Goal: Task Accomplishment & Management: Manage account settings

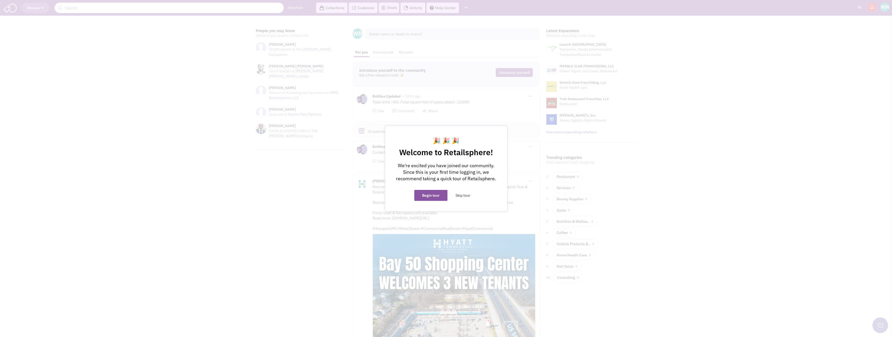
click at [467, 196] on button "Skip tour" at bounding box center [463, 195] width 30 height 11
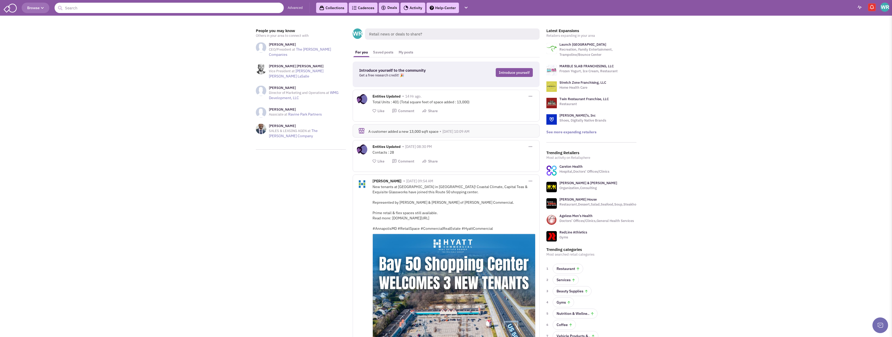
click at [332, 8] on link "Collections" at bounding box center [331, 8] width 31 height 10
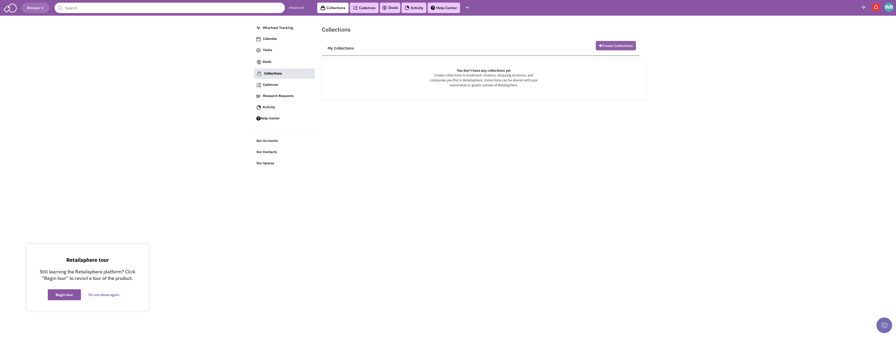
click at [603, 44] on button "Create Collections" at bounding box center [616, 45] width 40 height 9
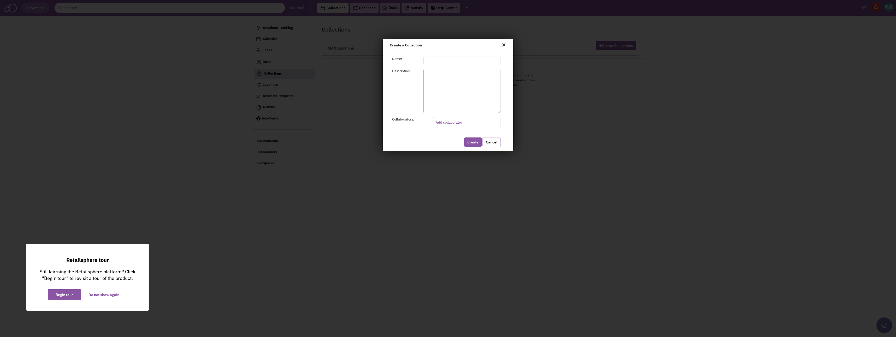
click at [486, 145] on link "Cancel" at bounding box center [492, 142] width 18 height 10
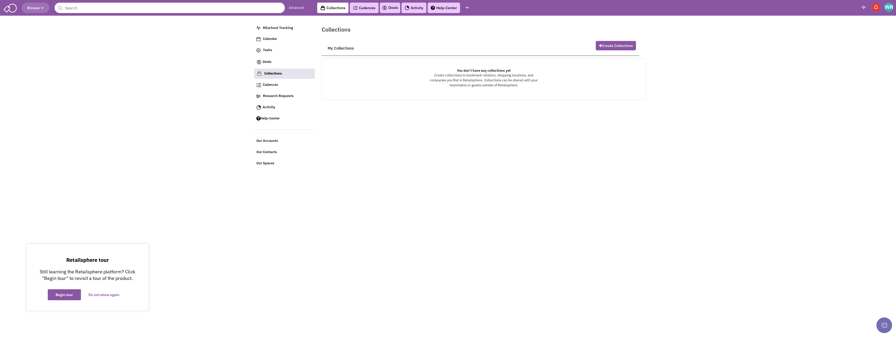
click at [86, 125] on body "Browse Advanced Collections Cadences 0 Deals Activity Help-Center Calendar" at bounding box center [448, 84] width 896 height 169
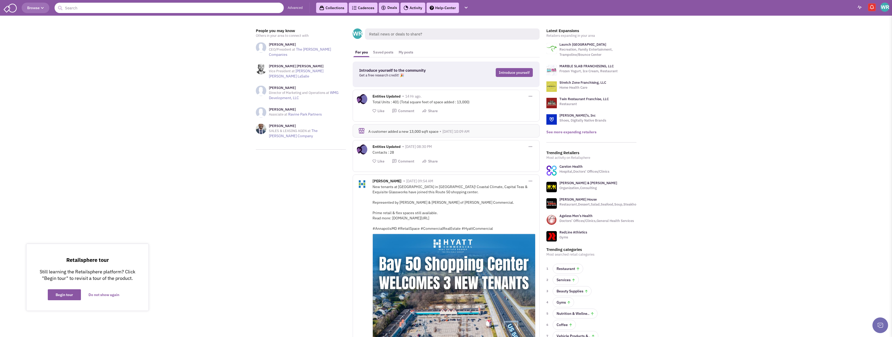
click at [549, 133] on link "See more expanding retailers" at bounding box center [572, 132] width 50 height 5
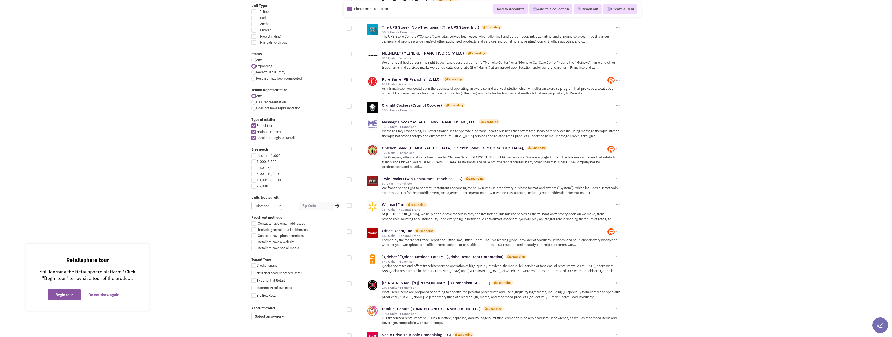
scroll to position [157, 0]
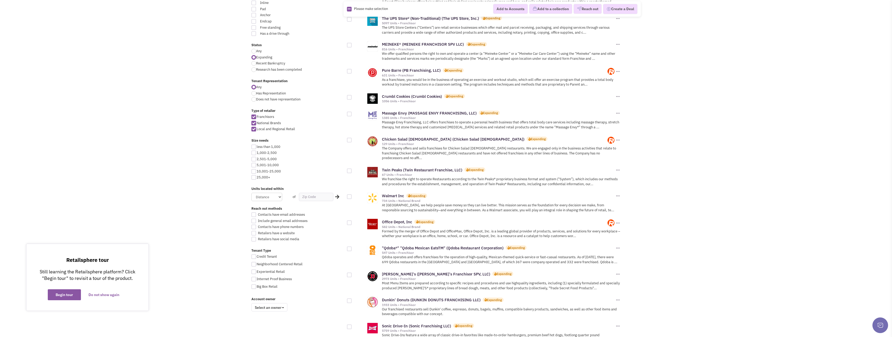
click at [254, 159] on div at bounding box center [253, 159] width 5 height 5
click at [257, 159] on input "2,501-5,000" at bounding box center [258, 159] width 3 height 3
checkbox input "true"
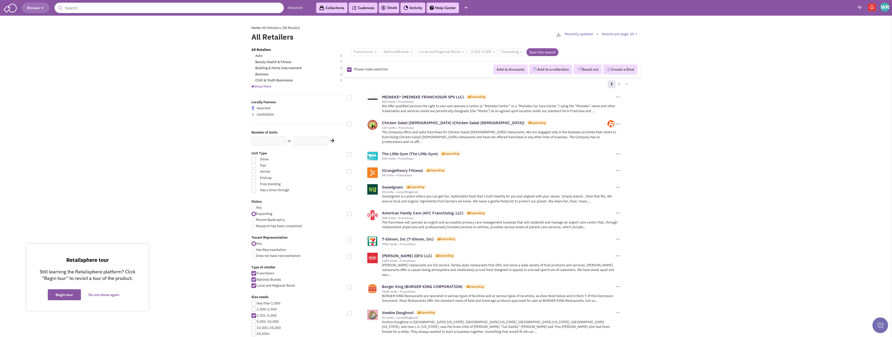
click at [350, 124] on div at bounding box center [349, 123] width 5 height 5
click at [352, 124] on input "checkbox" at bounding box center [353, 123] width 3 height 3
checkbox input "true"
click at [350, 153] on div at bounding box center [349, 155] width 5 height 5
click at [352, 154] on input "checkbox" at bounding box center [353, 155] width 3 height 3
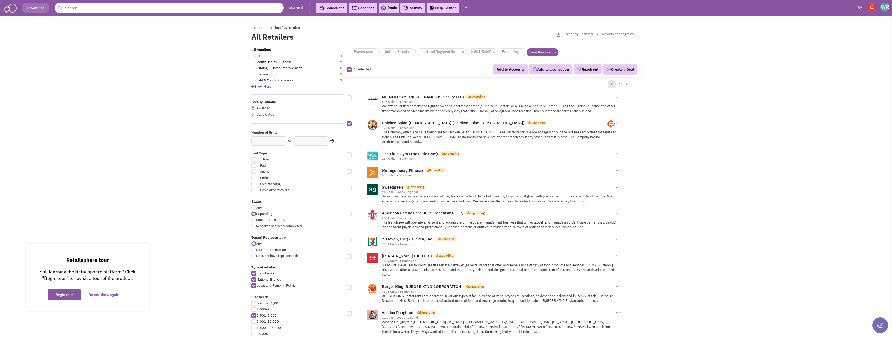
checkbox input "true"
click at [350, 169] on div at bounding box center [349, 171] width 5 height 5
click at [352, 170] on input "checkbox" at bounding box center [353, 171] width 3 height 3
checkbox input "true"
click at [350, 186] on div at bounding box center [349, 188] width 5 height 5
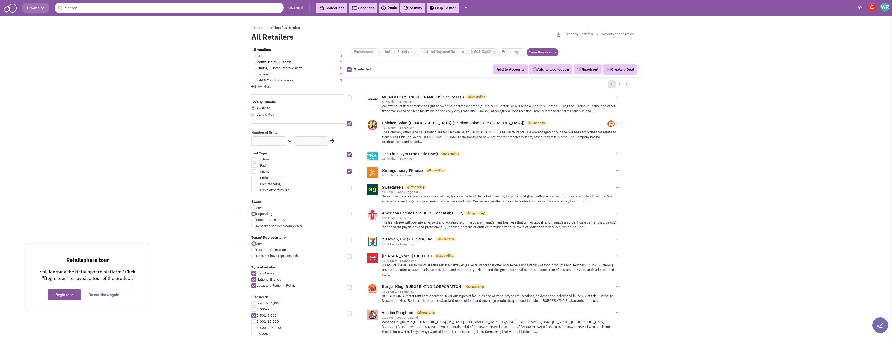
click at [352, 187] on input "checkbox" at bounding box center [353, 188] width 3 height 3
checkbox input "true"
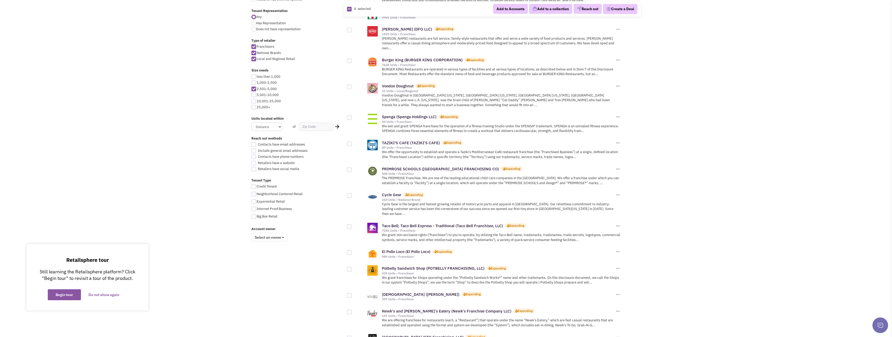
scroll to position [235, 0]
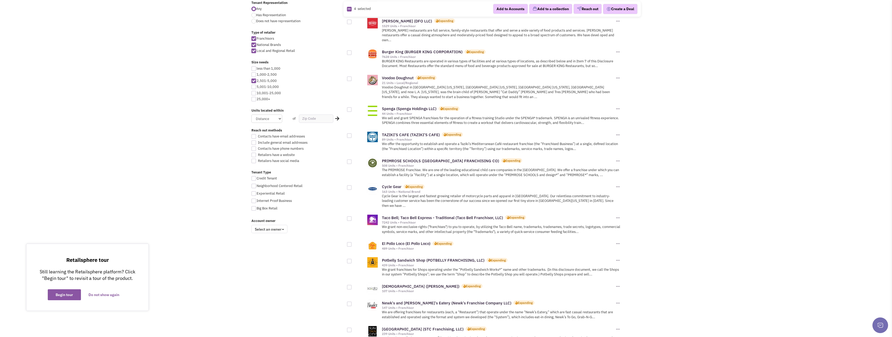
click at [351, 133] on div at bounding box center [349, 135] width 5 height 5
click at [352, 134] on input "checkbox" at bounding box center [353, 135] width 3 height 3
checkbox input "true"
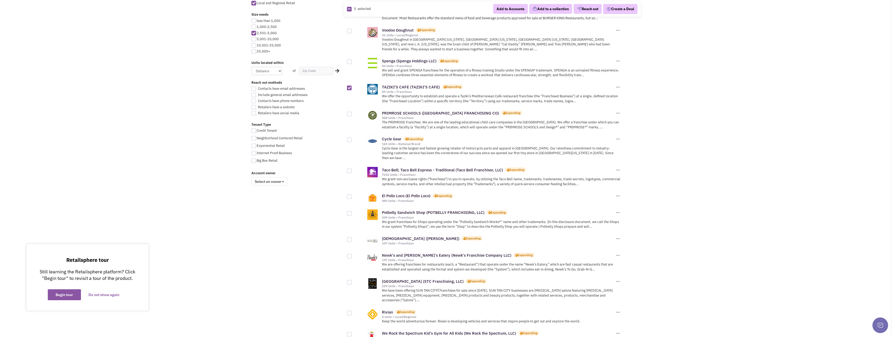
scroll to position [287, 0]
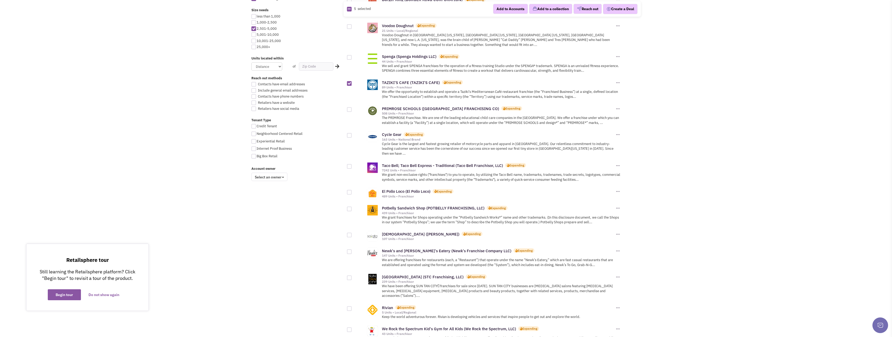
click at [350, 207] on div at bounding box center [349, 209] width 5 height 5
click at [352, 208] on input "checkbox" at bounding box center [353, 209] width 3 height 3
checkbox input "true"
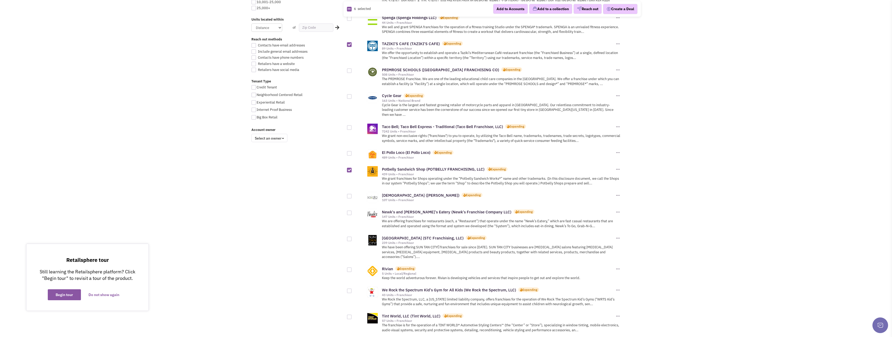
scroll to position [339, 0]
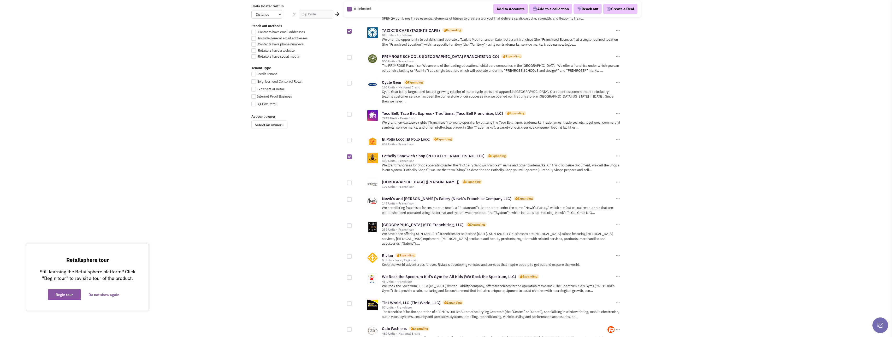
click at [350, 181] on div at bounding box center [349, 183] width 5 height 5
click at [352, 182] on input "checkbox" at bounding box center [353, 183] width 3 height 3
checkbox input "true"
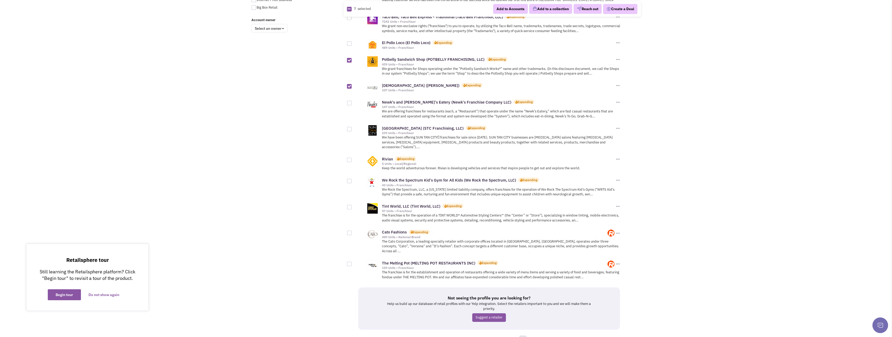
scroll to position [437, 0]
click at [350, 157] on div at bounding box center [349, 159] width 5 height 5
click at [352, 158] on input "checkbox" at bounding box center [353, 159] width 3 height 3
checkbox input "true"
click at [533, 335] on link "2" at bounding box center [531, 339] width 8 height 8
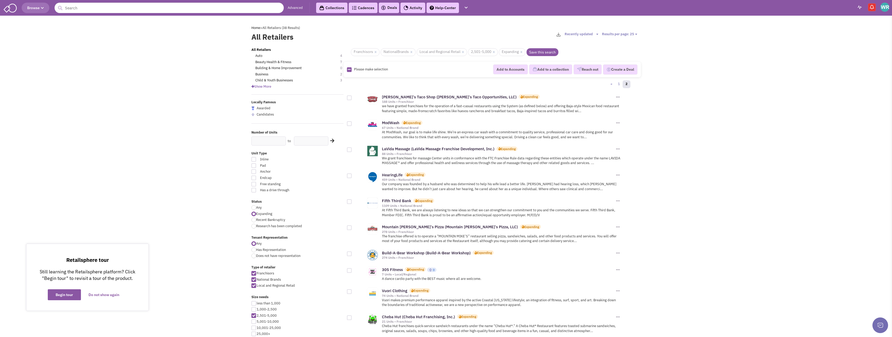
click at [350, 98] on div at bounding box center [349, 98] width 5 height 5
click at [352, 98] on input "checkbox" at bounding box center [353, 98] width 3 height 3
checkbox input "true"
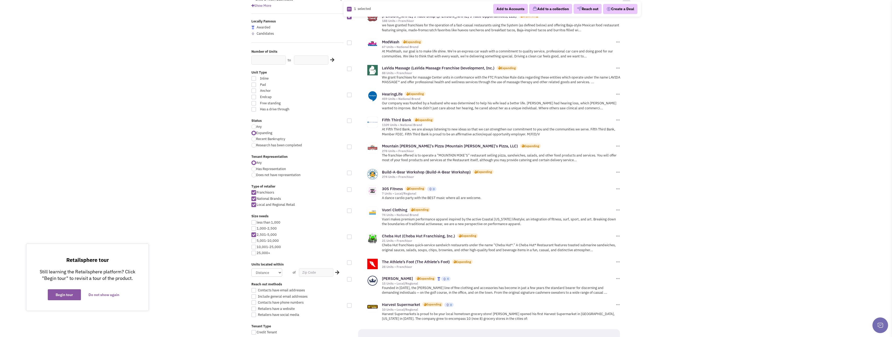
scroll to position [104, 0]
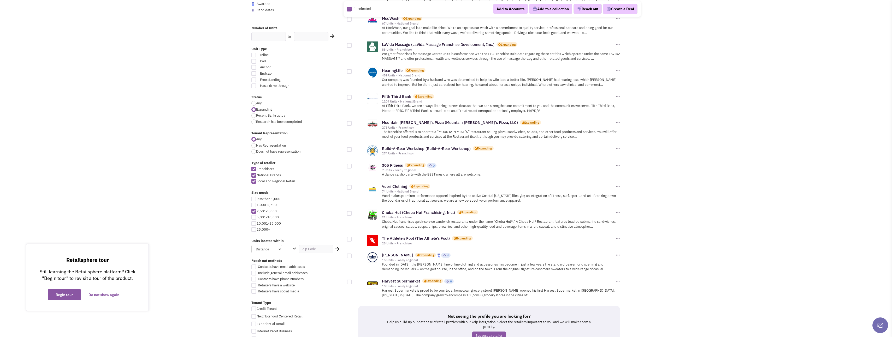
click at [349, 187] on div at bounding box center [349, 187] width 5 height 5
click at [352, 187] on input "checkbox" at bounding box center [353, 187] width 3 height 3
checkbox input "true"
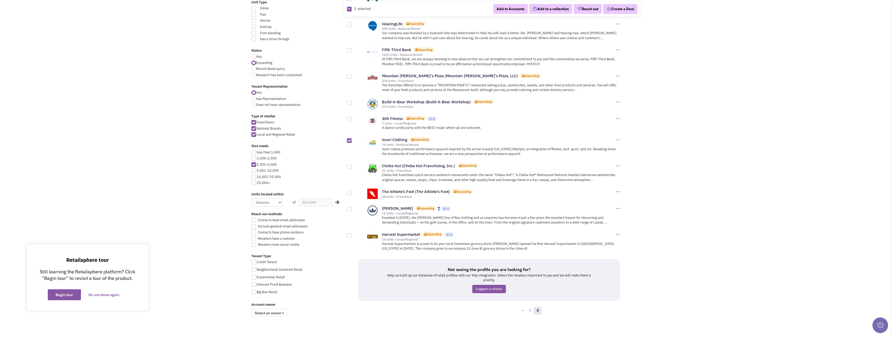
scroll to position [157, 0]
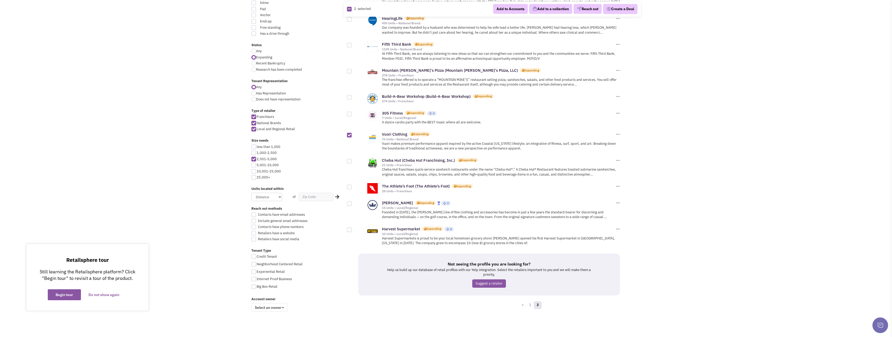
click at [349, 203] on div at bounding box center [349, 204] width 5 height 5
click at [352, 203] on input "checkbox" at bounding box center [353, 204] width 3 height 3
checkbox input "true"
click at [348, 188] on div at bounding box center [349, 187] width 5 height 5
click at [352, 188] on input "checkbox" at bounding box center [353, 187] width 3 height 3
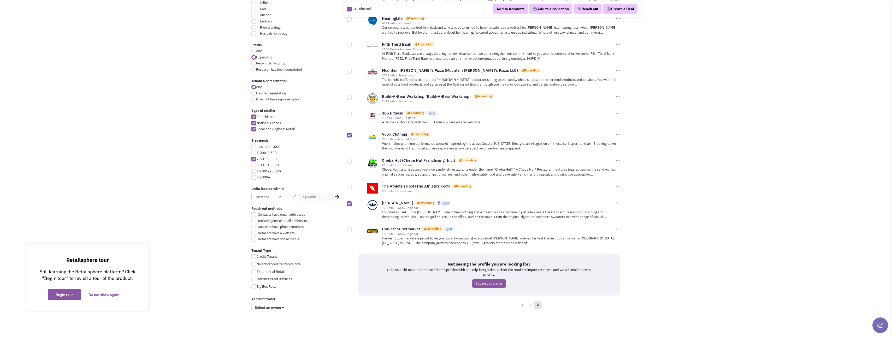
checkbox input "true"
click at [351, 229] on div at bounding box center [349, 230] width 5 height 5
click at [352, 229] on input "checkbox" at bounding box center [353, 230] width 3 height 3
checkbox input "true"
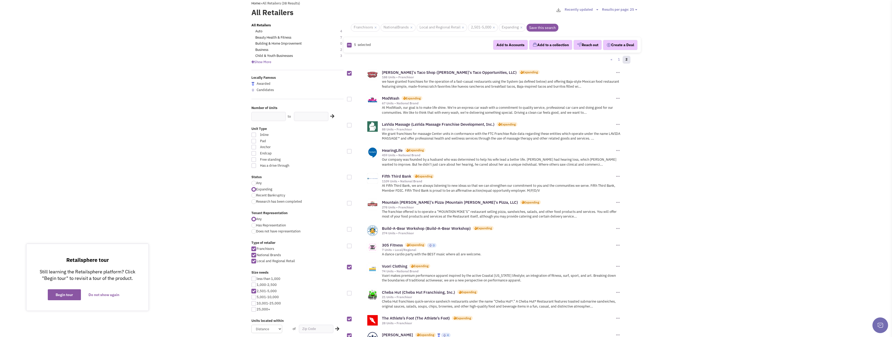
scroll to position [0, 0]
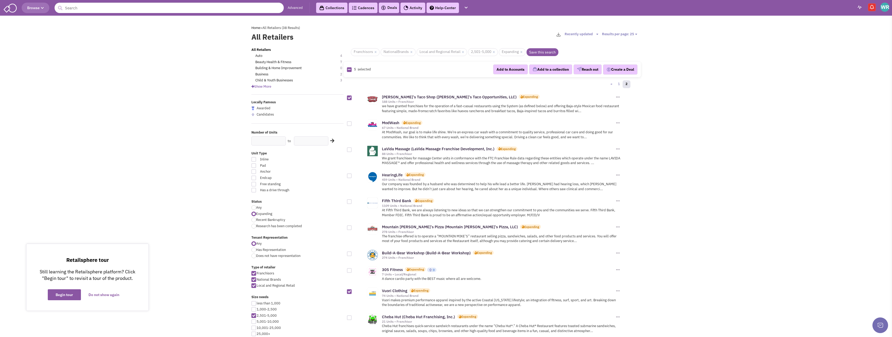
click at [541, 51] on link "Save this search" at bounding box center [543, 52] width 32 height 8
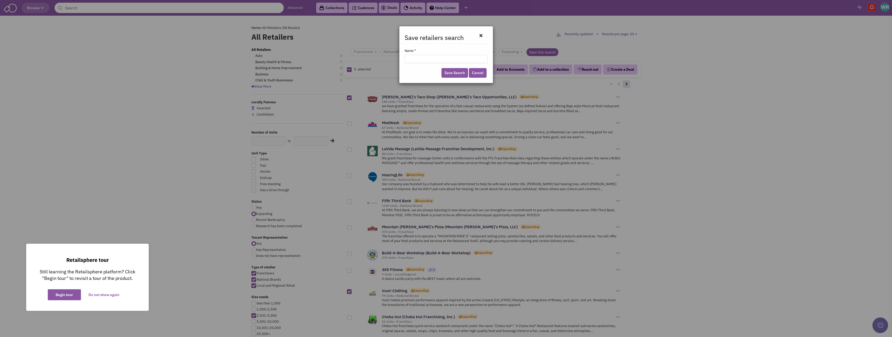
click at [420, 58] on input "Name *" at bounding box center [446, 59] width 83 height 8
type input "2"
type input "2500-5000 SF"
click at [454, 74] on link "Save Search" at bounding box center [455, 73] width 27 height 10
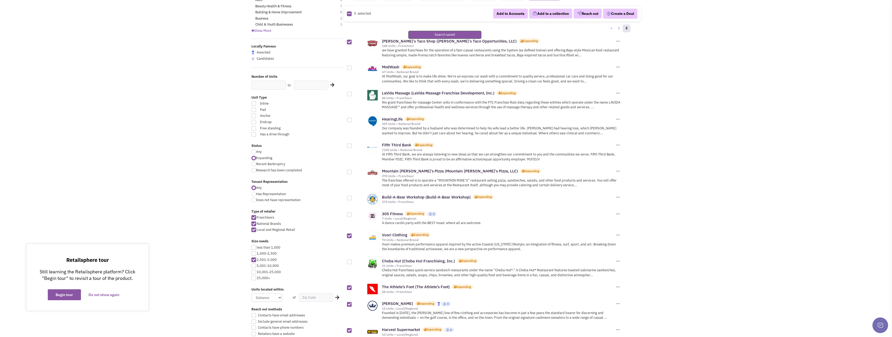
scroll to position [104, 0]
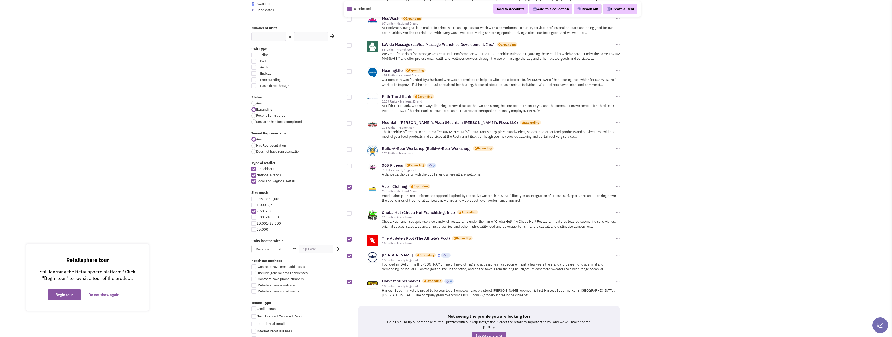
click at [253, 205] on div at bounding box center [253, 205] width 5 height 5
click at [257, 205] on input "1,000-2,500" at bounding box center [258, 205] width 3 height 3
checkbox input "true"
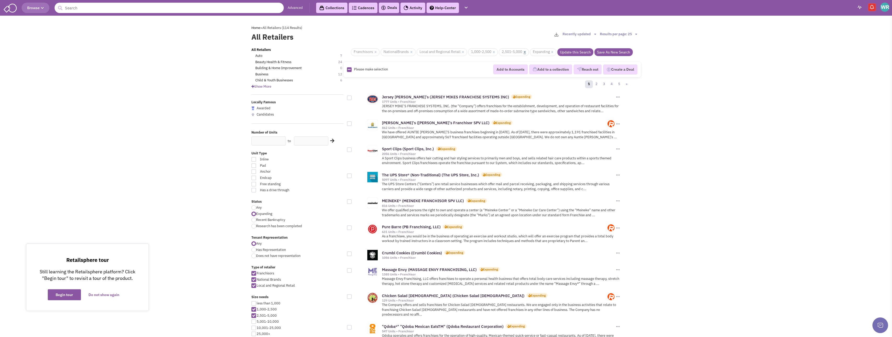
click at [526, 52] on link "×" at bounding box center [525, 52] width 2 height 5
checkbox input "false"
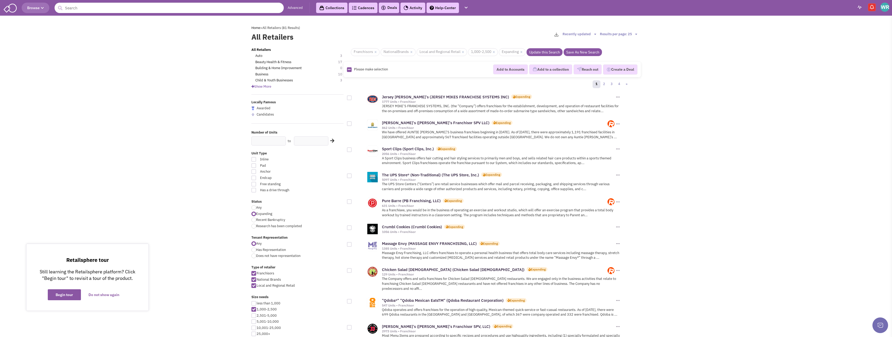
click at [350, 99] on div at bounding box center [349, 98] width 5 height 5
click at [352, 99] on input "checkbox" at bounding box center [353, 98] width 3 height 3
checkbox input "true"
click at [351, 201] on div at bounding box center [349, 202] width 5 height 5
click at [352, 201] on input "checkbox" at bounding box center [353, 202] width 3 height 3
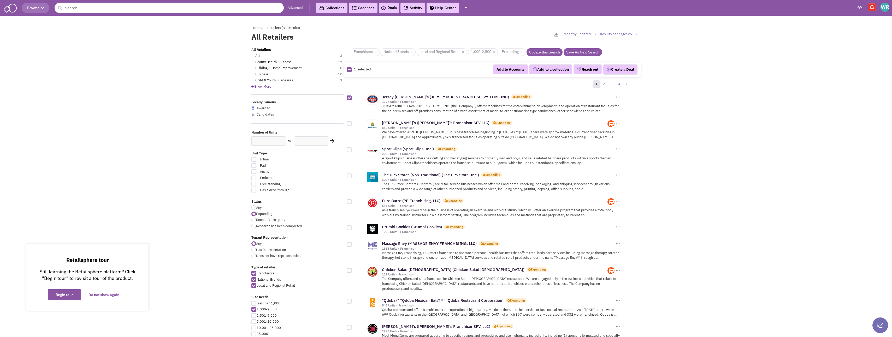
checkbox input "true"
click at [349, 177] on div at bounding box center [349, 176] width 5 height 5
click at [352, 177] on input "checkbox" at bounding box center [353, 176] width 3 height 3
checkbox input "true"
click at [350, 150] on div at bounding box center [349, 150] width 5 height 5
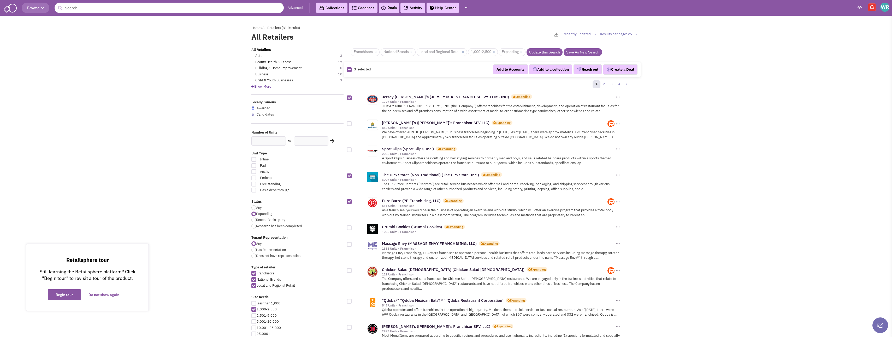
click at [352, 150] on input "checkbox" at bounding box center [353, 150] width 3 height 3
checkbox input "true"
click at [350, 123] on div at bounding box center [349, 123] width 5 height 5
click at [352, 123] on input "checkbox" at bounding box center [353, 123] width 3 height 3
checkbox input "true"
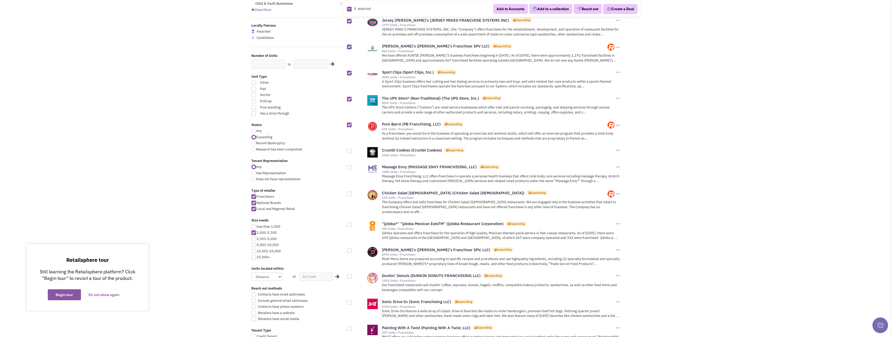
scroll to position [78, 0]
click at [348, 168] on div at bounding box center [349, 166] width 5 height 5
click at [352, 168] on input "checkbox" at bounding box center [353, 166] width 3 height 3
checkbox input "true"
click at [350, 191] on div at bounding box center [349, 192] width 5 height 5
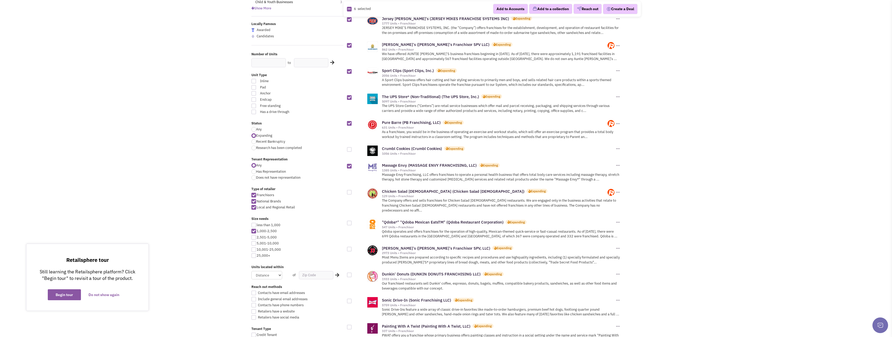
click at [352, 191] on input "checkbox" at bounding box center [353, 192] width 3 height 3
checkbox input "true"
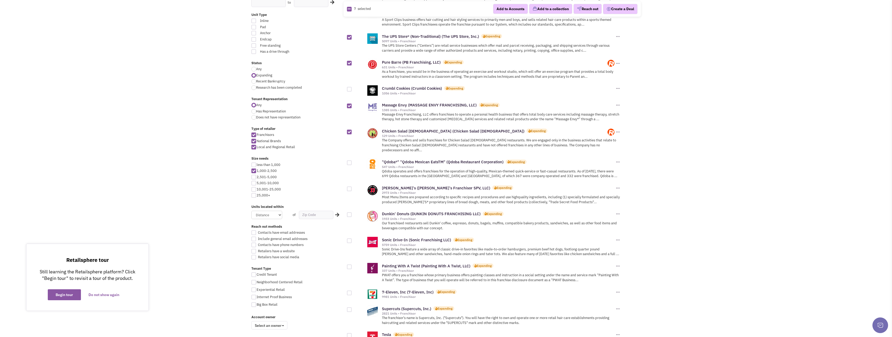
scroll to position [157, 0]
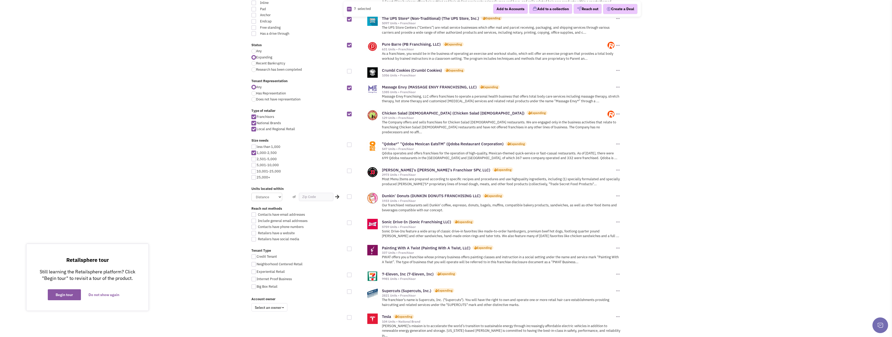
click at [349, 143] on div at bounding box center [349, 145] width 5 height 5
click at [352, 144] on input "checkbox" at bounding box center [353, 145] width 3 height 3
checkbox input "true"
click at [351, 195] on div at bounding box center [349, 197] width 5 height 5
click at [352, 196] on input "checkbox" at bounding box center [353, 197] width 3 height 3
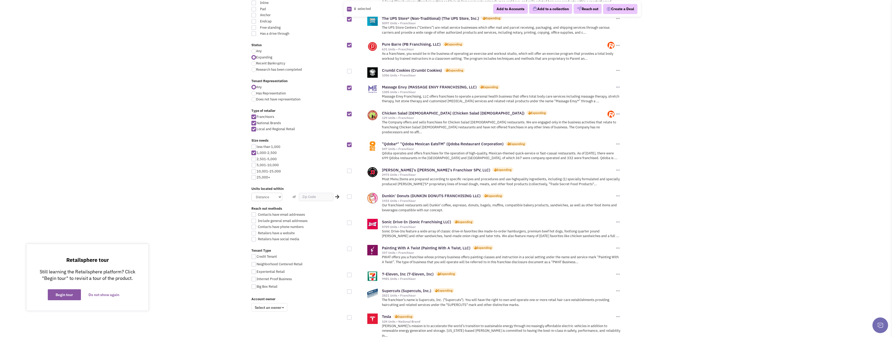
checkbox input "true"
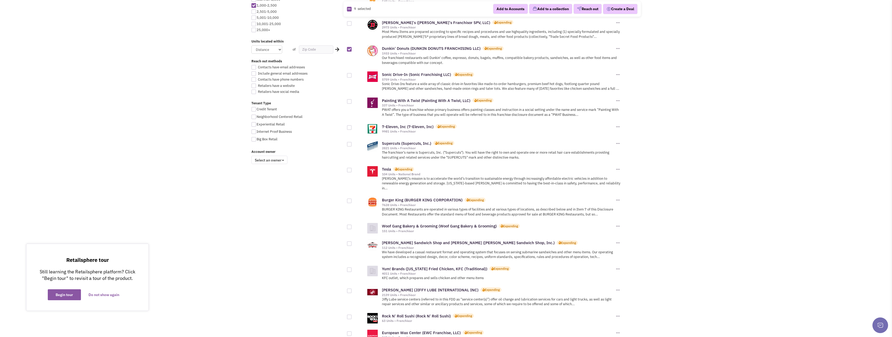
scroll to position [313, 0]
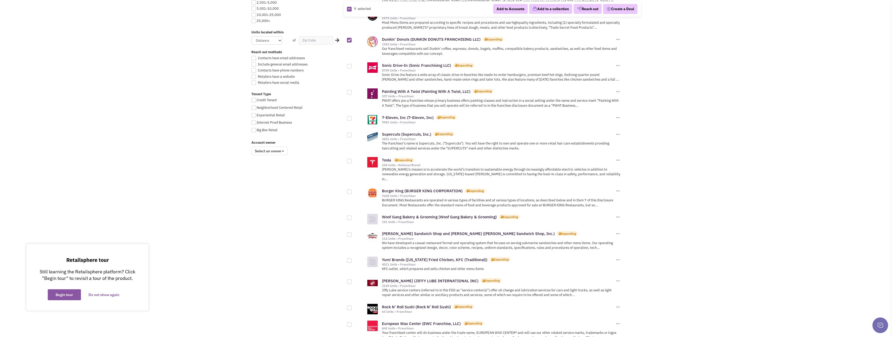
click at [350, 159] on div at bounding box center [349, 161] width 5 height 5
click at [352, 160] on input "checkbox" at bounding box center [353, 161] width 3 height 3
checkbox input "true"
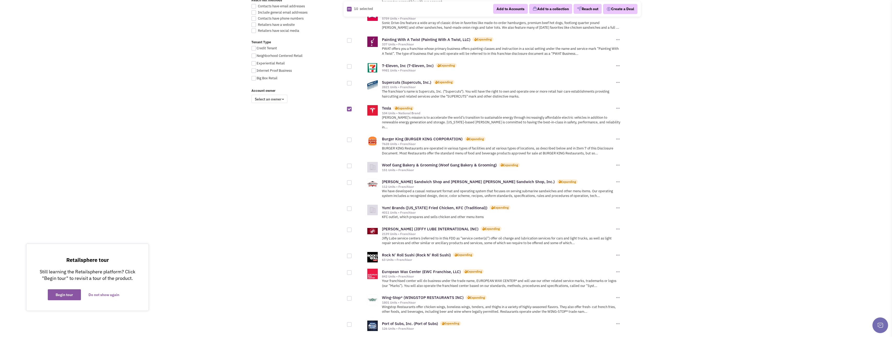
scroll to position [366, 0]
click at [350, 180] on div at bounding box center [349, 182] width 5 height 5
click at [352, 181] on input "checkbox" at bounding box center [353, 182] width 3 height 3
checkbox input "true"
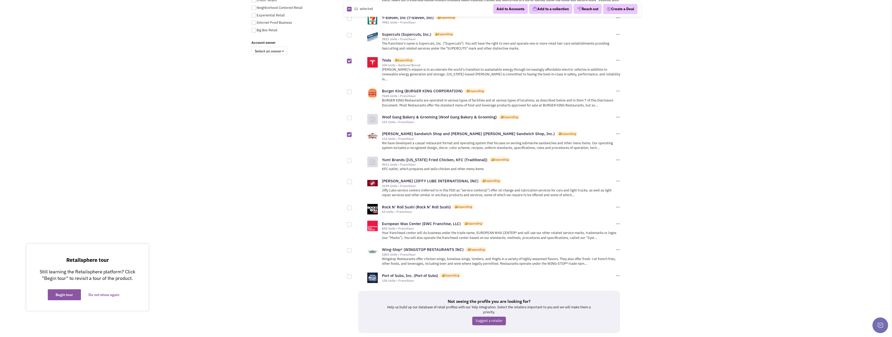
scroll to position [418, 0]
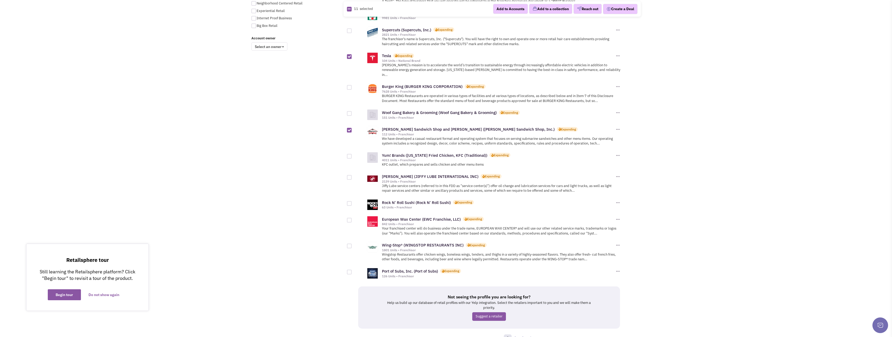
click at [348, 218] on div at bounding box center [349, 220] width 5 height 5
click at [352, 219] on input "checkbox" at bounding box center [353, 220] width 3 height 3
checkbox input "true"
click at [350, 270] on div at bounding box center [349, 272] width 5 height 5
click at [352, 271] on input "checkbox" at bounding box center [353, 272] width 3 height 3
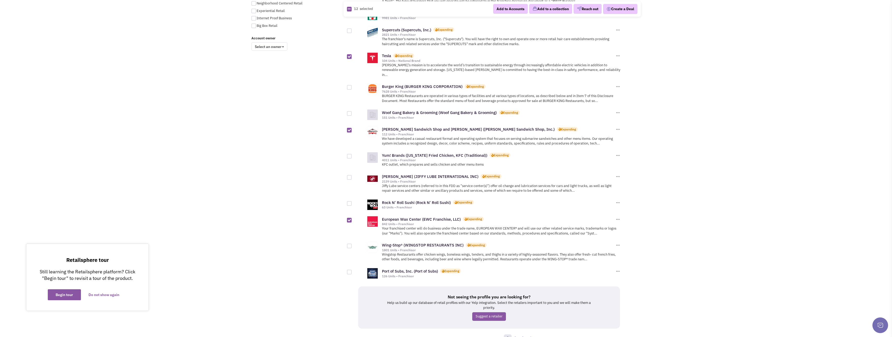
checkbox input "true"
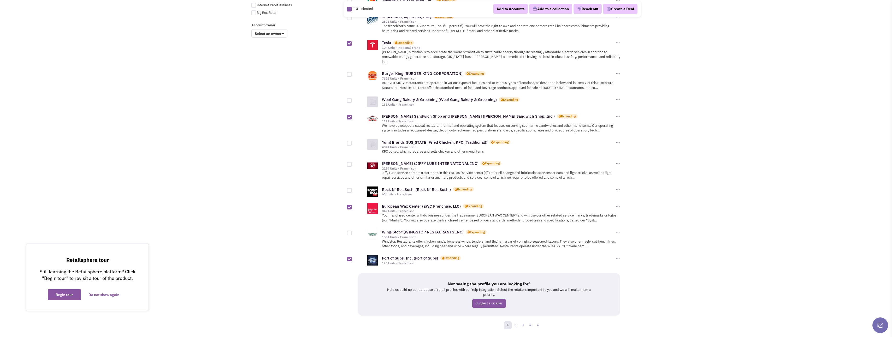
scroll to position [437, 0]
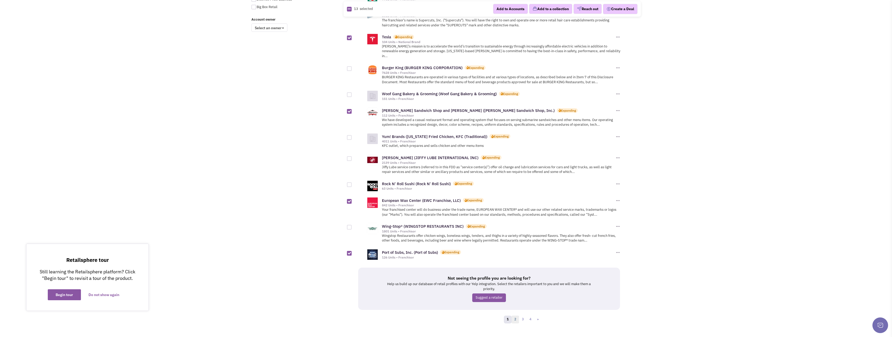
click at [515, 316] on link "2" at bounding box center [516, 320] width 8 height 8
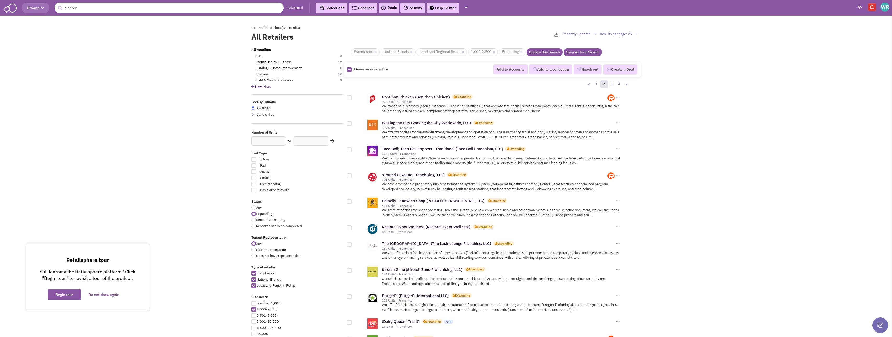
click at [349, 98] on div at bounding box center [349, 98] width 5 height 5
click at [352, 98] on input "checkbox" at bounding box center [353, 98] width 3 height 3
checkbox input "true"
click at [350, 124] on div at bounding box center [349, 123] width 5 height 5
click at [352, 124] on input "checkbox" at bounding box center [353, 123] width 3 height 3
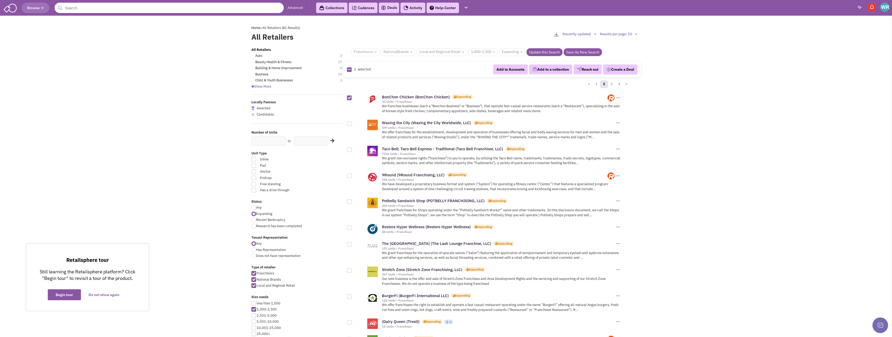
checkbox input "true"
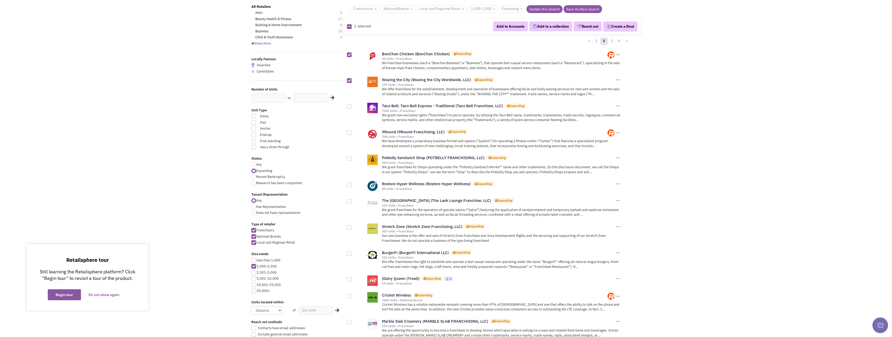
scroll to position [52, 0]
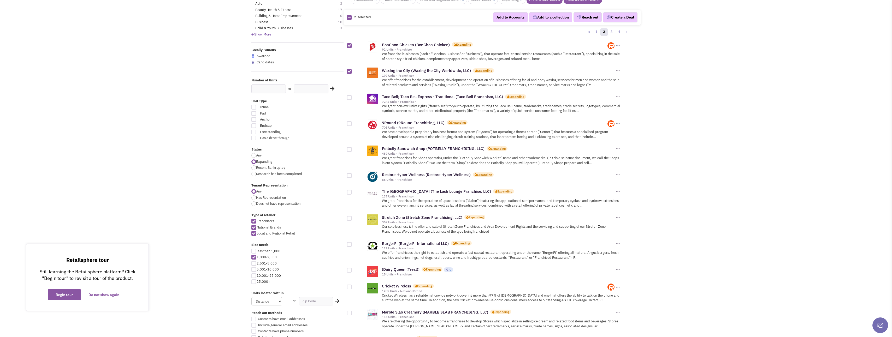
click at [350, 151] on div at bounding box center [349, 149] width 5 height 5
click at [352, 151] on input "checkbox" at bounding box center [353, 149] width 3 height 3
checkbox input "true"
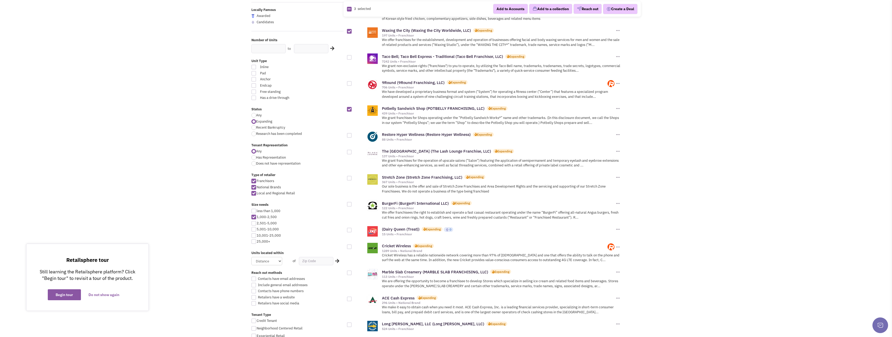
scroll to position [104, 0]
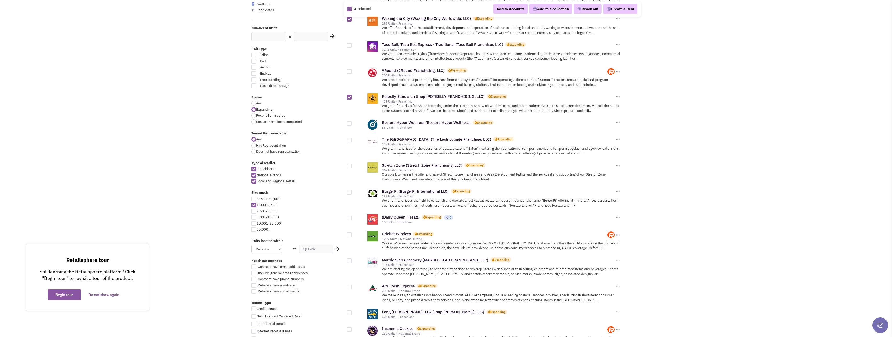
click at [349, 123] on div at bounding box center [349, 123] width 5 height 5
click at [352, 123] on input "checkbox" at bounding box center [353, 123] width 3 height 3
checkbox input "true"
click at [349, 167] on div at bounding box center [349, 166] width 5 height 5
click at [352, 167] on input "checkbox" at bounding box center [353, 166] width 3 height 3
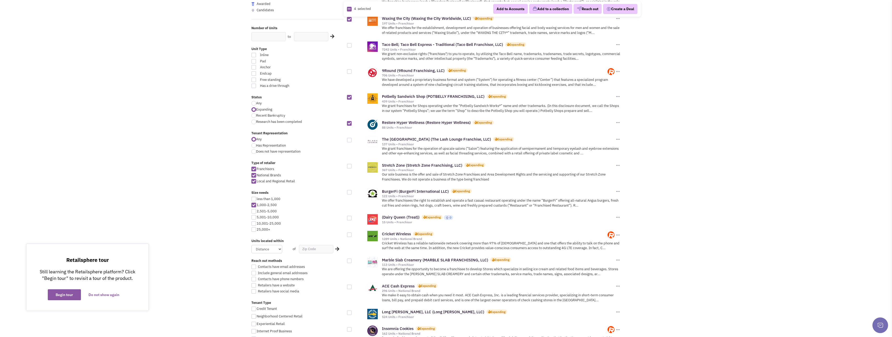
checkbox input "true"
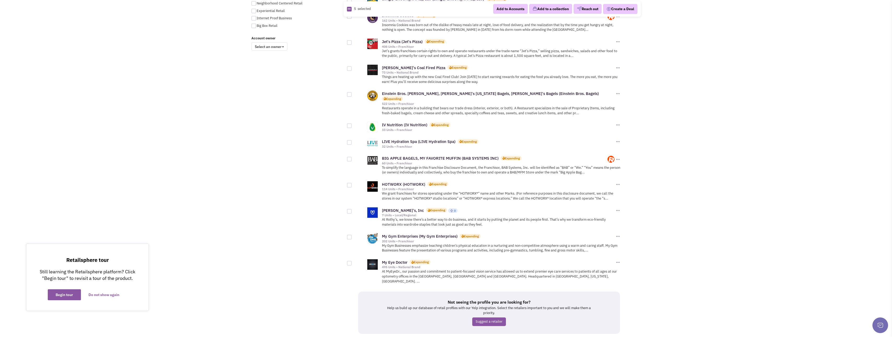
scroll to position [442, 0]
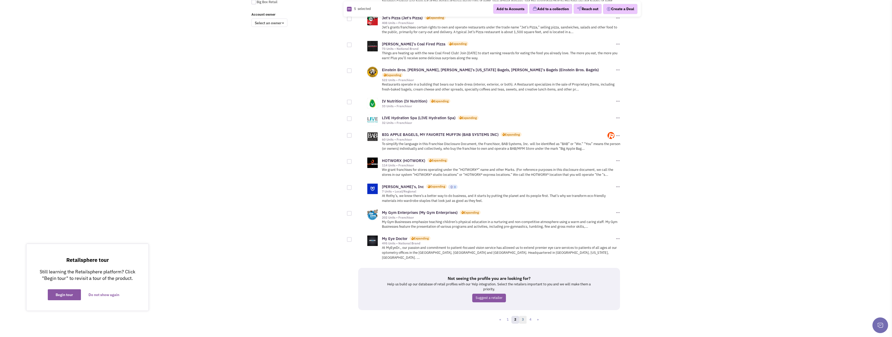
click at [522, 316] on link "3" at bounding box center [523, 320] width 8 height 8
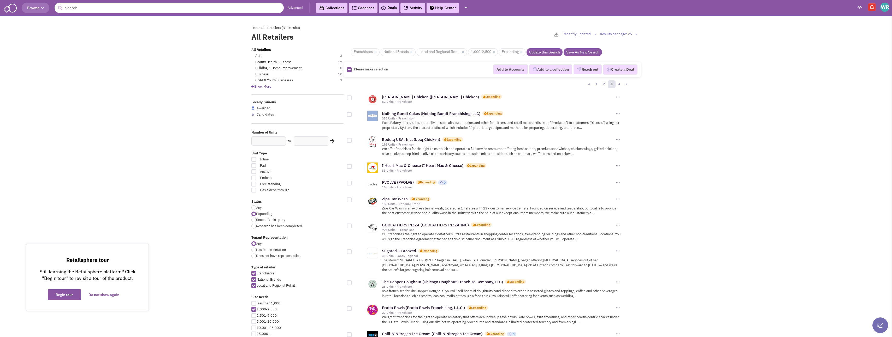
click at [349, 113] on div at bounding box center [349, 114] width 5 height 5
click at [352, 113] on input "checkbox" at bounding box center [353, 114] width 3 height 3
checkbox input "true"
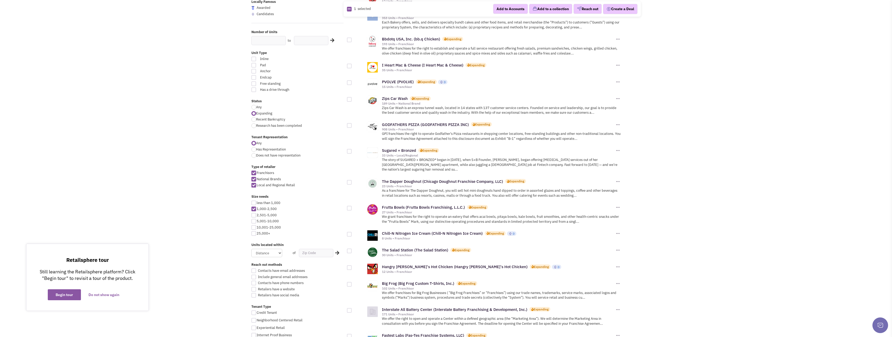
scroll to position [104, 0]
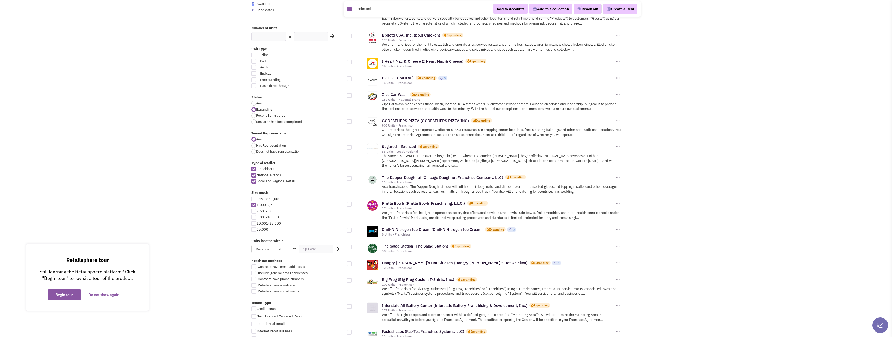
click at [349, 122] on div at bounding box center [349, 121] width 5 height 5
click at [352, 122] on input "checkbox" at bounding box center [353, 121] width 3 height 3
checkbox input "true"
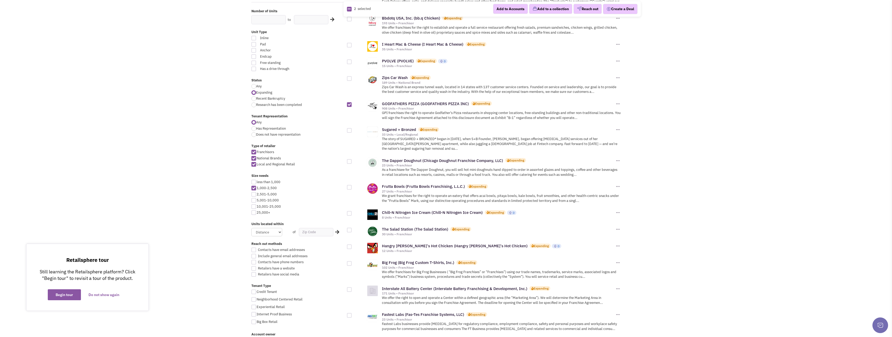
scroll to position [131, 0]
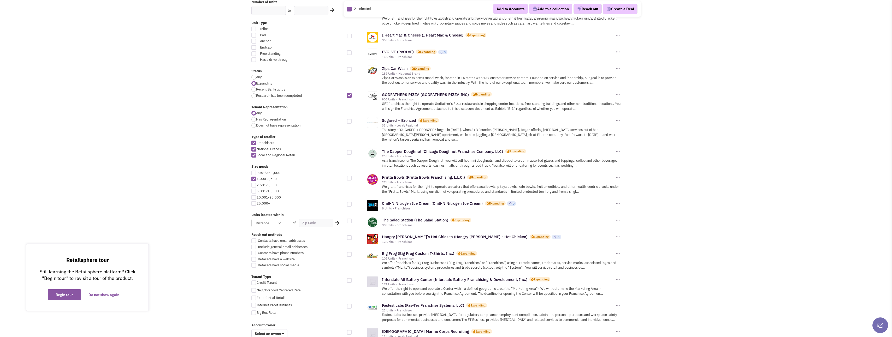
click at [349, 122] on div at bounding box center [349, 121] width 5 height 5
click at [352, 122] on input "checkbox" at bounding box center [353, 121] width 3 height 3
checkbox input "true"
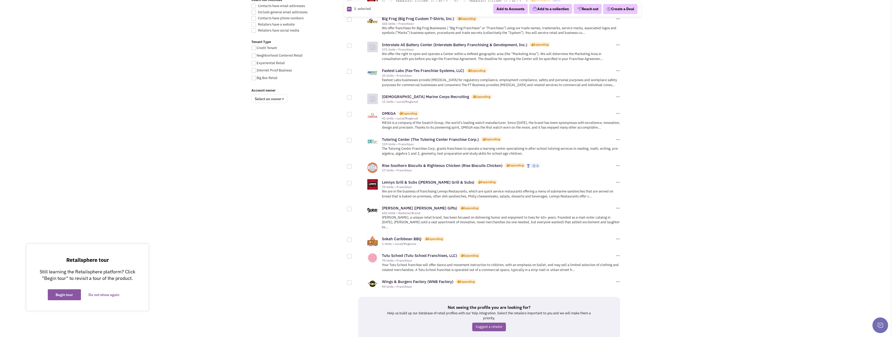
scroll to position [392, 0]
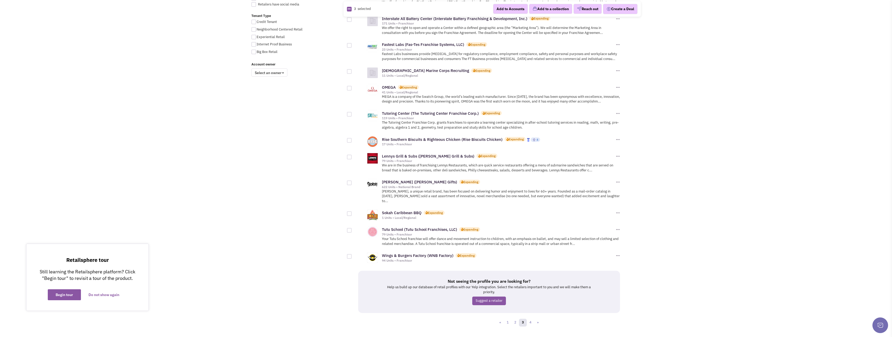
click at [350, 138] on div at bounding box center [349, 140] width 5 height 5
click at [352, 139] on input "checkbox" at bounding box center [353, 140] width 3 height 3
checkbox input "true"
click at [531, 319] on link "4" at bounding box center [531, 323] width 8 height 8
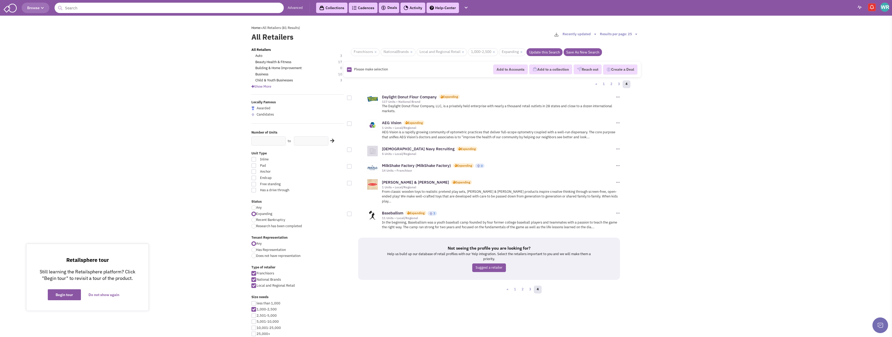
click at [583, 52] on link "Save As New Search" at bounding box center [583, 52] width 38 height 8
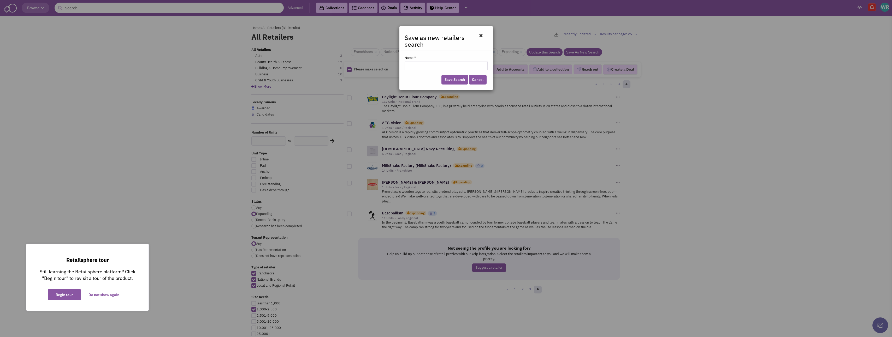
click at [412, 68] on input "Name *" at bounding box center [446, 66] width 83 height 8
type input "1000-2500SF"
click at [458, 81] on link "Save Search" at bounding box center [455, 80] width 27 height 10
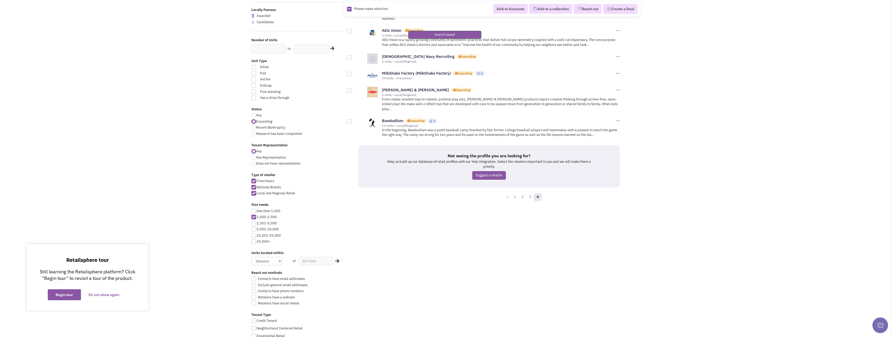
scroll to position [104, 0]
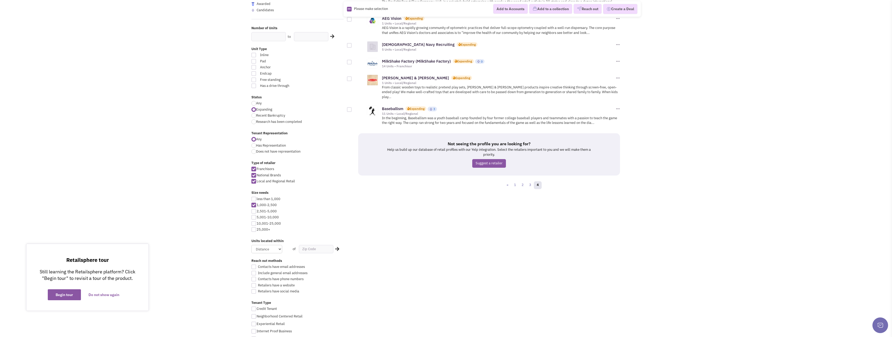
click at [254, 217] on div at bounding box center [253, 217] width 5 height 5
click at [257, 217] on input "5,001-10,000" at bounding box center [258, 217] width 3 height 3
checkbox input "true"
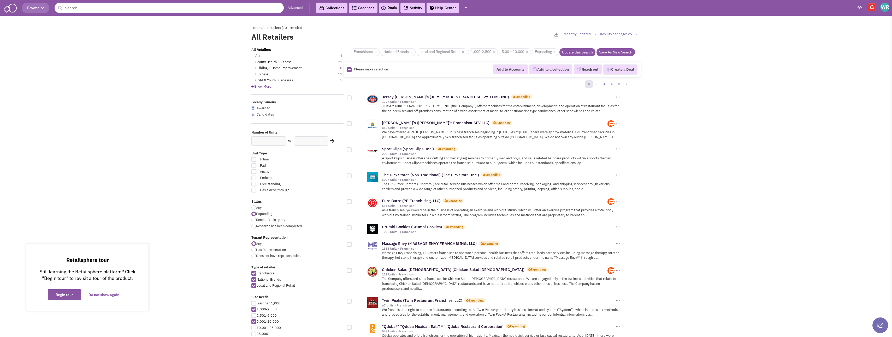
click at [316, 299] on div "Size needs" at bounding box center [297, 298] width 99 height 6
click at [255, 310] on div at bounding box center [253, 309] width 5 height 5
click at [257, 310] on input "1,000-2,500" at bounding box center [258, 309] width 3 height 3
checkbox input "false"
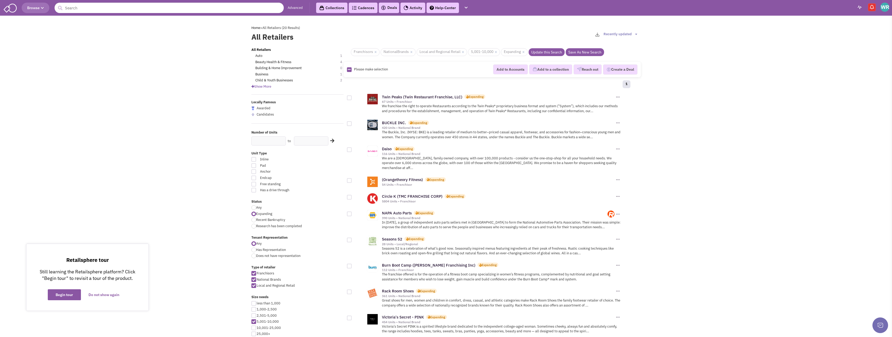
click at [348, 178] on div at bounding box center [349, 180] width 5 height 5
click at [352, 179] on input "checkbox" at bounding box center [353, 180] width 3 height 3
checkbox input "true"
click at [349, 238] on div at bounding box center [349, 240] width 5 height 5
click at [352, 239] on input "checkbox" at bounding box center [353, 240] width 3 height 3
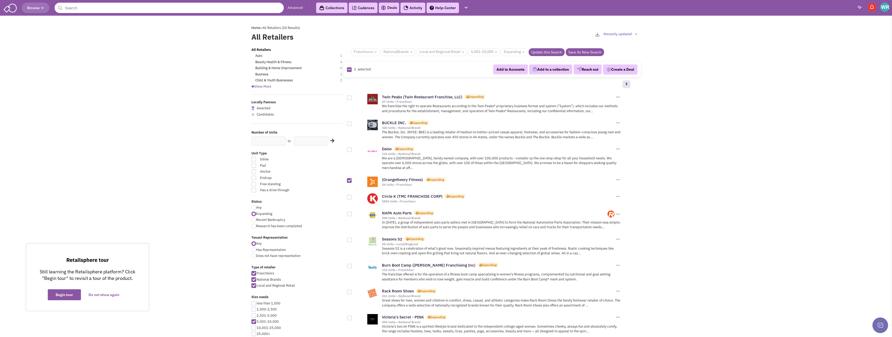
checkbox input "true"
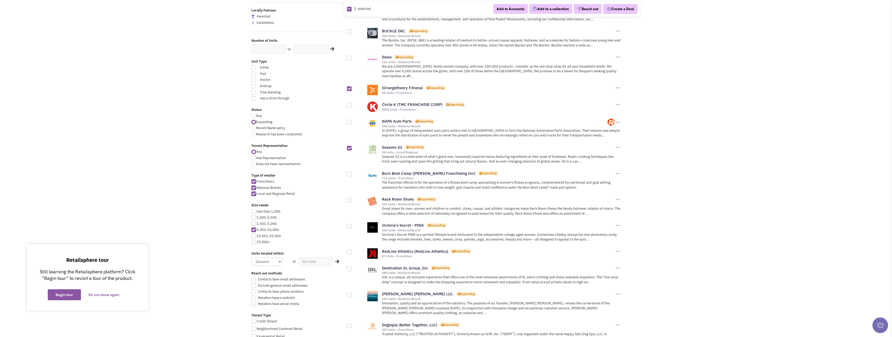
scroll to position [104, 0]
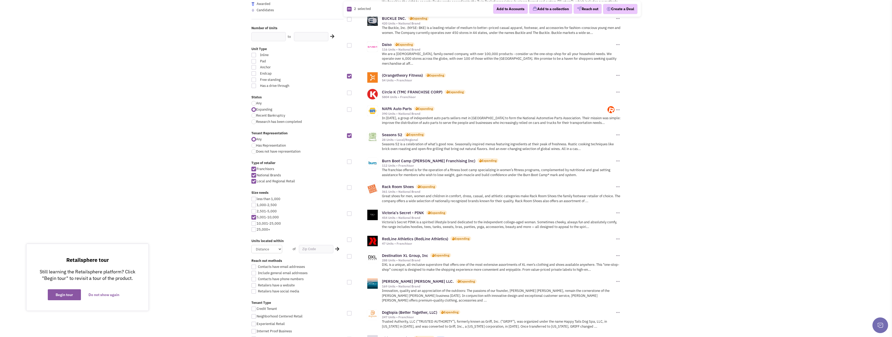
click at [349, 107] on div at bounding box center [349, 109] width 5 height 5
click at [352, 108] on input "checkbox" at bounding box center [353, 109] width 3 height 3
checkbox input "true"
click at [351, 160] on div at bounding box center [349, 162] width 5 height 5
click at [352, 161] on input "checkbox" at bounding box center [353, 162] width 3 height 3
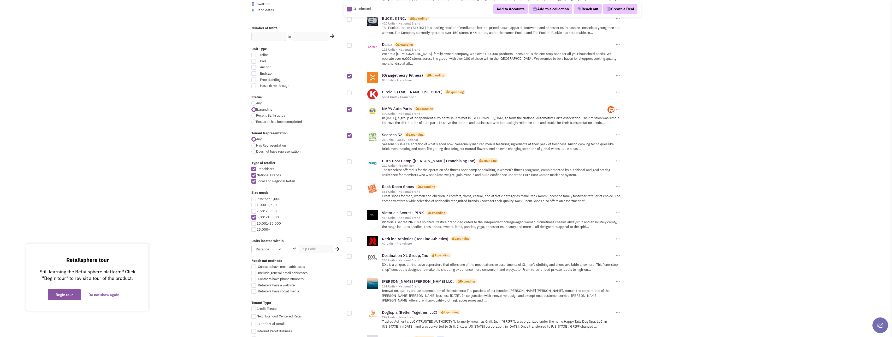
checkbox input "true"
click at [254, 55] on div at bounding box center [253, 55] width 5 height 5
click at [315, 55] on input "Inline" at bounding box center [316, 55] width 3 height 3
checkbox input "true"
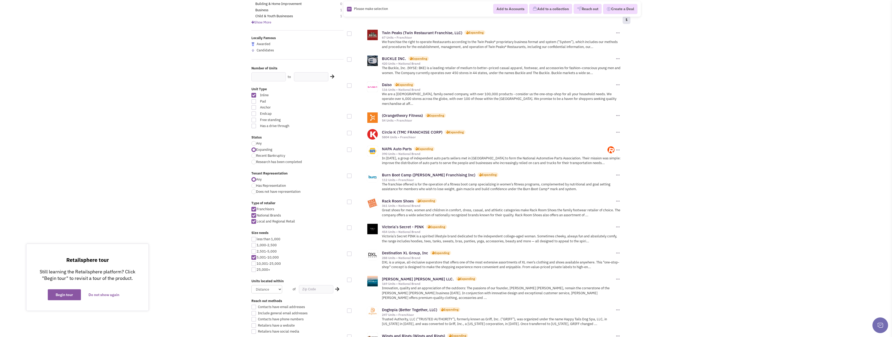
scroll to position [78, 0]
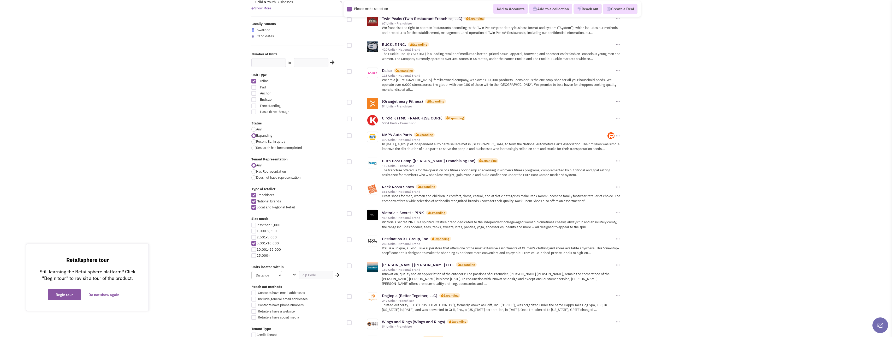
click at [348, 100] on div at bounding box center [349, 102] width 5 height 5
click at [352, 101] on input "checkbox" at bounding box center [353, 102] width 3 height 3
checkbox input "true"
click at [350, 71] on div at bounding box center [349, 71] width 5 height 5
click at [352, 71] on input "checkbox" at bounding box center [353, 71] width 3 height 3
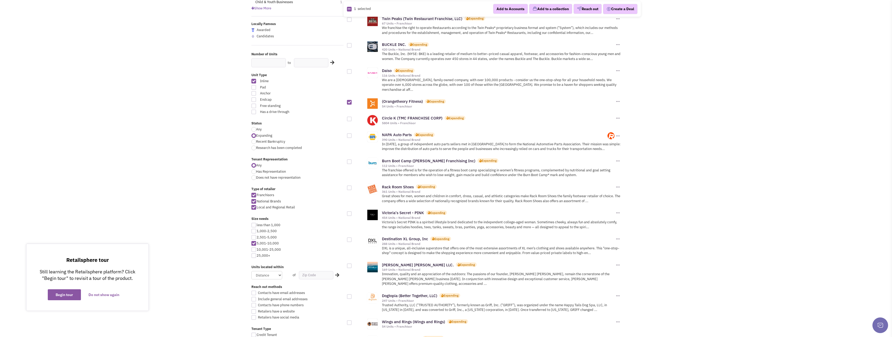
checkbox input "true"
click at [349, 133] on div at bounding box center [349, 135] width 5 height 5
click at [352, 134] on input "checkbox" at bounding box center [353, 135] width 3 height 3
checkbox input "true"
click at [350, 160] on div at bounding box center [349, 162] width 5 height 5
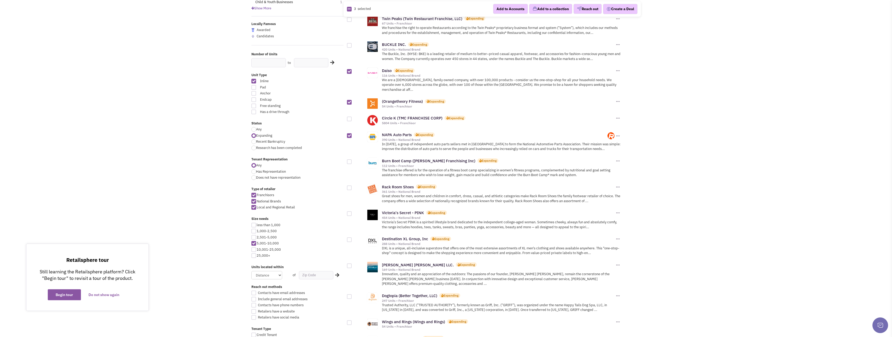
click at [352, 161] on input "checkbox" at bounding box center [353, 162] width 3 height 3
checkbox input "true"
click at [351, 186] on div at bounding box center [349, 188] width 5 height 5
click at [352, 187] on input "checkbox" at bounding box center [353, 188] width 3 height 3
checkbox input "true"
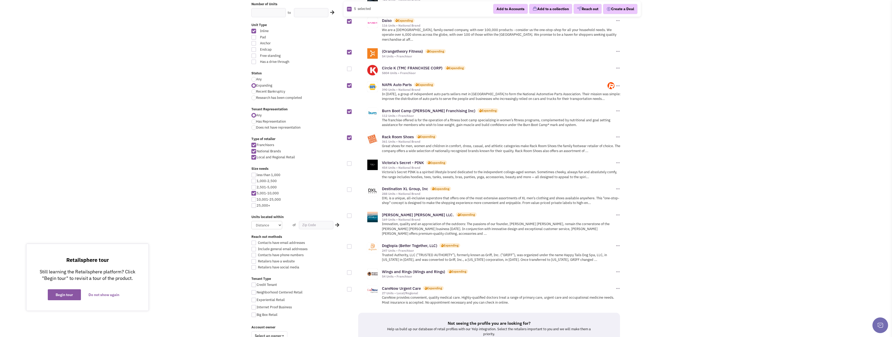
scroll to position [157, 0]
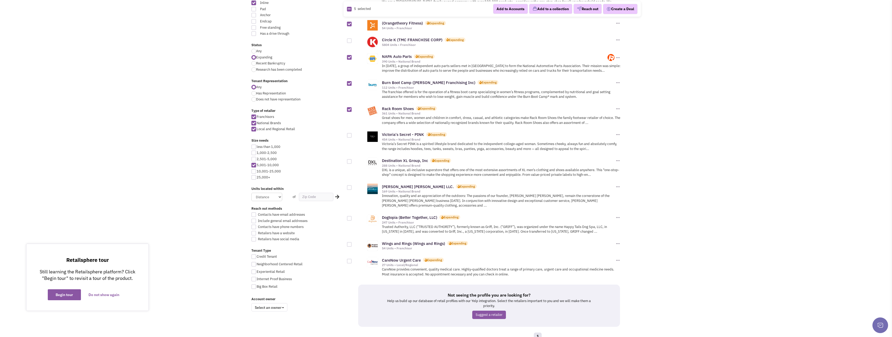
click at [349, 133] on div at bounding box center [349, 135] width 5 height 5
click at [352, 134] on input "checkbox" at bounding box center [353, 135] width 3 height 3
checkbox input "true"
click at [349, 159] on div at bounding box center [349, 161] width 5 height 5
click at [352, 160] on input "checkbox" at bounding box center [353, 161] width 3 height 3
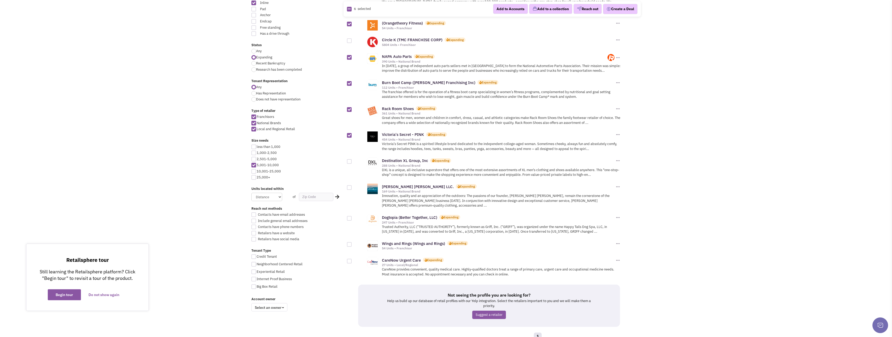
checkbox input "true"
click at [351, 185] on div at bounding box center [349, 187] width 5 height 5
click at [352, 186] on input "checkbox" at bounding box center [353, 187] width 3 height 3
checkbox input "true"
click at [349, 212] on div "Dogtopia (Better Together, LLC) Expanding 247 Units • Franchisor Add to Accounts" at bounding box center [490, 224] width 287 height 26
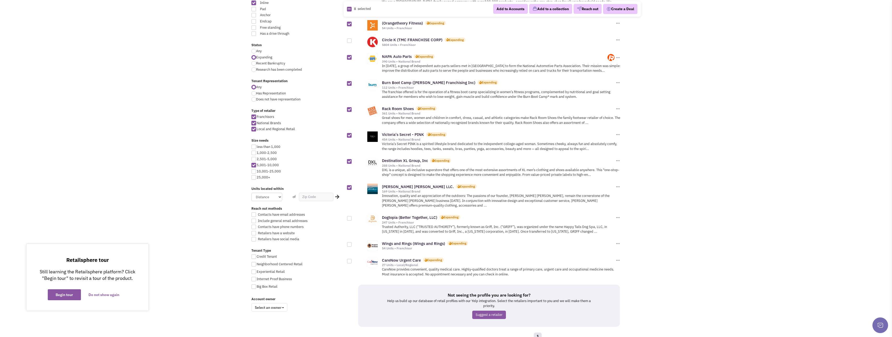
click at [349, 216] on div at bounding box center [349, 218] width 5 height 5
click at [352, 217] on input "checkbox" at bounding box center [353, 218] width 3 height 3
checkbox input "true"
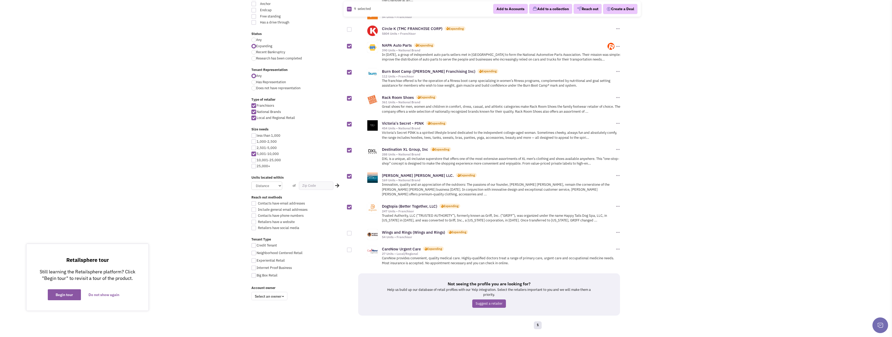
scroll to position [174, 0]
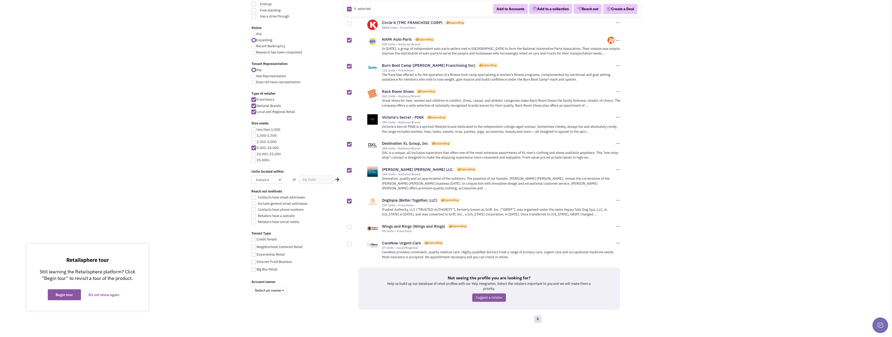
click at [348, 225] on div at bounding box center [349, 227] width 5 height 5
click at [352, 226] on input "checkbox" at bounding box center [353, 227] width 3 height 3
checkbox input "true"
click at [349, 242] on div at bounding box center [349, 244] width 5 height 5
click at [352, 243] on input "checkbox" at bounding box center [353, 244] width 3 height 3
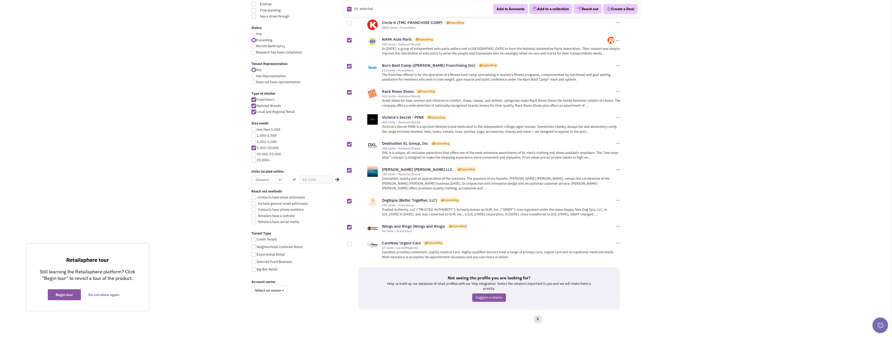
checkbox input "true"
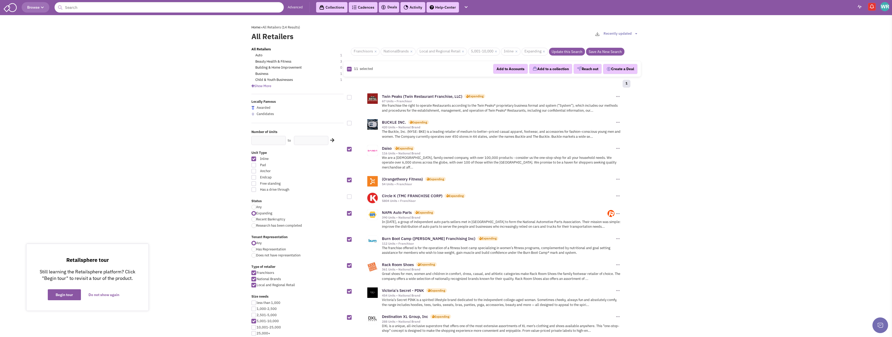
scroll to position [0, 0]
click at [597, 54] on link "Save As New Search" at bounding box center [605, 52] width 38 height 8
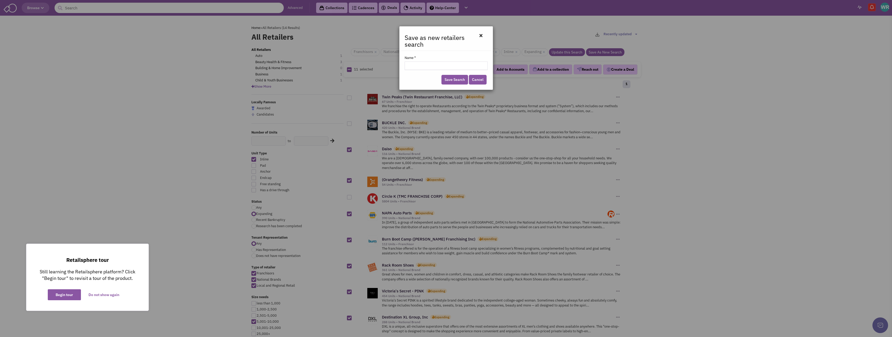
click at [413, 65] on input "Name *" at bounding box center [446, 66] width 83 height 8
type input "5000-10000"
click at [450, 82] on link "Save Search" at bounding box center [455, 80] width 27 height 10
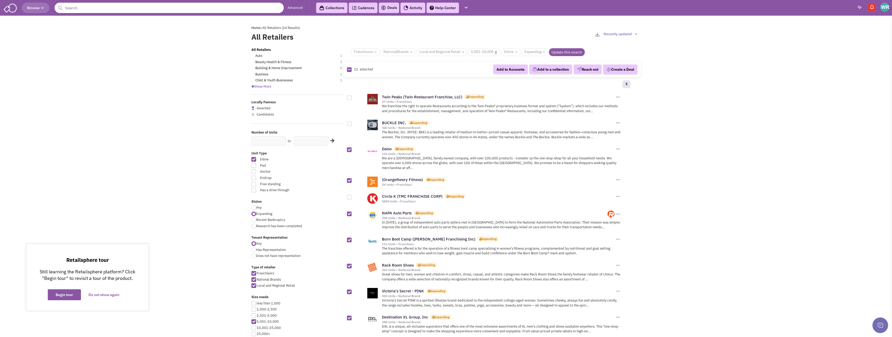
click at [496, 52] on link "×" at bounding box center [496, 52] width 2 height 5
checkbox input "false"
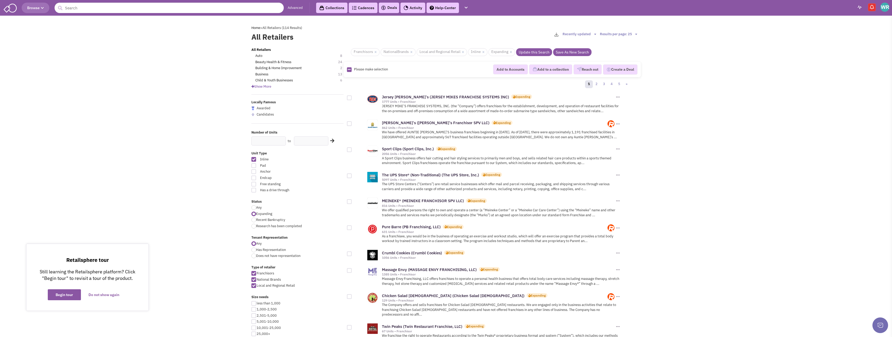
click at [265, 87] on span "Show More" at bounding box center [261, 86] width 20 height 4
click at [261, 136] on div "Pet 1" at bounding box center [301, 135] width 99 height 5
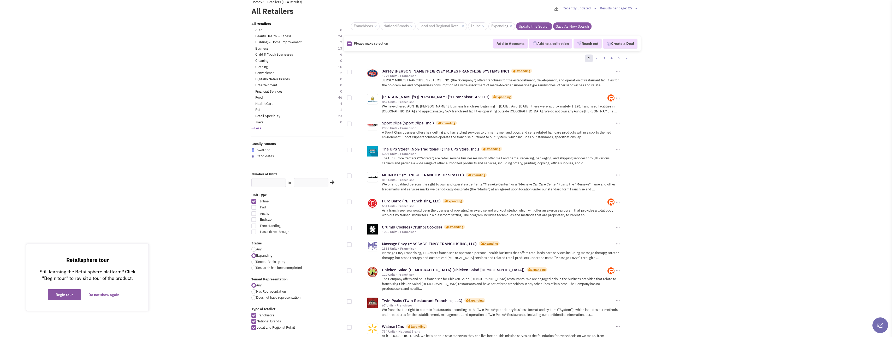
scroll to position [26, 0]
click at [259, 111] on link "Pet" at bounding box center [257, 109] width 5 height 5
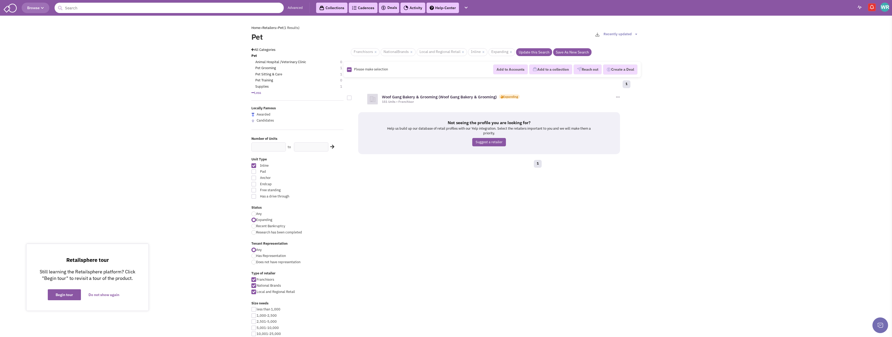
click at [350, 99] on div at bounding box center [349, 98] width 5 height 5
click at [352, 99] on input "checkbox" at bounding box center [353, 98] width 3 height 3
checkbox input "true"
click at [409, 95] on link "Woof Gang Bakery & Grooming (Woof Gang Bakery & Grooming)" at bounding box center [439, 97] width 115 height 5
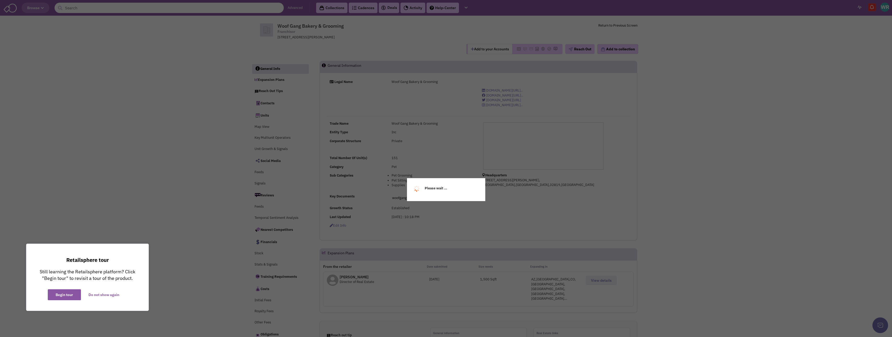
select select
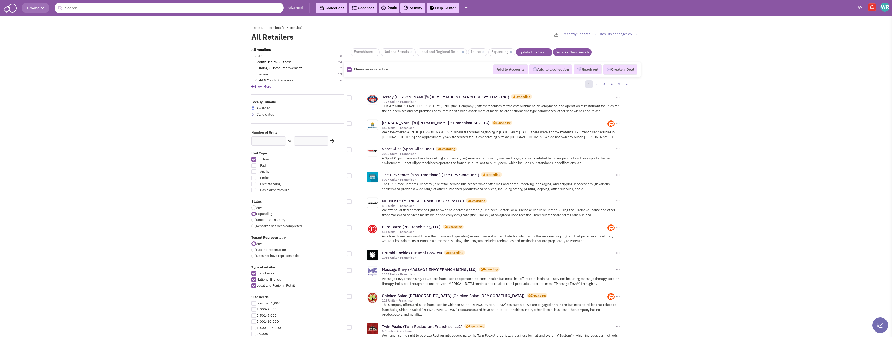
scroll to position [26, 0]
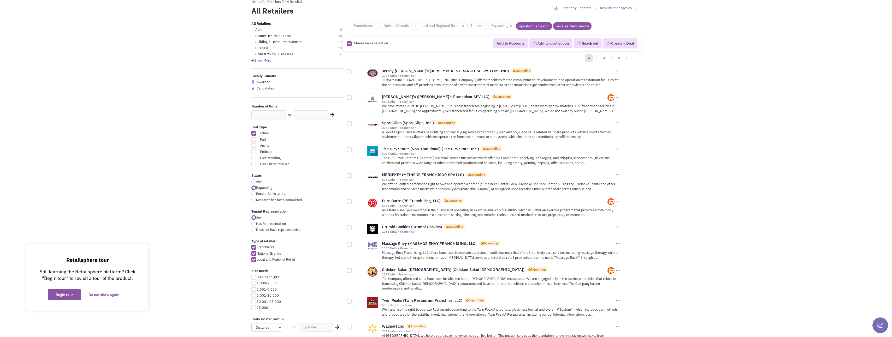
click at [253, 296] on div at bounding box center [253, 296] width 5 height 5
click at [257, 296] on input "5,001-10,000" at bounding box center [258, 296] width 3 height 3
checkbox input "true"
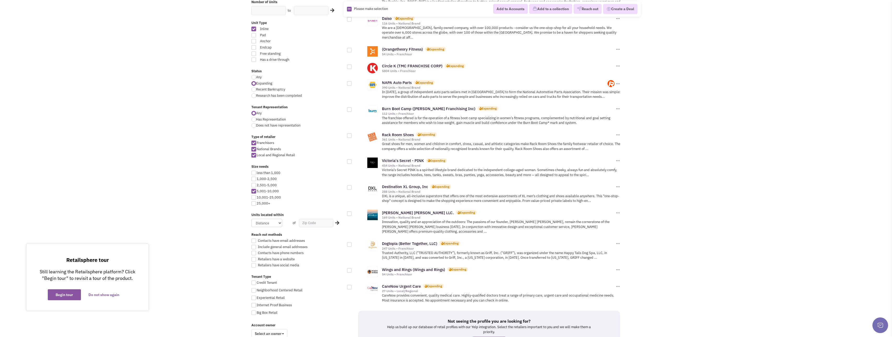
scroll to position [157, 0]
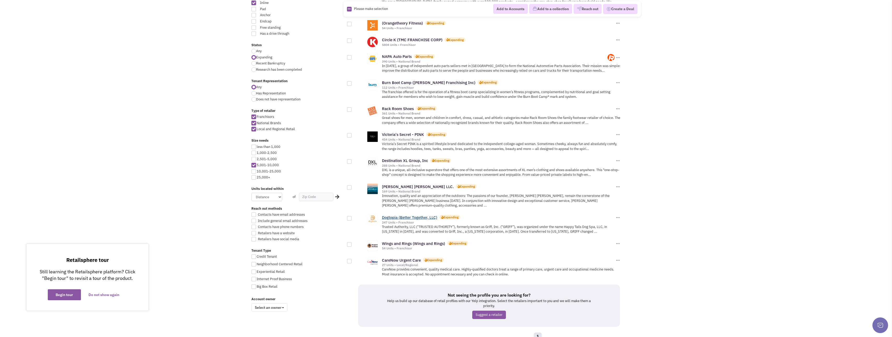
click at [394, 215] on link "Dogtopia (Better Together, LLC)" at bounding box center [409, 217] width 55 height 5
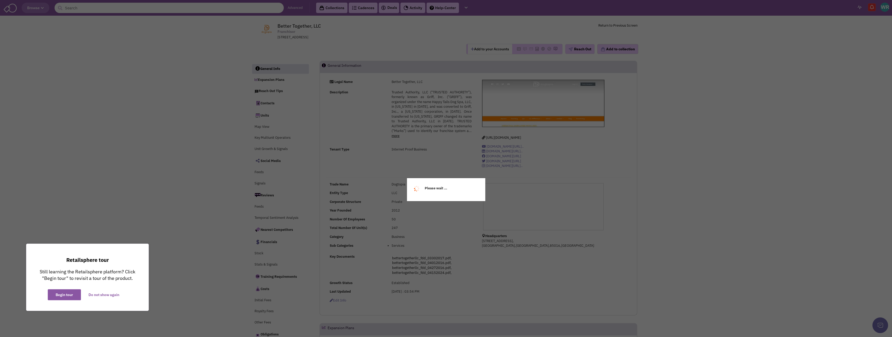
select select
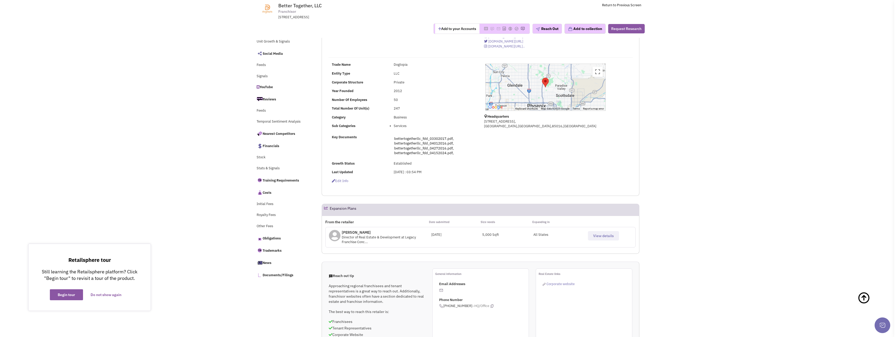
scroll to position [78, 0]
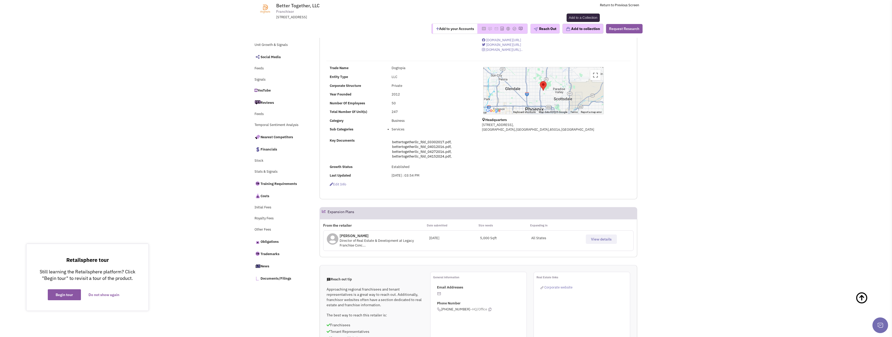
click at [580, 29] on button "Add to collection" at bounding box center [583, 29] width 41 height 10
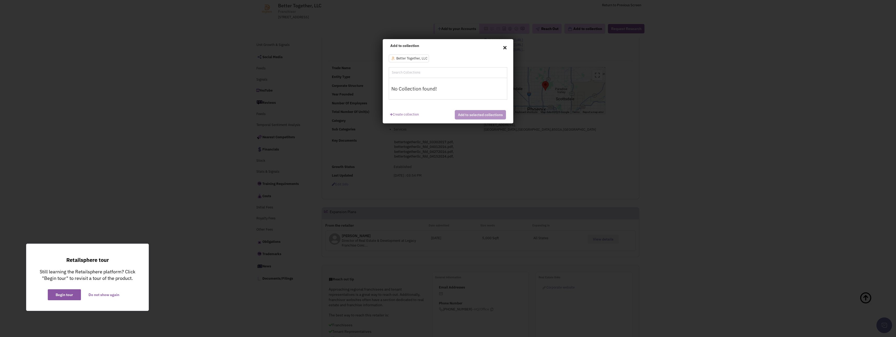
click at [406, 72] on input "text" at bounding box center [414, 72] width 46 height 5
type input "LEE PLAZA"
click at [453, 80] on div "No Collection found!" at bounding box center [448, 88] width 118 height 21
click at [446, 86] on h3 "No Collection found!" at bounding box center [447, 89] width 113 height 6
click at [406, 115] on link "Create collection" at bounding box center [404, 113] width 29 height 7
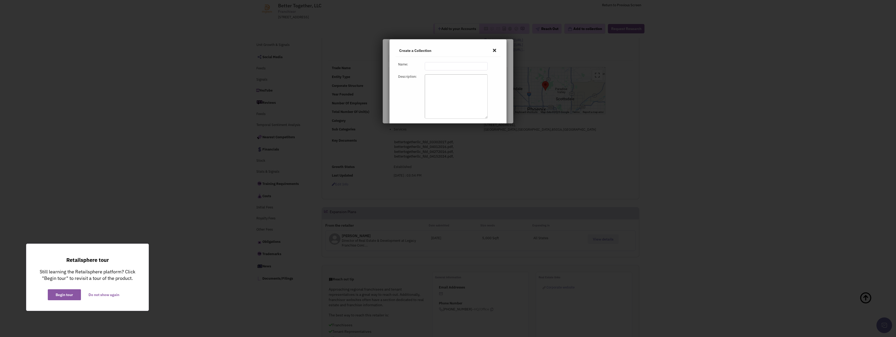
click at [432, 67] on input "text" at bounding box center [456, 66] width 63 height 8
type input "LEE PLAZA"
click at [441, 93] on textarea at bounding box center [456, 96] width 63 height 44
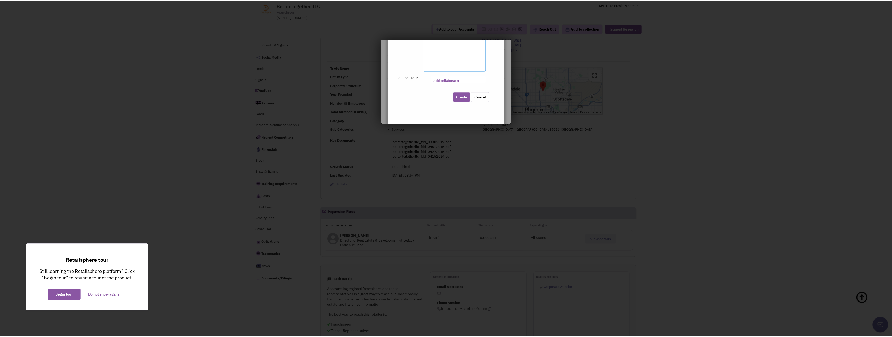
scroll to position [49, 0]
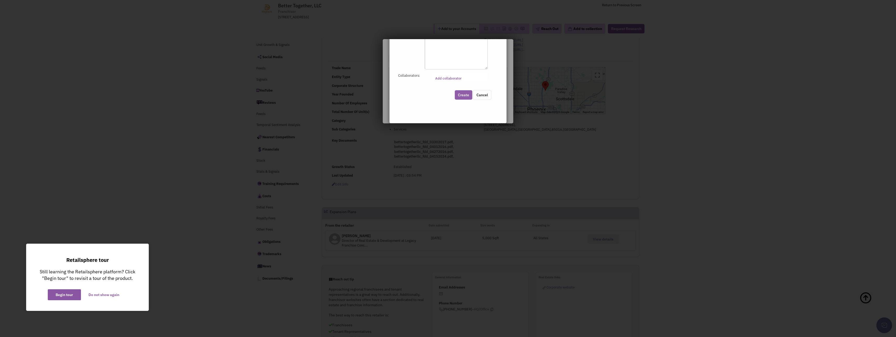
click at [457, 96] on button "Create" at bounding box center [463, 94] width 17 height 9
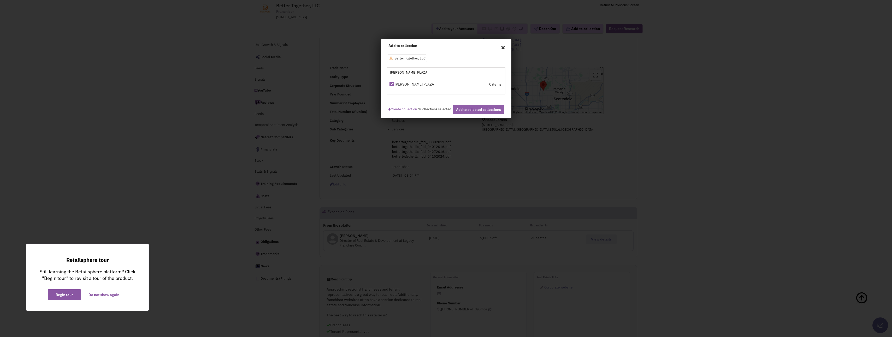
click at [477, 114] on button "Add to selected collections" at bounding box center [478, 109] width 51 height 9
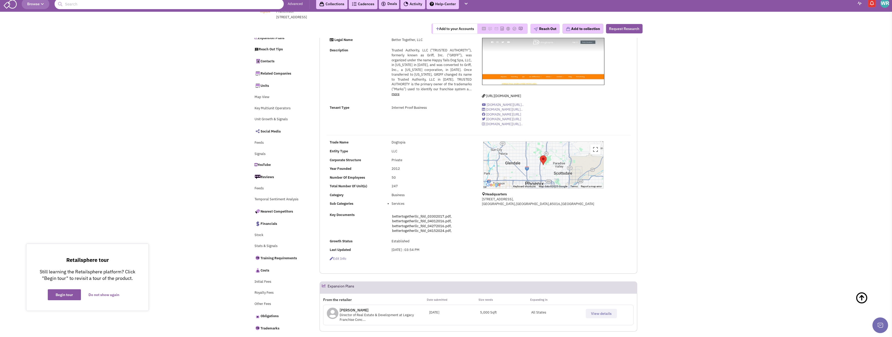
scroll to position [0, 0]
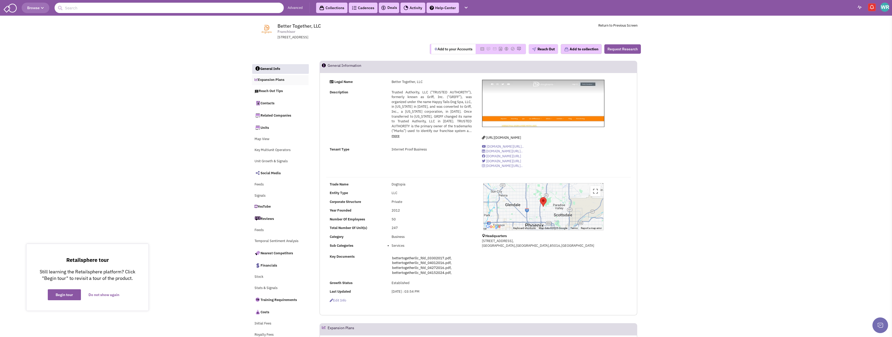
click at [270, 78] on link "Expansion Plans" at bounding box center [280, 80] width 57 height 10
click at [83, 7] on input "text" at bounding box center [169, 8] width 229 height 10
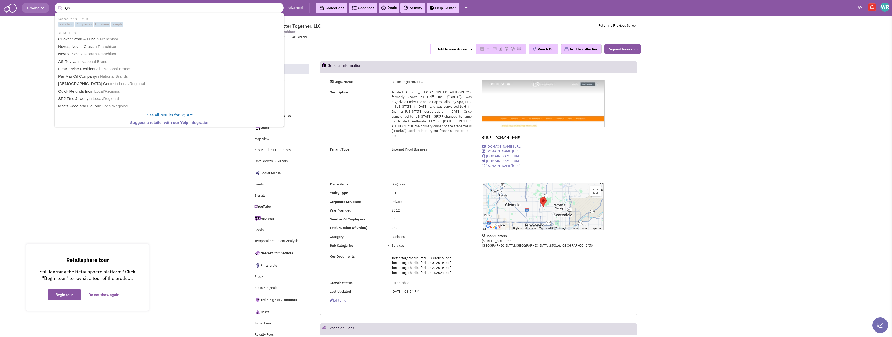
type input "Q"
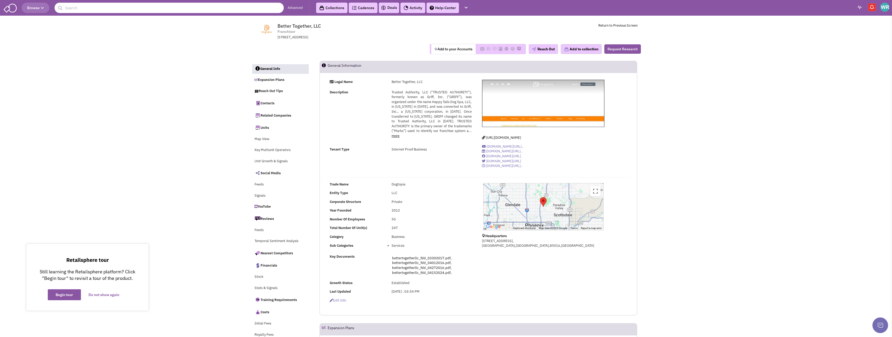
click at [299, 7] on link "Advanced" at bounding box center [295, 7] width 15 height 5
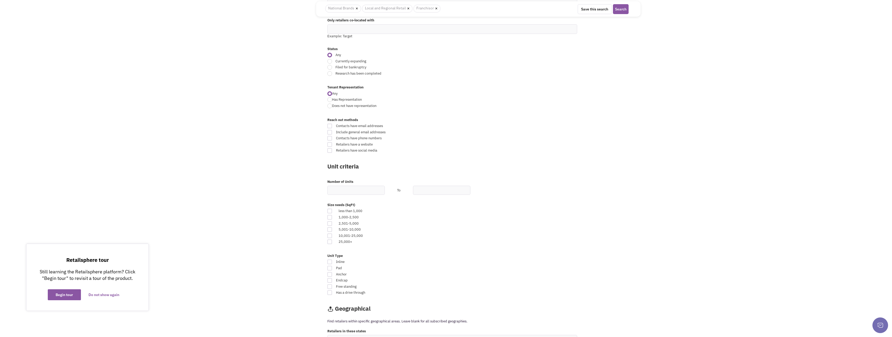
scroll to position [131, 0]
click at [330, 217] on div at bounding box center [329, 216] width 5 height 5
click at [333, 217] on input "checkbox" at bounding box center [334, 216] width 3 height 3
checkbox input "true"
click at [331, 222] on div at bounding box center [329, 223] width 5 height 5
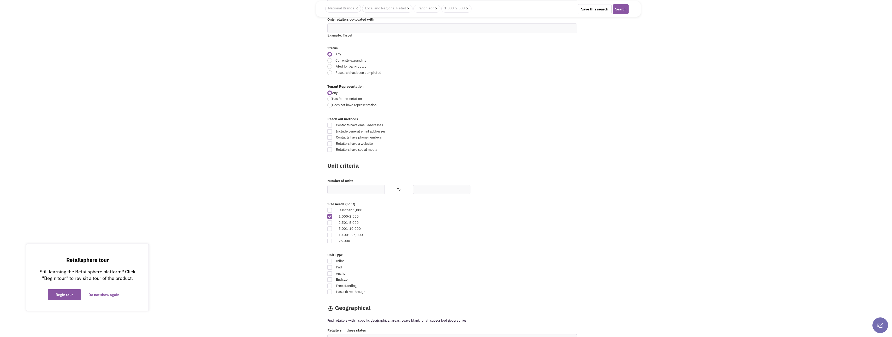
click at [333, 222] on input "checkbox" at bounding box center [334, 223] width 3 height 3
checkbox input "true"
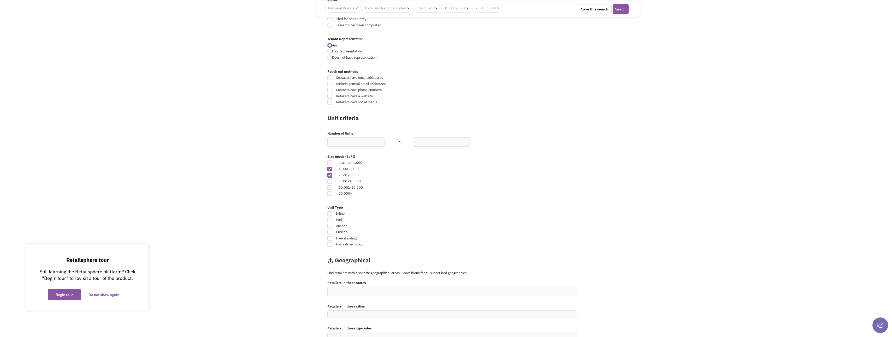
scroll to position [183, 0]
click at [331, 210] on div at bounding box center [329, 209] width 5 height 5
click at [496, 210] on input "Inline" at bounding box center [497, 209] width 3 height 3
checkbox input "true"
click at [329, 228] on div at bounding box center [329, 227] width 5 height 5
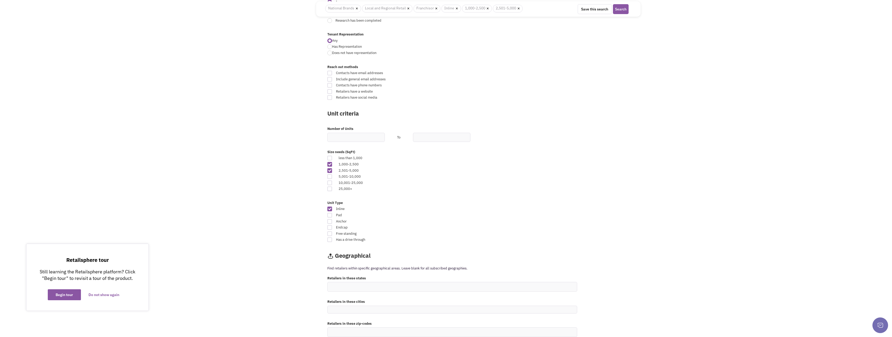
click at [496, 228] on input "Endcap" at bounding box center [497, 227] width 3 height 3
checkbox input "true"
click at [621, 12] on button "Search" at bounding box center [621, 9] width 16 height 10
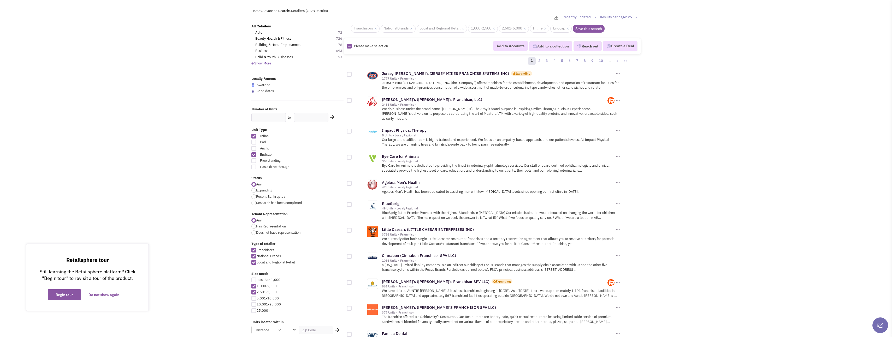
scroll to position [26, 0]
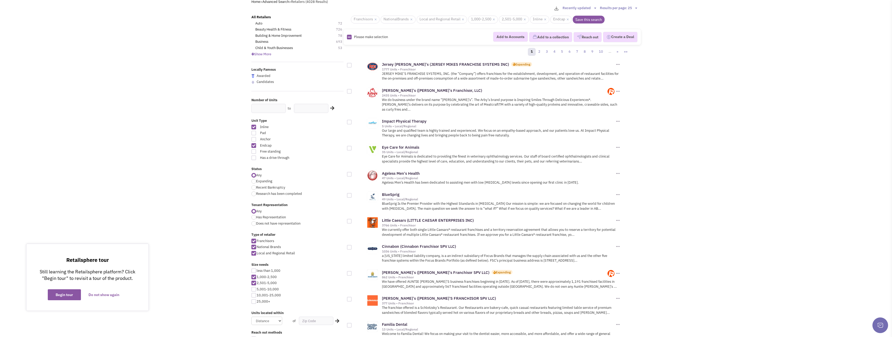
click at [349, 66] on div at bounding box center [349, 65] width 5 height 5
click at [352, 66] on input "checkbox" at bounding box center [353, 65] width 3 height 3
checkbox input "true"
click at [351, 120] on div at bounding box center [349, 122] width 5 height 5
click at [352, 121] on input "checkbox" at bounding box center [353, 122] width 3 height 3
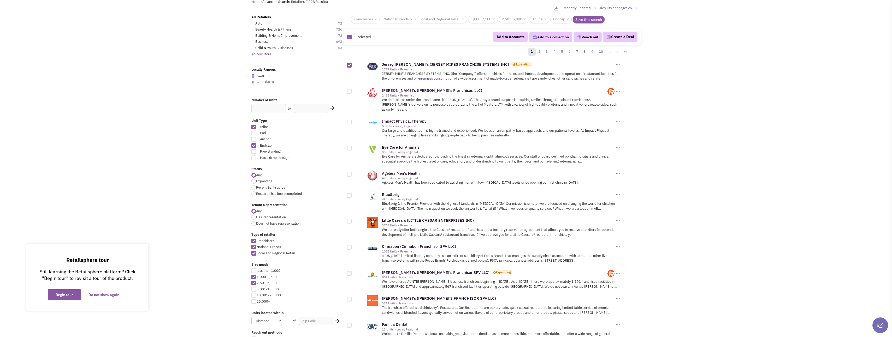
checkbox input "true"
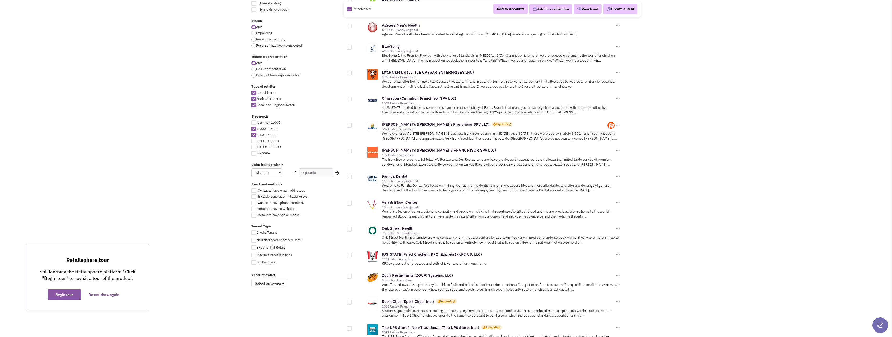
scroll to position [183, 0]
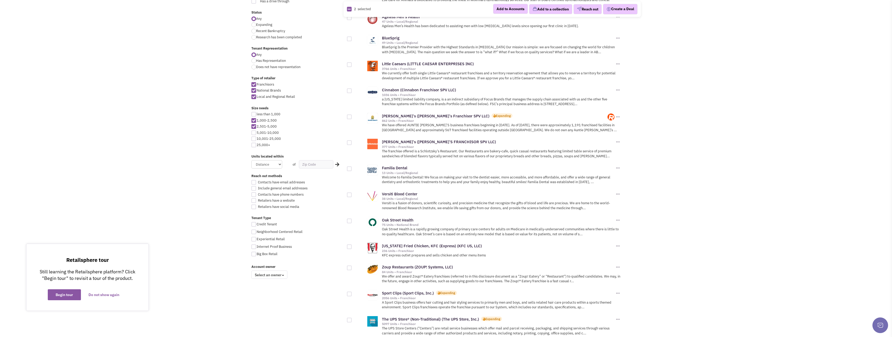
click at [348, 115] on div at bounding box center [349, 117] width 5 height 5
click at [352, 116] on input "checkbox" at bounding box center [353, 117] width 3 height 3
checkbox input "true"
click at [350, 89] on div at bounding box center [349, 91] width 5 height 5
click at [352, 90] on input "checkbox" at bounding box center [353, 91] width 3 height 3
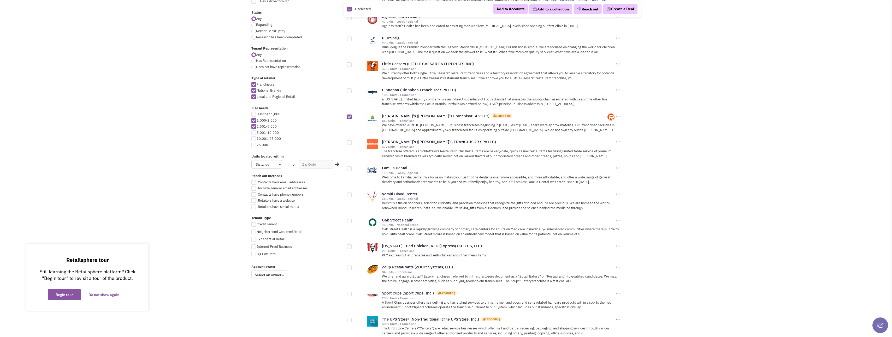
checkbox input "true"
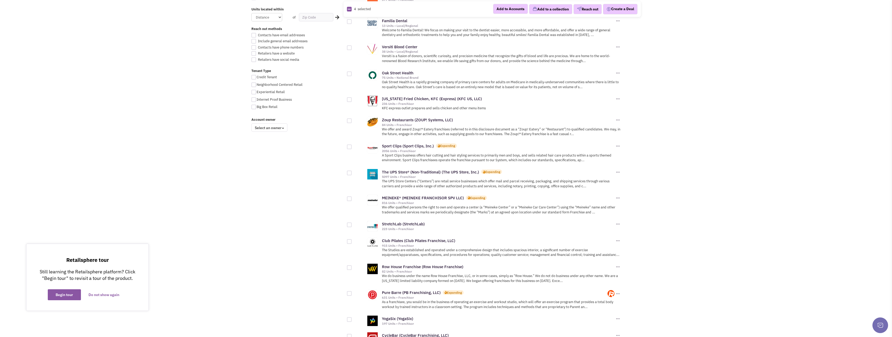
scroll to position [339, 0]
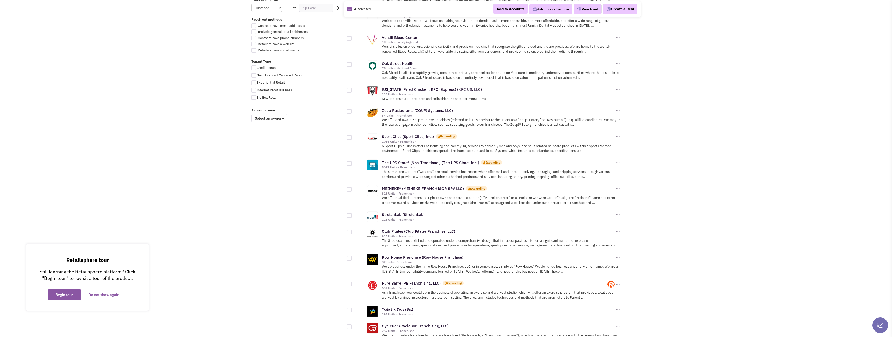
click at [350, 109] on div at bounding box center [349, 111] width 5 height 5
click at [352, 110] on input "checkbox" at bounding box center [353, 111] width 3 height 3
click at [350, 109] on div at bounding box center [349, 111] width 5 height 5
click at [352, 110] on input "checkbox" at bounding box center [353, 111] width 3 height 3
checkbox input "false"
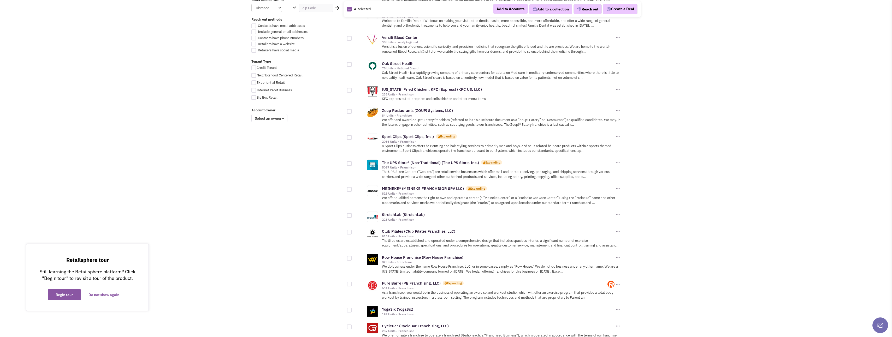
click at [350, 135] on div at bounding box center [349, 137] width 5 height 5
click at [352, 136] on input "checkbox" at bounding box center [353, 137] width 3 height 3
checkbox input "true"
click at [349, 161] on div at bounding box center [349, 163] width 5 height 5
click at [352, 162] on input "checkbox" at bounding box center [353, 163] width 3 height 3
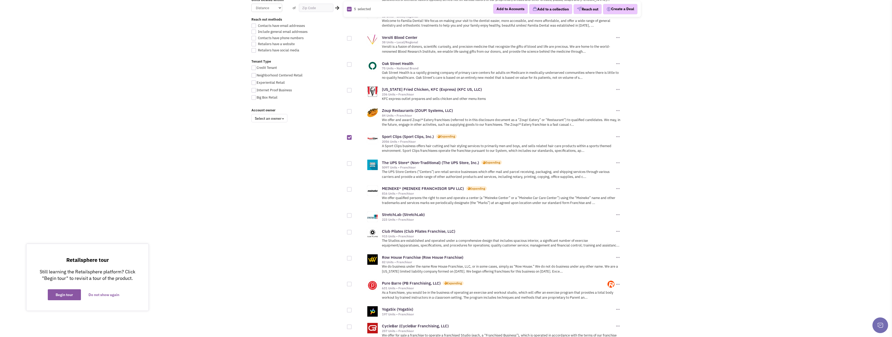
checkbox input "true"
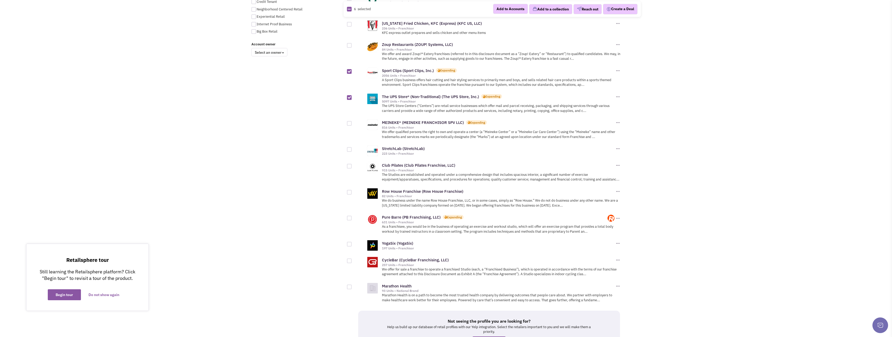
scroll to position [418, 0]
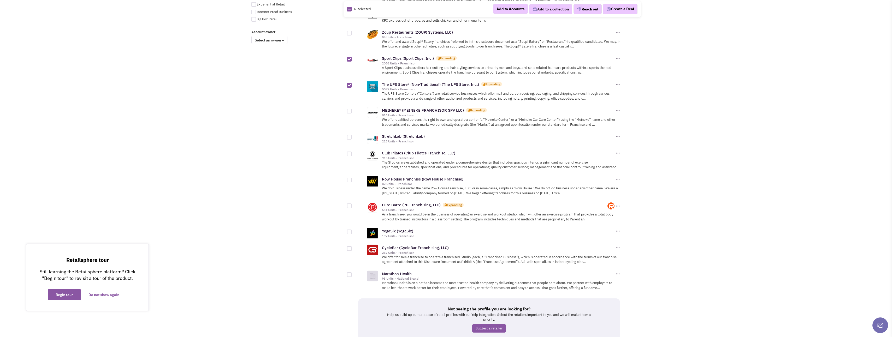
click at [350, 135] on div at bounding box center [349, 137] width 5 height 5
click at [352, 136] on input "checkbox" at bounding box center [353, 137] width 3 height 3
checkbox input "true"
click at [349, 152] on div at bounding box center [349, 154] width 5 height 5
click at [352, 153] on input "checkbox" at bounding box center [353, 154] width 3 height 3
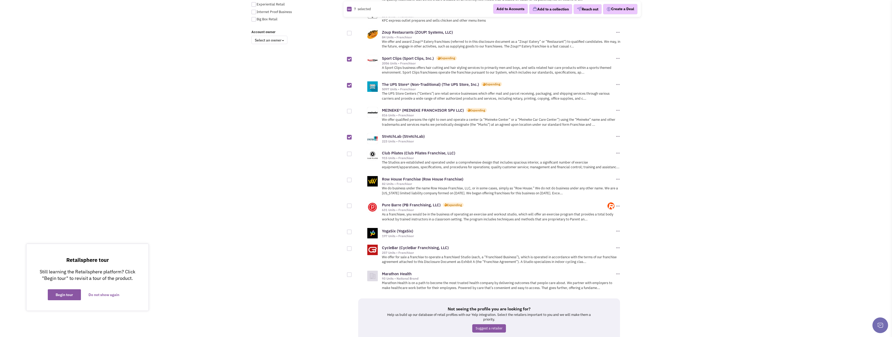
checkbox input "true"
click at [349, 178] on div at bounding box center [349, 180] width 5 height 5
click at [352, 179] on input "checkbox" at bounding box center [353, 180] width 3 height 3
checkbox input "true"
click at [348, 204] on div at bounding box center [349, 206] width 5 height 5
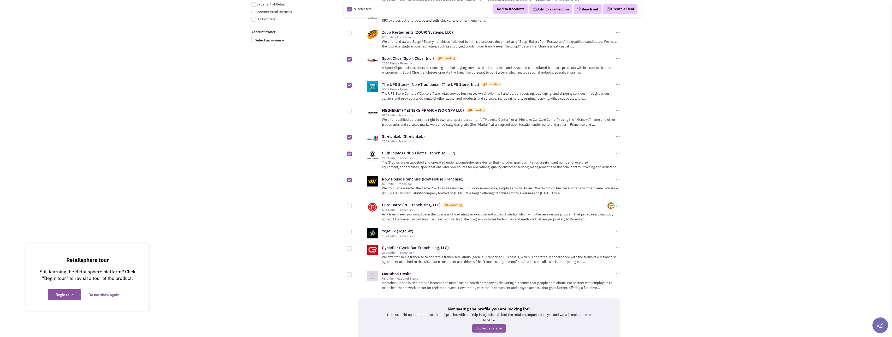
click at [352, 205] on input "checkbox" at bounding box center [353, 206] width 3 height 3
checkbox input "true"
click at [349, 230] on div at bounding box center [349, 232] width 5 height 5
click at [352, 231] on input "checkbox" at bounding box center [353, 232] width 3 height 3
checkbox input "true"
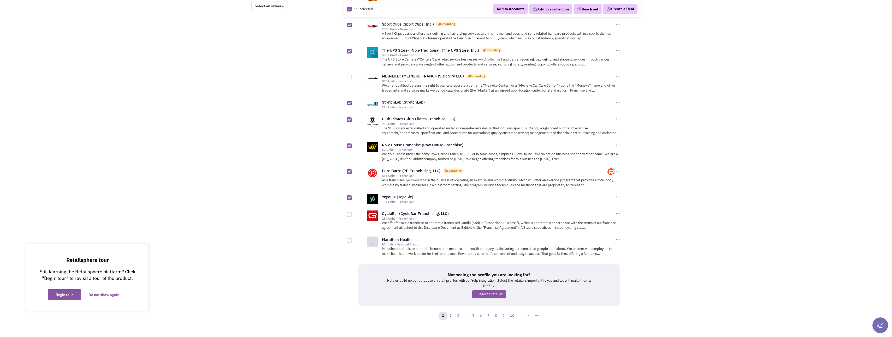
scroll to position [453, 0]
click at [350, 211] on div at bounding box center [349, 213] width 5 height 5
click at [352, 212] on input "checkbox" at bounding box center [353, 213] width 3 height 3
checkbox input "true"
click at [450, 311] on link "2" at bounding box center [451, 315] width 8 height 8
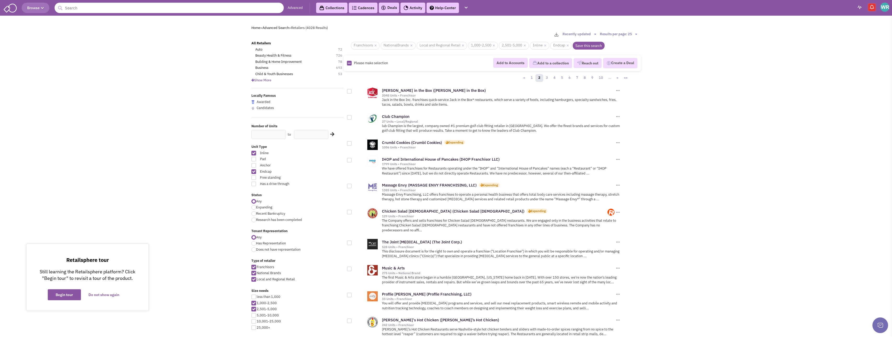
click at [348, 144] on div at bounding box center [349, 143] width 5 height 5
click at [352, 144] on input "checkbox" at bounding box center [353, 143] width 3 height 3
checkbox input "true"
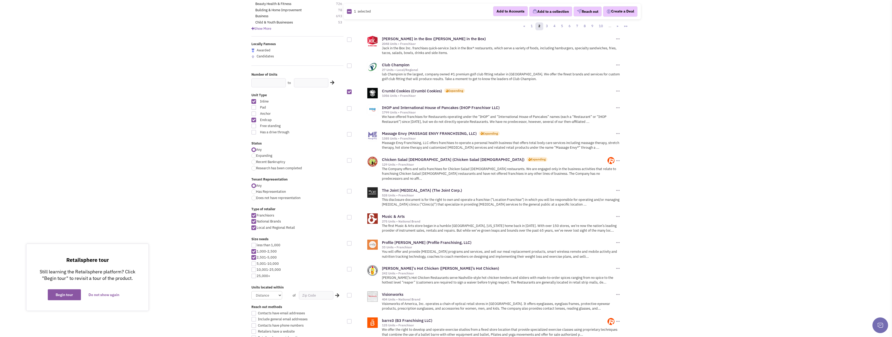
scroll to position [52, 0]
click at [349, 135] on div at bounding box center [349, 134] width 5 height 5
click at [352, 135] on input "checkbox" at bounding box center [353, 134] width 3 height 3
checkbox input "true"
click at [347, 161] on div at bounding box center [349, 160] width 5 height 5
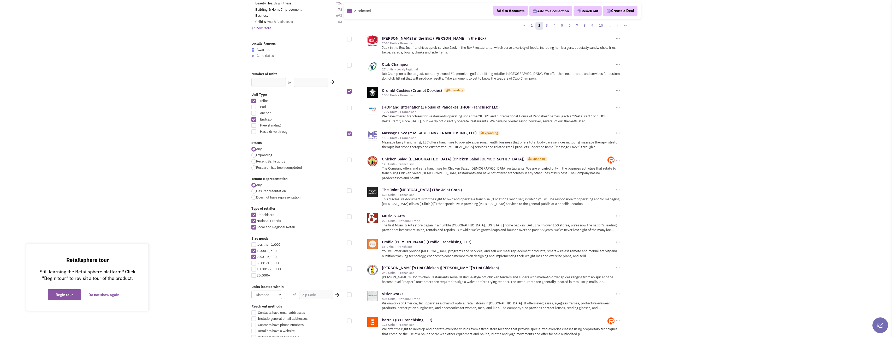
click at [352, 161] on input "checkbox" at bounding box center [353, 160] width 3 height 3
checkbox input "true"
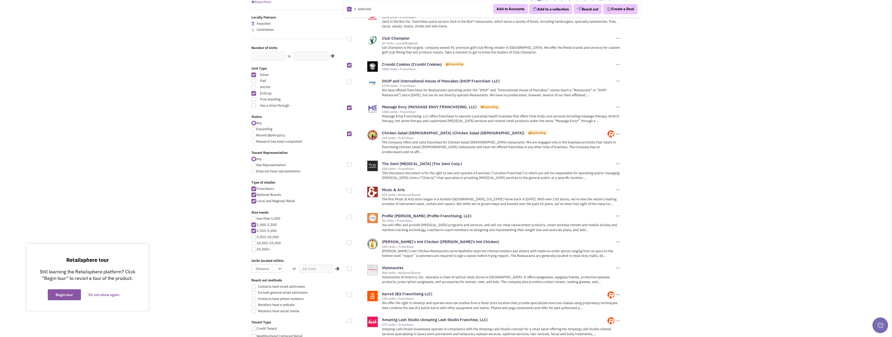
scroll to position [104, 0]
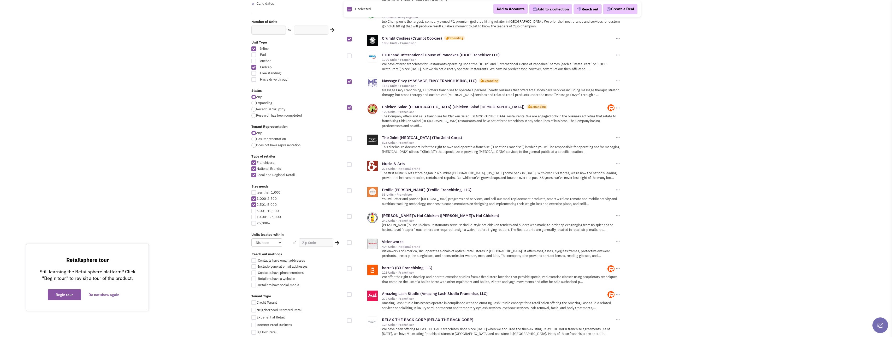
click at [348, 136] on div at bounding box center [349, 138] width 5 height 5
click at [352, 137] on input "checkbox" at bounding box center [353, 138] width 3 height 3
checkbox input "true"
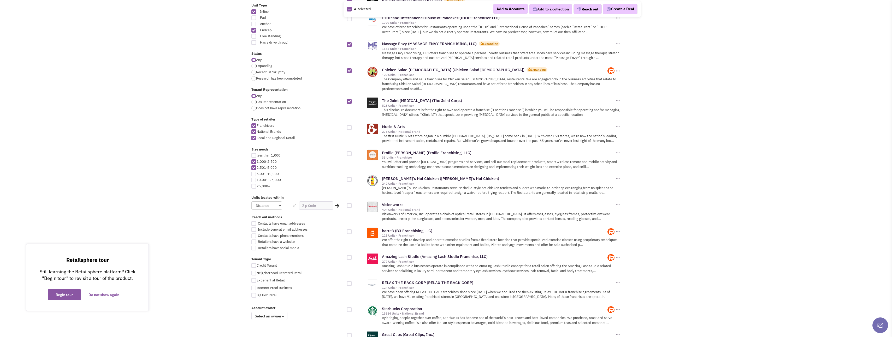
scroll to position [157, 0]
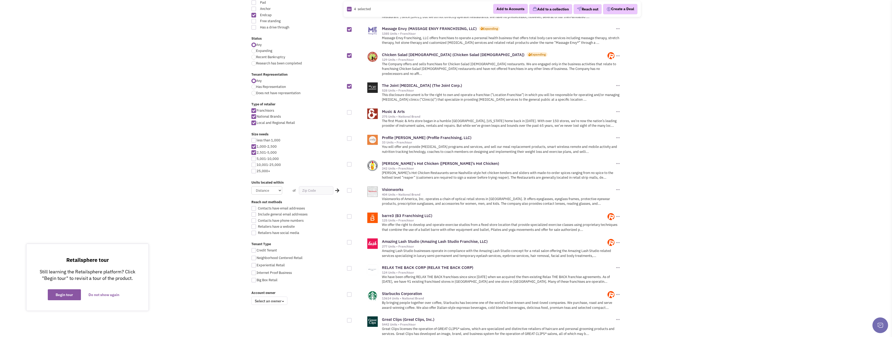
click at [350, 162] on div at bounding box center [349, 164] width 5 height 5
click at [352, 163] on input "checkbox" at bounding box center [353, 164] width 3 height 3
checkbox input "true"
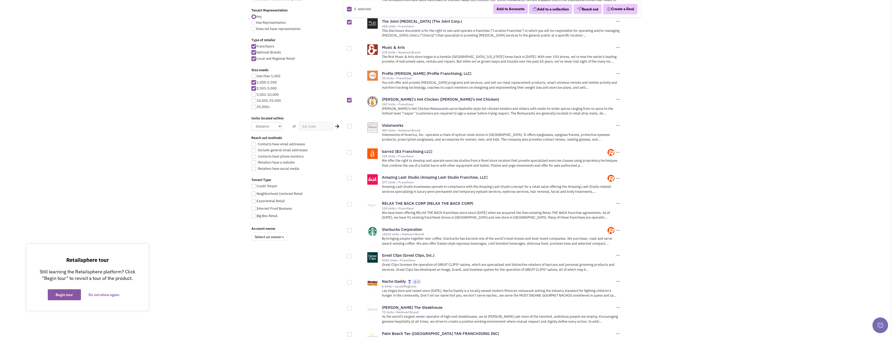
scroll to position [235, 0]
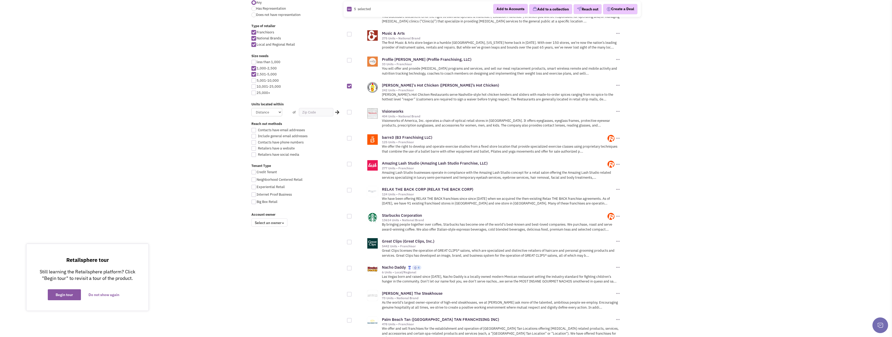
click at [348, 136] on div at bounding box center [349, 138] width 5 height 5
click at [352, 137] on input "checkbox" at bounding box center [353, 138] width 3 height 3
checkbox input "true"
click at [352, 160] on div at bounding box center [359, 162] width 24 height 10
click at [349, 188] on div at bounding box center [349, 190] width 5 height 5
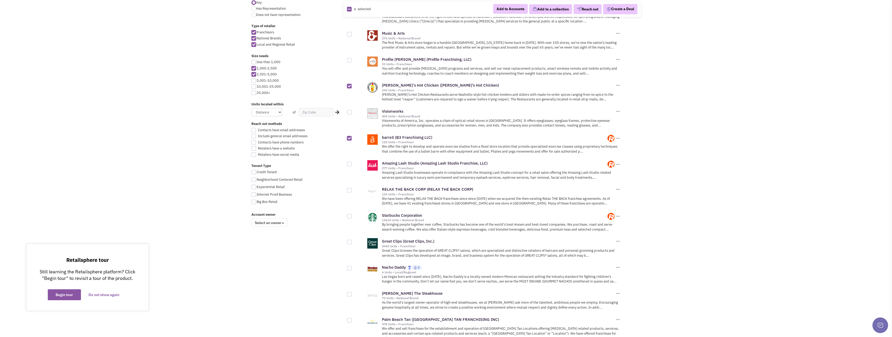
click at [352, 189] on input "checkbox" at bounding box center [353, 190] width 3 height 3
checkbox input "true"
click at [350, 162] on div at bounding box center [349, 164] width 5 height 5
click at [352, 163] on input "checkbox" at bounding box center [353, 164] width 3 height 3
checkbox input "true"
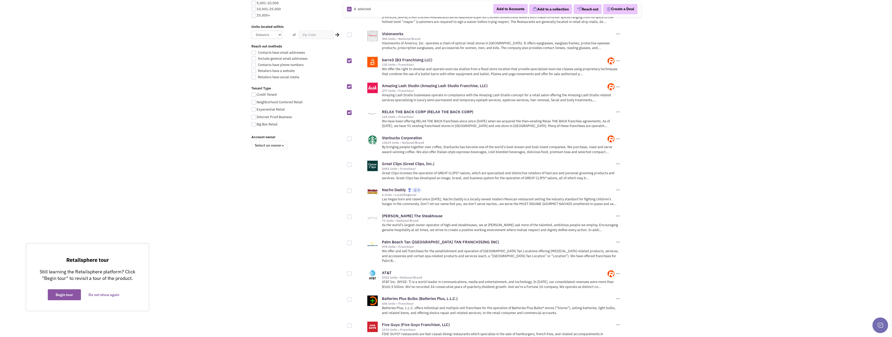
scroll to position [313, 0]
click at [349, 136] on div at bounding box center [349, 138] width 5 height 5
click at [352, 137] on input "checkbox" at bounding box center [353, 138] width 3 height 3
checkbox input "true"
click at [349, 162] on div at bounding box center [349, 164] width 5 height 5
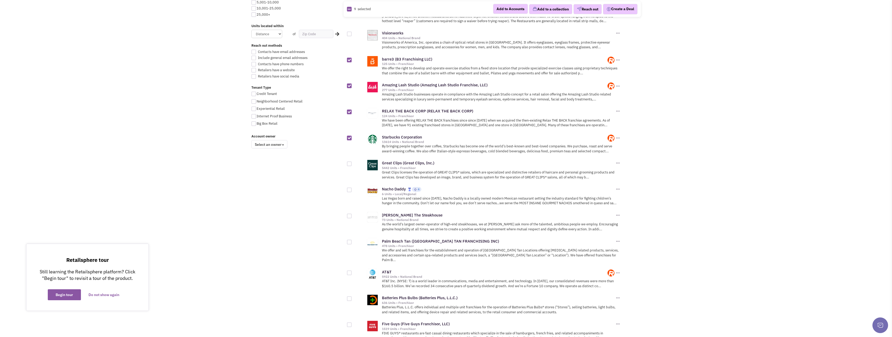
click at [352, 163] on input "checkbox" at bounding box center [353, 164] width 3 height 3
checkbox input "true"
click at [351, 188] on div at bounding box center [349, 190] width 5 height 5
click at [352, 189] on input "checkbox" at bounding box center [353, 190] width 3 height 3
checkbox input "true"
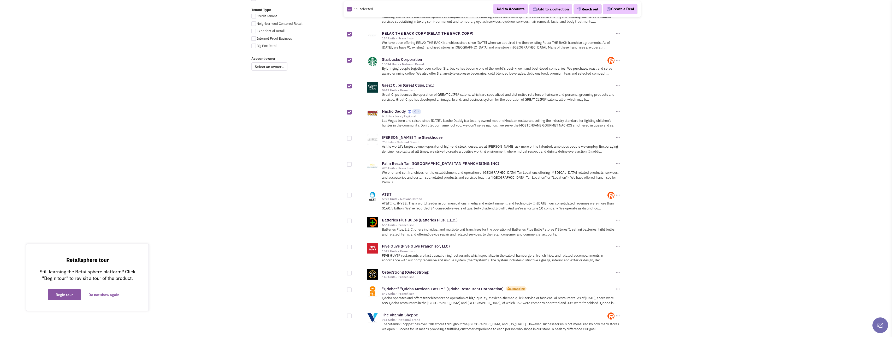
scroll to position [392, 0]
click at [349, 136] on div at bounding box center [349, 138] width 5 height 5
click at [352, 137] on input "checkbox" at bounding box center [353, 138] width 3 height 3
checkbox input "true"
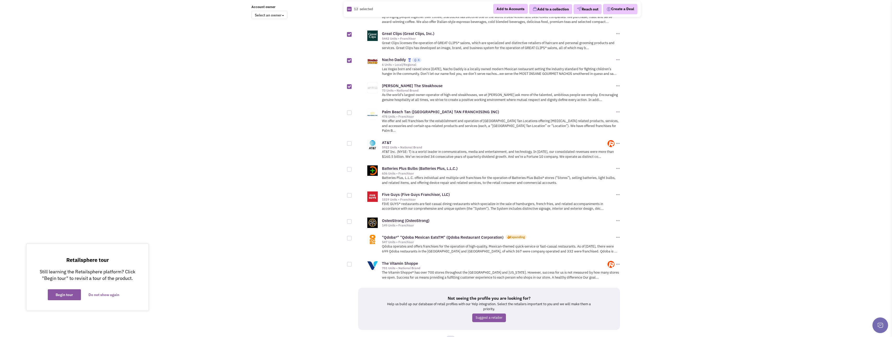
scroll to position [444, 0]
click at [349, 140] on div at bounding box center [349, 142] width 5 height 5
click at [352, 141] on input "checkbox" at bounding box center [353, 142] width 3 height 3
checkbox input "true"
click at [349, 192] on div at bounding box center [349, 194] width 5 height 5
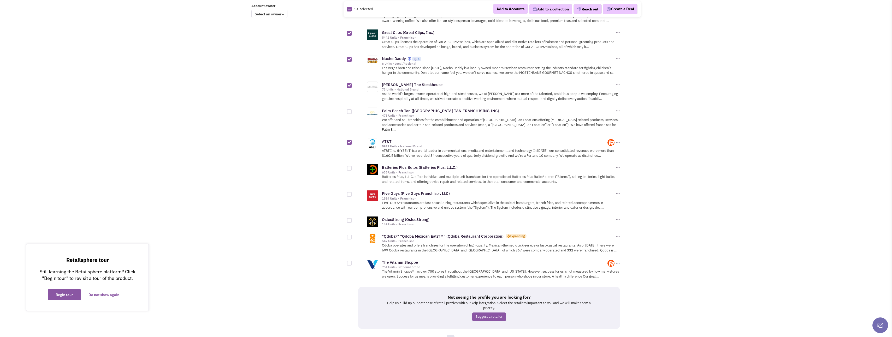
click at [352, 193] on input "checkbox" at bounding box center [353, 194] width 3 height 3
checkbox input "true"
click at [347, 235] on div at bounding box center [349, 237] width 5 height 5
click at [352, 236] on input "checkbox" at bounding box center [353, 237] width 3 height 3
checkbox input "true"
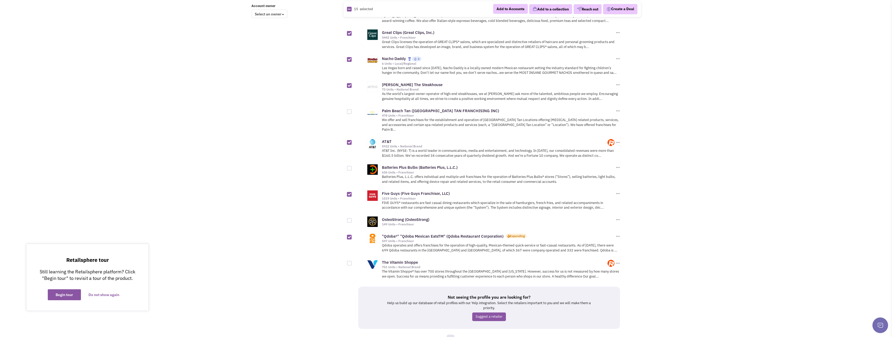
click at [350, 218] on div at bounding box center [349, 220] width 5 height 5
click at [352, 219] on input "checkbox" at bounding box center [353, 220] width 3 height 3
checkbox input "true"
click at [349, 261] on div at bounding box center [349, 263] width 5 height 5
click at [352, 262] on input "checkbox" at bounding box center [353, 263] width 3 height 3
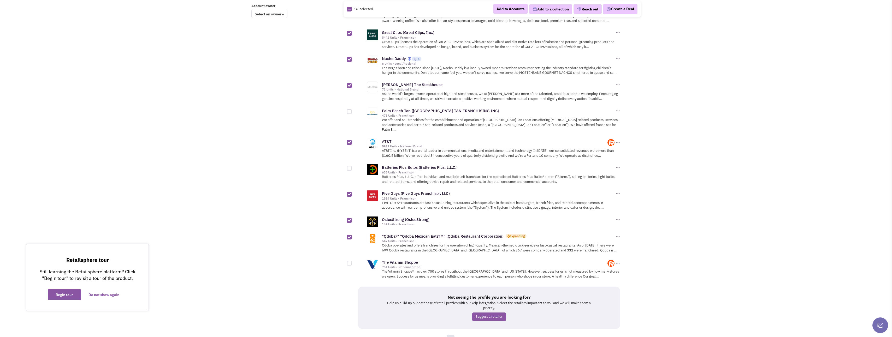
checkbox input "true"
click at [460, 335] on link "3" at bounding box center [458, 339] width 8 height 8
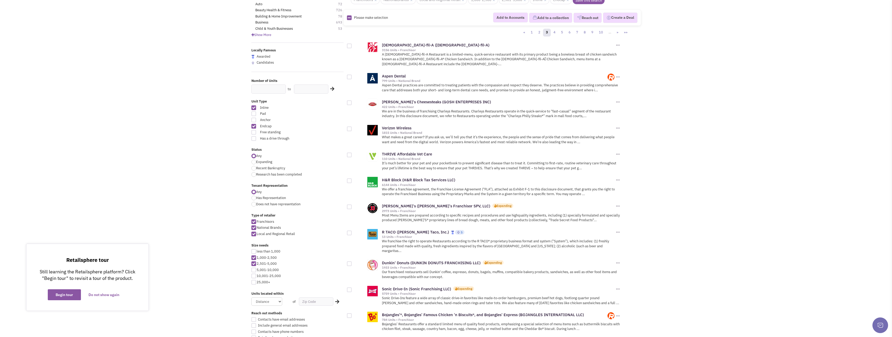
scroll to position [52, 0]
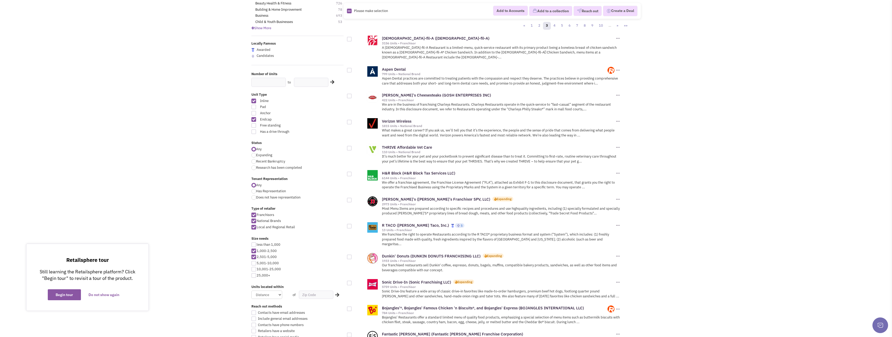
click at [351, 94] on div at bounding box center [349, 96] width 5 height 5
click at [352, 95] on input "checkbox" at bounding box center [353, 96] width 3 height 3
checkbox input "true"
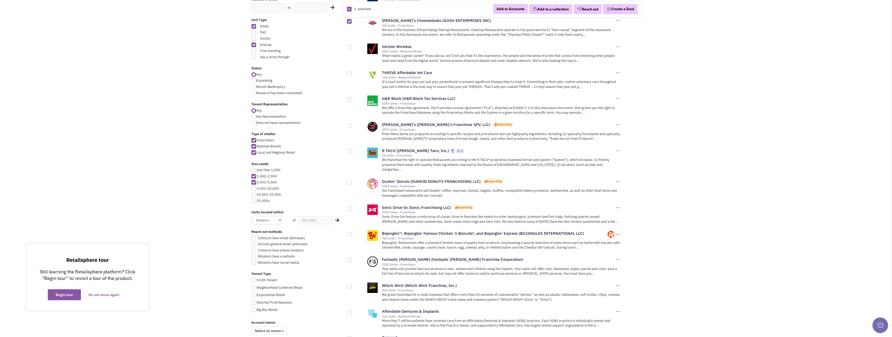
scroll to position [131, 0]
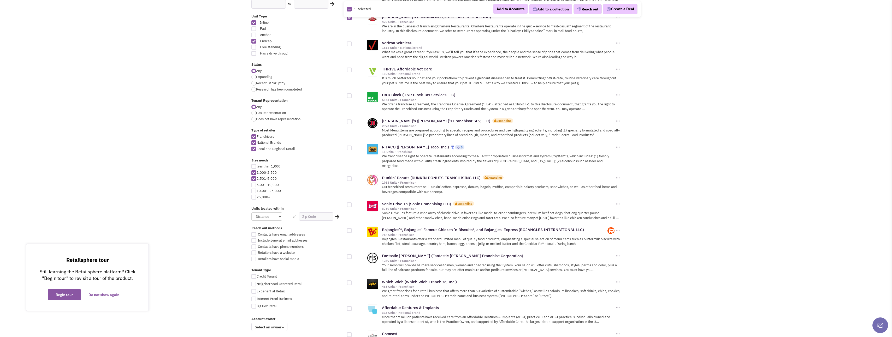
click at [350, 146] on div at bounding box center [349, 148] width 5 height 5
click at [352, 147] on input "checkbox" at bounding box center [353, 148] width 3 height 3
checkbox input "true"
click at [349, 177] on div at bounding box center [349, 179] width 5 height 5
click at [352, 178] on input "checkbox" at bounding box center [353, 179] width 3 height 3
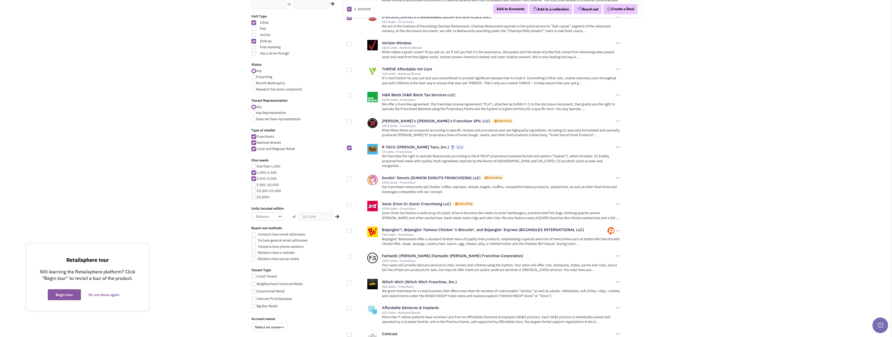
checkbox input "true"
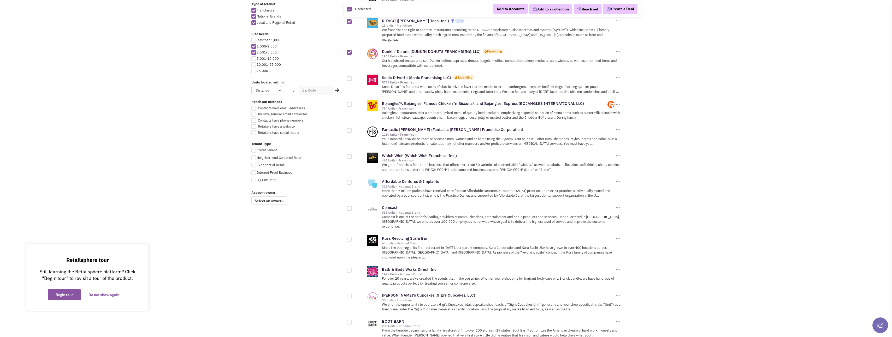
scroll to position [287, 0]
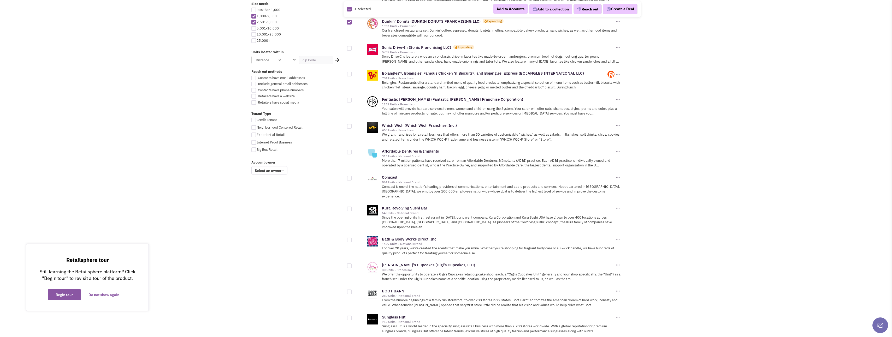
click at [349, 124] on div at bounding box center [349, 126] width 5 height 5
click at [352, 125] on input "checkbox" at bounding box center [353, 126] width 3 height 3
checkbox input "true"
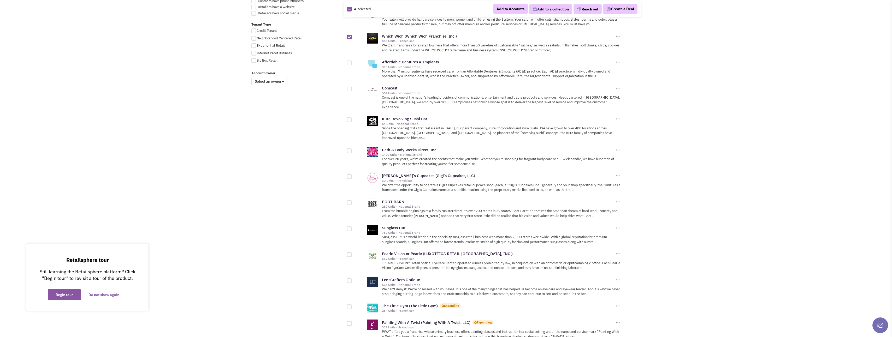
scroll to position [392, 0]
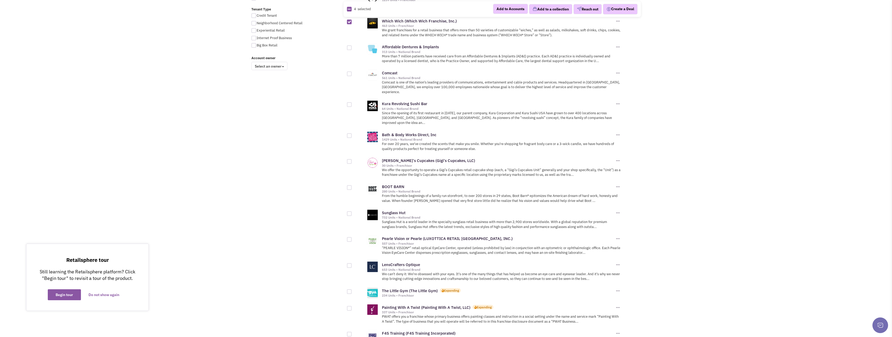
click at [350, 102] on div at bounding box center [349, 104] width 5 height 5
click at [352, 103] on input "checkbox" at bounding box center [353, 104] width 3 height 3
checkbox input "true"
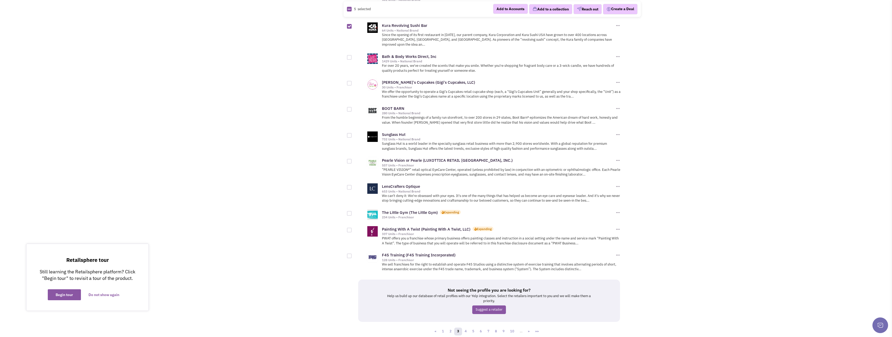
scroll to position [472, 0]
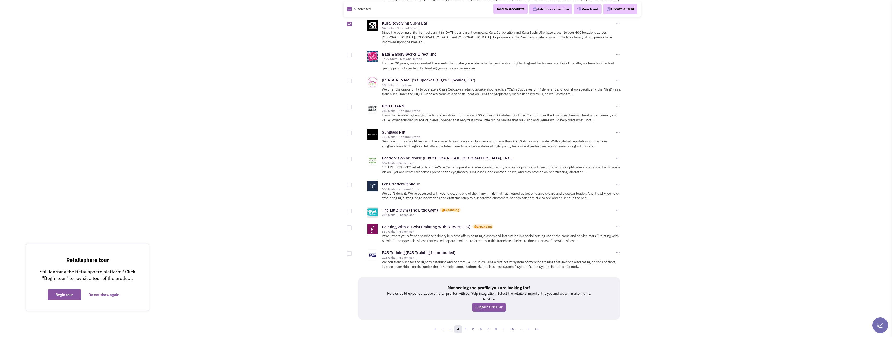
click at [349, 209] on div at bounding box center [349, 211] width 5 height 5
click at [352, 210] on input "checkbox" at bounding box center [353, 211] width 3 height 3
checkbox input "true"
click at [349, 251] on div at bounding box center [349, 253] width 5 height 5
click at [352, 253] on input "checkbox" at bounding box center [353, 254] width 3 height 3
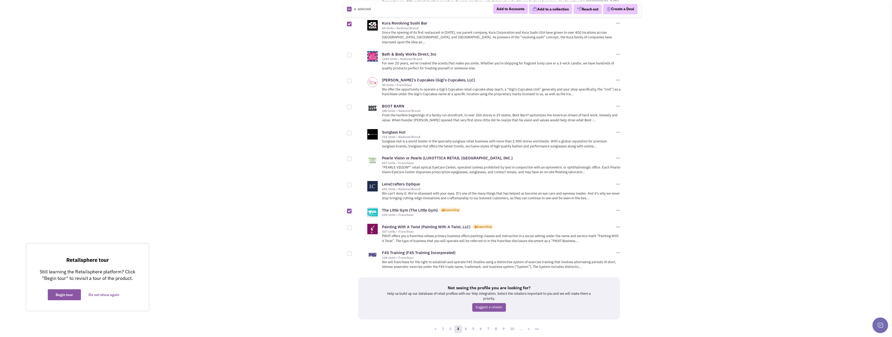
checkbox input "true"
click at [468, 326] on link "4" at bounding box center [466, 330] width 8 height 8
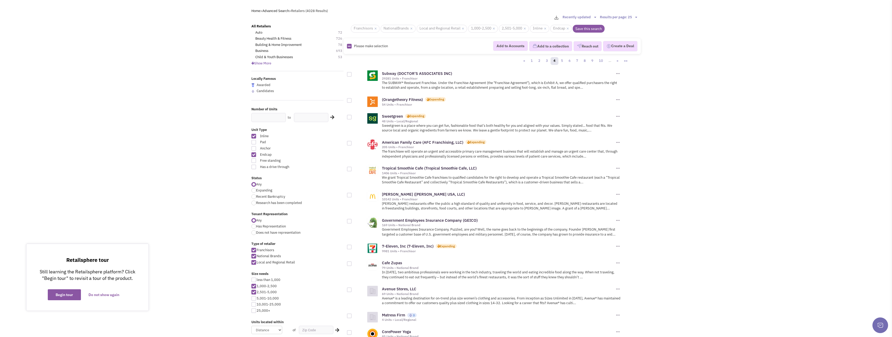
scroll to position [26, 0]
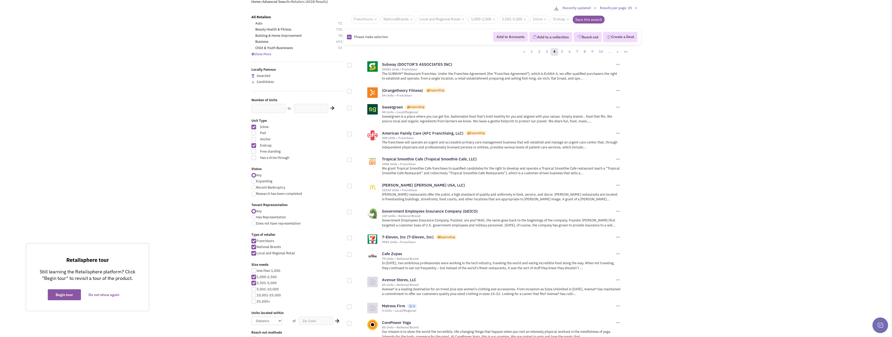
click at [349, 94] on div "(Orangetheory Fitness) Expanding 54 Units • Franchisor Add to Accounts" at bounding box center [490, 92] width 287 height 17
click at [349, 108] on div at bounding box center [349, 108] width 5 height 5
click at [352, 108] on input "checkbox" at bounding box center [353, 108] width 3 height 3
checkbox input "true"
click at [349, 92] on div at bounding box center [349, 91] width 5 height 5
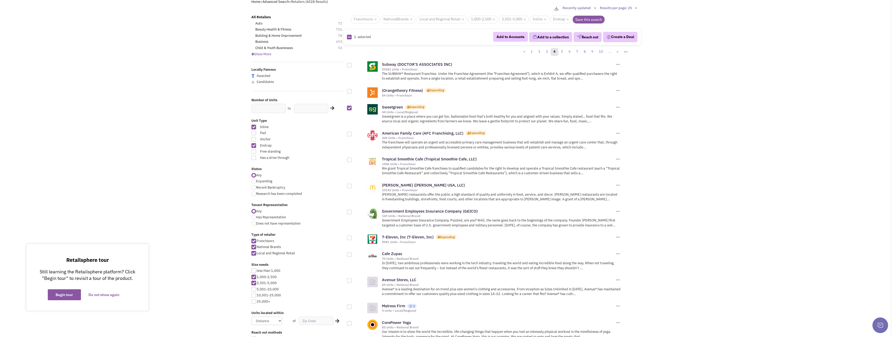
click at [352, 92] on input "checkbox" at bounding box center [353, 91] width 3 height 3
checkbox input "true"
click at [349, 160] on div at bounding box center [349, 160] width 5 height 5
click at [352, 160] on input "checkbox" at bounding box center [353, 160] width 3 height 3
checkbox input "true"
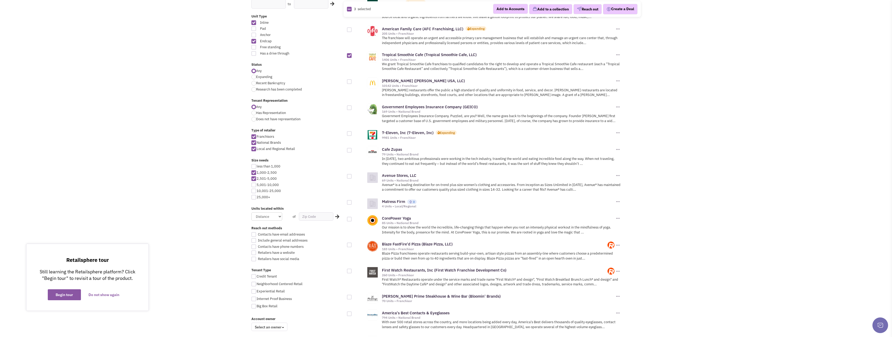
scroll to position [157, 0]
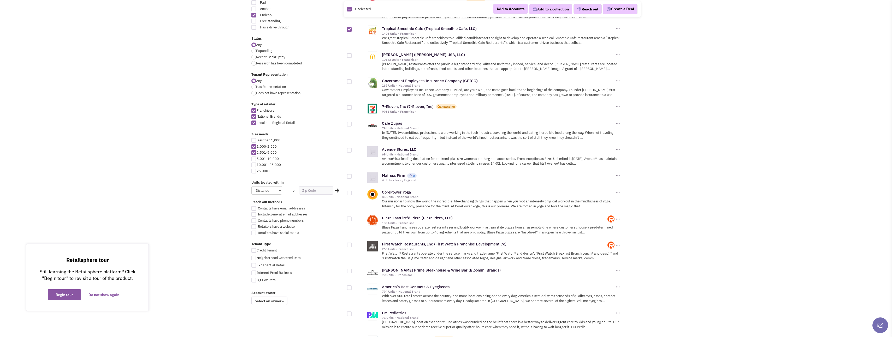
click at [350, 124] on div at bounding box center [349, 124] width 5 height 5
click at [352, 124] on input "checkbox" at bounding box center [353, 124] width 3 height 3
checkbox input "true"
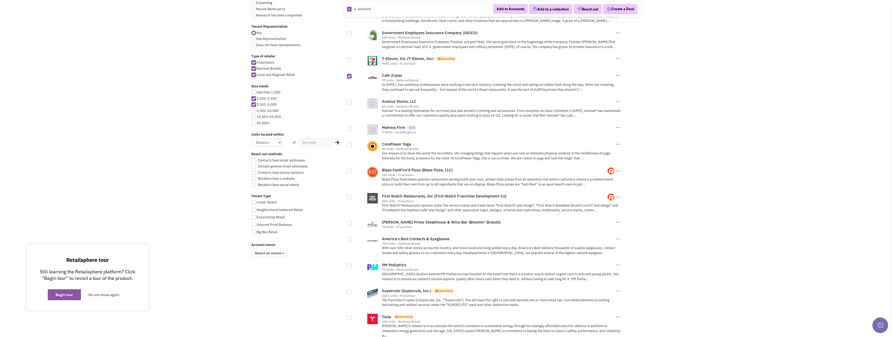
scroll to position [235, 0]
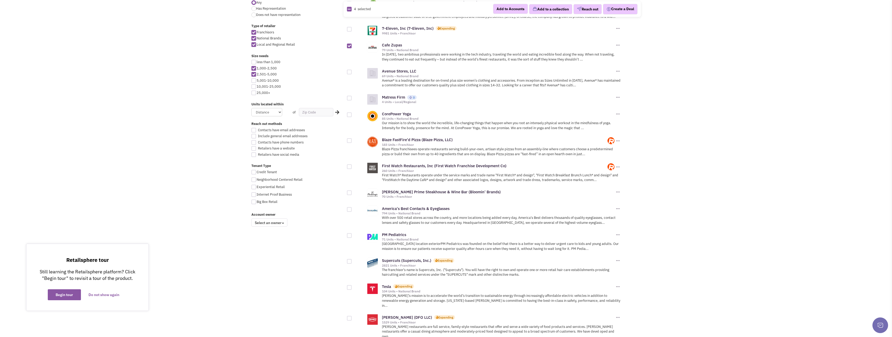
click at [349, 115] on div at bounding box center [349, 115] width 5 height 5
click at [352, 115] on input "checkbox" at bounding box center [353, 115] width 3 height 3
checkbox input "true"
click at [350, 140] on div at bounding box center [349, 140] width 5 height 5
click at [352, 140] on input "checkbox" at bounding box center [353, 140] width 3 height 3
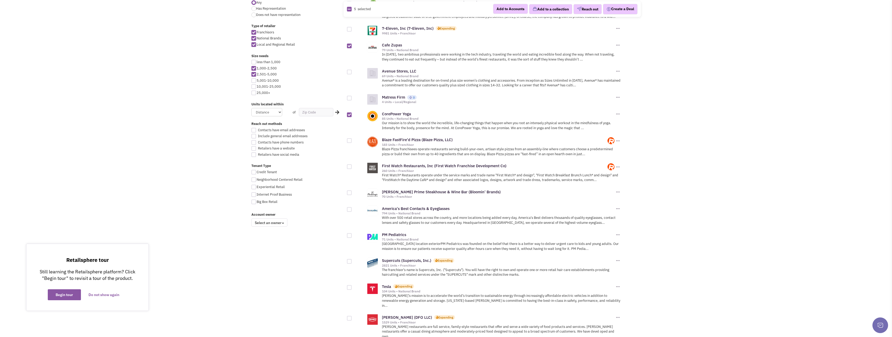
checkbox input "true"
click at [350, 167] on div at bounding box center [349, 167] width 5 height 5
click at [352, 167] on input "checkbox" at bounding box center [353, 167] width 3 height 3
checkbox input "true"
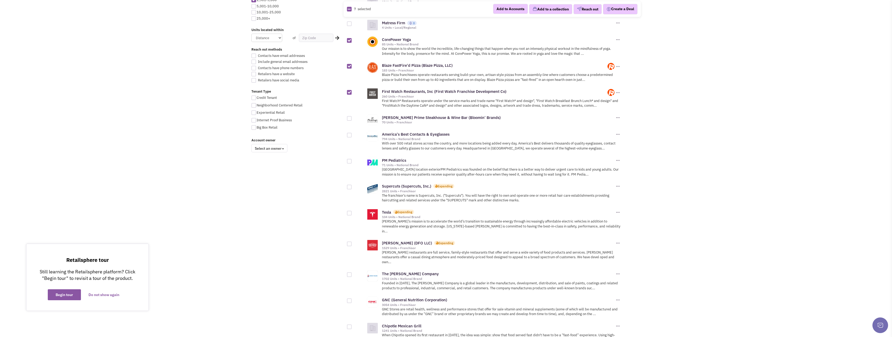
scroll to position [313, 0]
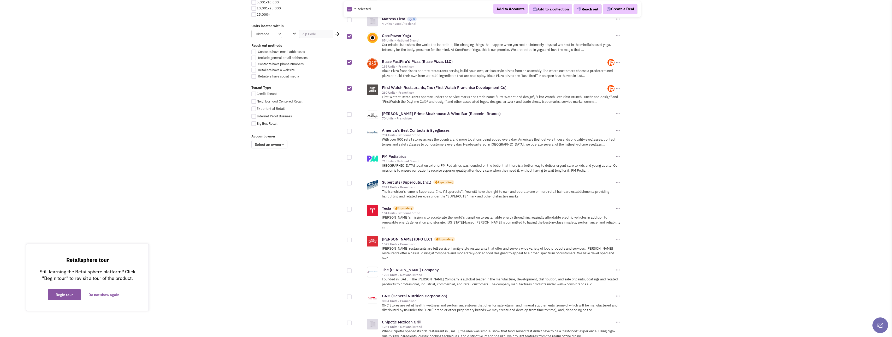
click at [349, 115] on div at bounding box center [349, 114] width 5 height 5
click at [352, 115] on input "checkbox" at bounding box center [353, 114] width 3 height 3
checkbox input "true"
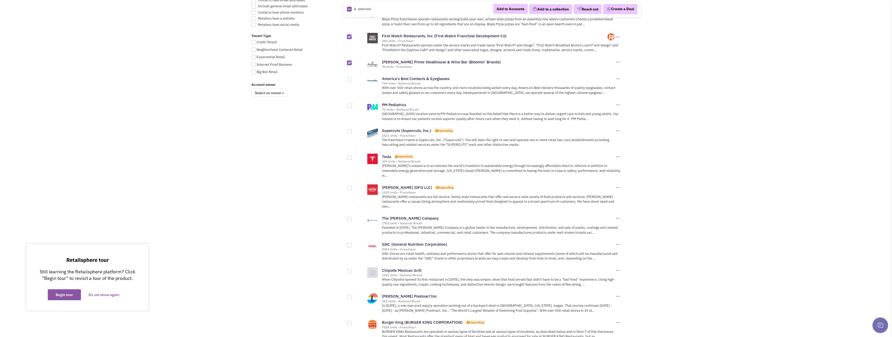
scroll to position [366, 0]
click at [352, 156] on div at bounding box center [359, 155] width 24 height 10
click at [350, 156] on div at bounding box center [349, 157] width 5 height 5
click at [352, 156] on input "checkbox" at bounding box center [353, 157] width 3 height 3
checkbox input "true"
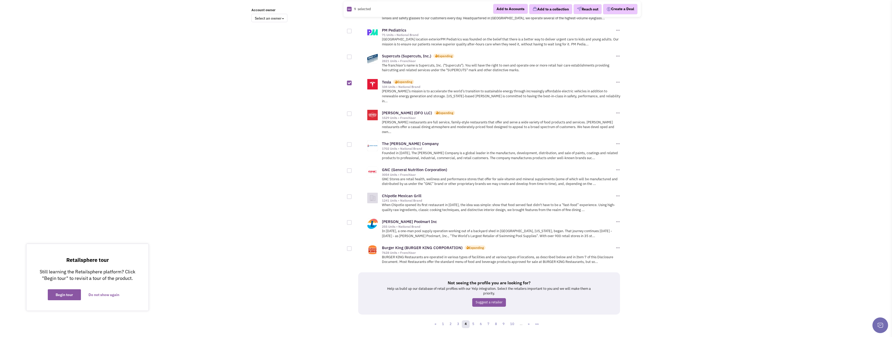
scroll to position [444, 0]
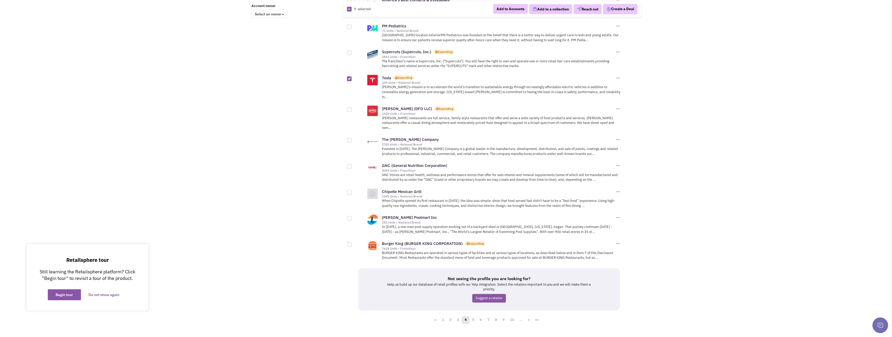
click at [350, 164] on div at bounding box center [349, 166] width 5 height 5
click at [352, 165] on input "checkbox" at bounding box center [353, 166] width 3 height 3
checkbox input "true"
click at [349, 190] on div at bounding box center [349, 192] width 5 height 5
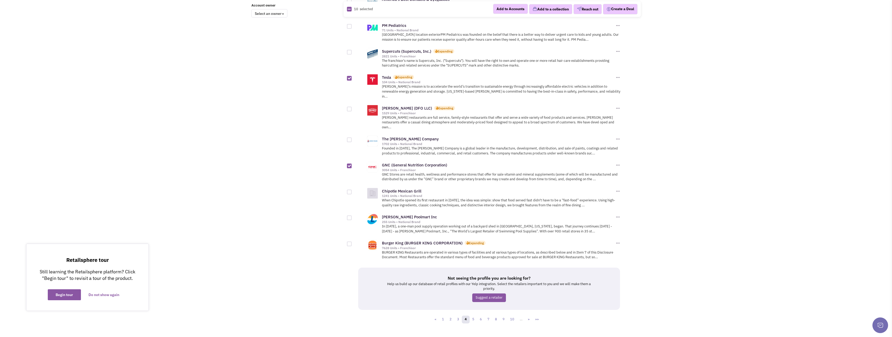
click at [352, 191] on input "checkbox" at bounding box center [353, 192] width 3 height 3
checkbox input "true"
click at [474, 316] on link "5" at bounding box center [474, 320] width 8 height 8
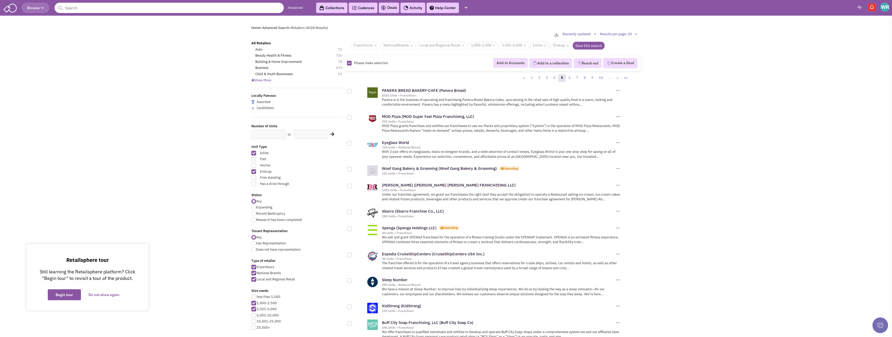
click at [349, 91] on div at bounding box center [349, 91] width 5 height 5
click at [352, 91] on input "checkbox" at bounding box center [353, 91] width 3 height 3
checkbox input "true"
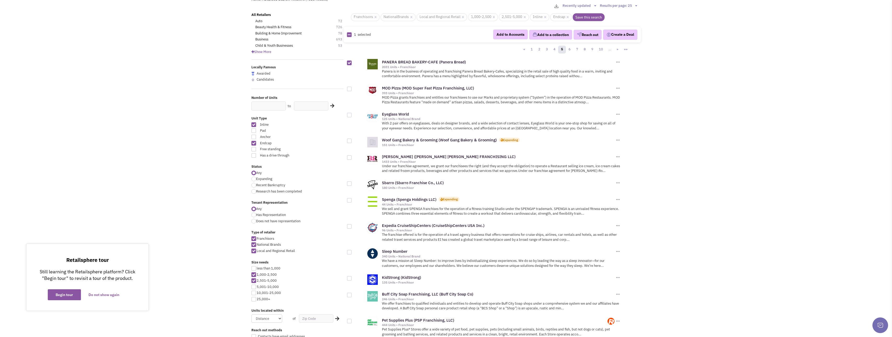
scroll to position [52, 0]
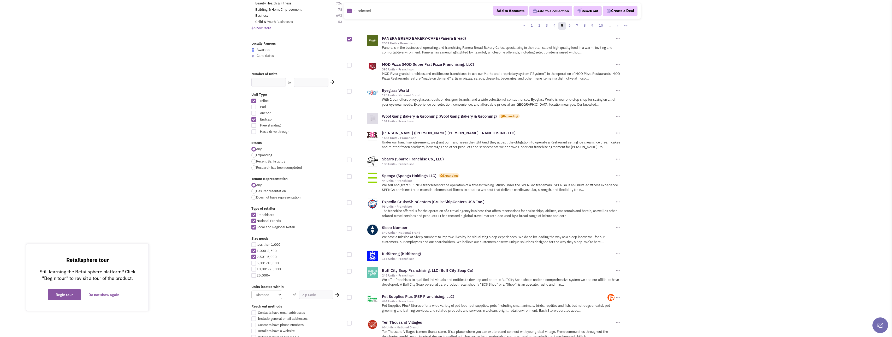
click at [349, 135] on div at bounding box center [349, 134] width 5 height 5
click at [352, 135] on input "checkbox" at bounding box center [353, 134] width 3 height 3
checkbox input "true"
click at [351, 118] on div at bounding box center [349, 117] width 5 height 5
click at [352, 118] on input "checkbox" at bounding box center [353, 117] width 3 height 3
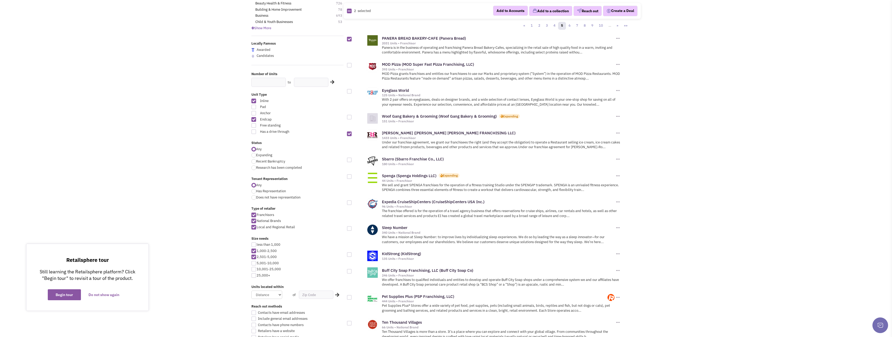
checkbox input "true"
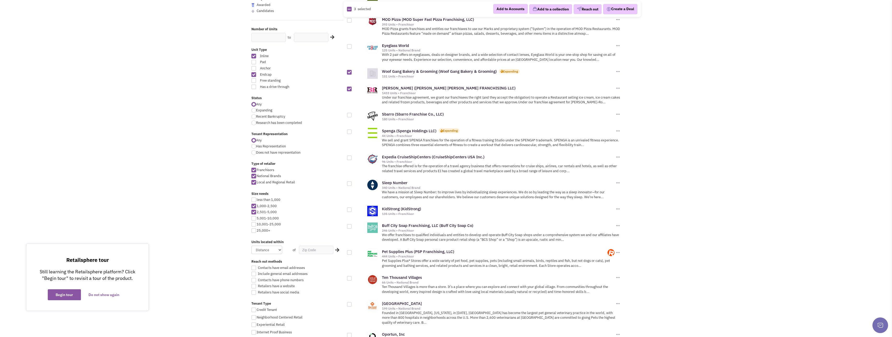
scroll to position [104, 0]
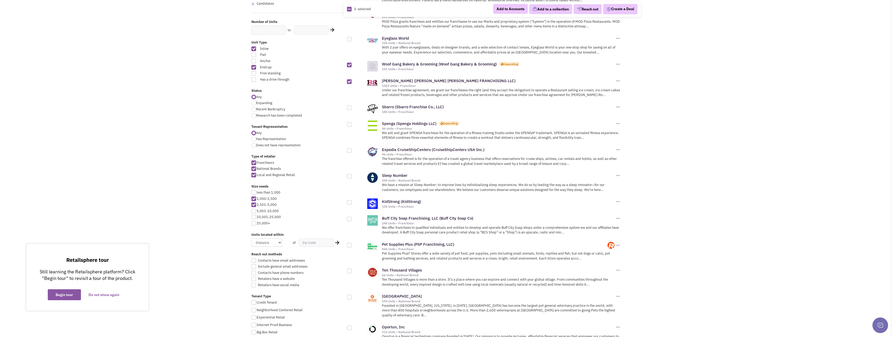
click at [351, 125] on div at bounding box center [349, 124] width 5 height 5
click at [352, 125] on input "checkbox" at bounding box center [353, 124] width 3 height 3
checkbox input "true"
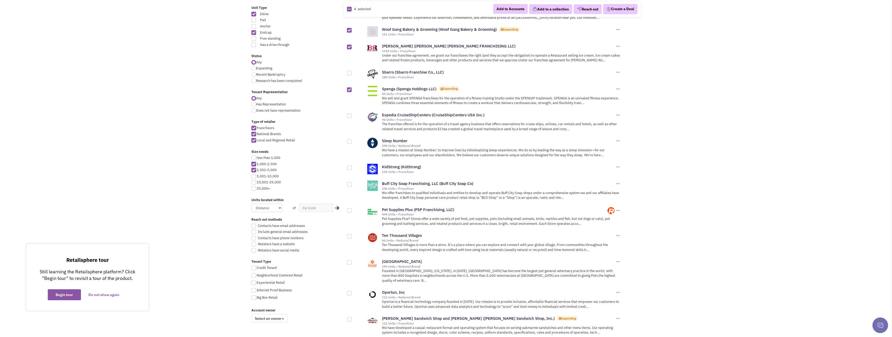
scroll to position [157, 0]
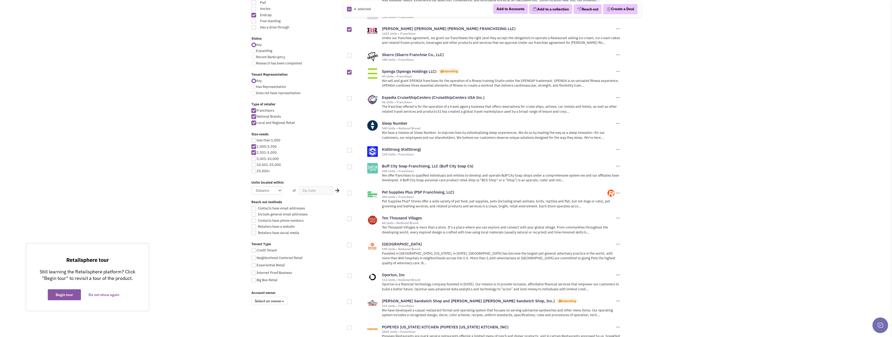
click at [350, 124] on div at bounding box center [349, 124] width 5 height 5
click at [352, 124] on input "checkbox" at bounding box center [353, 124] width 3 height 3
checkbox input "true"
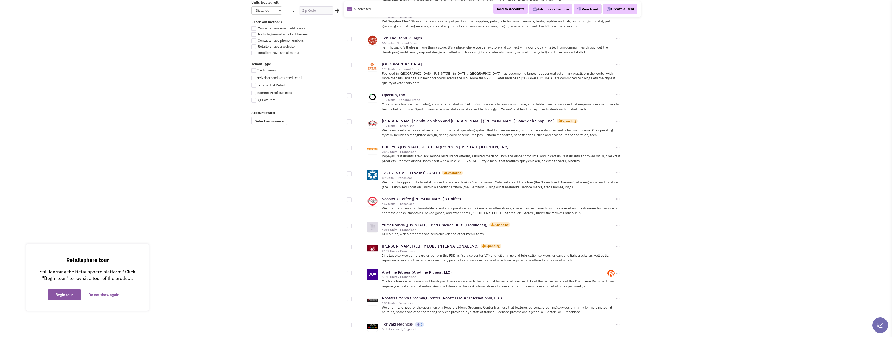
scroll to position [339, 0]
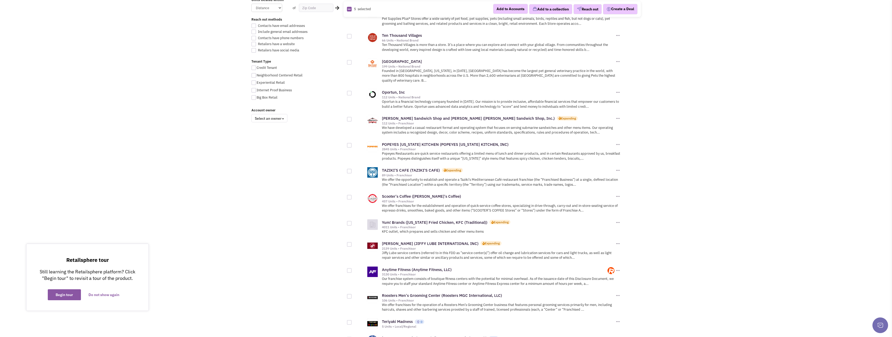
click at [348, 117] on div at bounding box center [349, 119] width 5 height 5
click at [352, 118] on input "checkbox" at bounding box center [353, 119] width 3 height 3
checkbox input "true"
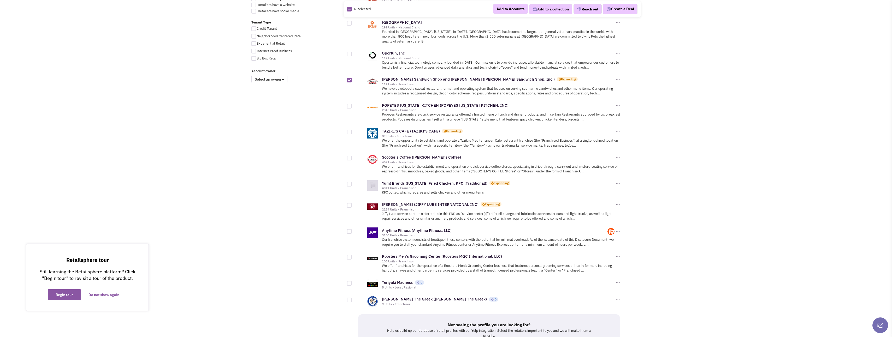
scroll to position [392, 0]
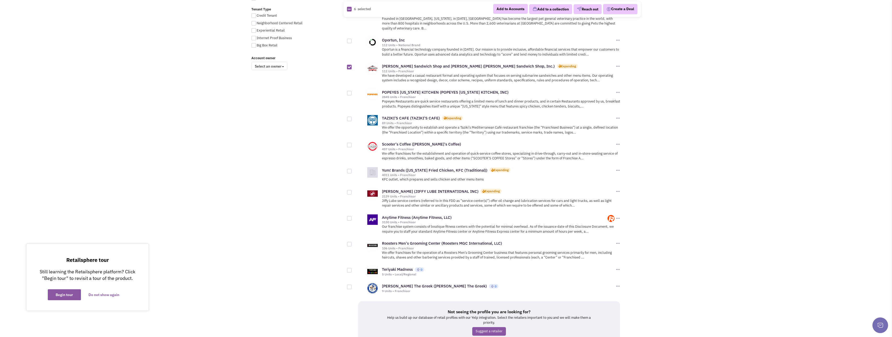
click at [349, 91] on div at bounding box center [349, 93] width 5 height 5
click at [352, 92] on input "checkbox" at bounding box center [353, 93] width 3 height 3
checkbox input "true"
click at [348, 117] on div at bounding box center [349, 119] width 5 height 5
click at [352, 118] on input "checkbox" at bounding box center [353, 119] width 3 height 3
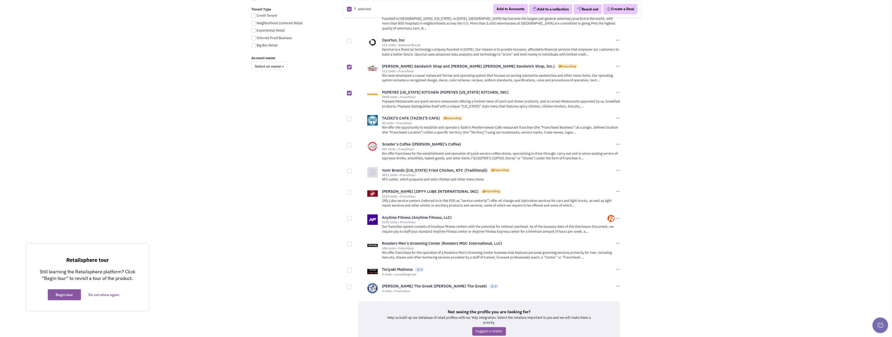
checkbox input "true"
click at [350, 143] on div at bounding box center [349, 145] width 5 height 5
click at [352, 144] on input "checkbox" at bounding box center [353, 145] width 3 height 3
checkbox input "true"
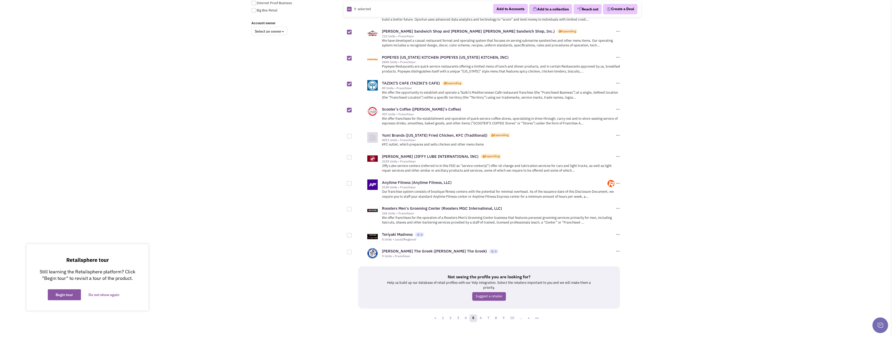
scroll to position [430, 0]
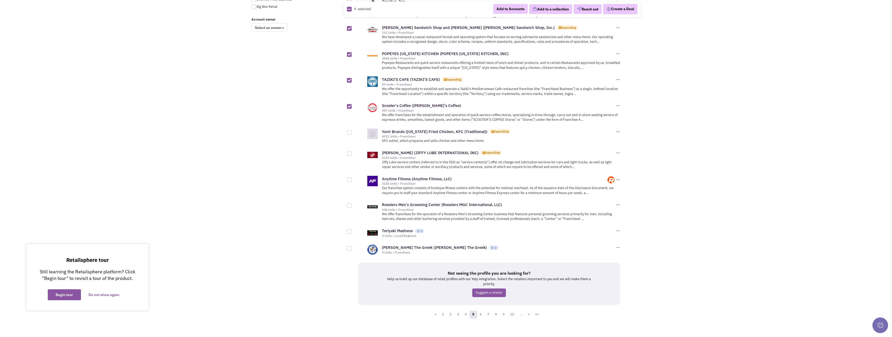
click at [349, 203] on div at bounding box center [349, 205] width 5 height 5
click at [352, 204] on input "checkbox" at bounding box center [353, 205] width 3 height 3
checkbox input "true"
click at [348, 230] on div at bounding box center [349, 232] width 5 height 5
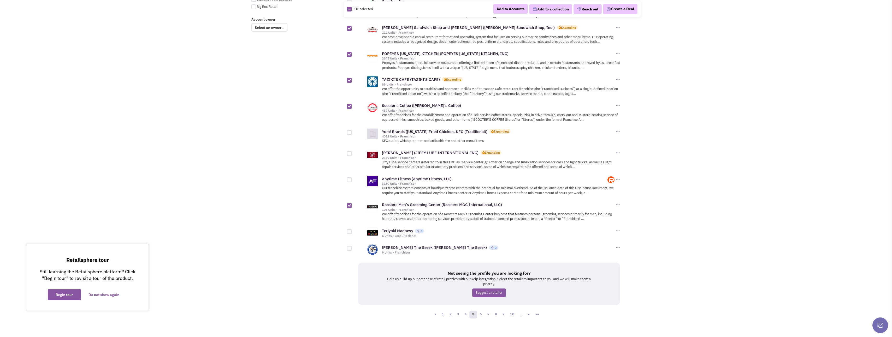
click at [352, 231] on input "checkbox" at bounding box center [353, 232] width 3 height 3
checkbox input "true"
click at [348, 246] on div at bounding box center [349, 248] width 5 height 5
click at [352, 247] on input "checkbox" at bounding box center [353, 248] width 3 height 3
checkbox input "true"
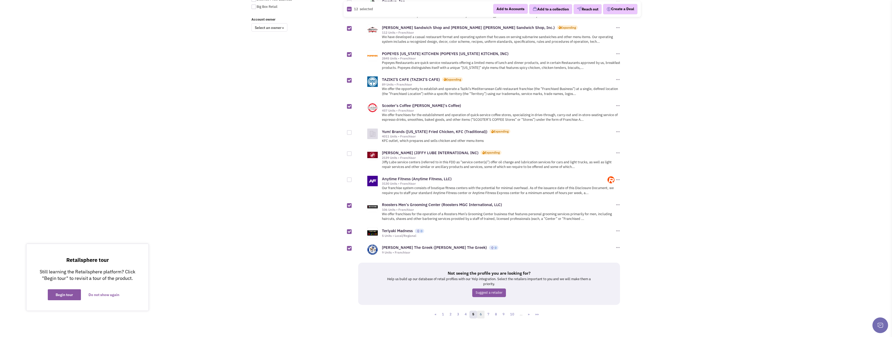
click at [481, 311] on link "6" at bounding box center [481, 315] width 8 height 8
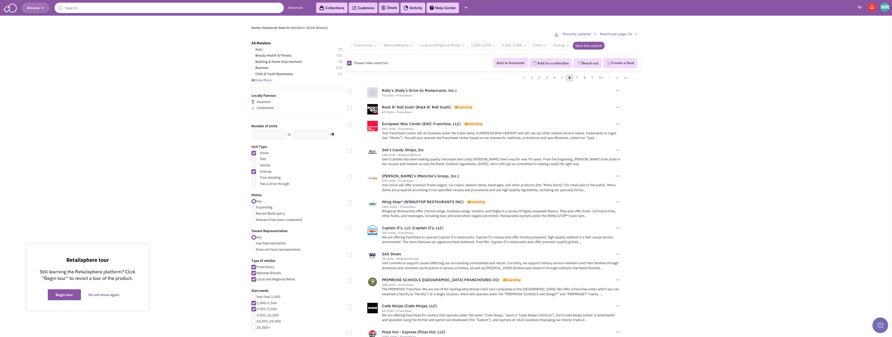
click at [349, 125] on div at bounding box center [349, 124] width 5 height 5
click at [352, 125] on input "checkbox" at bounding box center [353, 125] width 3 height 3
checkbox input "true"
click at [350, 152] on div at bounding box center [349, 151] width 5 height 5
click at [352, 152] on input "checkbox" at bounding box center [353, 151] width 3 height 3
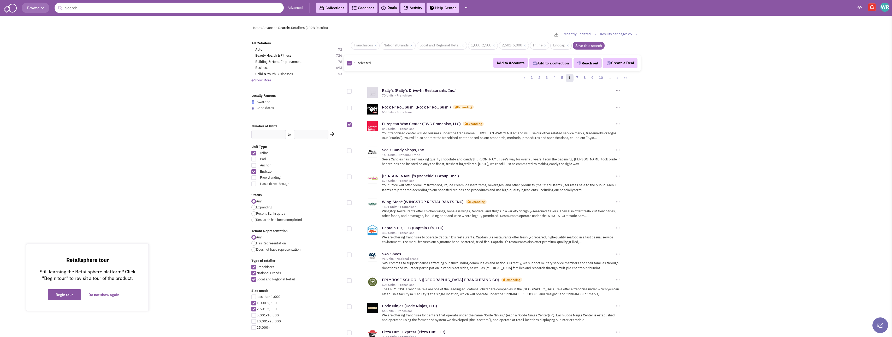
checkbox input "true"
click at [350, 178] on div at bounding box center [349, 177] width 5 height 5
click at [352, 178] on input "checkbox" at bounding box center [353, 177] width 3 height 3
checkbox input "true"
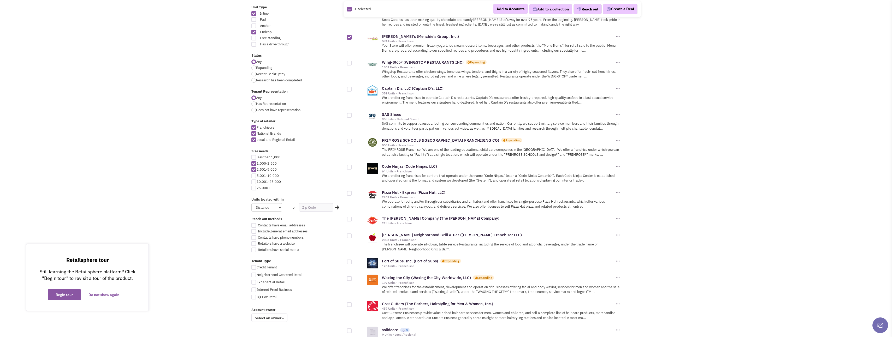
scroll to position [157, 0]
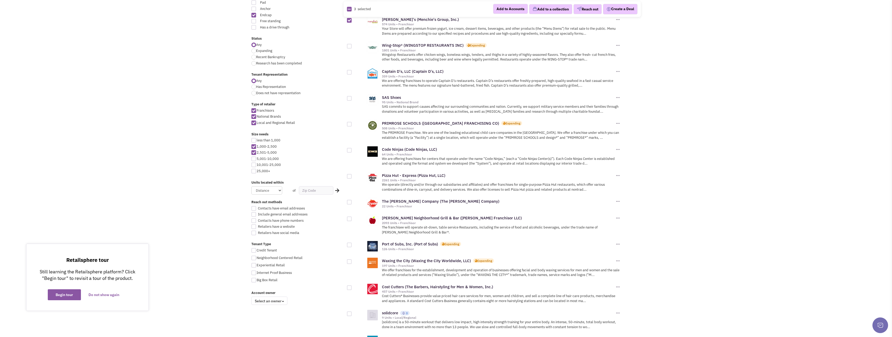
click at [349, 201] on div at bounding box center [349, 202] width 5 height 5
click at [352, 201] on input "checkbox" at bounding box center [353, 202] width 3 height 3
checkbox input "true"
click at [350, 245] on div at bounding box center [349, 245] width 5 height 5
click at [352, 245] on input "checkbox" at bounding box center [353, 245] width 3 height 3
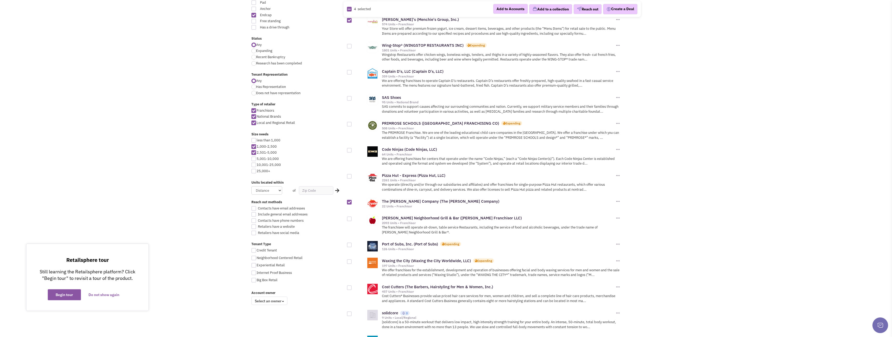
checkbox input "true"
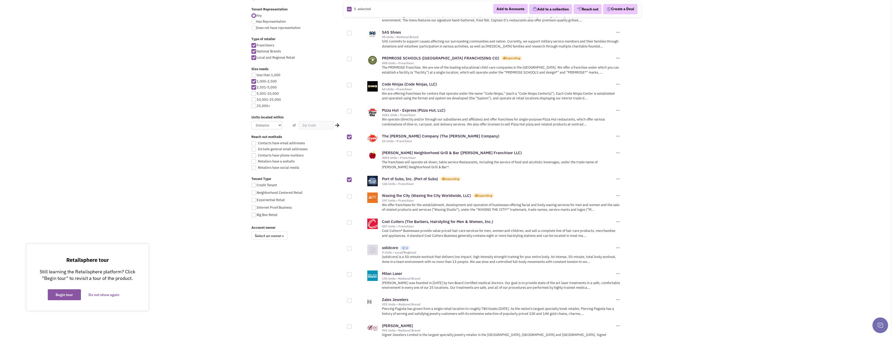
scroll to position [235, 0]
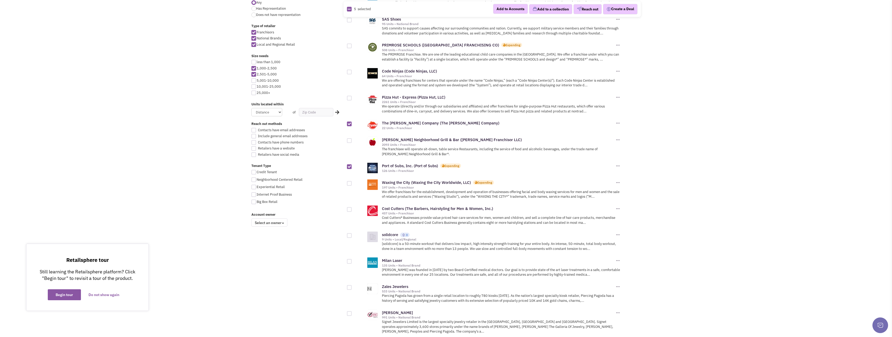
click at [349, 183] on div at bounding box center [349, 183] width 5 height 5
click at [352, 183] on input "checkbox" at bounding box center [353, 183] width 3 height 3
checkbox input "true"
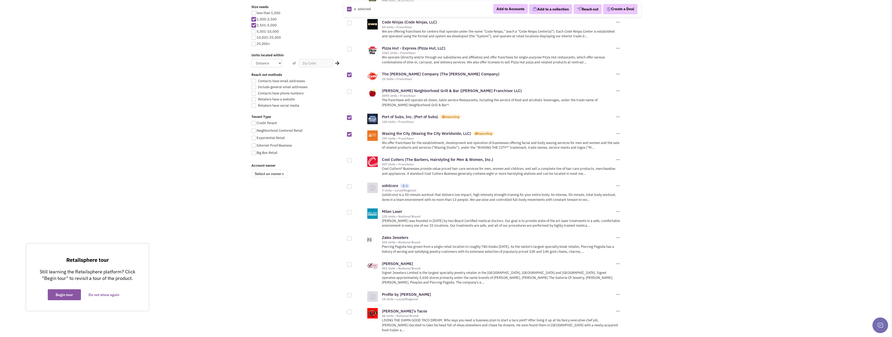
scroll to position [287, 0]
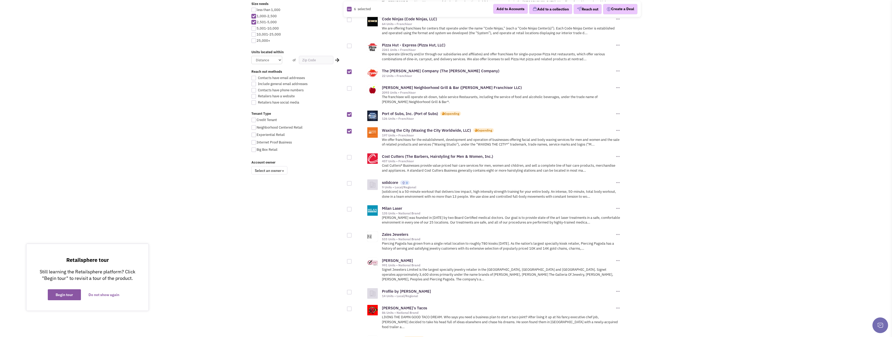
click at [350, 184] on div at bounding box center [349, 183] width 5 height 5
click at [352, 184] on input "checkbox" at bounding box center [353, 183] width 3 height 3
checkbox input "true"
click at [350, 210] on div at bounding box center [349, 209] width 5 height 5
click at [352, 210] on input "checkbox" at bounding box center [353, 209] width 3 height 3
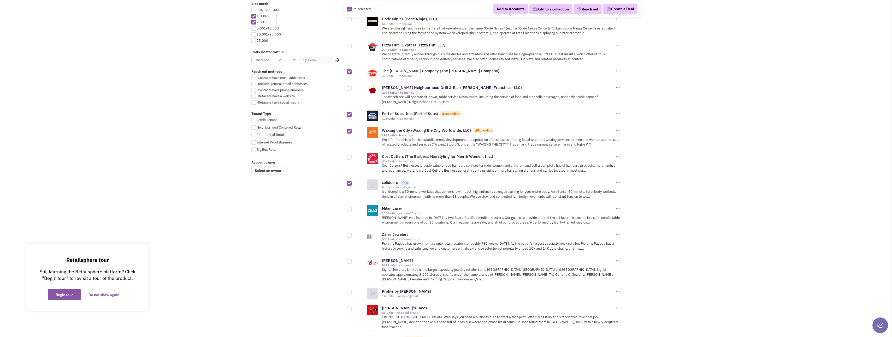
checkbox input "true"
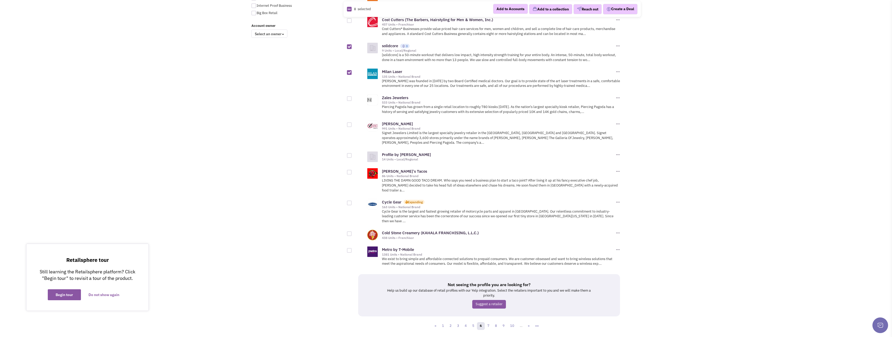
scroll to position [426, 0]
click at [350, 230] on div at bounding box center [349, 232] width 5 height 5
click at [352, 231] on input "checkbox" at bounding box center [353, 232] width 3 height 3
checkbox input "true"
click at [489, 321] on link "7" at bounding box center [489, 325] width 8 height 8
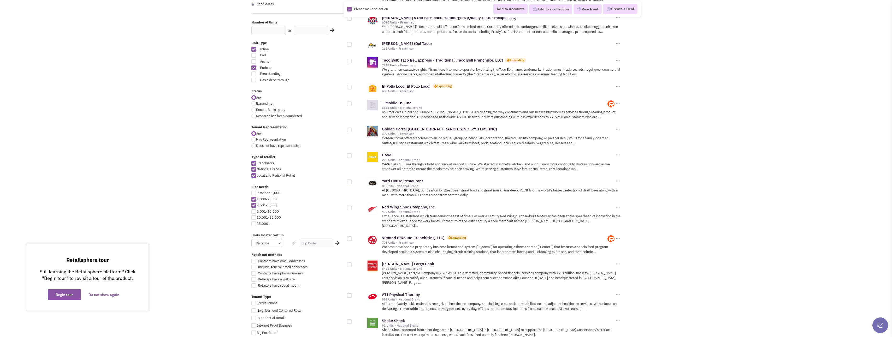
scroll to position [104, 0]
click at [351, 153] on div at bounding box center [349, 155] width 5 height 5
click at [352, 154] on input "checkbox" at bounding box center [353, 155] width 3 height 3
checkbox input "true"
click at [350, 179] on div at bounding box center [349, 181] width 5 height 5
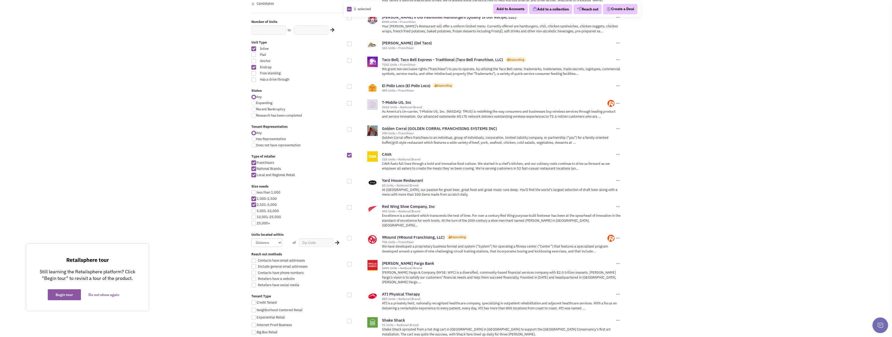
click at [352, 180] on input "checkbox" at bounding box center [353, 181] width 3 height 3
checkbox input "true"
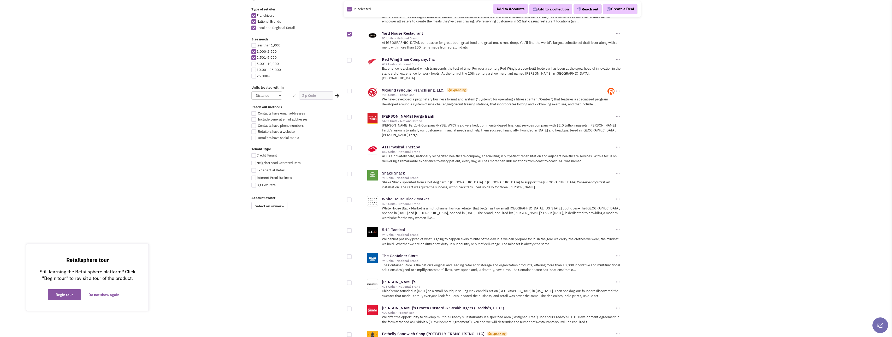
scroll to position [261, 0]
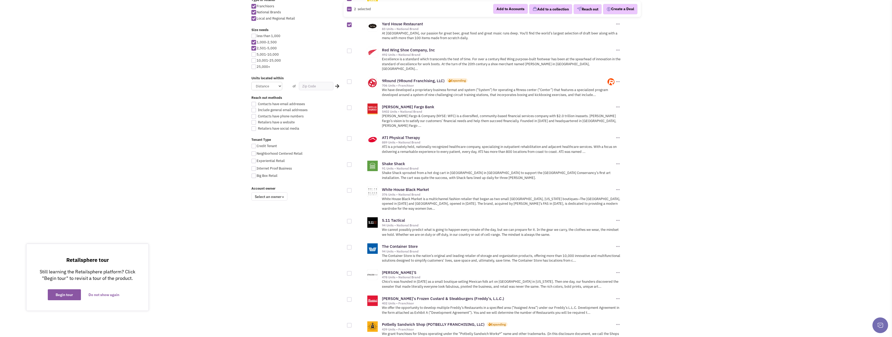
click at [350, 162] on div at bounding box center [349, 164] width 5 height 5
click at [352, 163] on input "checkbox" at bounding box center [353, 164] width 3 height 3
checkbox input "true"
click at [350, 188] on div at bounding box center [349, 190] width 5 height 5
click at [352, 189] on input "checkbox" at bounding box center [353, 190] width 3 height 3
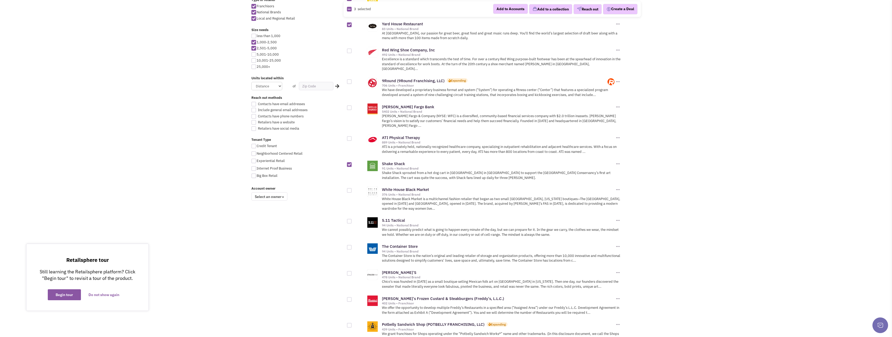
checkbox input "true"
click at [350, 219] on div at bounding box center [349, 221] width 5 height 5
click at [352, 220] on input "checkbox" at bounding box center [353, 221] width 3 height 3
checkbox input "true"
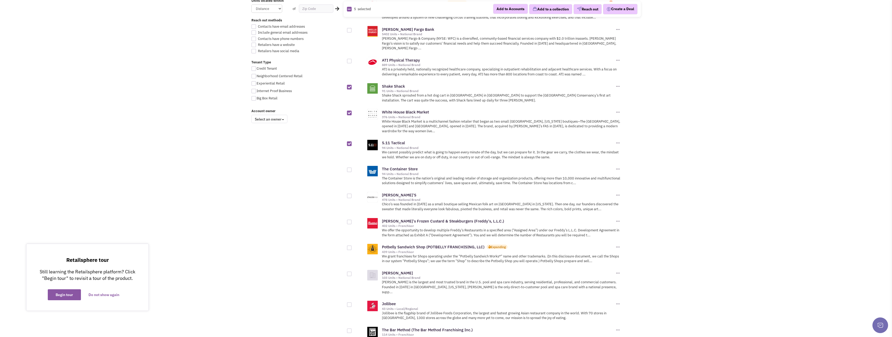
scroll to position [339, 0]
click at [349, 219] on div at bounding box center [349, 221] width 5 height 5
click at [352, 220] on input "checkbox" at bounding box center [353, 221] width 3 height 3
checkbox input "true"
click at [350, 245] on div at bounding box center [349, 247] width 5 height 5
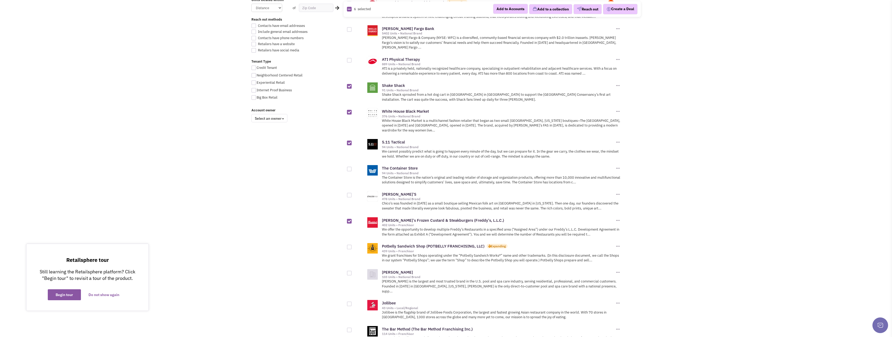
click at [352, 246] on input "checkbox" at bounding box center [353, 247] width 3 height 3
checkbox input "true"
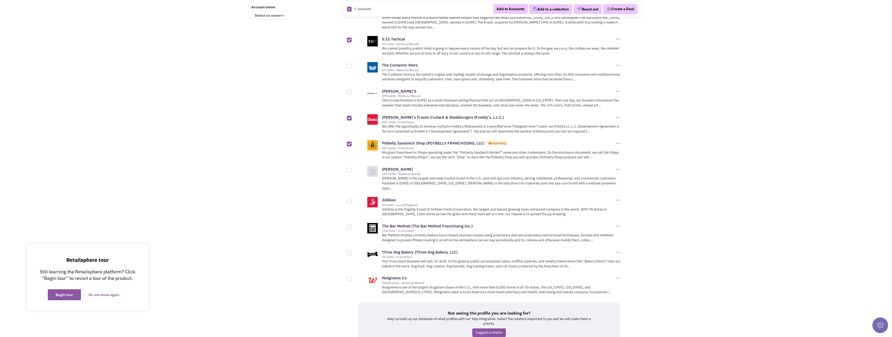
scroll to position [444, 0]
click at [351, 224] on div at bounding box center [349, 226] width 5 height 5
click at [352, 225] on input "checkbox" at bounding box center [353, 226] width 3 height 3
checkbox input "true"
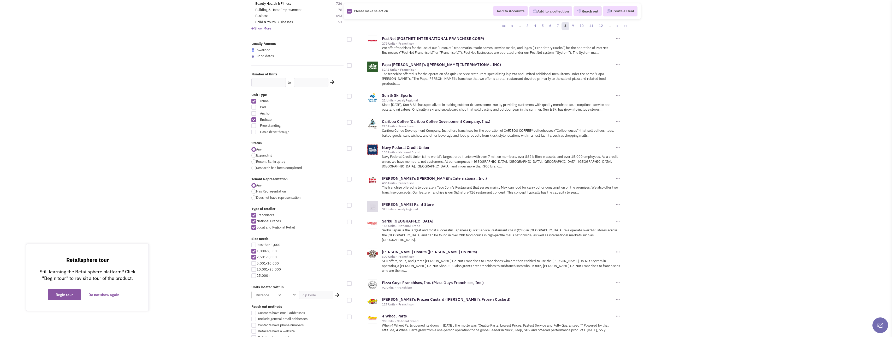
scroll to position [52, 0]
click at [349, 120] on div at bounding box center [349, 122] width 5 height 5
click at [352, 121] on input "checkbox" at bounding box center [353, 122] width 3 height 3
checkbox input "true"
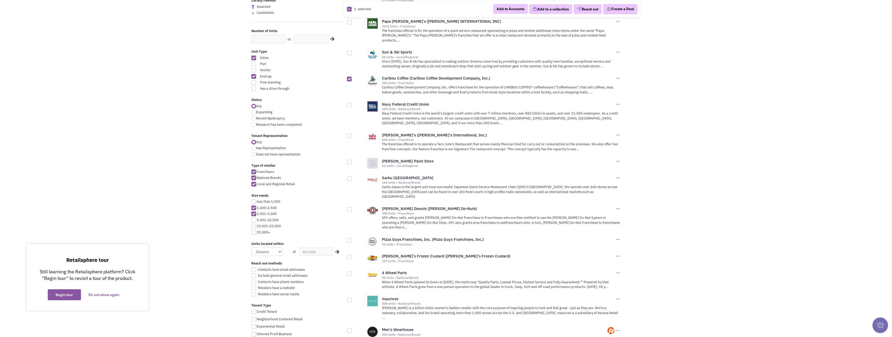
scroll to position [104, 0]
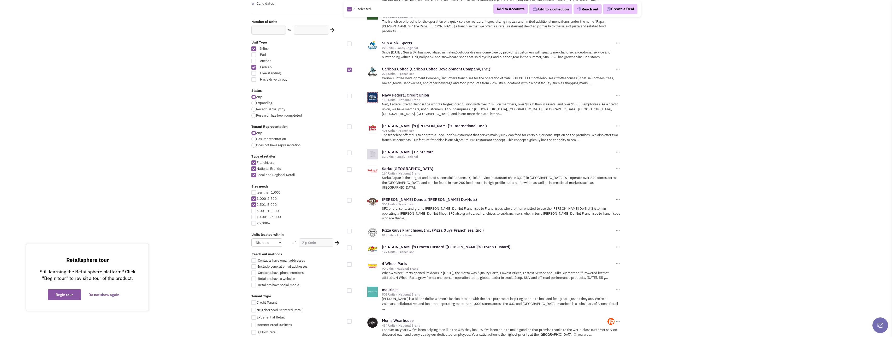
click at [348, 94] on div at bounding box center [349, 96] width 5 height 5
click at [352, 95] on input "checkbox" at bounding box center [353, 96] width 3 height 3
checkbox input "true"
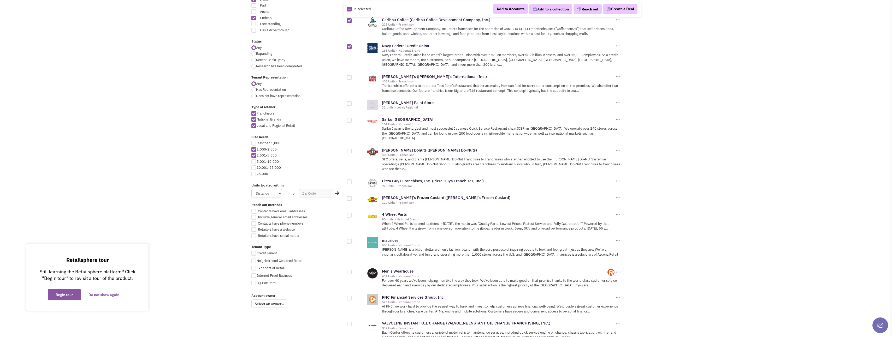
scroll to position [157, 0]
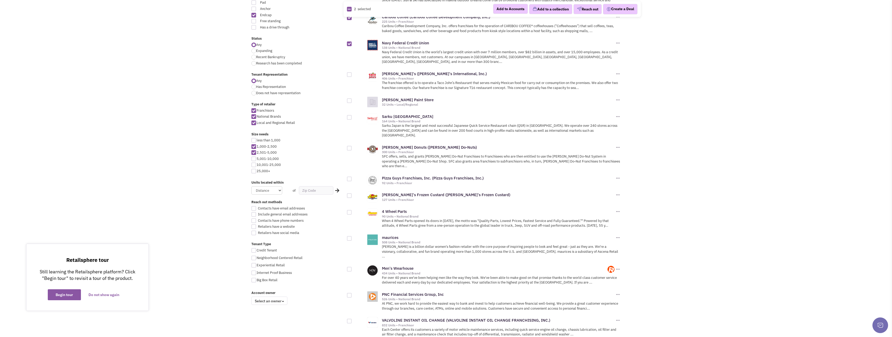
click at [349, 115] on div at bounding box center [349, 117] width 5 height 5
click at [352, 116] on input "checkbox" at bounding box center [353, 117] width 3 height 3
checkbox input "true"
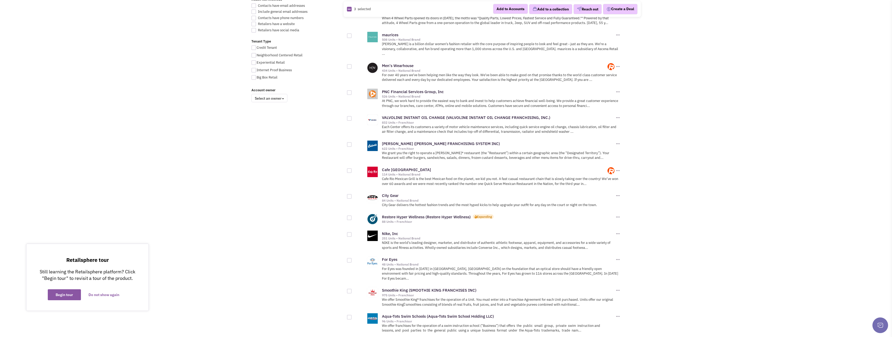
scroll to position [366, 0]
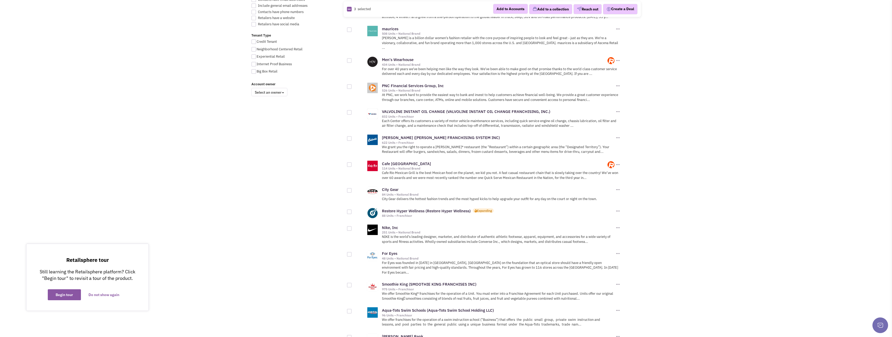
click at [350, 136] on div at bounding box center [349, 138] width 5 height 5
click at [352, 137] on input "checkbox" at bounding box center [353, 138] width 3 height 3
checkbox input "true"
click at [352, 157] on div at bounding box center [359, 162] width 24 height 10
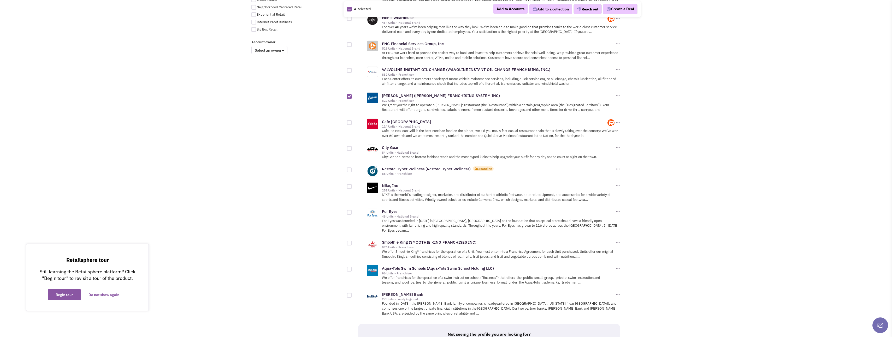
scroll to position [418, 0]
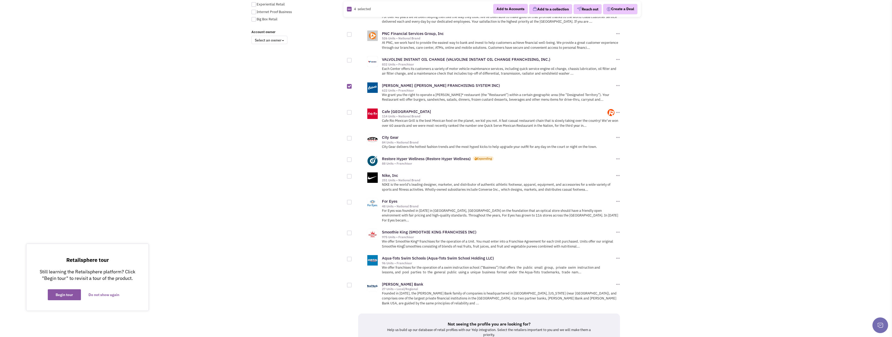
click at [350, 157] on div at bounding box center [349, 159] width 5 height 5
click at [352, 159] on input "checkbox" at bounding box center [353, 160] width 3 height 3
checkbox input "true"
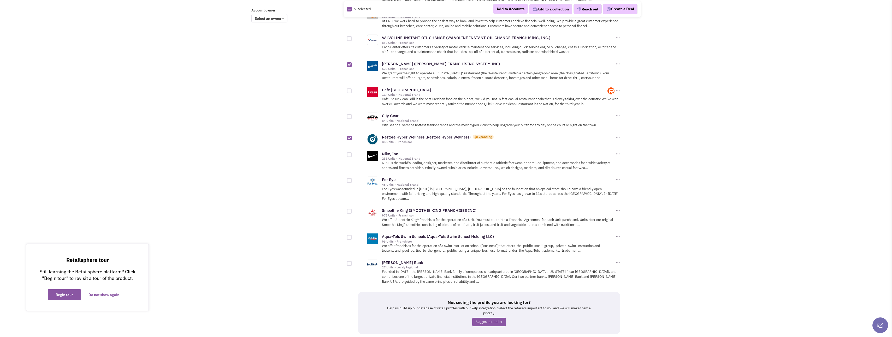
click at [350, 209] on div at bounding box center [349, 211] width 5 height 5
click at [352, 210] on input "checkbox" at bounding box center [353, 211] width 3 height 3
checkbox input "true"
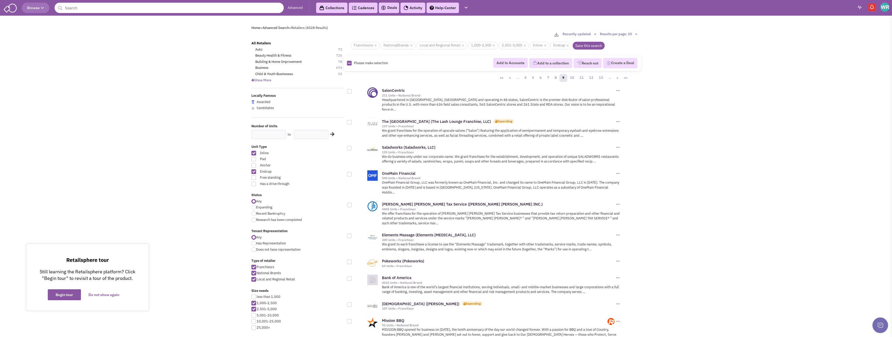
click at [349, 91] on div at bounding box center [349, 91] width 5 height 5
click at [352, 91] on input "checkbox" at bounding box center [353, 91] width 3 height 3
checkbox input "true"
click at [350, 146] on div at bounding box center [349, 148] width 5 height 5
click at [352, 147] on input "checkbox" at bounding box center [353, 148] width 3 height 3
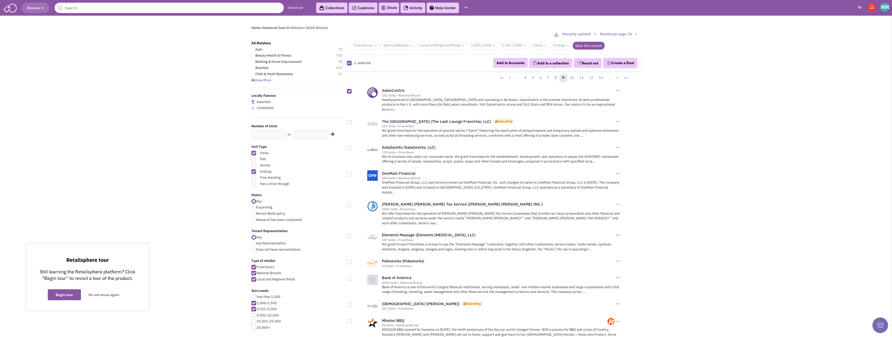
checkbox input "true"
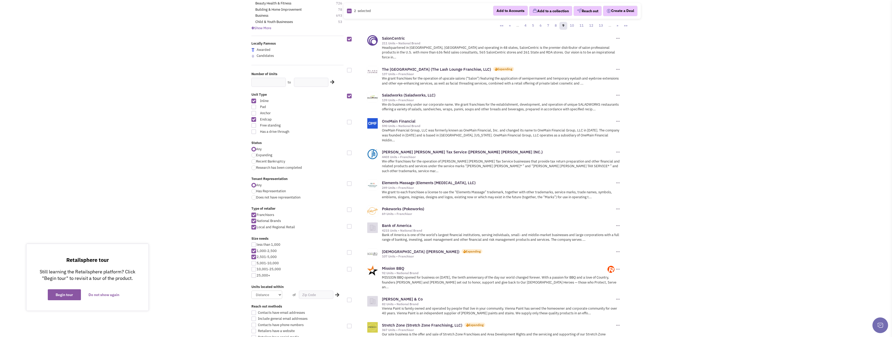
scroll to position [78, 0]
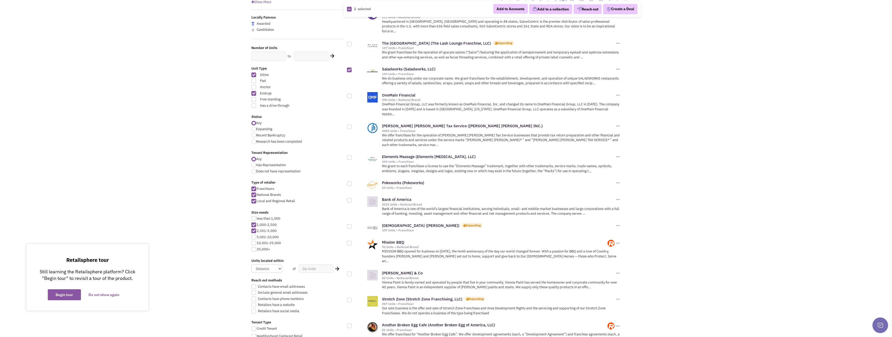
click at [350, 155] on div at bounding box center [349, 157] width 5 height 5
click at [352, 156] on input "checkbox" at bounding box center [353, 157] width 3 height 3
checkbox input "true"
click at [349, 181] on div at bounding box center [349, 183] width 5 height 5
click at [352, 183] on input "checkbox" at bounding box center [353, 184] width 3 height 3
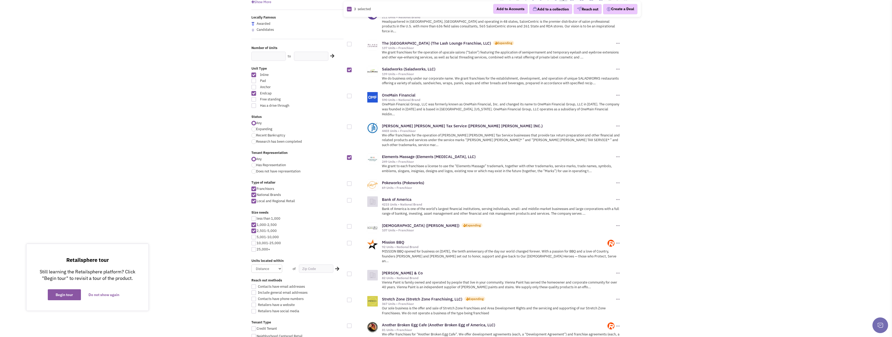
checkbox input "true"
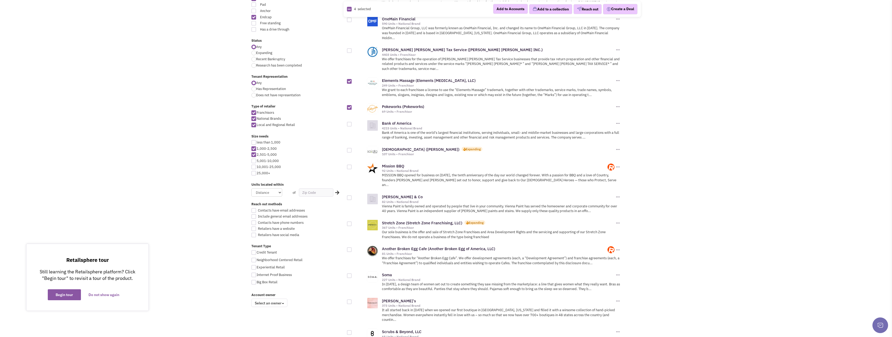
scroll to position [157, 0]
click at [349, 146] on div at bounding box center [349, 148] width 5 height 5
click at [352, 147] on input "checkbox" at bounding box center [353, 148] width 3 height 3
checkbox input "true"
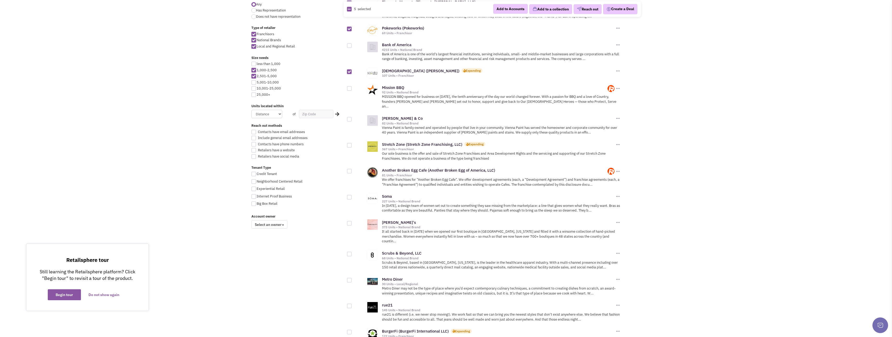
scroll to position [235, 0]
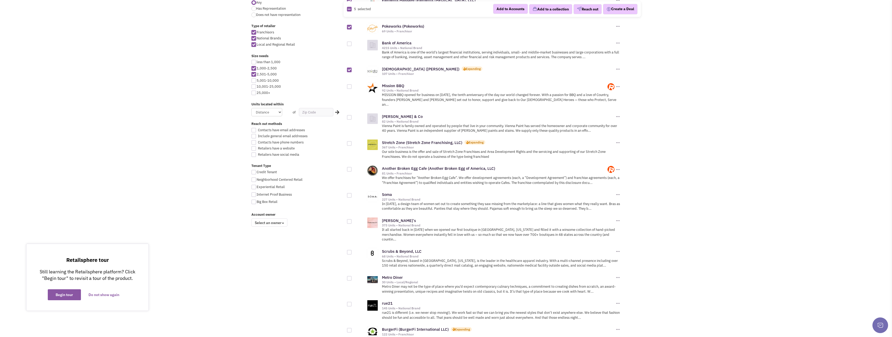
click at [349, 141] on div at bounding box center [349, 143] width 5 height 5
click at [352, 142] on input "checkbox" at bounding box center [353, 143] width 3 height 3
checkbox input "true"
click at [349, 167] on div at bounding box center [349, 169] width 5 height 5
click at [352, 168] on input "checkbox" at bounding box center [353, 169] width 3 height 3
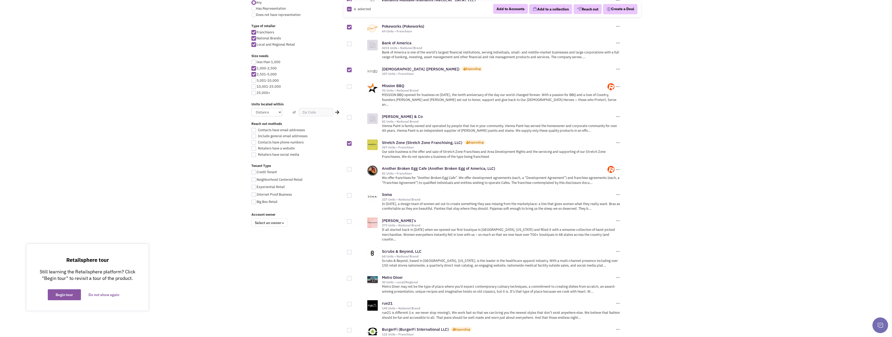
checkbox input "true"
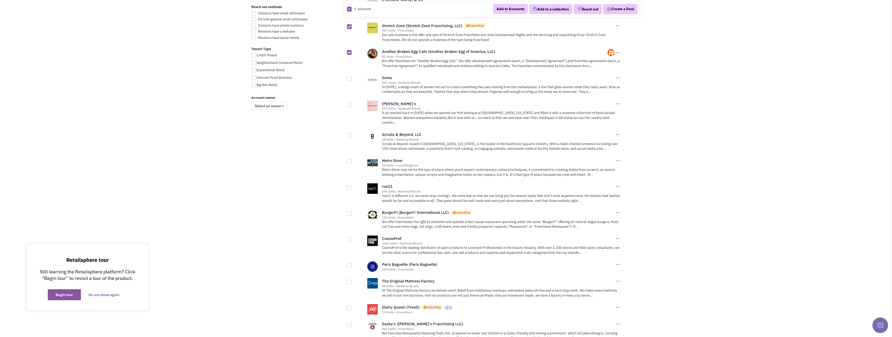
scroll to position [366, 0]
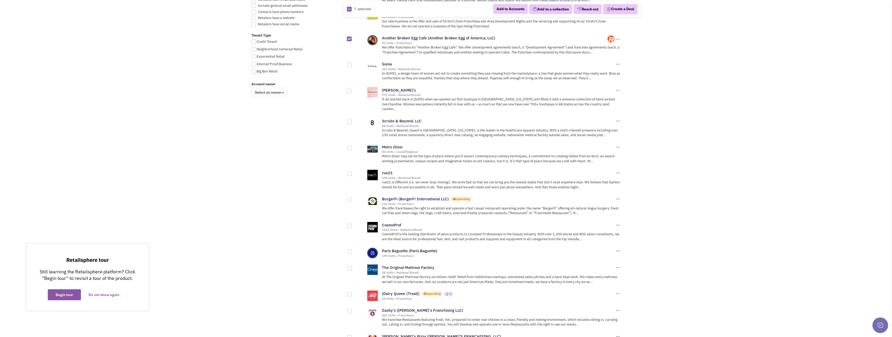
click at [348, 146] on div at bounding box center [349, 148] width 5 height 5
click at [352, 147] on input "checkbox" at bounding box center [353, 148] width 3 height 3
checkbox input "true"
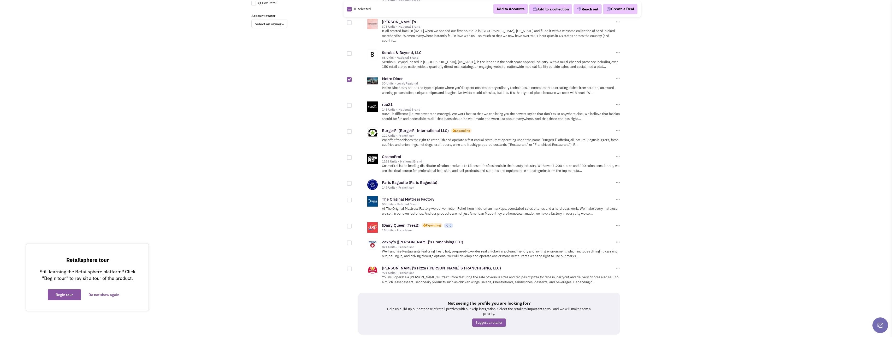
scroll to position [444, 0]
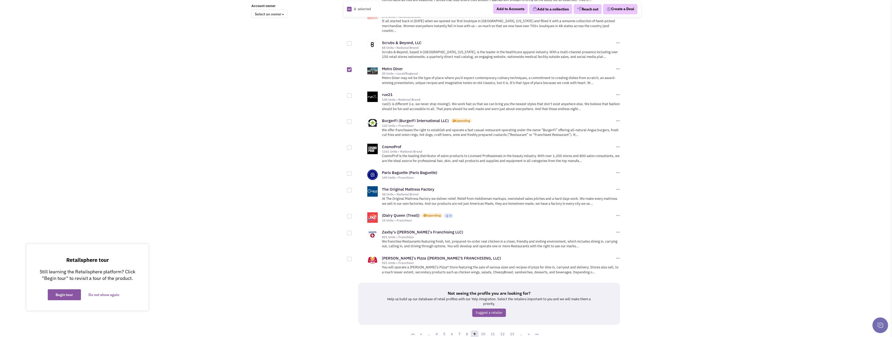
click at [351, 171] on div at bounding box center [349, 173] width 5 height 5
click at [352, 172] on input "checkbox" at bounding box center [353, 173] width 3 height 3
checkbox input "true"
click at [484, 330] on link "10" at bounding box center [483, 334] width 10 height 8
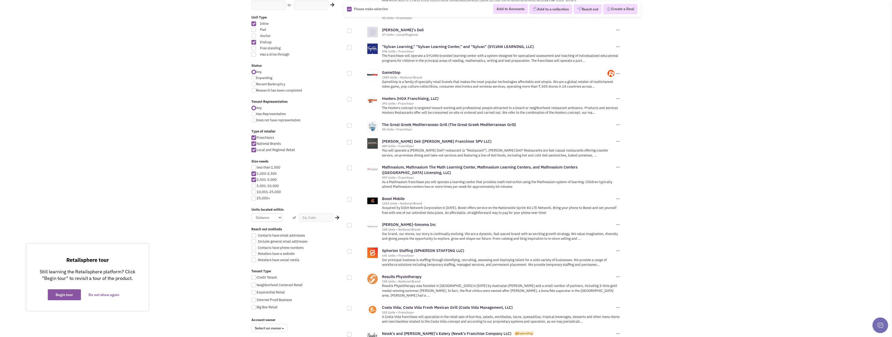
scroll to position [131, 0]
click at [349, 126] on div at bounding box center [349, 124] width 5 height 5
click at [352, 126] on input "checkbox" at bounding box center [353, 124] width 3 height 3
checkbox input "true"
click at [349, 140] on div at bounding box center [349, 141] width 5 height 5
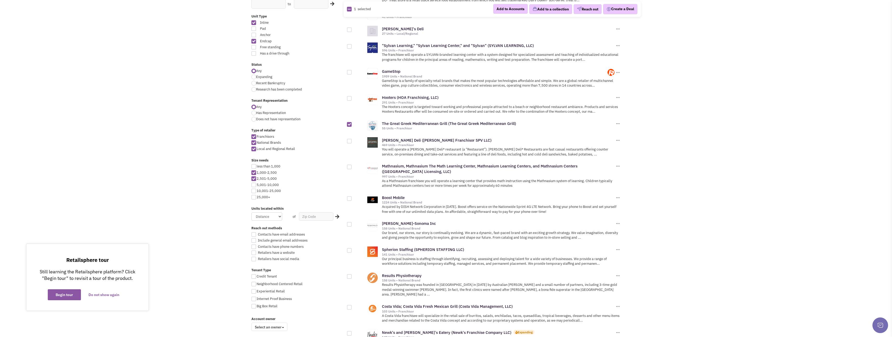
click at [352, 140] on input "checkbox" at bounding box center [353, 141] width 3 height 3
checkbox input "true"
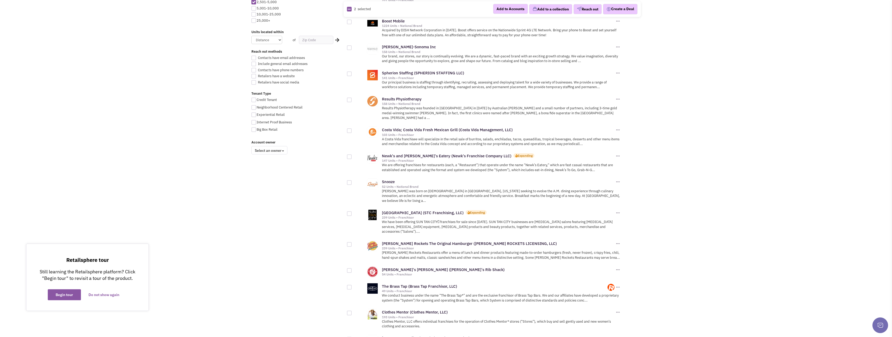
scroll to position [313, 0]
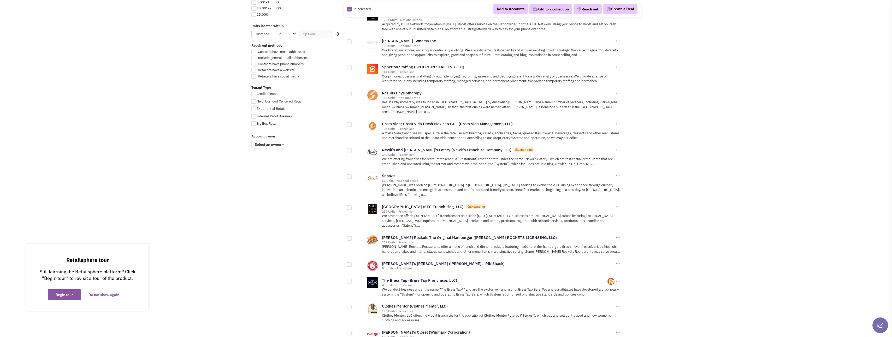
click at [348, 122] on div at bounding box center [349, 124] width 5 height 5
click at [352, 124] on input "checkbox" at bounding box center [353, 125] width 3 height 3
checkbox input "true"
click at [349, 149] on div at bounding box center [349, 151] width 5 height 5
click at [352, 150] on input "checkbox" at bounding box center [353, 151] width 3 height 3
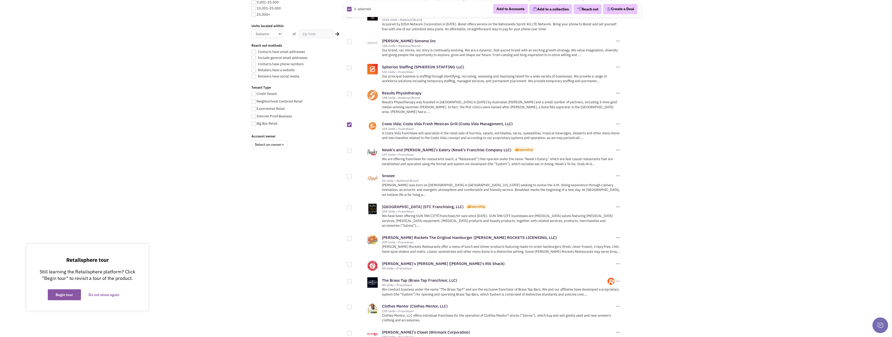
checkbox input "true"
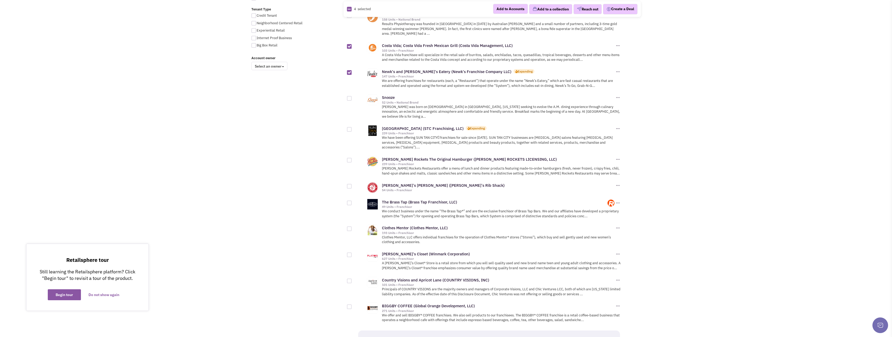
scroll to position [418, 0]
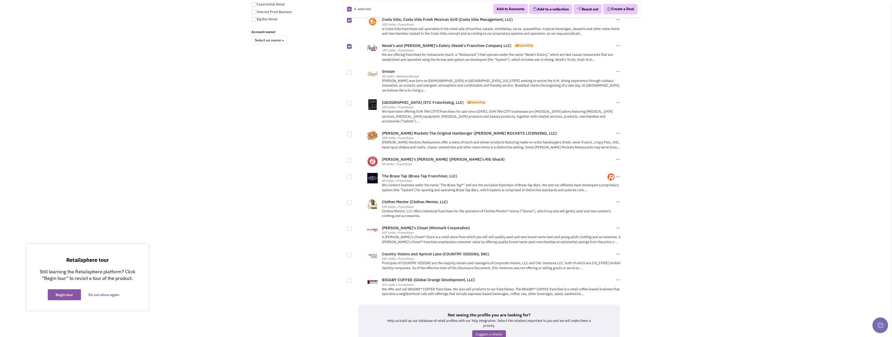
click at [349, 70] on div "Snooze 52 Units • National Brand Add to Accounts Add to a Collection" at bounding box center [490, 80] width 287 height 31
click at [349, 70] on div at bounding box center [349, 72] width 5 height 5
click at [352, 71] on input "checkbox" at bounding box center [353, 72] width 3 height 3
checkbox input "true"
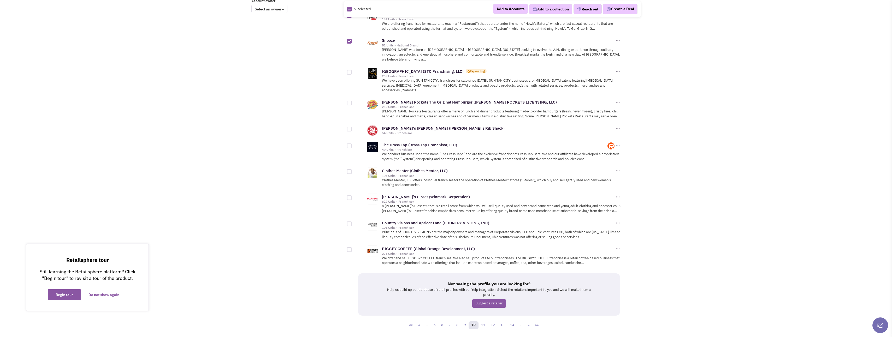
scroll to position [450, 0]
click at [350, 247] on div at bounding box center [349, 249] width 5 height 5
click at [352, 248] on input "checkbox" at bounding box center [353, 249] width 3 height 3
checkbox input "true"
click at [483, 321] on link "11" at bounding box center [483, 325] width 10 height 8
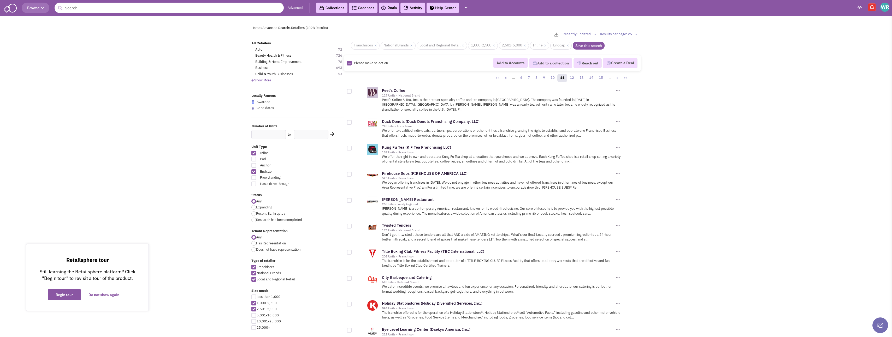
click at [348, 91] on div at bounding box center [349, 91] width 5 height 5
click at [352, 91] on input "checkbox" at bounding box center [353, 91] width 3 height 3
checkbox input "true"
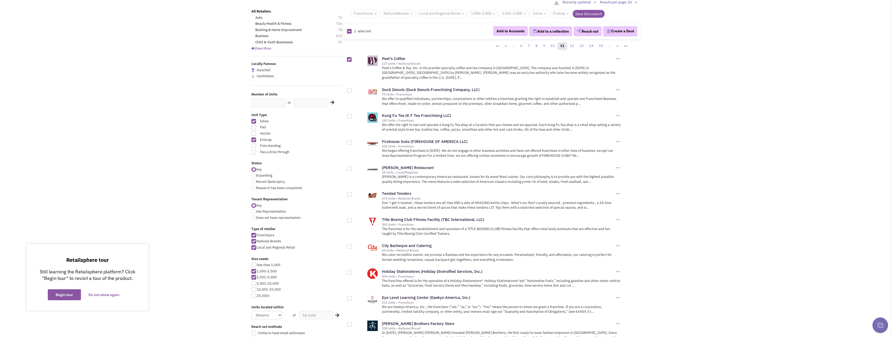
scroll to position [26, 0]
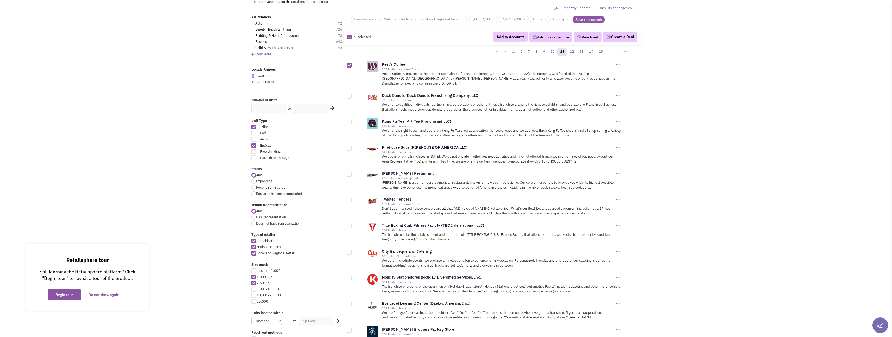
click at [349, 120] on div at bounding box center [349, 122] width 5 height 5
click at [352, 121] on input "checkbox" at bounding box center [353, 122] width 3 height 3
checkbox input "true"
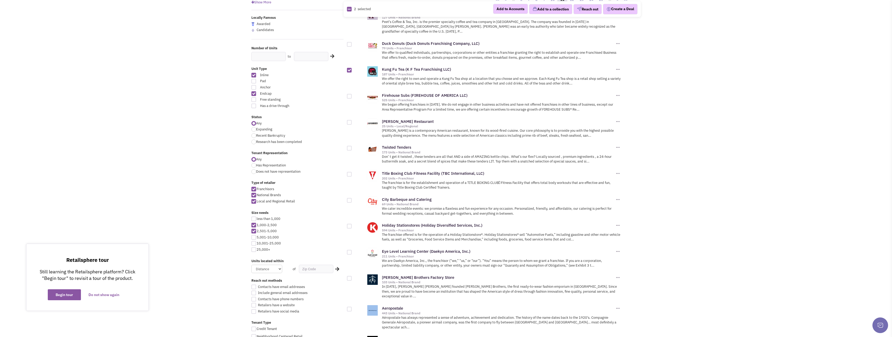
scroll to position [78, 0]
click at [349, 120] on div at bounding box center [349, 122] width 5 height 5
click at [352, 121] on input "checkbox" at bounding box center [353, 122] width 3 height 3
checkbox input "true"
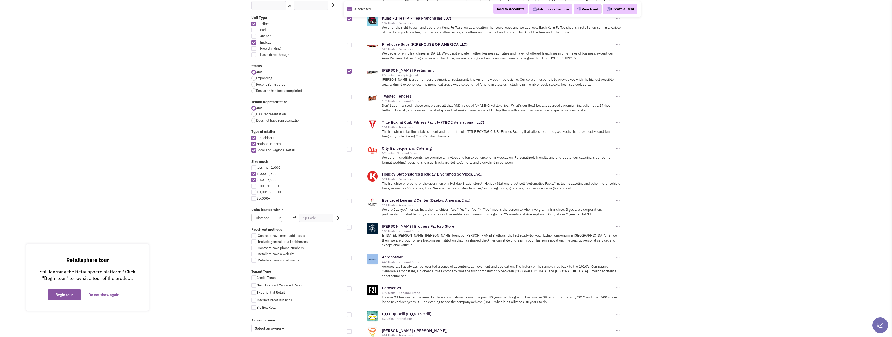
scroll to position [131, 0]
click at [349, 93] on div at bounding box center [349, 95] width 5 height 5
click at [352, 95] on input "checkbox" at bounding box center [353, 96] width 3 height 3
checkbox input "true"
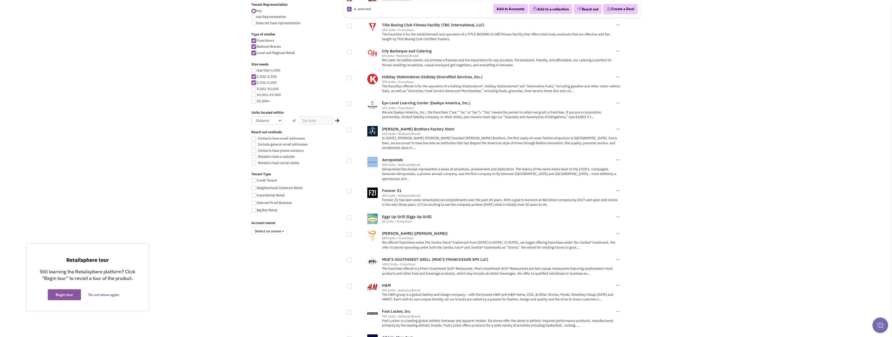
scroll to position [261, 0]
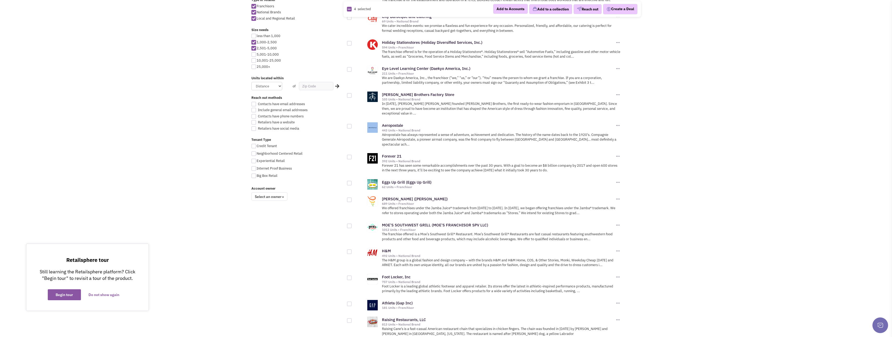
click at [351, 181] on div at bounding box center [349, 183] width 5 height 5
click at [352, 182] on input "checkbox" at bounding box center [353, 183] width 3 height 3
checkbox input "true"
click at [348, 198] on div at bounding box center [349, 200] width 5 height 5
click at [352, 199] on input "checkbox" at bounding box center [353, 200] width 3 height 3
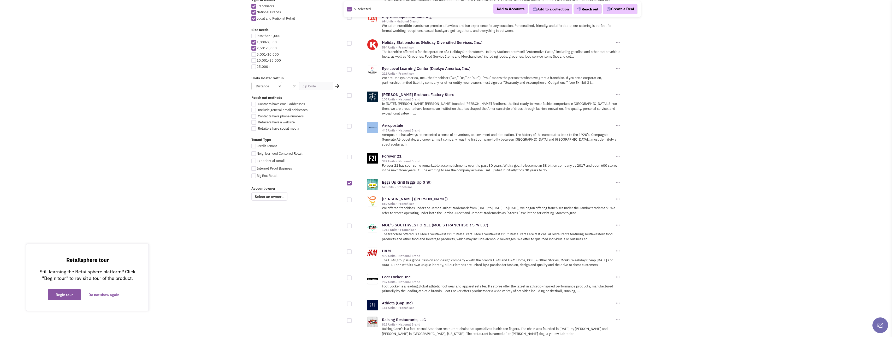
checkbox input "true"
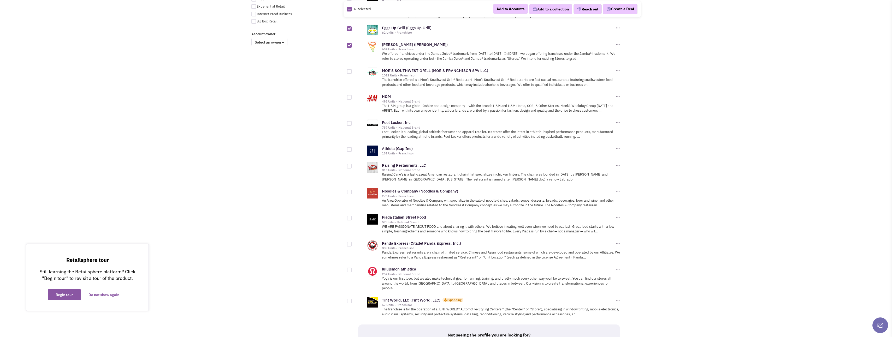
scroll to position [418, 0]
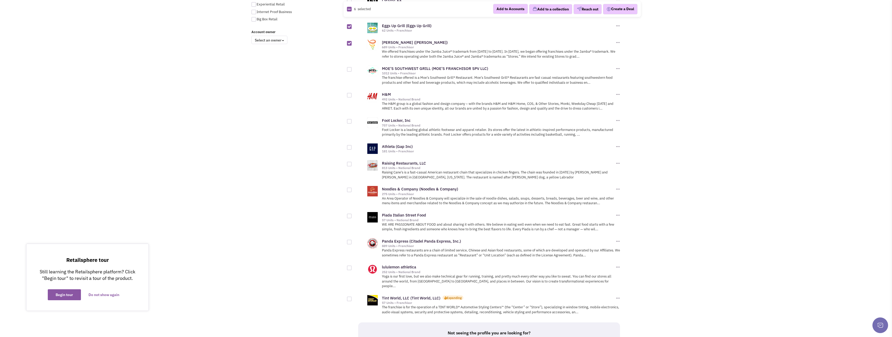
click at [350, 162] on div at bounding box center [349, 164] width 5 height 5
click at [352, 163] on input "checkbox" at bounding box center [353, 164] width 3 height 3
checkbox input "true"
click at [349, 188] on div at bounding box center [349, 190] width 5 height 5
click at [352, 189] on input "checkbox" at bounding box center [353, 190] width 3 height 3
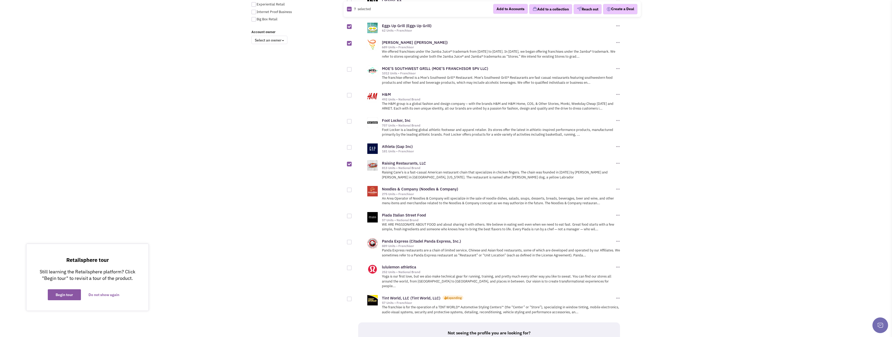
checkbox input "true"
click at [350, 214] on div at bounding box center [349, 216] width 5 height 5
click at [352, 215] on input "checkbox" at bounding box center [353, 216] width 3 height 3
checkbox input "true"
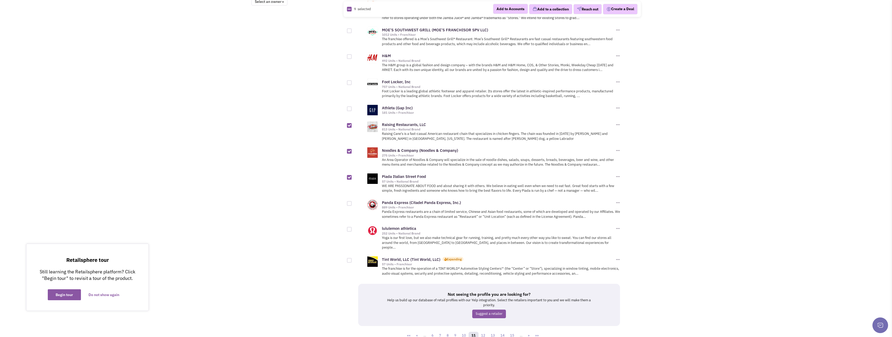
scroll to position [463, 0]
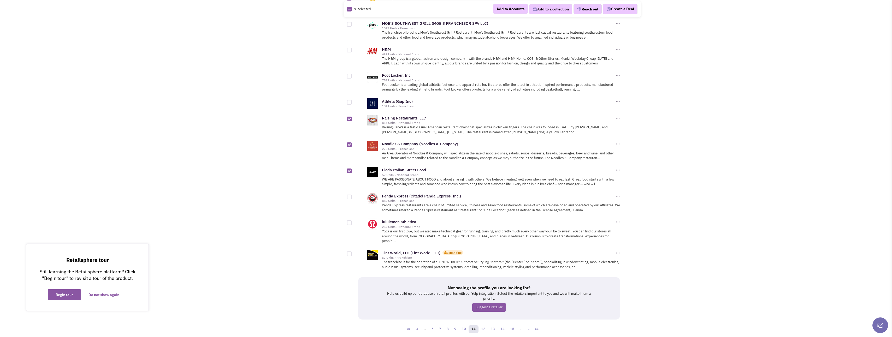
click at [348, 221] on div at bounding box center [349, 223] width 5 height 5
click at [352, 222] on input "checkbox" at bounding box center [353, 223] width 3 height 3
checkbox input "true"
drag, startPoint x: 485, startPoint y: 309, endPoint x: 428, endPoint y: 303, distance: 57.6
click at [485, 326] on link "12" at bounding box center [483, 330] width 10 height 8
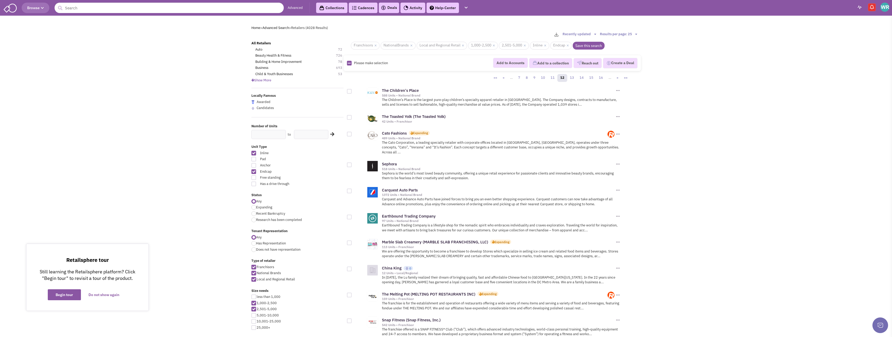
click at [350, 119] on div at bounding box center [349, 117] width 5 height 5
click at [352, 119] on input "checkbox" at bounding box center [353, 117] width 3 height 3
checkbox input "true"
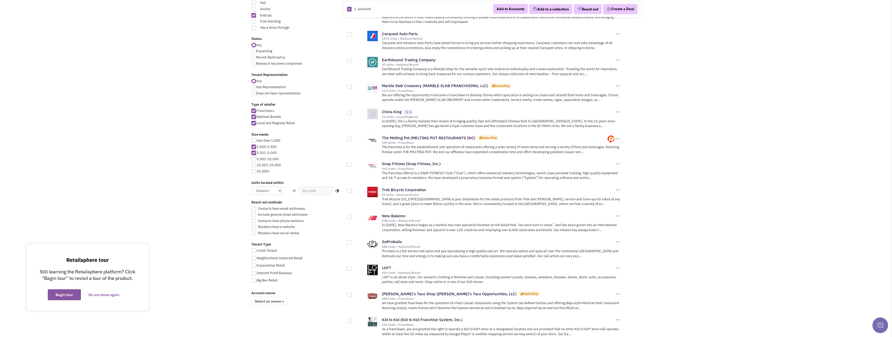
scroll to position [157, 0]
click at [349, 162] on div at bounding box center [349, 164] width 5 height 5
click at [352, 163] on input "checkbox" at bounding box center [353, 164] width 3 height 3
checkbox input "true"
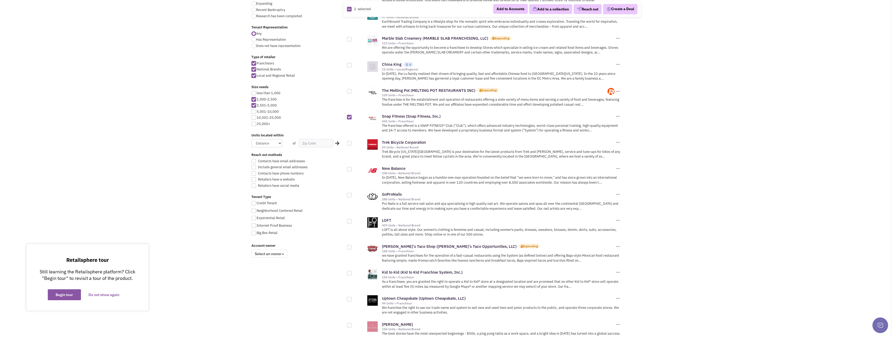
scroll to position [235, 0]
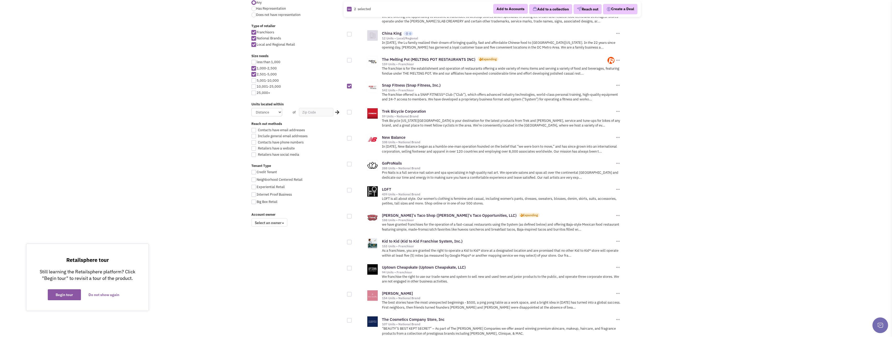
click at [348, 162] on div at bounding box center [349, 164] width 5 height 5
click at [352, 163] on input "checkbox" at bounding box center [353, 164] width 3 height 3
checkbox input "true"
click at [351, 214] on div at bounding box center [349, 216] width 5 height 5
click at [352, 215] on input "checkbox" at bounding box center [353, 216] width 3 height 3
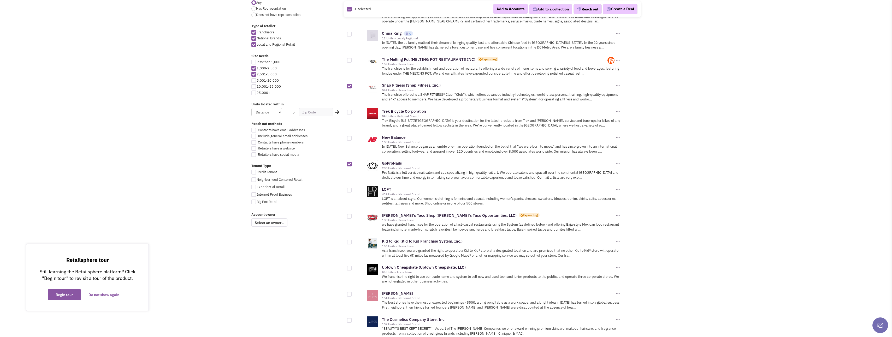
checkbox input "true"
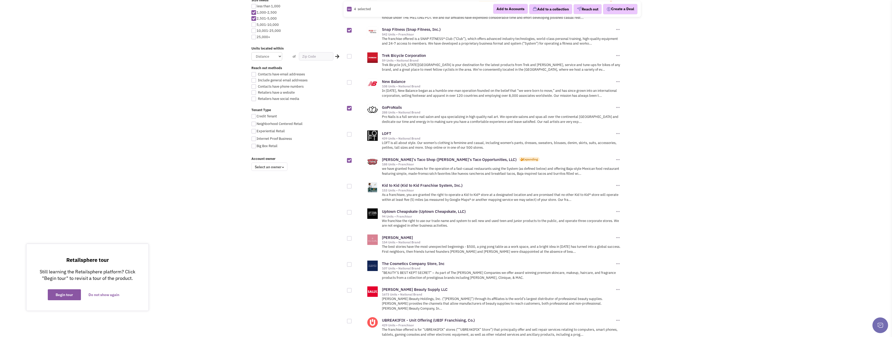
scroll to position [313, 0]
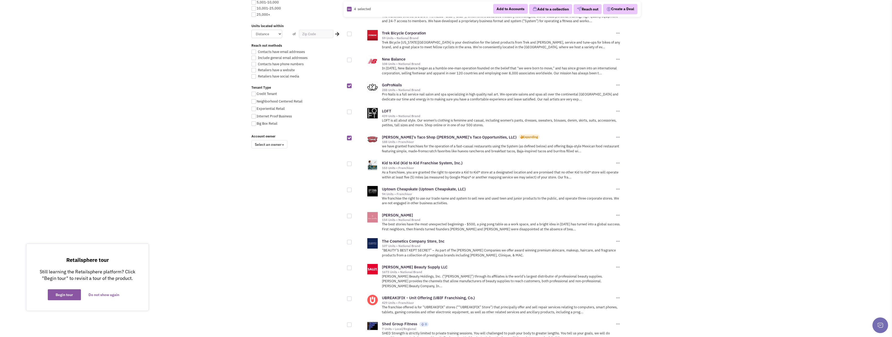
click at [349, 188] on div at bounding box center [349, 190] width 5 height 5
click at [352, 189] on input "checkbox" at bounding box center [353, 190] width 3 height 3
checkbox input "true"
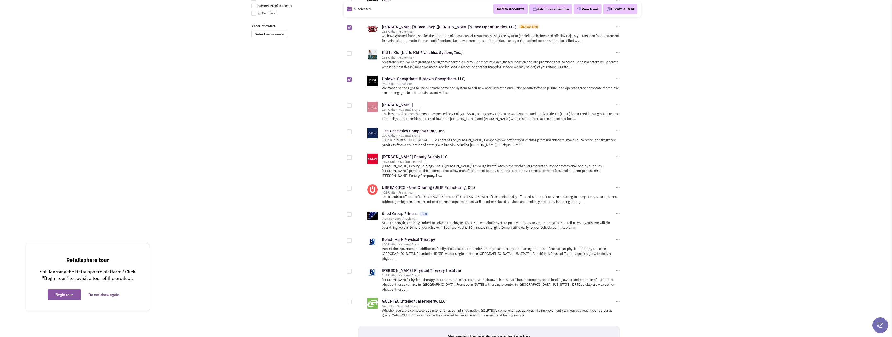
scroll to position [444, 0]
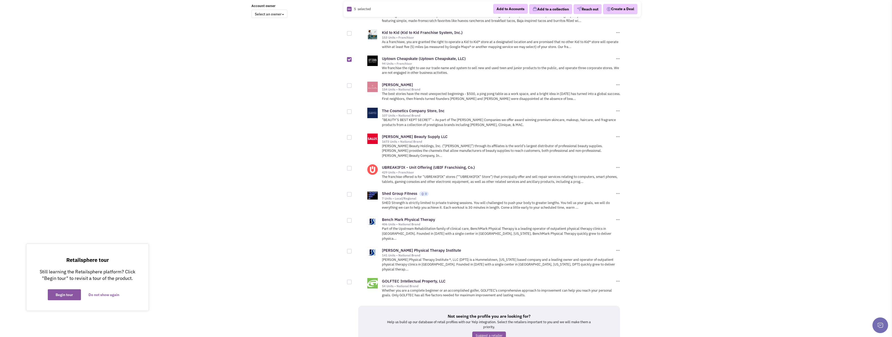
click at [351, 192] on div at bounding box center [349, 194] width 5 height 5
click at [352, 193] on input "checkbox" at bounding box center [353, 194] width 3 height 3
checkbox input "true"
click at [350, 280] on div at bounding box center [349, 282] width 5 height 5
click at [352, 281] on input "checkbox" at bounding box center [353, 282] width 3 height 3
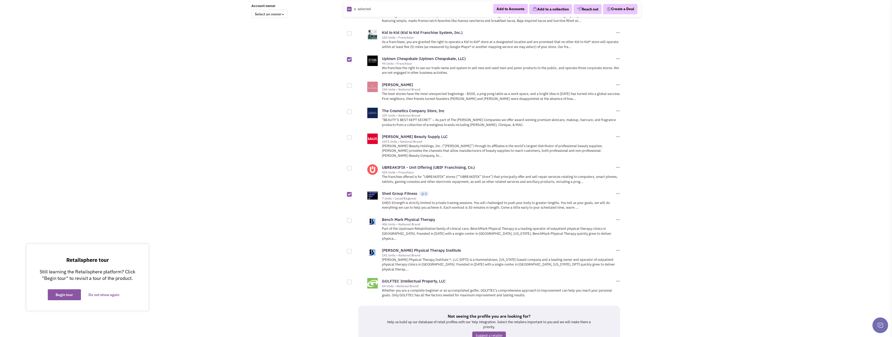
checkbox input "true"
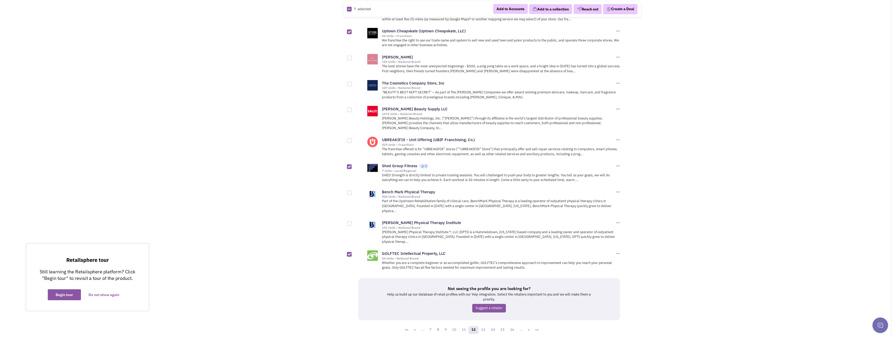
scroll to position [472, 0]
drag, startPoint x: 484, startPoint y: 306, endPoint x: 436, endPoint y: 308, distance: 47.8
click at [484, 326] on link "13" at bounding box center [483, 330] width 10 height 8
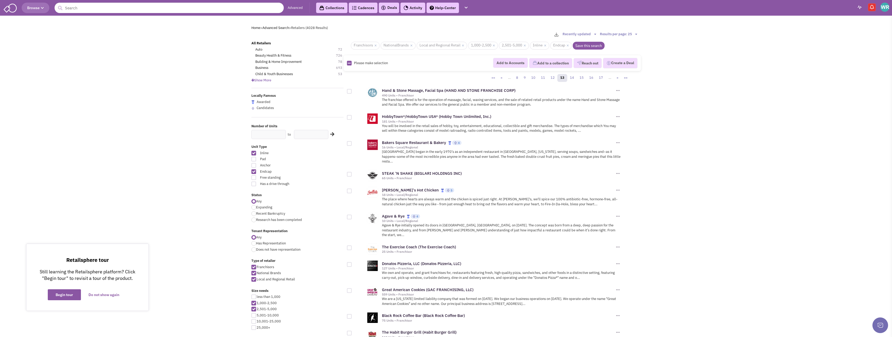
click at [350, 189] on div at bounding box center [349, 191] width 5 height 5
click at [352, 190] on input "checkbox" at bounding box center [353, 191] width 3 height 3
checkbox input "true"
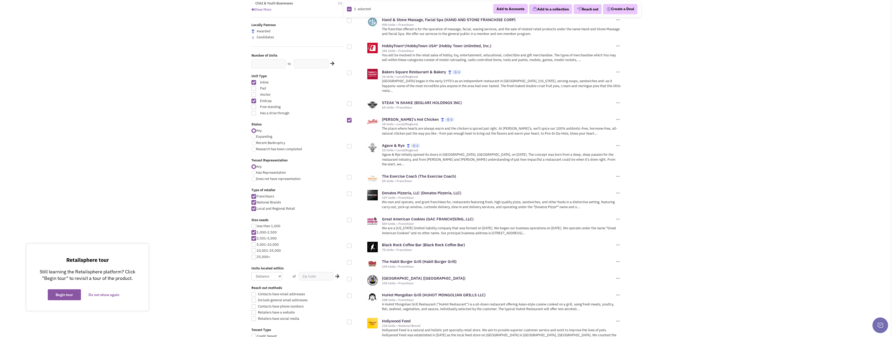
scroll to position [78, 0]
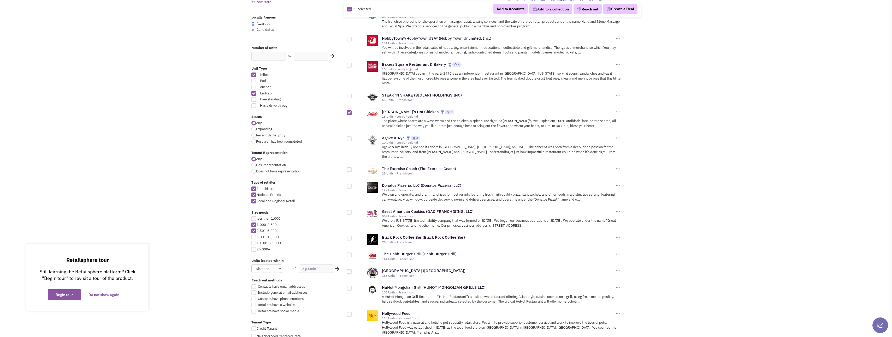
click at [349, 167] on div at bounding box center [349, 169] width 5 height 5
click at [352, 168] on input "checkbox" at bounding box center [353, 169] width 3 height 3
checkbox input "true"
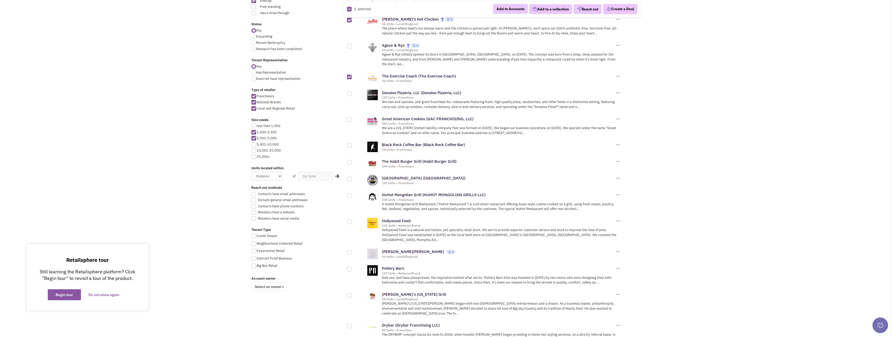
scroll to position [183, 0]
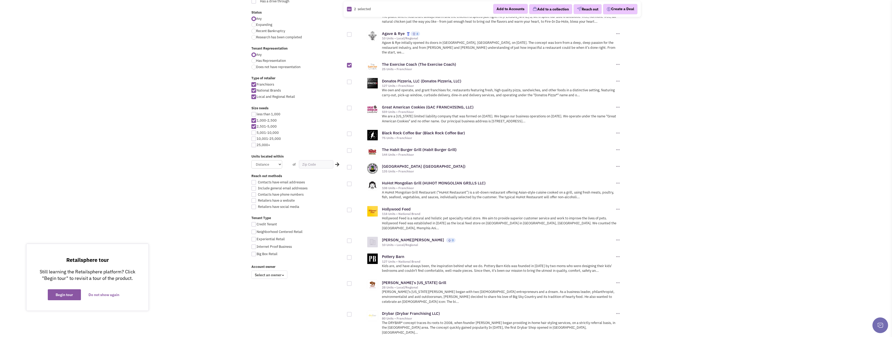
click at [349, 132] on div at bounding box center [349, 134] width 5 height 5
click at [352, 133] on input "checkbox" at bounding box center [353, 134] width 3 height 3
checkbox input "true"
click at [348, 165] on div at bounding box center [349, 167] width 5 height 5
click at [352, 166] on input "checkbox" at bounding box center [353, 167] width 3 height 3
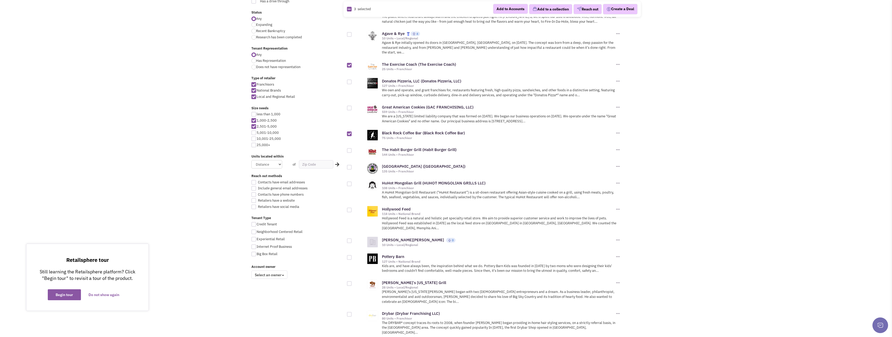
checkbox input "true"
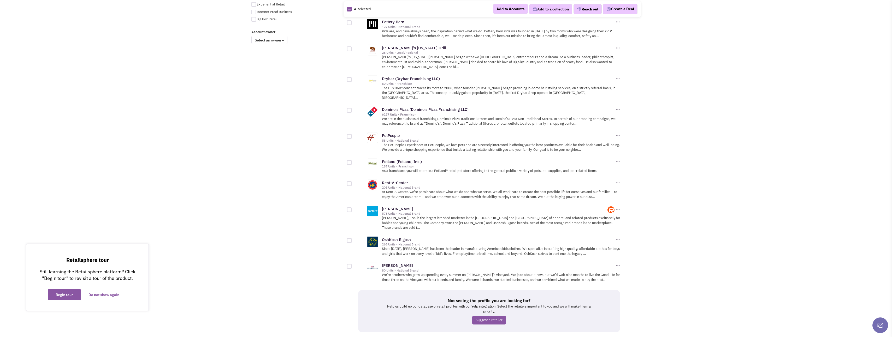
scroll to position [421, 0]
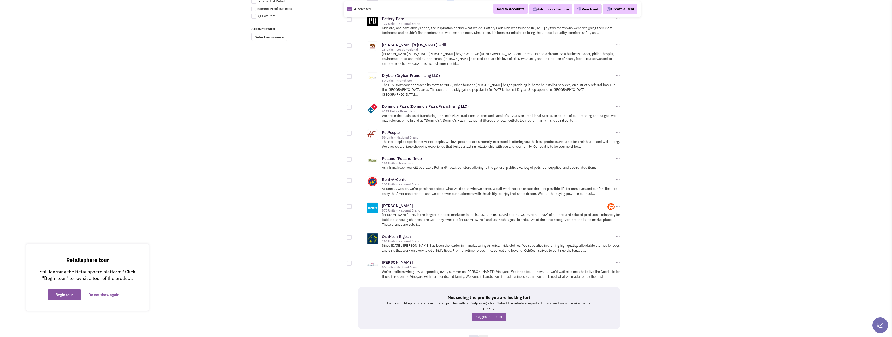
click at [484, 335] on link "14" at bounding box center [483, 339] width 10 height 8
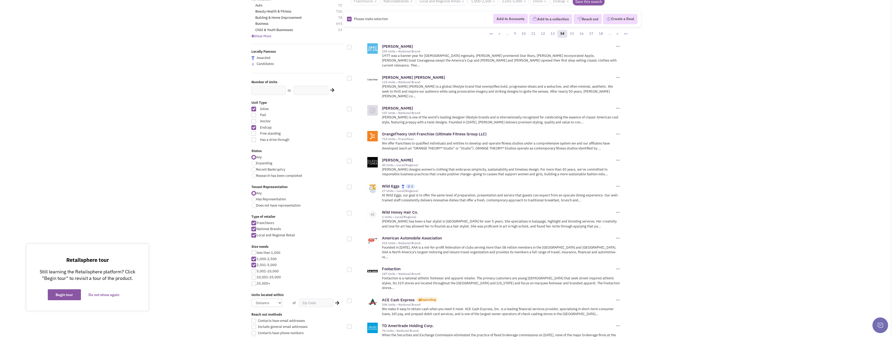
scroll to position [52, 0]
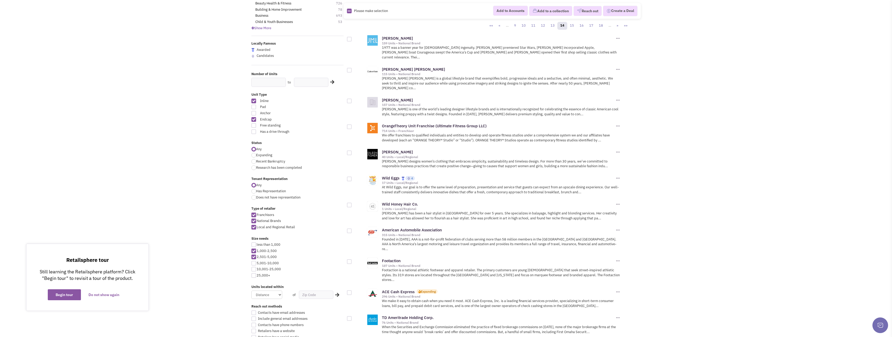
click at [351, 125] on div at bounding box center [349, 127] width 5 height 5
click at [352, 126] on input "checkbox" at bounding box center [353, 127] width 3 height 3
checkbox input "true"
click at [350, 177] on div at bounding box center [349, 179] width 5 height 5
click at [352, 178] on input "checkbox" at bounding box center [353, 179] width 3 height 3
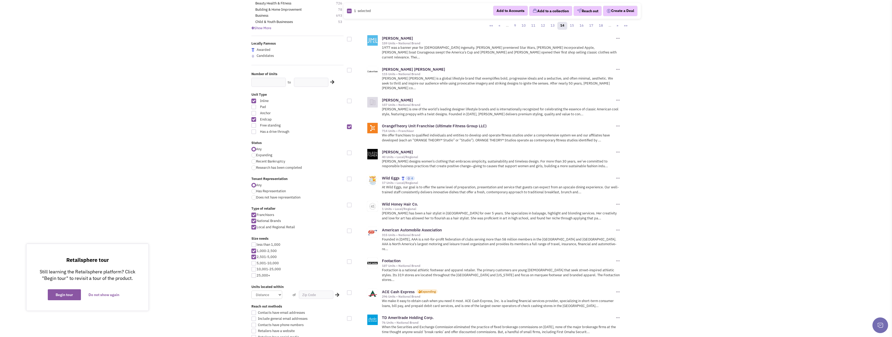
checkbox input "true"
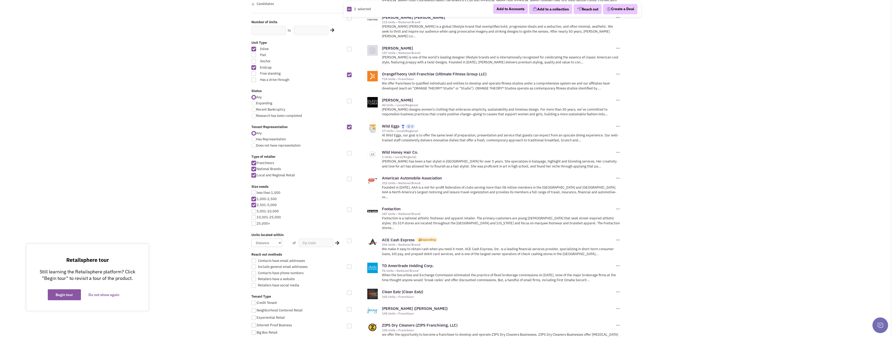
scroll to position [104, 0]
click at [348, 151] on div at bounding box center [349, 153] width 5 height 5
click at [352, 152] on input "checkbox" at bounding box center [353, 153] width 3 height 3
checkbox input "true"
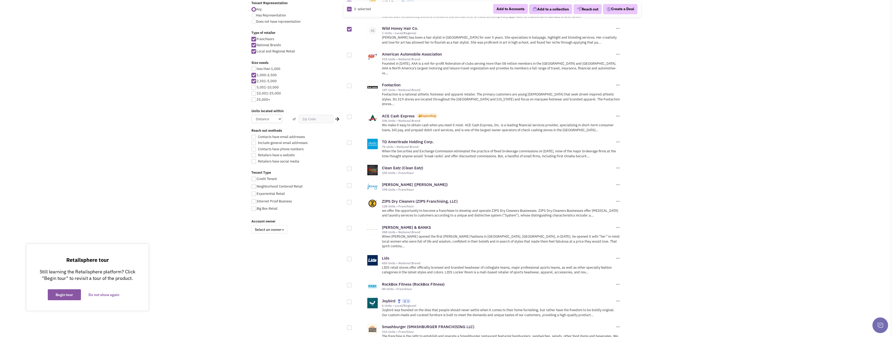
scroll to position [235, 0]
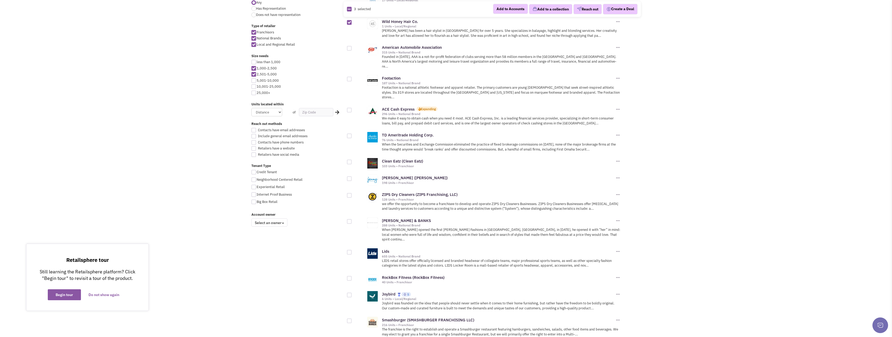
click at [349, 160] on div at bounding box center [349, 162] width 5 height 5
click at [352, 161] on input "checkbox" at bounding box center [353, 162] width 3 height 3
checkbox input "true"
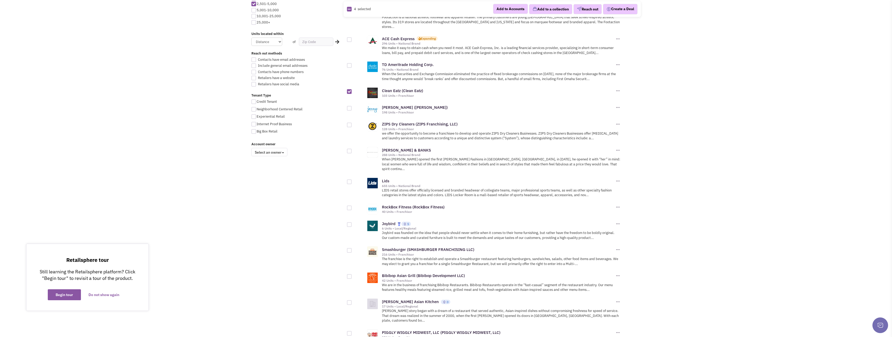
scroll to position [313, 0]
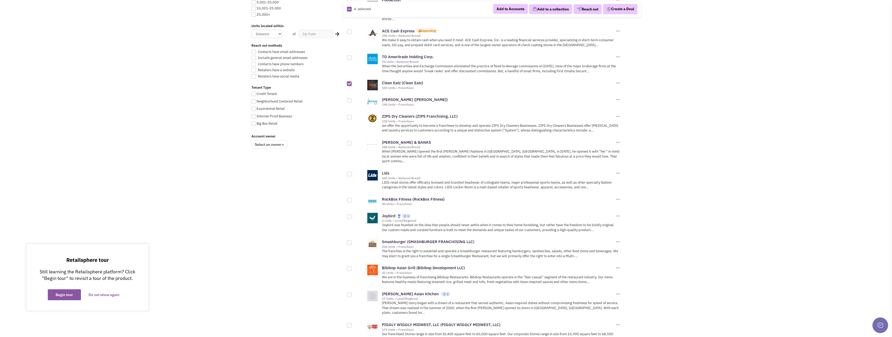
click at [350, 172] on div at bounding box center [349, 174] width 5 height 5
click at [352, 173] on input "checkbox" at bounding box center [353, 174] width 3 height 3
checkbox input "true"
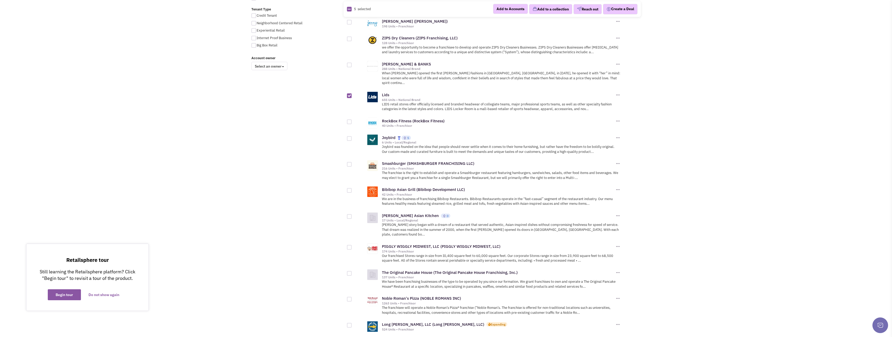
scroll to position [418, 0]
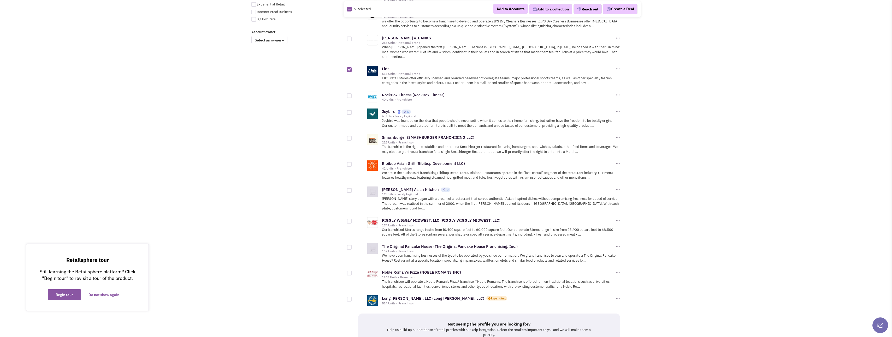
click at [350, 162] on div at bounding box center [349, 164] width 5 height 5
click at [352, 163] on input "checkbox" at bounding box center [353, 164] width 3 height 3
checkbox input "true"
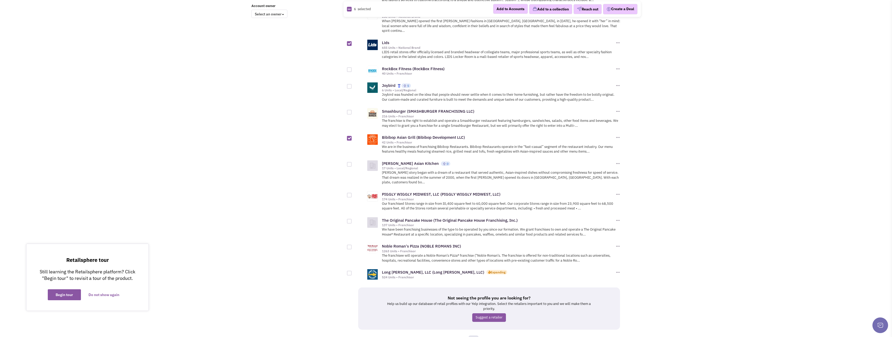
scroll to position [444, 0]
click at [484, 335] on link "15" at bounding box center [483, 339] width 10 height 8
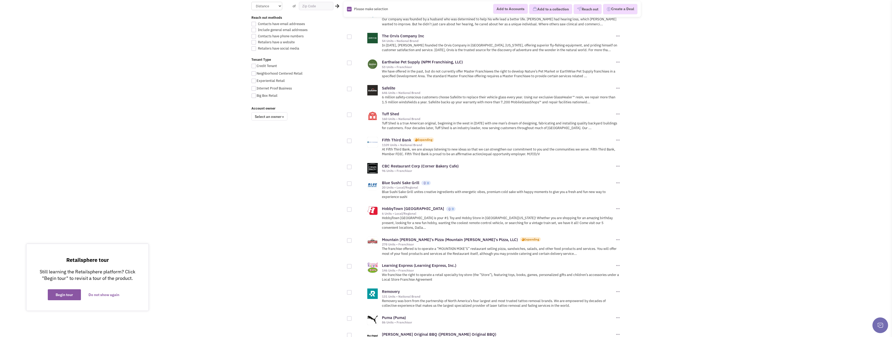
scroll to position [339, 0]
click at [350, 167] on div at bounding box center [349, 169] width 5 height 5
click at [352, 168] on input "checkbox" at bounding box center [353, 169] width 3 height 3
checkbox input "true"
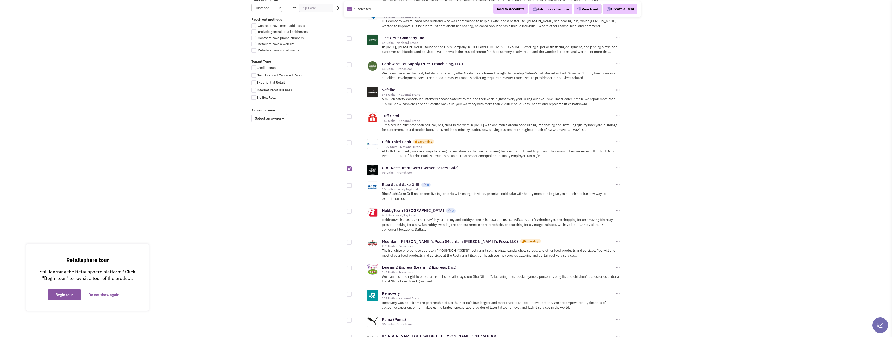
click at [349, 183] on div at bounding box center [349, 185] width 5 height 5
click at [352, 184] on input "checkbox" at bounding box center [353, 185] width 3 height 3
checkbox input "true"
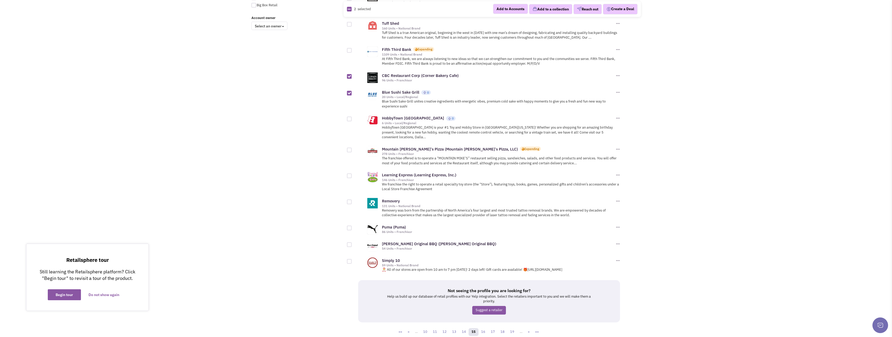
scroll to position [440, 0]
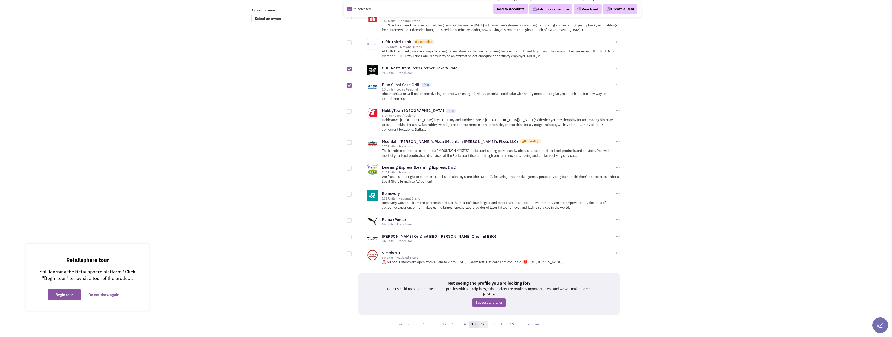
click at [485, 321] on link "16" at bounding box center [483, 325] width 10 height 8
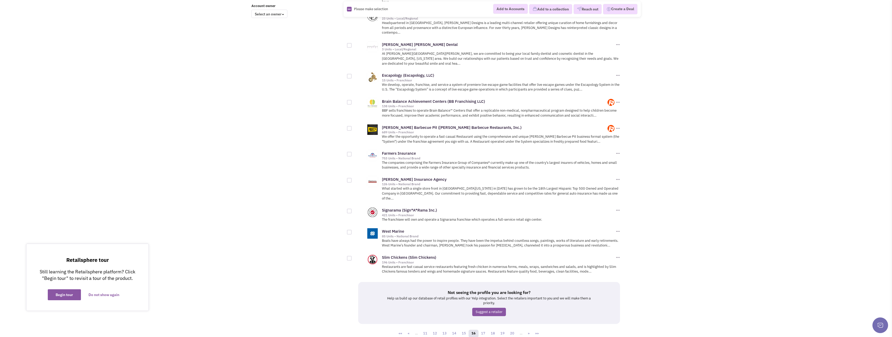
scroll to position [453, 0]
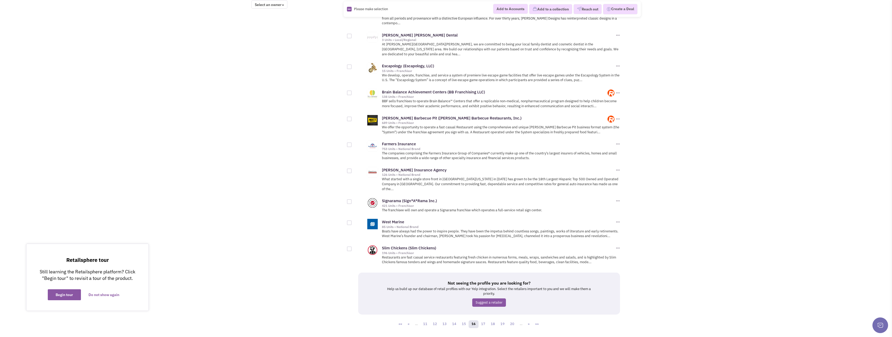
click at [350, 247] on div at bounding box center [349, 249] width 5 height 5
click at [352, 248] on input "checkbox" at bounding box center [353, 249] width 3 height 3
checkbox input "true"
click at [483, 321] on link "17" at bounding box center [483, 325] width 10 height 8
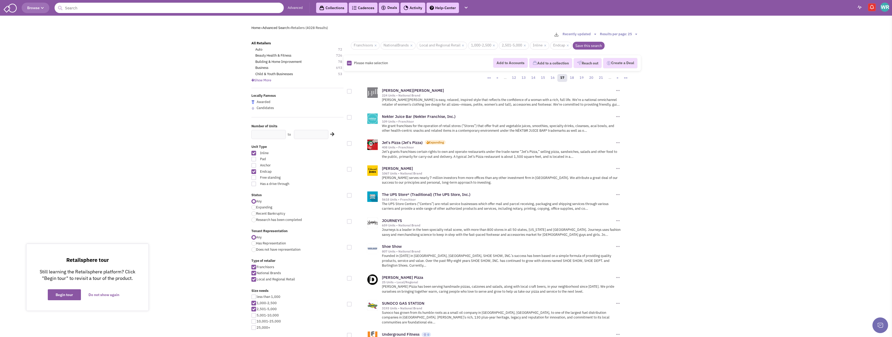
click at [349, 118] on div at bounding box center [349, 117] width 5 height 5
click at [352, 118] on input "checkbox" at bounding box center [353, 117] width 3 height 3
checkbox input "true"
click at [349, 144] on div at bounding box center [349, 143] width 5 height 5
click at [352, 144] on input "checkbox" at bounding box center [353, 143] width 3 height 3
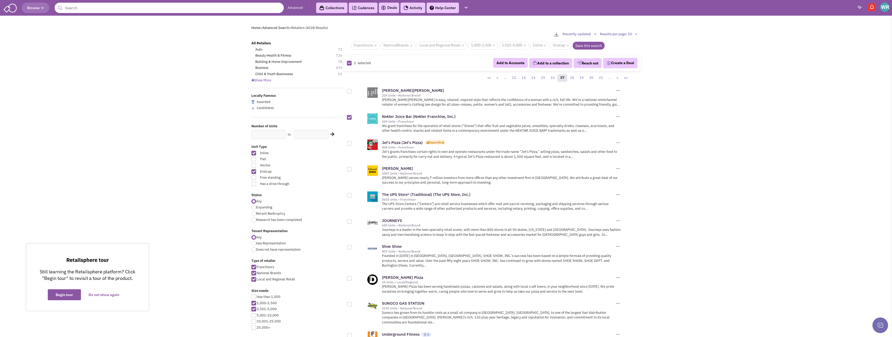
checkbox input "true"
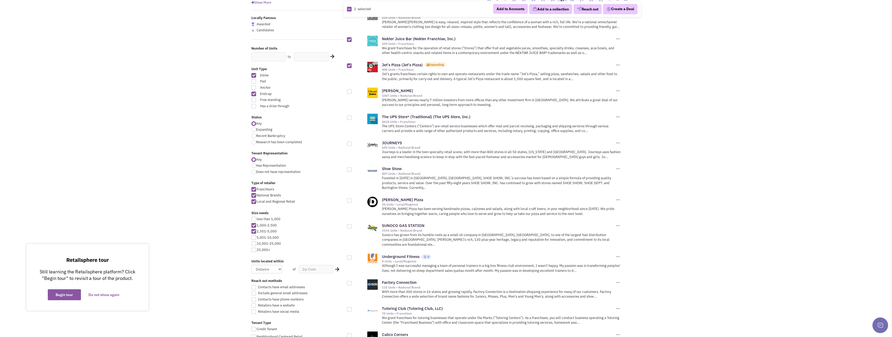
scroll to position [78, 0]
click at [350, 118] on div at bounding box center [349, 117] width 5 height 5
click at [352, 118] on input "checkbox" at bounding box center [353, 117] width 3 height 3
checkbox input "true"
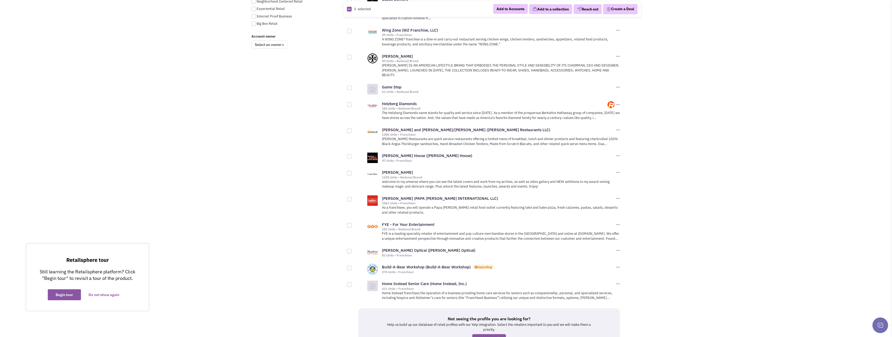
scroll to position [444, 0]
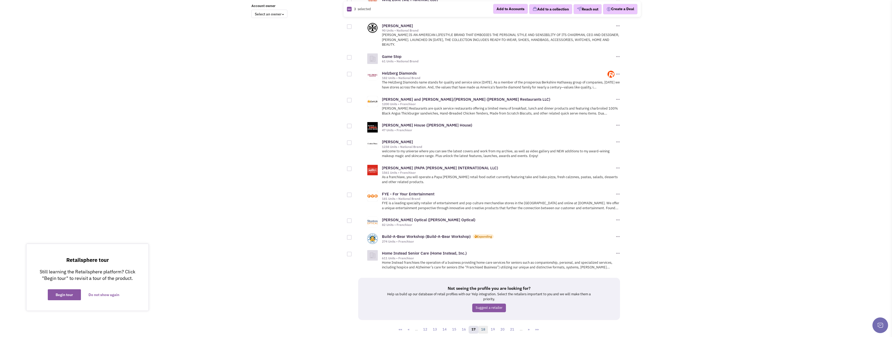
click at [486, 326] on link "18" at bounding box center [483, 330] width 10 height 8
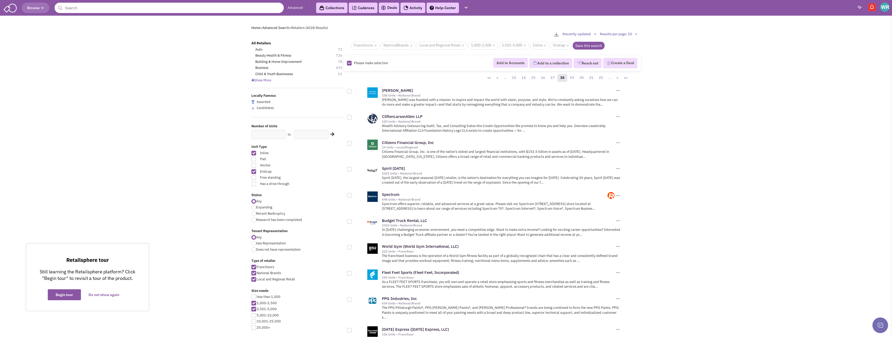
click at [349, 92] on div at bounding box center [349, 91] width 5 height 5
click at [352, 92] on input "checkbox" at bounding box center [353, 91] width 3 height 3
checkbox input "true"
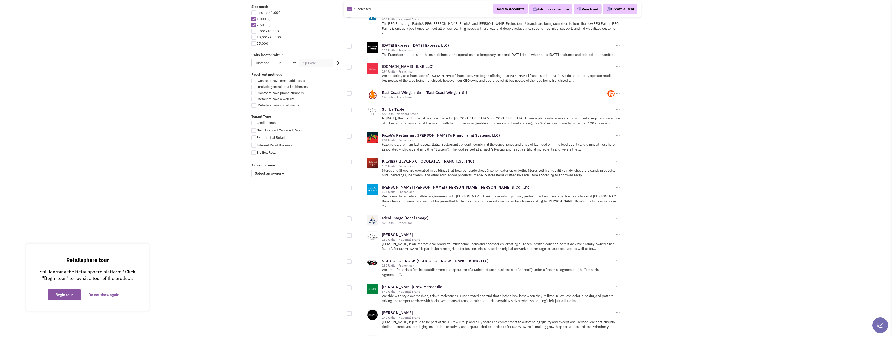
scroll to position [287, 0]
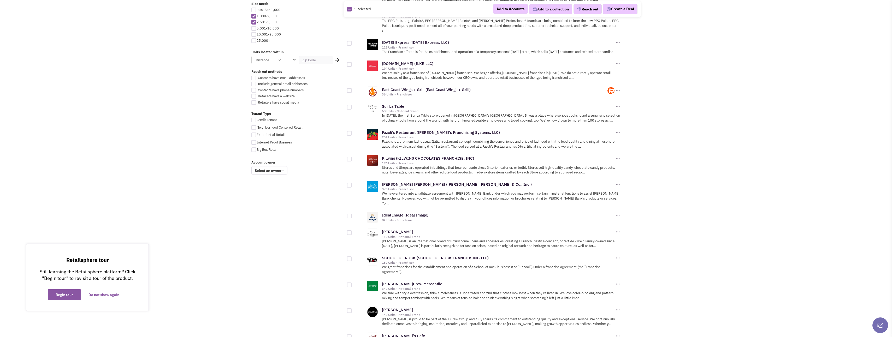
click at [350, 159] on div at bounding box center [349, 159] width 5 height 5
click at [352, 159] on input "checkbox" at bounding box center [353, 159] width 3 height 3
checkbox input "true"
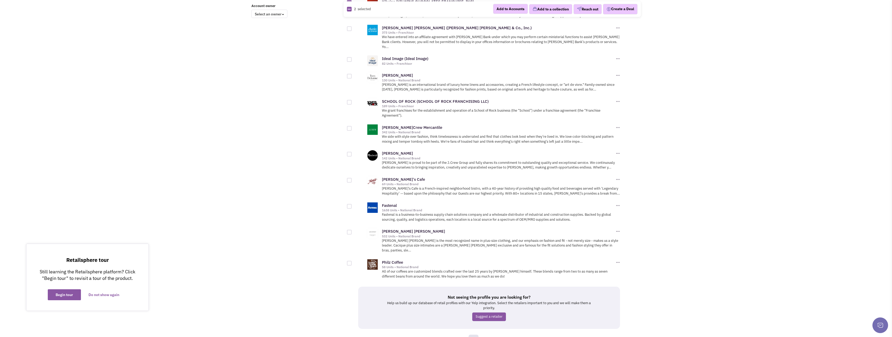
scroll to position [463, 0]
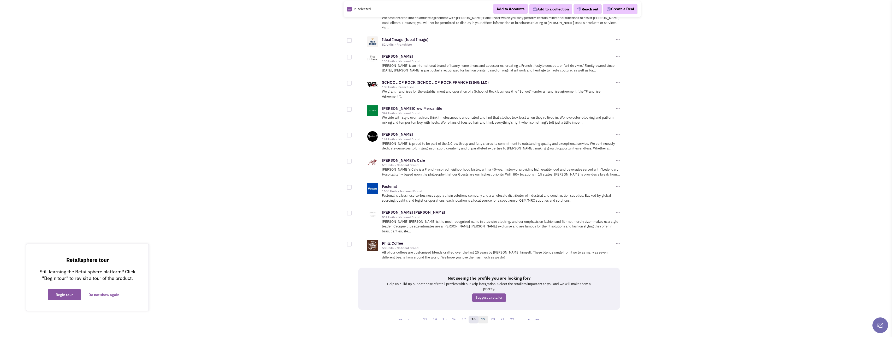
click at [482, 316] on link "19" at bounding box center [483, 320] width 10 height 8
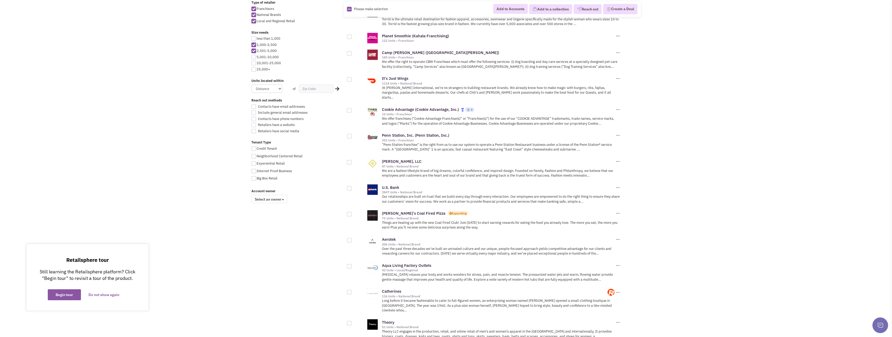
scroll to position [261, 0]
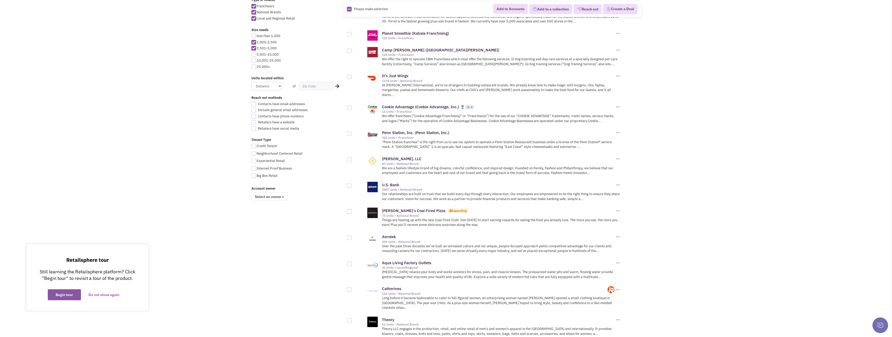
click at [350, 131] on div at bounding box center [349, 133] width 5 height 5
click at [352, 132] on input "checkbox" at bounding box center [353, 133] width 3 height 3
checkbox input "true"
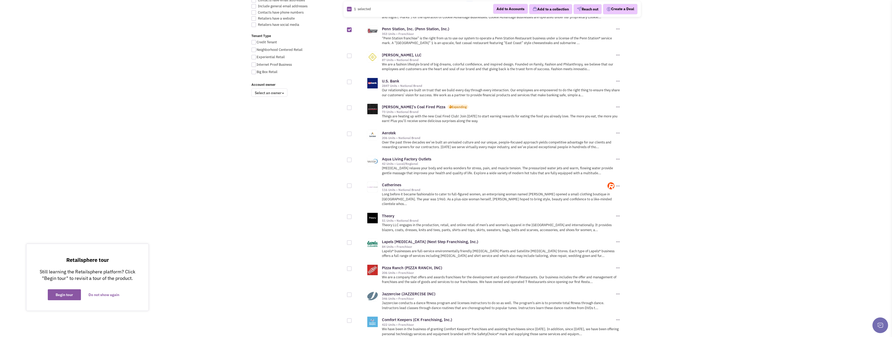
scroll to position [366, 0]
click at [349, 105] on div at bounding box center [349, 107] width 5 height 5
click at [352, 106] on input "checkbox" at bounding box center [353, 107] width 3 height 3
checkbox input "true"
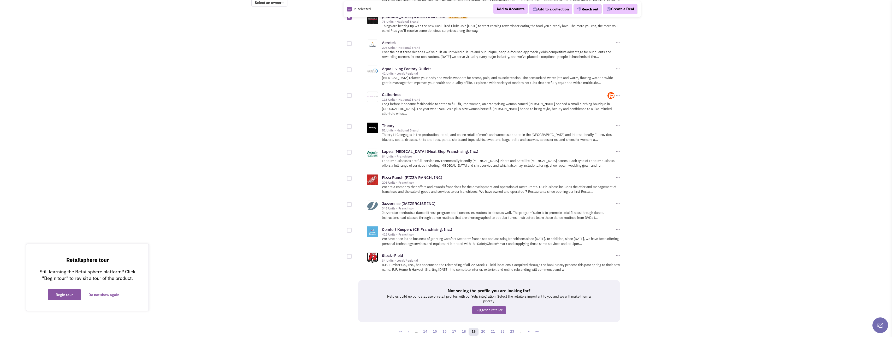
scroll to position [463, 0]
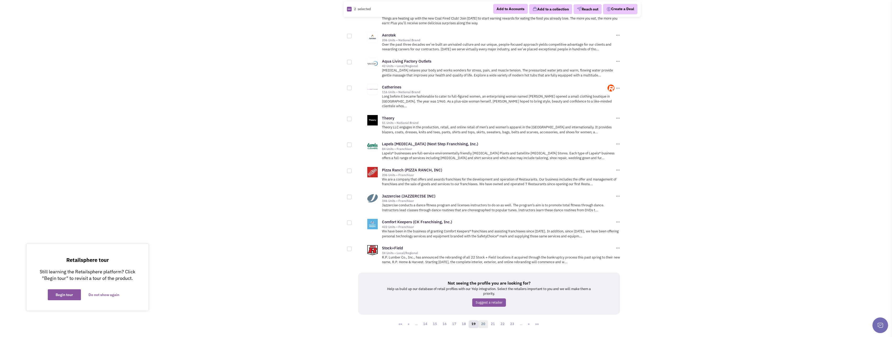
click at [485, 321] on link "20" at bounding box center [483, 325] width 10 height 8
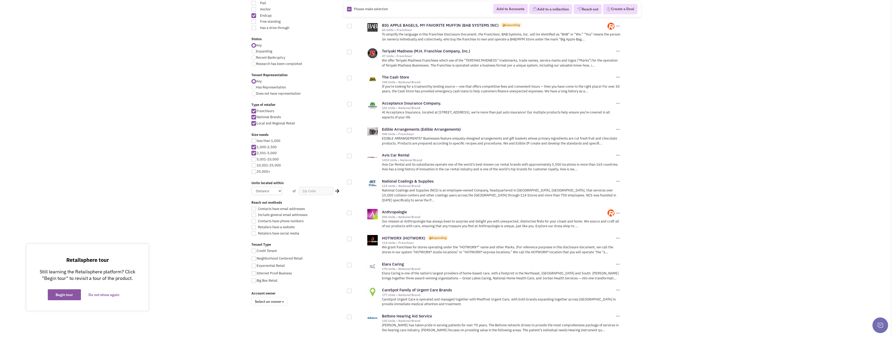
scroll to position [157, 0]
click at [351, 236] on div at bounding box center [349, 238] width 5 height 5
click at [352, 237] on input "checkbox" at bounding box center [353, 238] width 3 height 3
checkbox input "true"
click at [350, 49] on div at bounding box center [349, 51] width 5 height 5
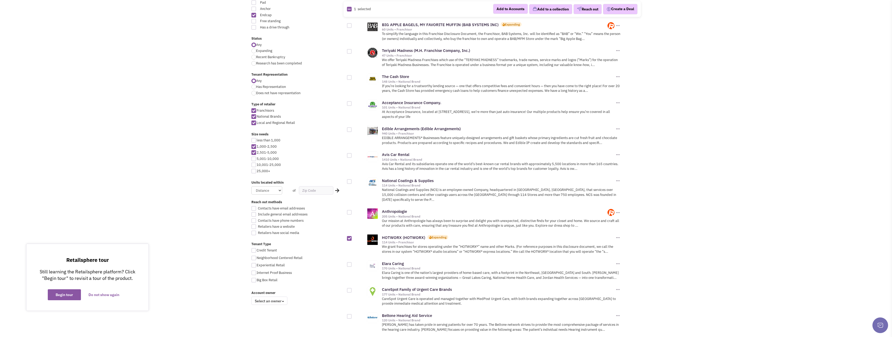
click at [352, 50] on input "checkbox" at bounding box center [353, 51] width 3 height 3
checkbox input "true"
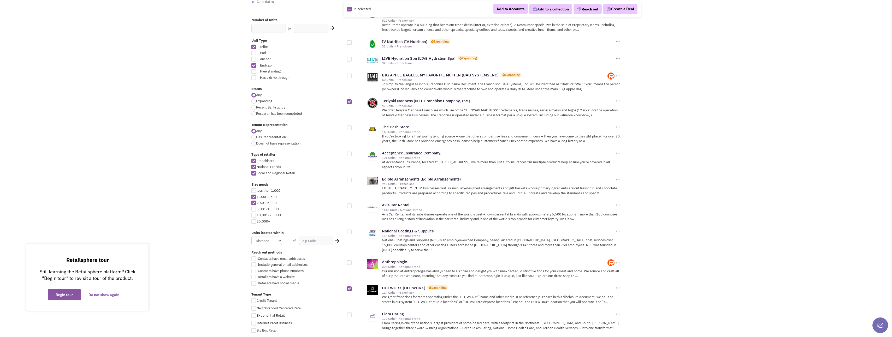
scroll to position [104, 0]
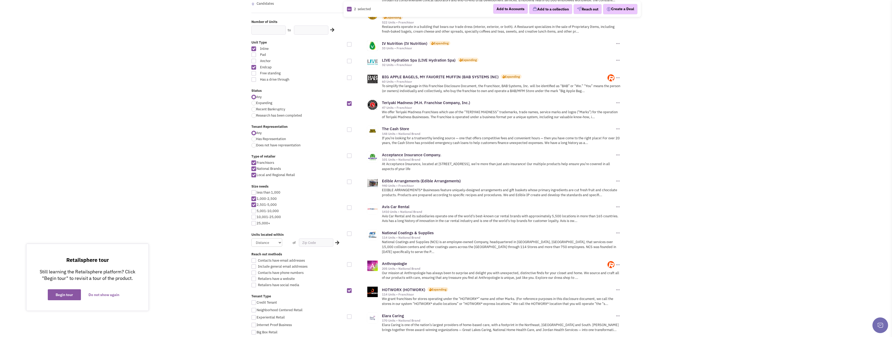
click at [348, 75] on div at bounding box center [349, 77] width 5 height 5
click at [352, 77] on input "checkbox" at bounding box center [353, 78] width 3 height 3
checkbox input "true"
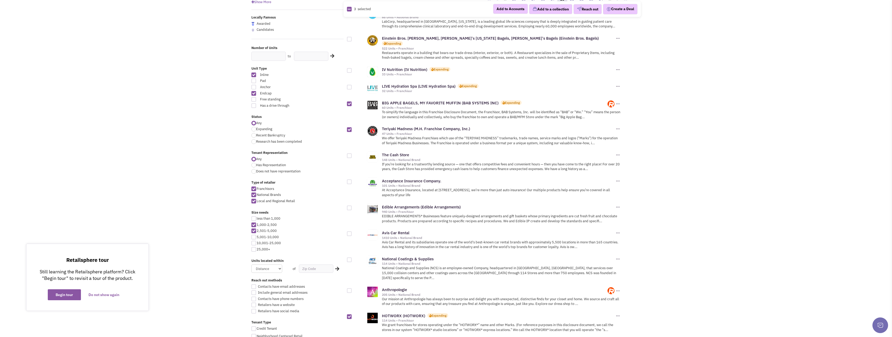
scroll to position [52, 0]
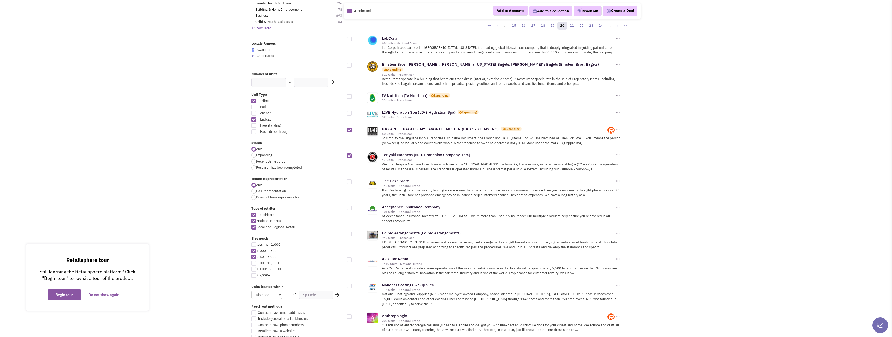
click at [350, 111] on div at bounding box center [349, 113] width 5 height 5
click at [352, 112] on input "checkbox" at bounding box center [353, 113] width 3 height 3
checkbox input "true"
click at [348, 94] on div at bounding box center [349, 96] width 5 height 5
click at [352, 95] on input "checkbox" at bounding box center [353, 96] width 3 height 3
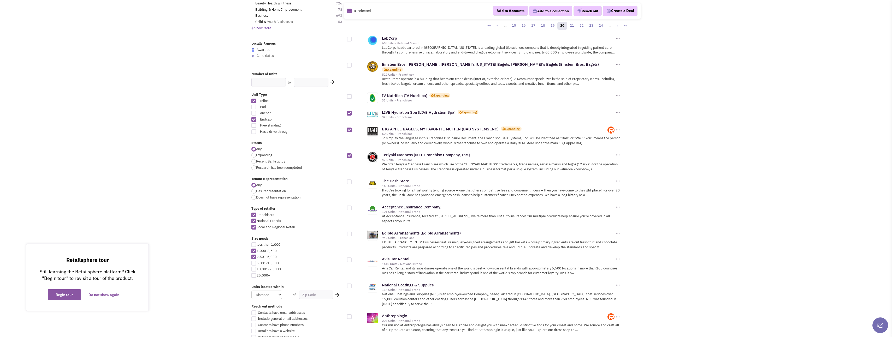
checkbox input "true"
click at [349, 67] on div at bounding box center [349, 65] width 5 height 5
click at [352, 67] on input "checkbox" at bounding box center [353, 65] width 3 height 3
checkbox input "true"
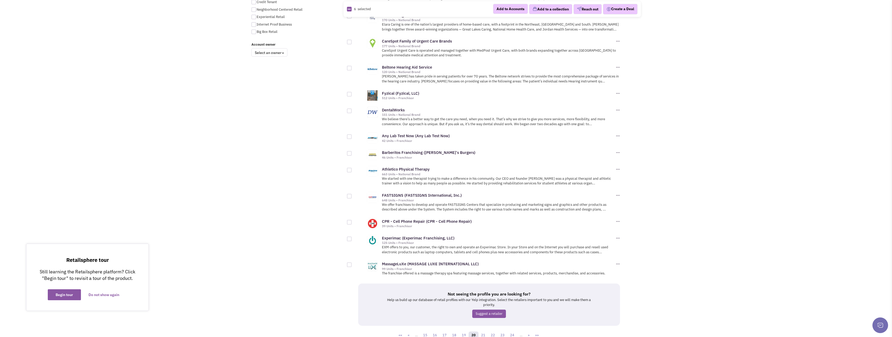
scroll to position [421, 0]
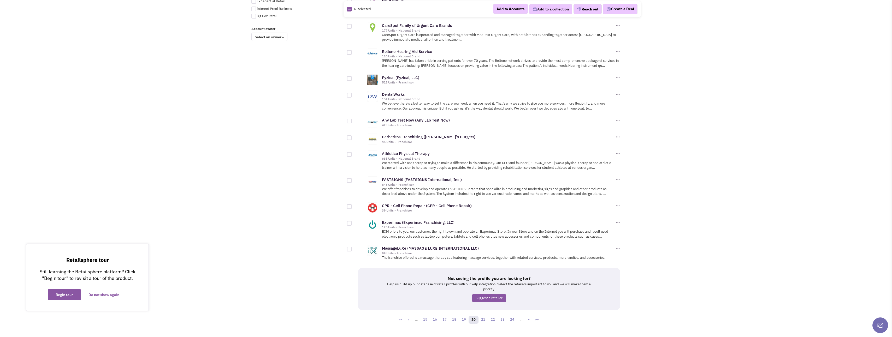
click at [350, 247] on div at bounding box center [349, 249] width 5 height 5
click at [352, 248] on input "checkbox" at bounding box center [353, 249] width 3 height 3
checkbox input "true"
click at [483, 316] on link "21" at bounding box center [483, 320] width 10 height 8
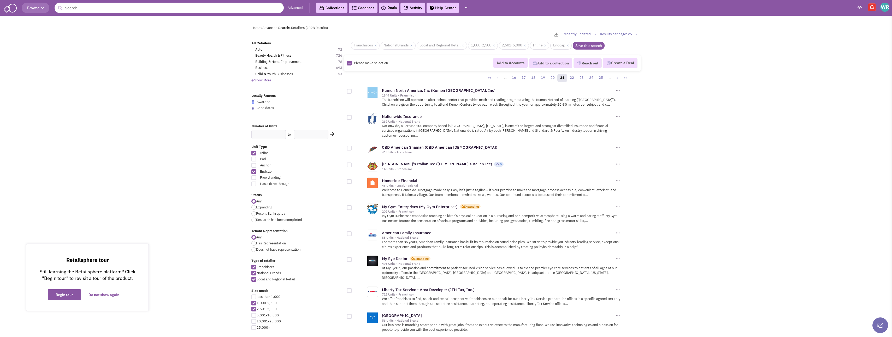
click at [349, 163] on div at bounding box center [349, 165] width 5 height 5
click at [352, 164] on input "checkbox" at bounding box center [353, 165] width 3 height 3
checkbox input "true"
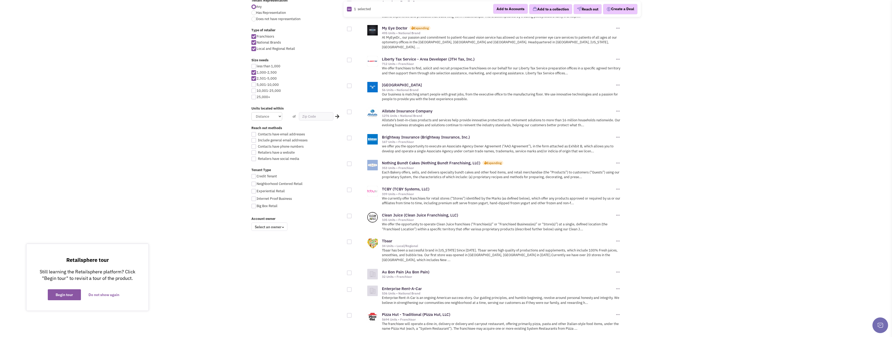
scroll to position [235, 0]
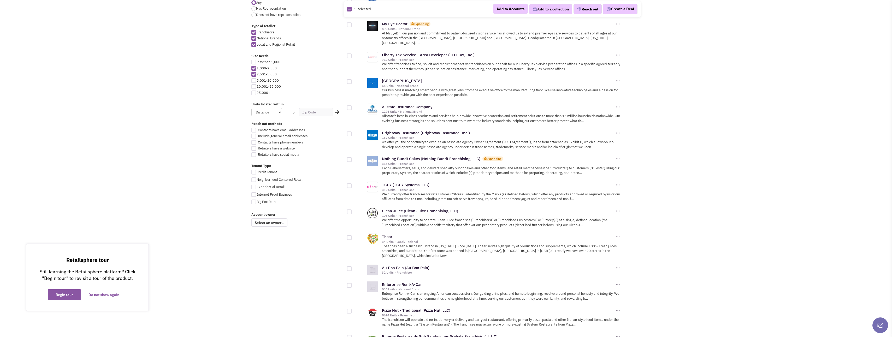
click at [348, 184] on div at bounding box center [349, 186] width 5 height 5
click at [352, 185] on input "checkbox" at bounding box center [353, 186] width 3 height 3
checkbox input "true"
click at [350, 157] on div at bounding box center [349, 159] width 5 height 5
click at [352, 159] on input "checkbox" at bounding box center [353, 160] width 3 height 3
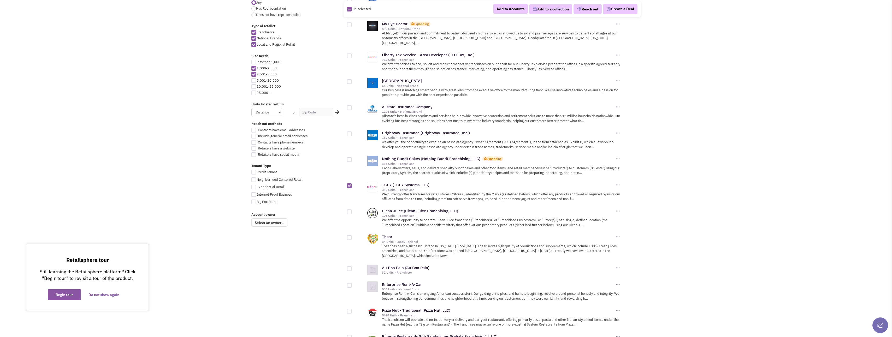
checkbox input "true"
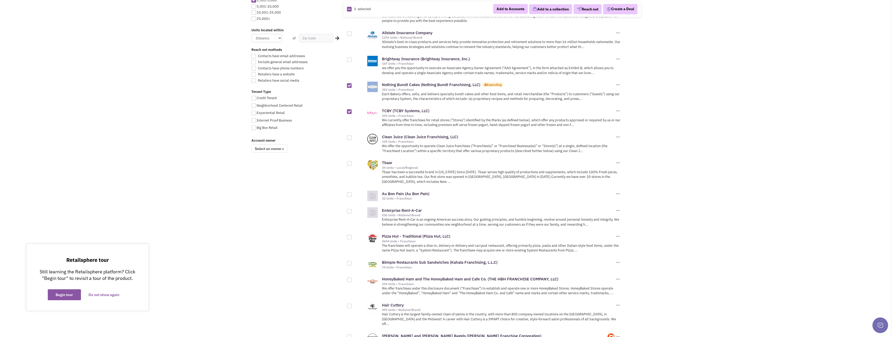
scroll to position [313, 0]
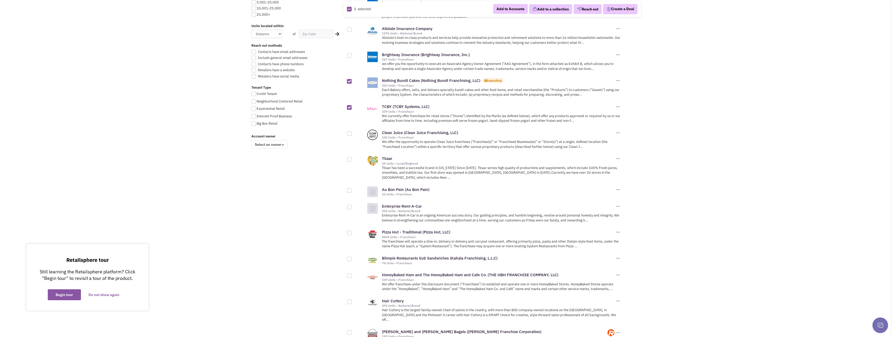
click at [348, 131] on div at bounding box center [349, 133] width 5 height 5
click at [352, 132] on input "checkbox" at bounding box center [353, 133] width 3 height 3
checkbox input "true"
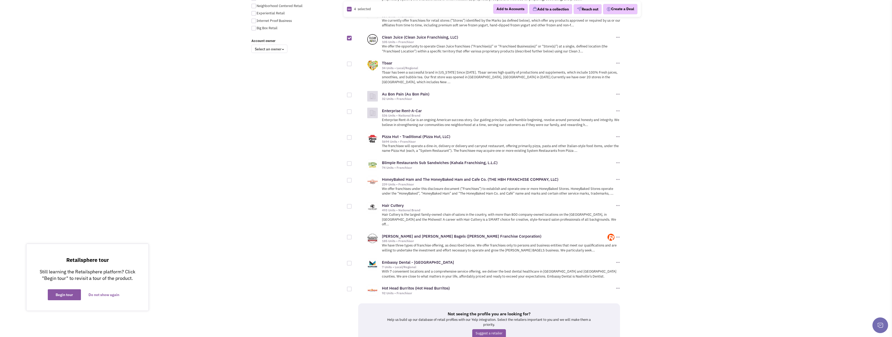
scroll to position [418, 0]
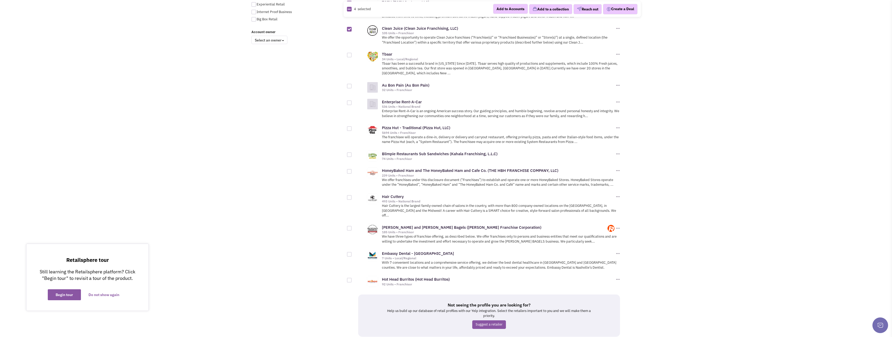
click at [349, 169] on div at bounding box center [349, 171] width 5 height 5
click at [352, 170] on input "checkbox" at bounding box center [353, 171] width 3 height 3
checkbox input "true"
click at [349, 226] on div at bounding box center [349, 228] width 5 height 5
click at [352, 227] on input "checkbox" at bounding box center [353, 228] width 3 height 3
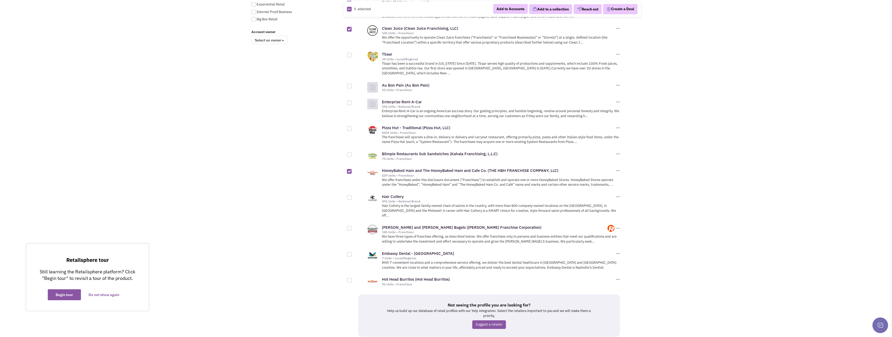
checkbox input "true"
click at [350, 278] on div at bounding box center [349, 280] width 5 height 5
click at [352, 279] on input "checkbox" at bounding box center [353, 280] width 3 height 3
checkbox input "true"
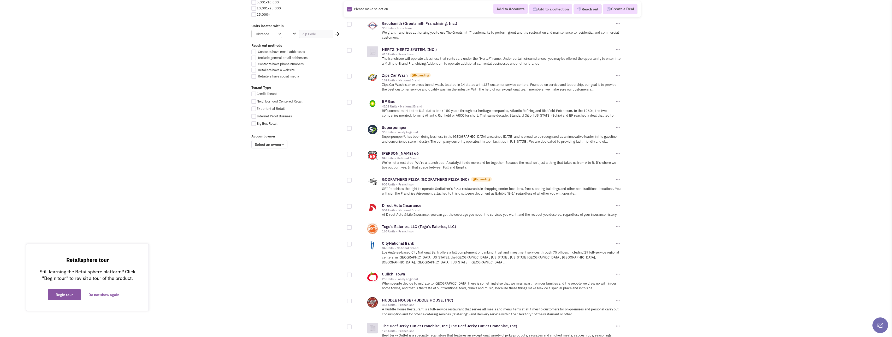
scroll to position [339, 0]
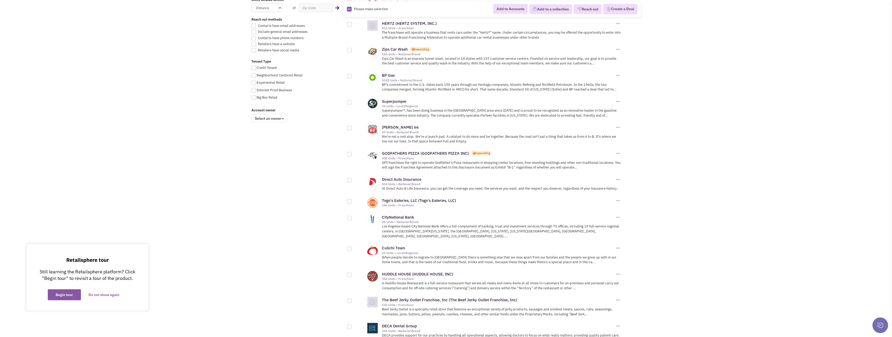
click at [350, 155] on div at bounding box center [349, 154] width 5 height 5
click at [352, 155] on input "checkbox" at bounding box center [353, 154] width 3 height 3
checkbox input "true"
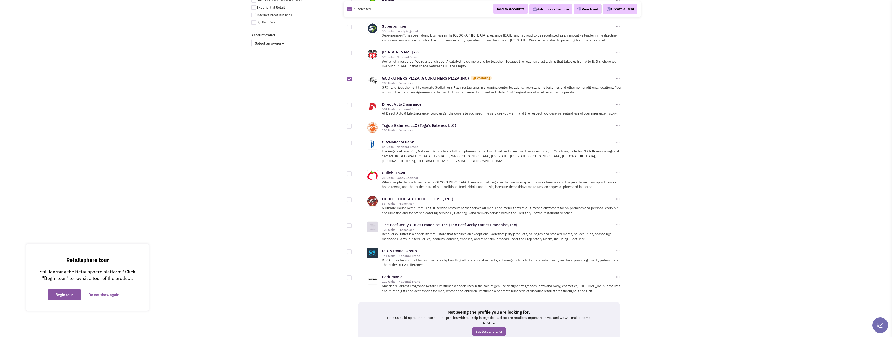
scroll to position [418, 0]
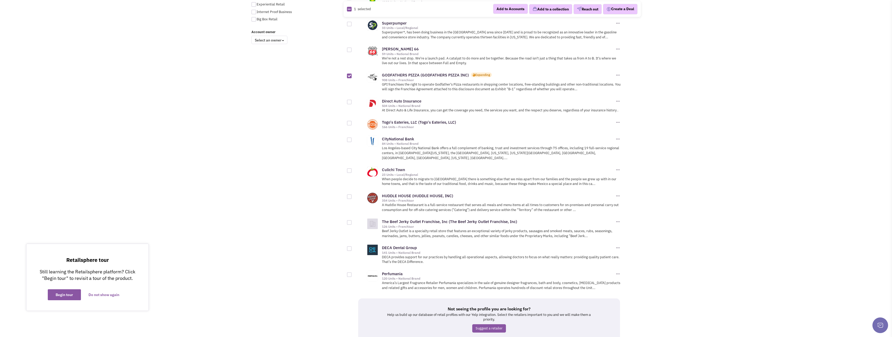
click at [350, 195] on div at bounding box center [349, 197] width 5 height 5
click at [352, 196] on input "checkbox" at bounding box center [353, 197] width 3 height 3
checkbox input "true"
click at [348, 124] on div at bounding box center [349, 123] width 5 height 5
click at [352, 124] on input "checkbox" at bounding box center [353, 123] width 3 height 3
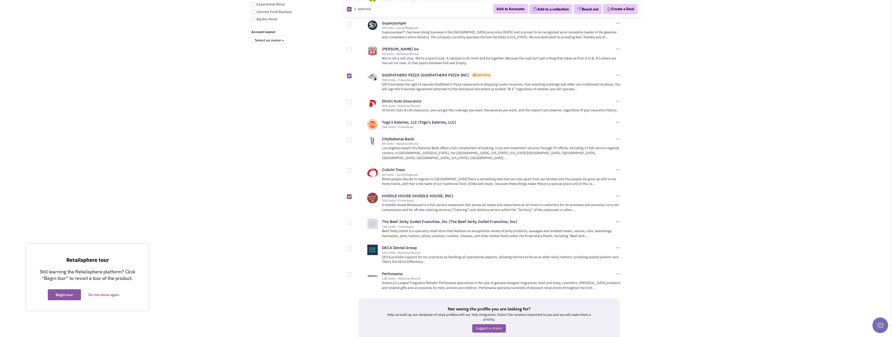
checkbox input "true"
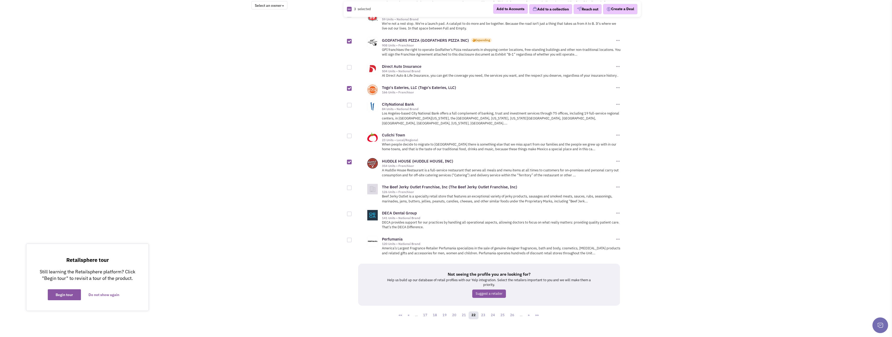
scroll to position [453, 0]
click at [484, 312] on link "23" at bounding box center [483, 315] width 10 height 8
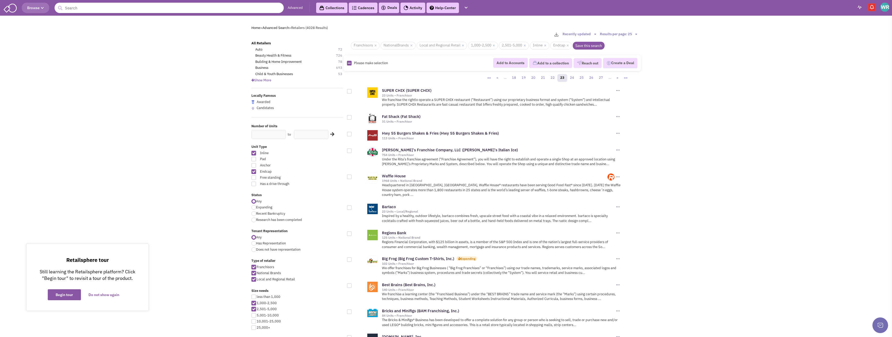
click at [348, 92] on div at bounding box center [349, 91] width 5 height 5
click at [352, 92] on input "checkbox" at bounding box center [353, 91] width 3 height 3
checkbox input "true"
click at [350, 118] on div at bounding box center [349, 117] width 5 height 5
click at [352, 118] on input "checkbox" at bounding box center [353, 117] width 3 height 3
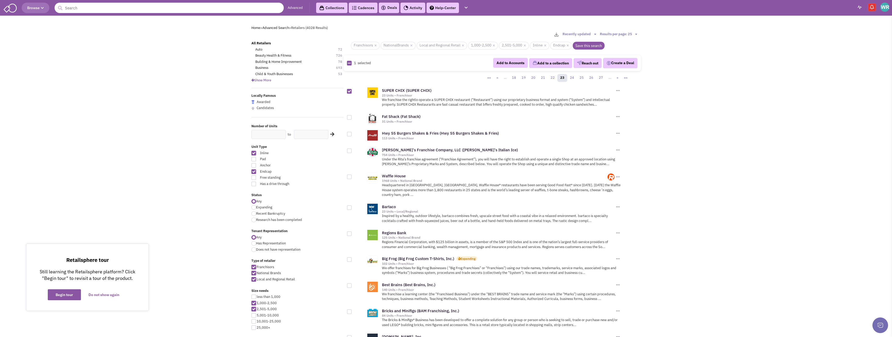
checkbox input "true"
click at [348, 152] on div at bounding box center [349, 151] width 5 height 5
click at [352, 152] on input "checkbox" at bounding box center [353, 151] width 3 height 3
checkbox input "true"
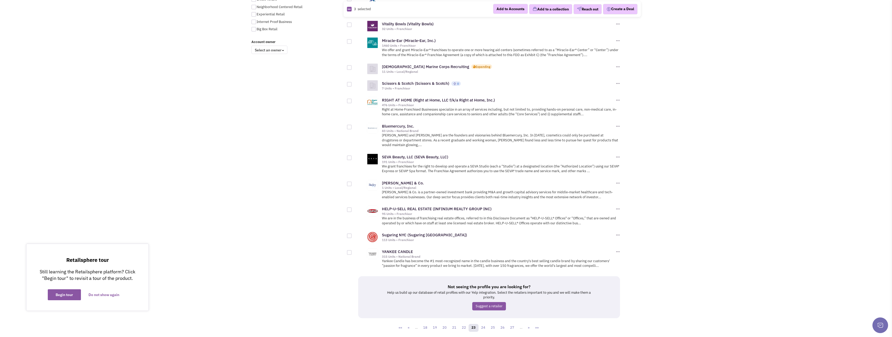
scroll to position [417, 0]
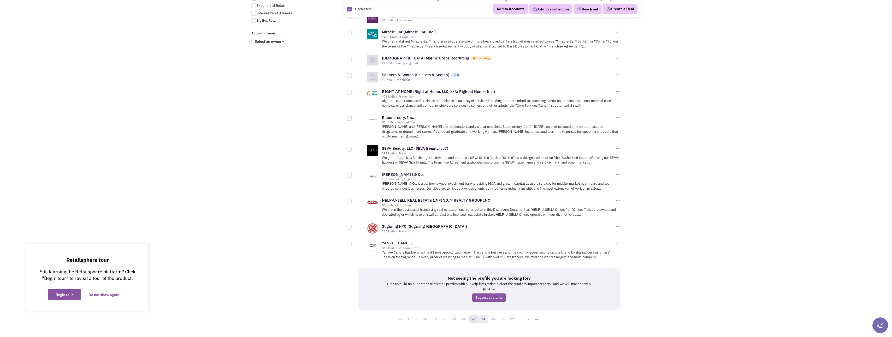
click at [483, 316] on link "24" at bounding box center [483, 320] width 10 height 8
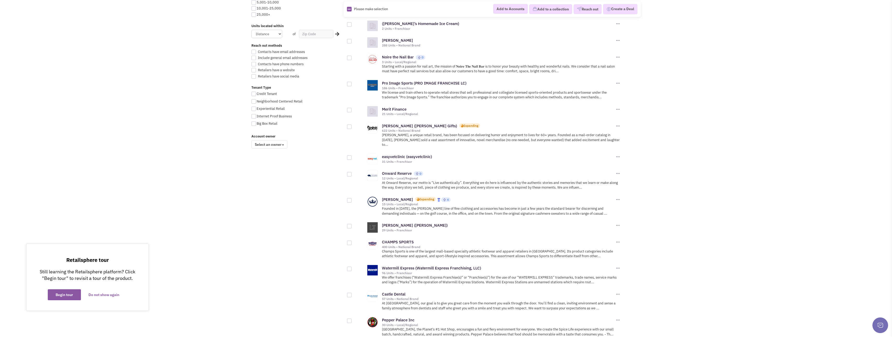
scroll to position [402, 0]
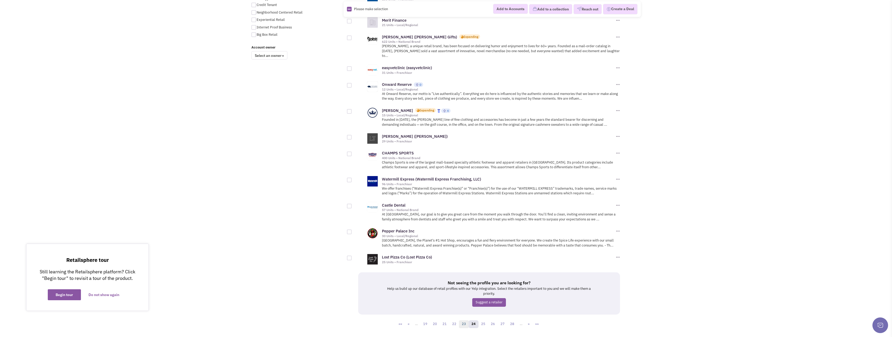
click at [465, 321] on link "23" at bounding box center [464, 325] width 10 height 8
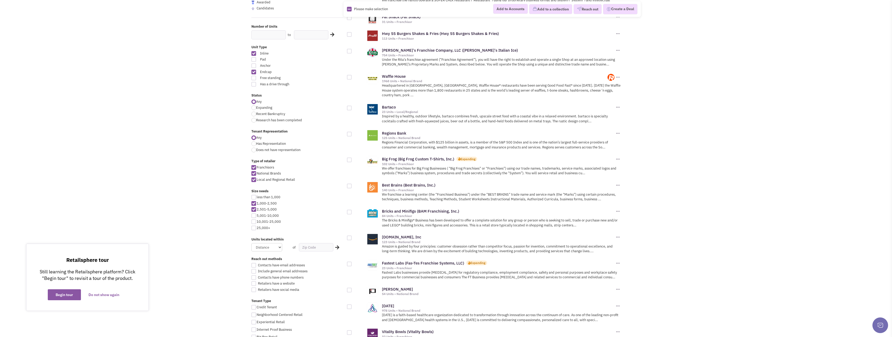
scroll to position [104, 0]
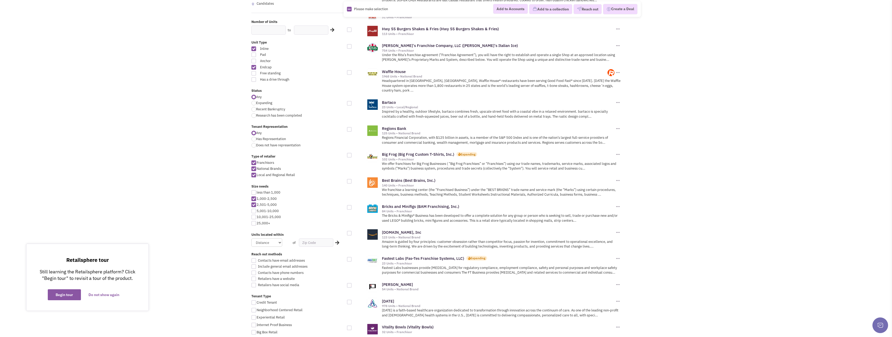
click at [351, 205] on div at bounding box center [349, 207] width 5 height 5
click at [352, 206] on input "checkbox" at bounding box center [353, 207] width 3 height 3
checkbox input "true"
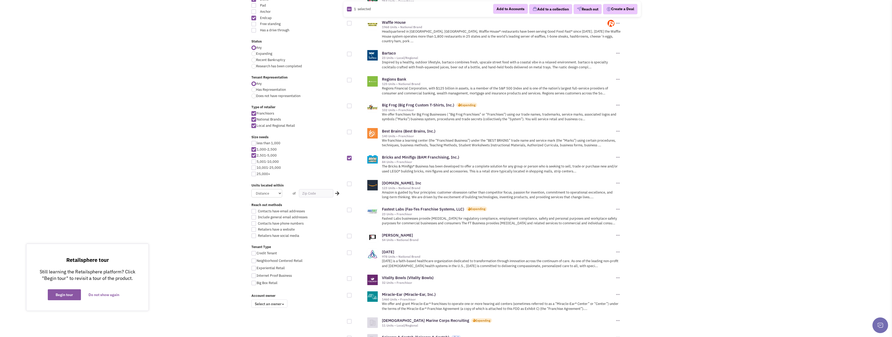
scroll to position [157, 0]
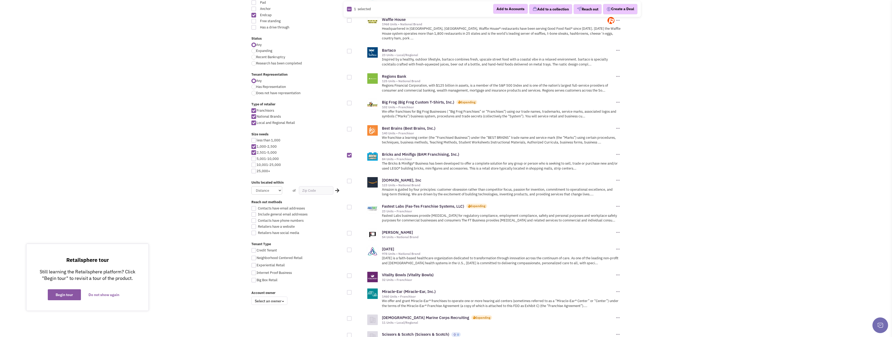
click at [350, 127] on div at bounding box center [349, 129] width 5 height 5
click at [352, 128] on input "checkbox" at bounding box center [353, 129] width 3 height 3
checkbox input "true"
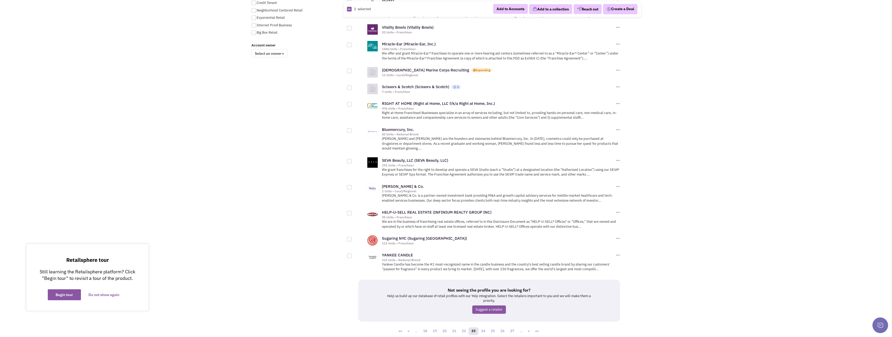
scroll to position [417, 0]
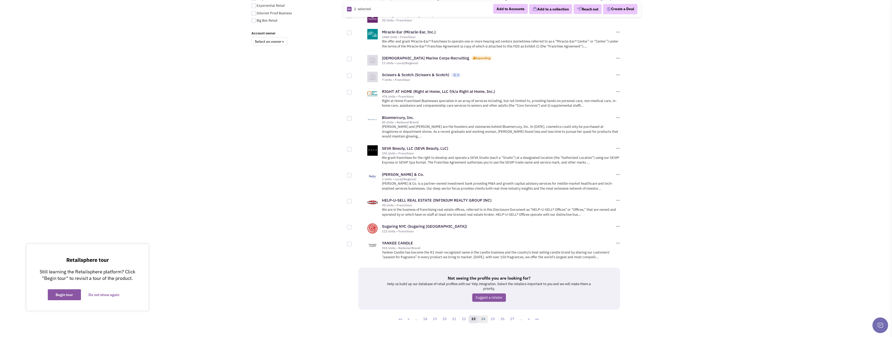
click at [482, 316] on link "24" at bounding box center [483, 320] width 10 height 8
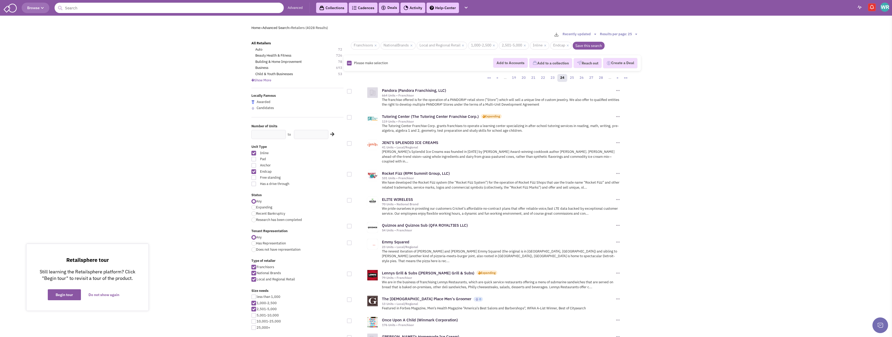
click at [350, 144] on div at bounding box center [349, 143] width 5 height 5
click at [352, 144] on input "checkbox" at bounding box center [353, 143] width 3 height 3
checkbox input "true"
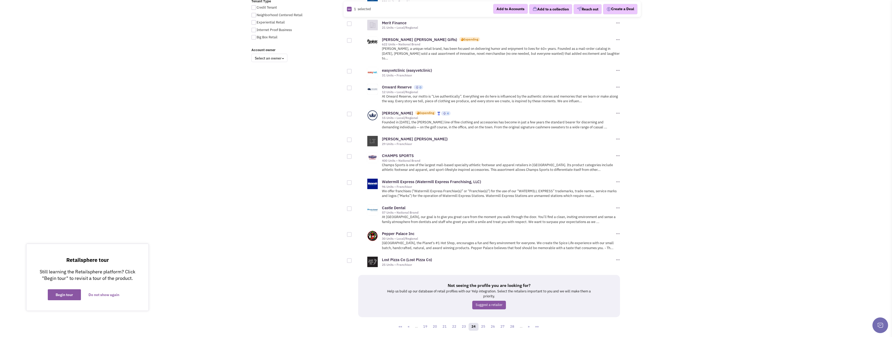
scroll to position [402, 0]
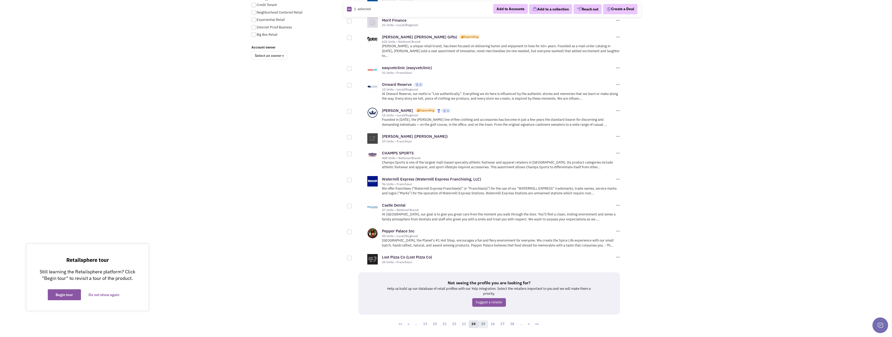
click at [484, 321] on link "25" at bounding box center [483, 325] width 10 height 8
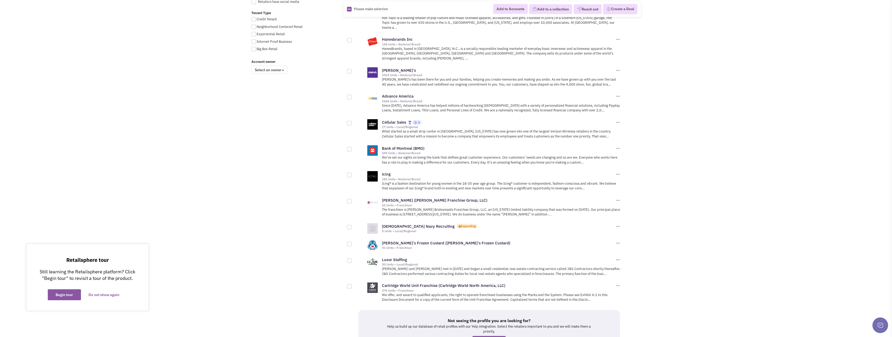
scroll to position [426, 0]
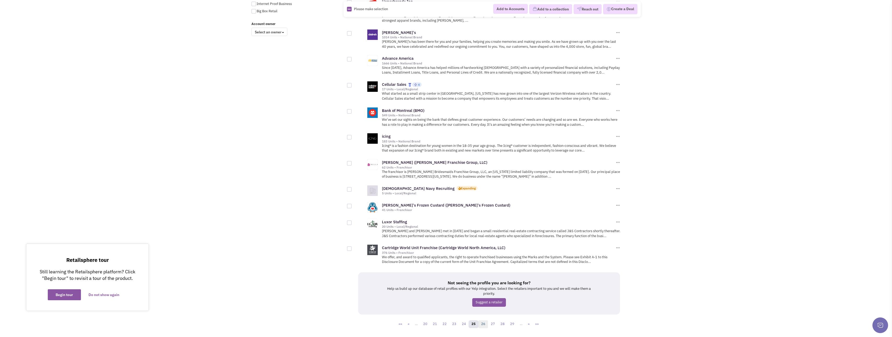
click at [484, 321] on link "26" at bounding box center [483, 325] width 10 height 8
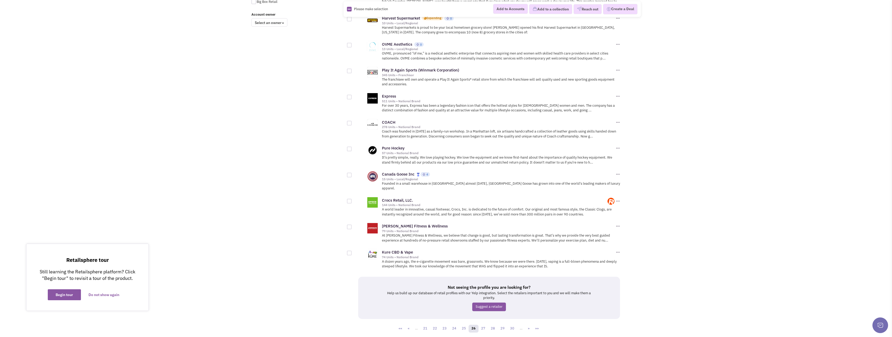
scroll to position [440, 0]
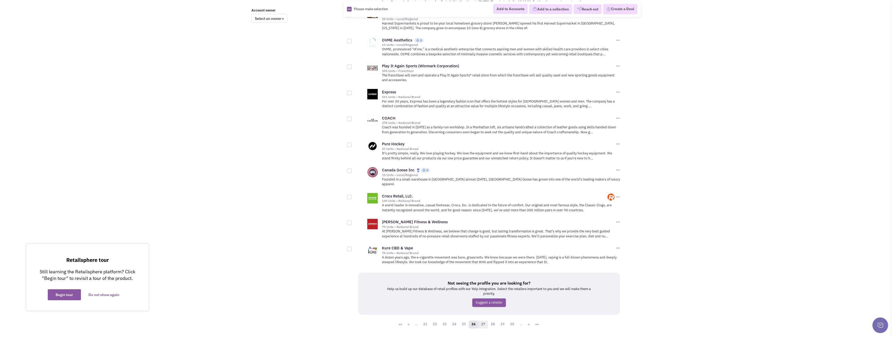
click at [485, 321] on link "27" at bounding box center [483, 325] width 10 height 8
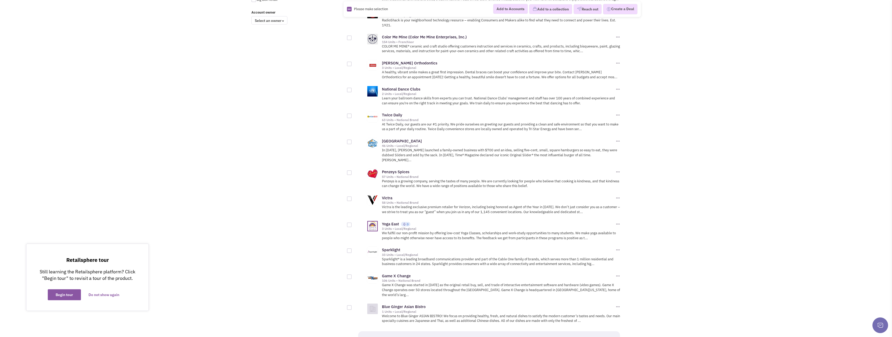
scroll to position [470, 0]
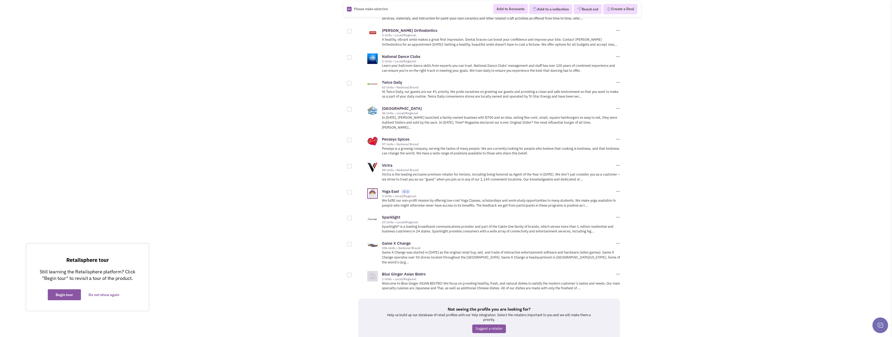
click at [351, 190] on div at bounding box center [349, 192] width 5 height 5
click at [352, 191] on input "checkbox" at bounding box center [353, 192] width 3 height 3
checkbox input "true"
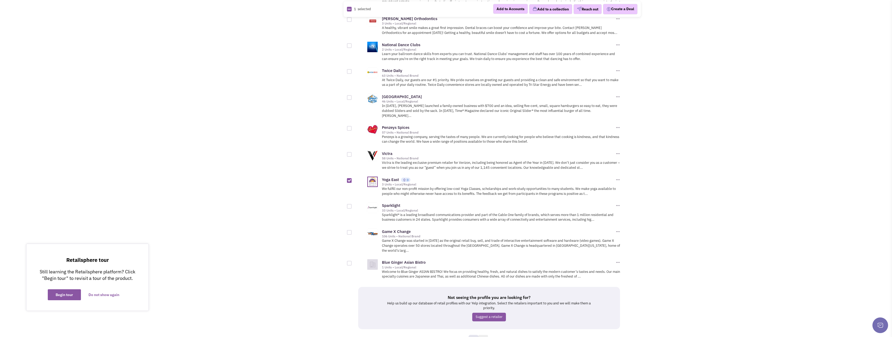
click at [484, 335] on link "28" at bounding box center [483, 339] width 10 height 8
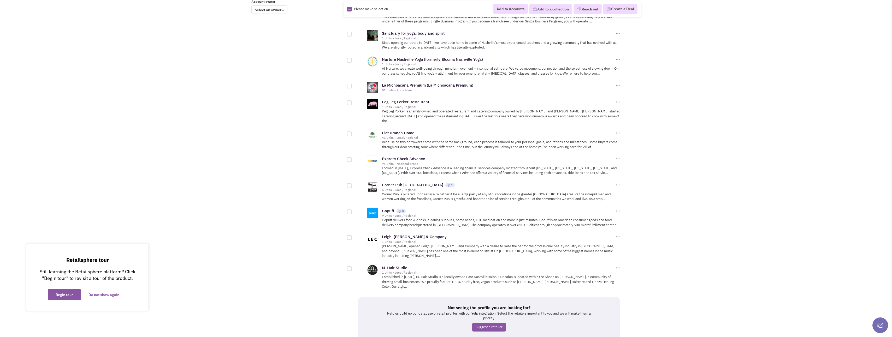
scroll to position [449, 0]
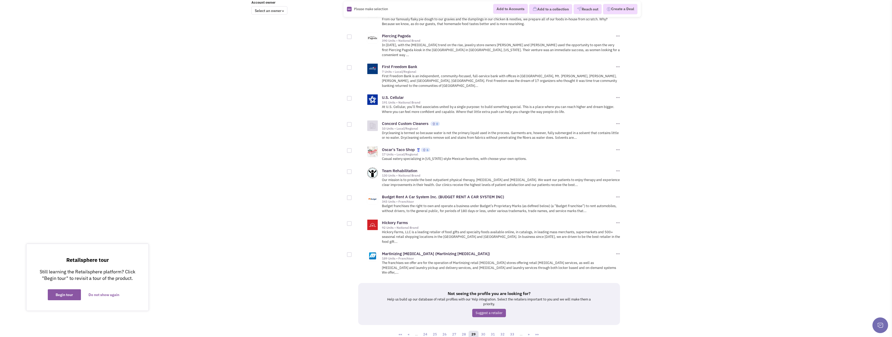
scroll to position [448, 0]
click at [481, 330] on link "30" at bounding box center [483, 334] width 10 height 8
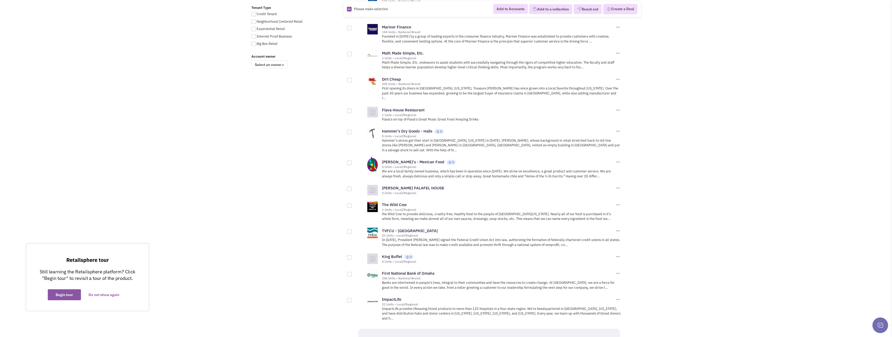
scroll to position [418, 0]
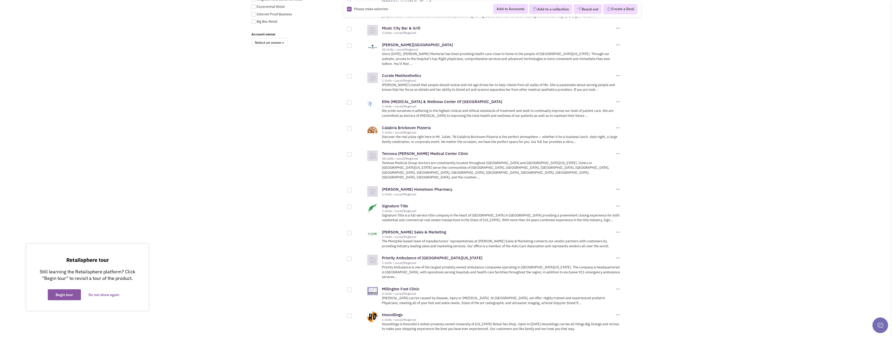
scroll to position [444, 0]
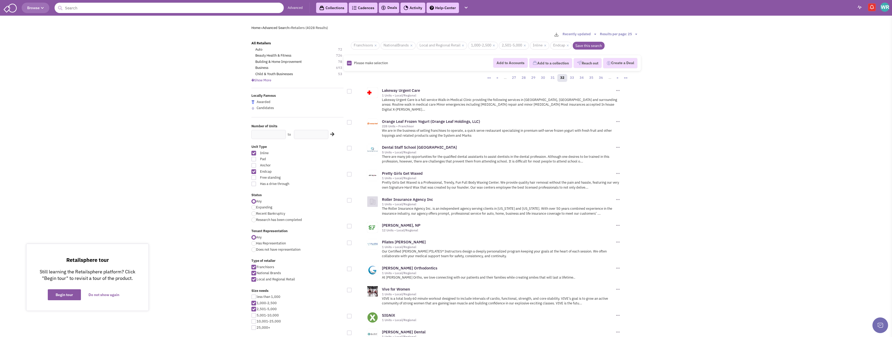
click at [349, 120] on div at bounding box center [349, 122] width 5 height 5
click at [352, 121] on input "checkbox" at bounding box center [353, 122] width 3 height 3
checkbox input "true"
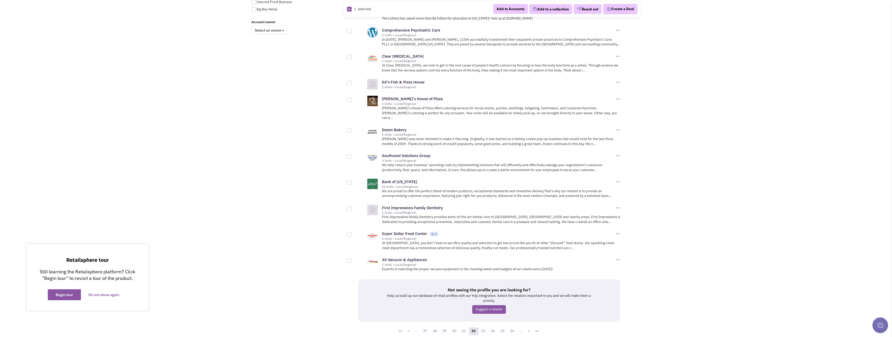
scroll to position [430, 0]
click at [482, 326] on link "33" at bounding box center [483, 330] width 10 height 8
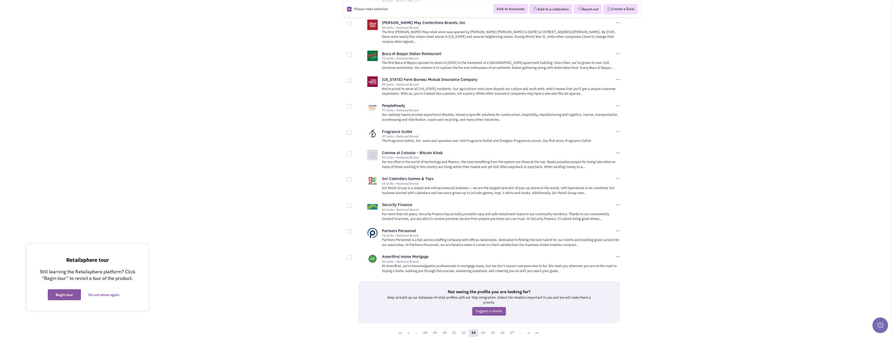
scroll to position [477, 0]
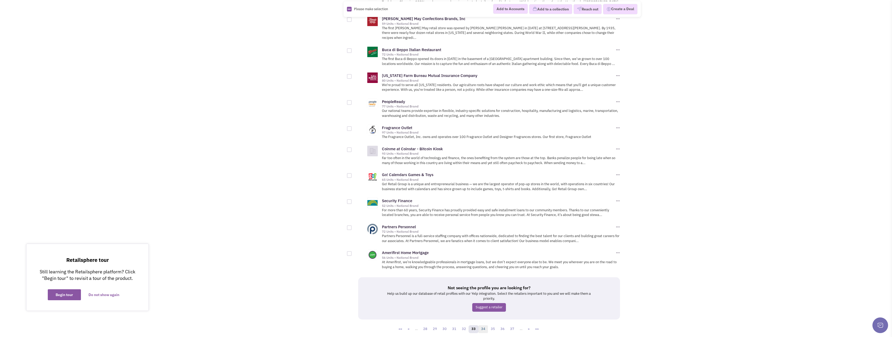
click at [487, 326] on link "34" at bounding box center [483, 330] width 10 height 8
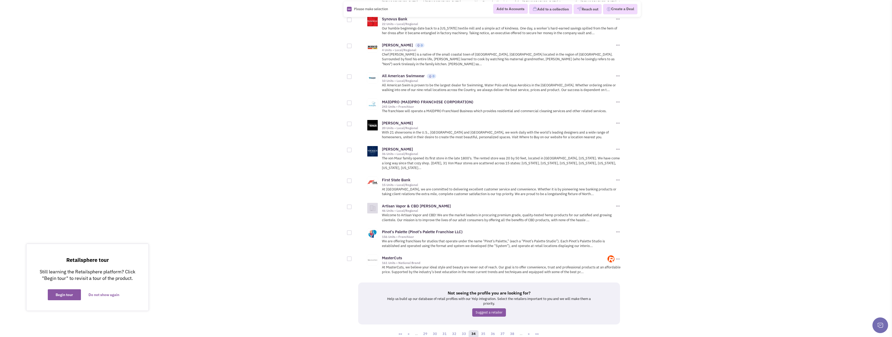
scroll to position [477, 0]
click at [485, 330] on link "35" at bounding box center [483, 334] width 10 height 8
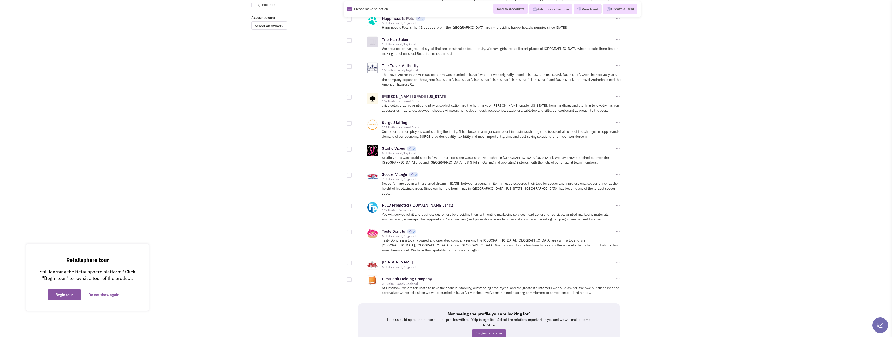
scroll to position [444, 0]
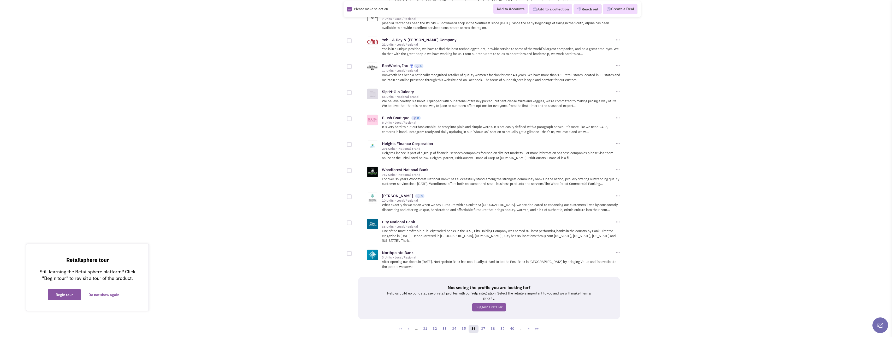
scroll to position [472, 0]
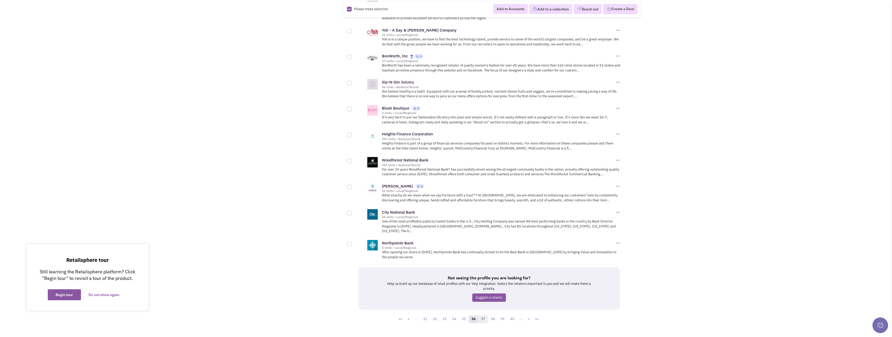
click at [483, 316] on link "37" at bounding box center [483, 320] width 10 height 8
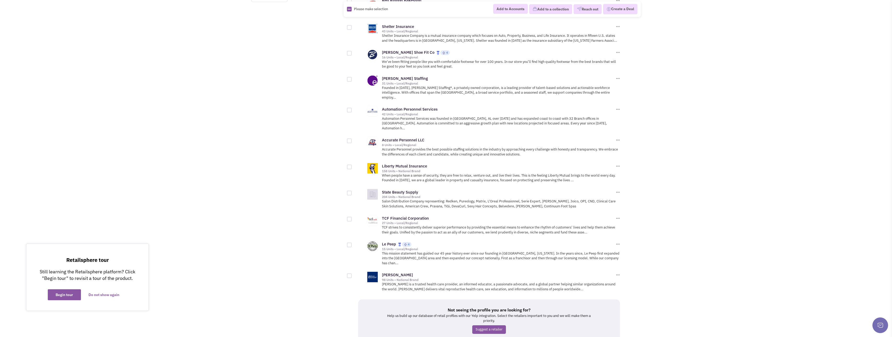
scroll to position [467, 0]
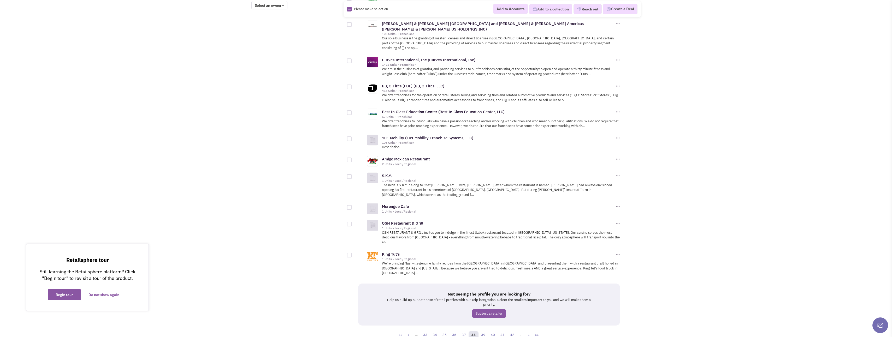
scroll to position [453, 0]
click at [487, 331] on link "39" at bounding box center [483, 335] width 10 height 8
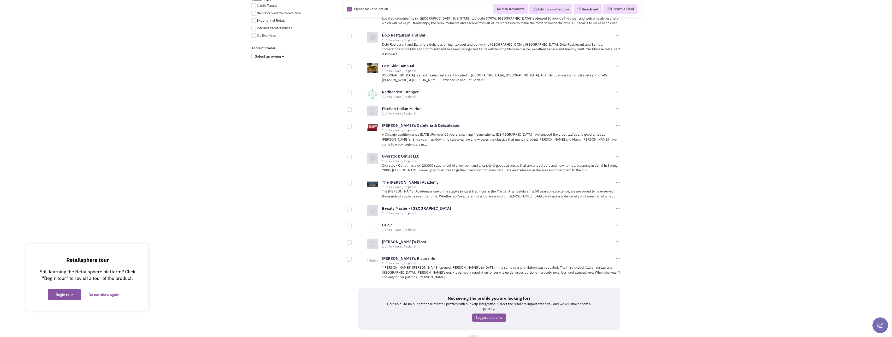
scroll to position [407, 0]
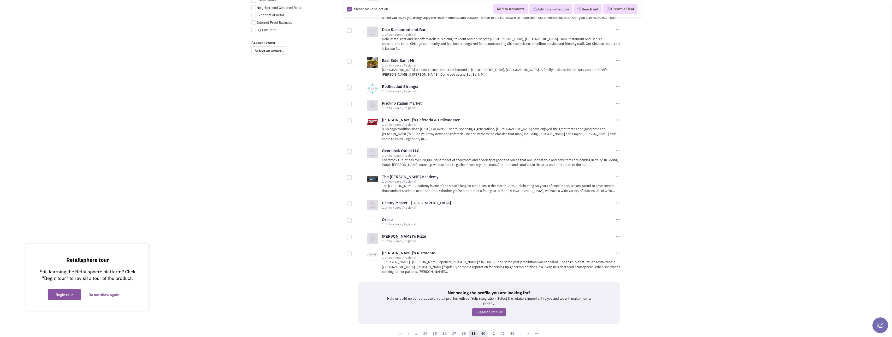
click at [486, 330] on link "40" at bounding box center [483, 334] width 10 height 8
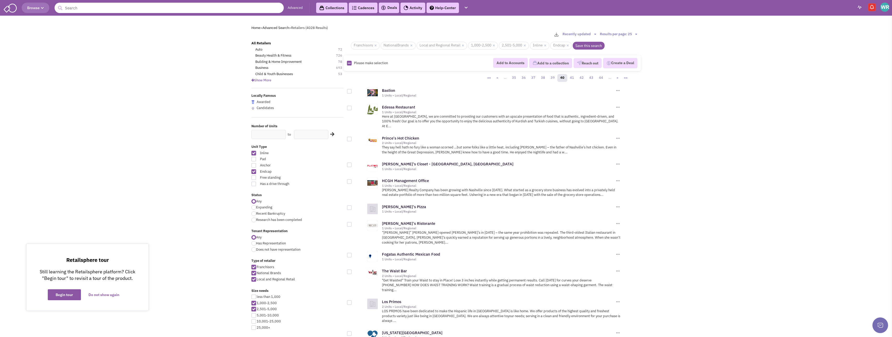
click at [350, 137] on div at bounding box center [349, 139] width 5 height 5
click at [352, 138] on input "checkbox" at bounding box center [353, 139] width 3 height 3
checkbox input "true"
click at [549, 62] on button "Add to a collection" at bounding box center [550, 63] width 43 height 10
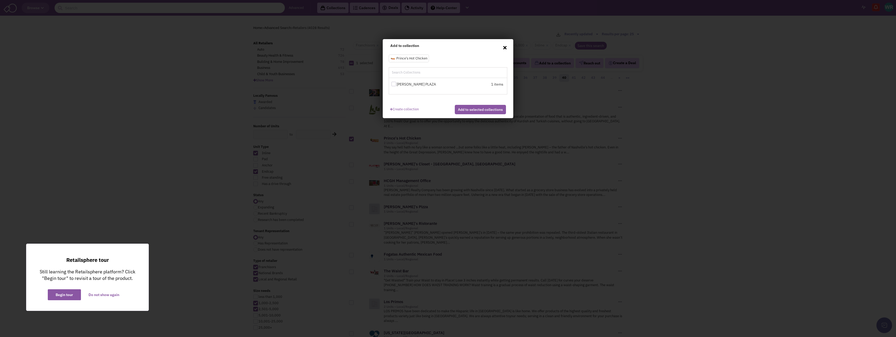
click at [505, 46] on span "×" at bounding box center [505, 47] width 5 height 8
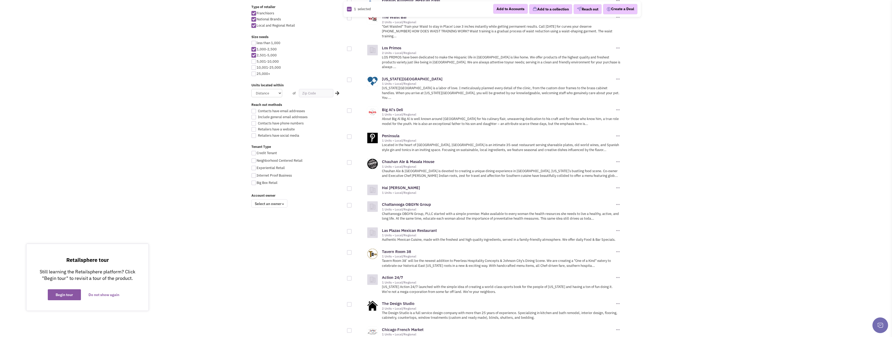
scroll to position [412, 0]
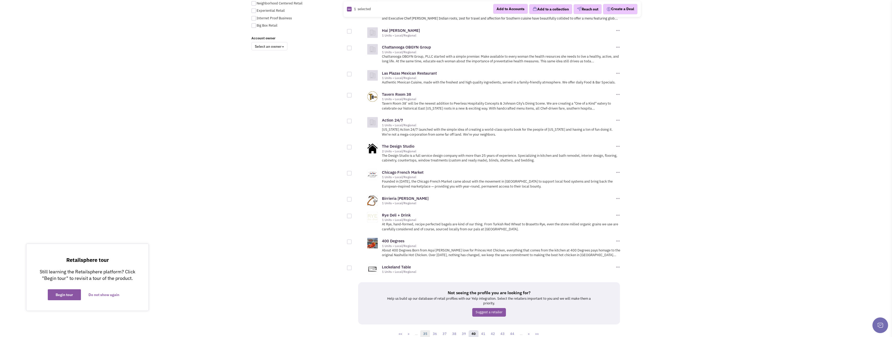
click at [429, 331] on link "35" at bounding box center [425, 335] width 10 height 8
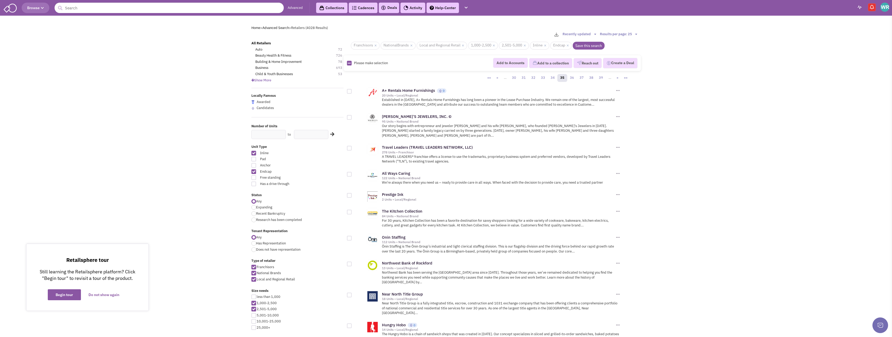
click at [454, 69] on div "Please make selection selected Add to Accounts Add to a collection Reach out Cr…" at bounding box center [492, 63] width 297 height 16
click at [490, 79] on link "««" at bounding box center [489, 78] width 9 height 8
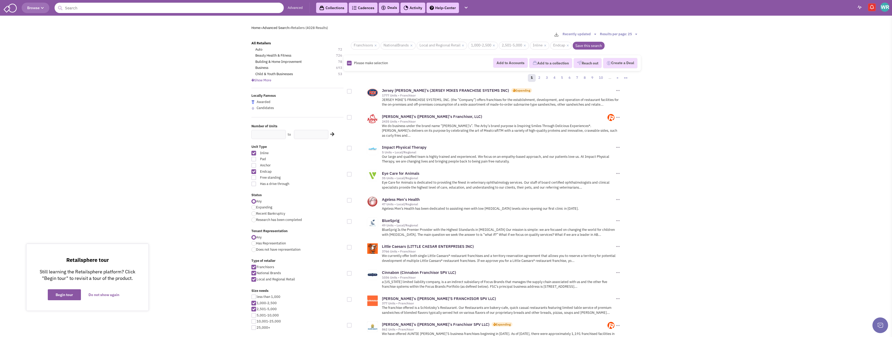
click at [350, 92] on div at bounding box center [349, 91] width 5 height 5
click at [352, 92] on input "checkbox" at bounding box center [353, 91] width 3 height 3
checkbox input "true"
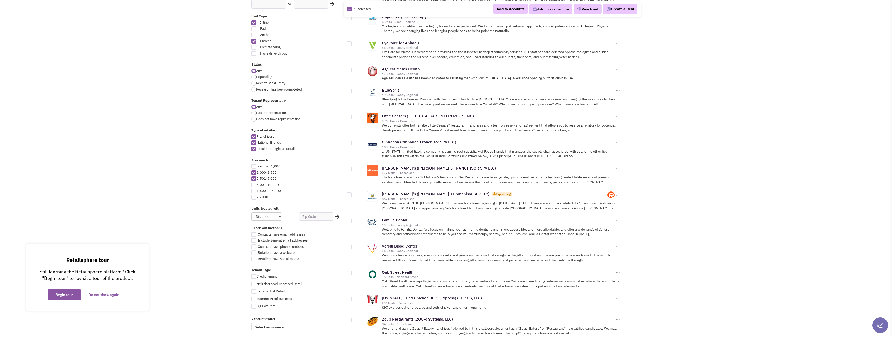
scroll to position [157, 0]
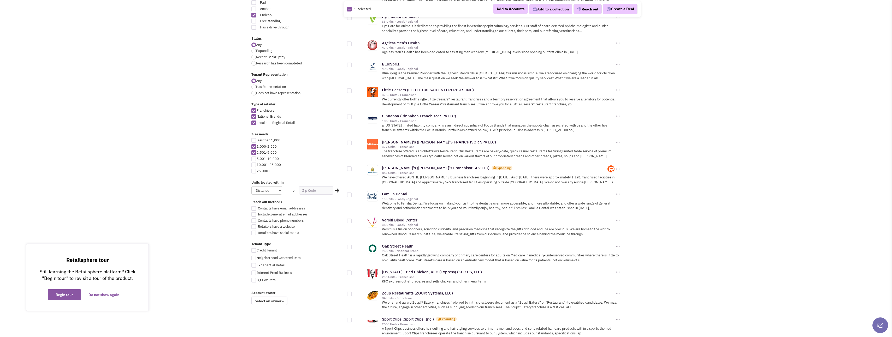
click at [350, 115] on div at bounding box center [349, 117] width 5 height 5
click at [352, 116] on input "checkbox" at bounding box center [353, 117] width 3 height 3
checkbox input "true"
click at [352, 165] on div at bounding box center [359, 166] width 24 height 10
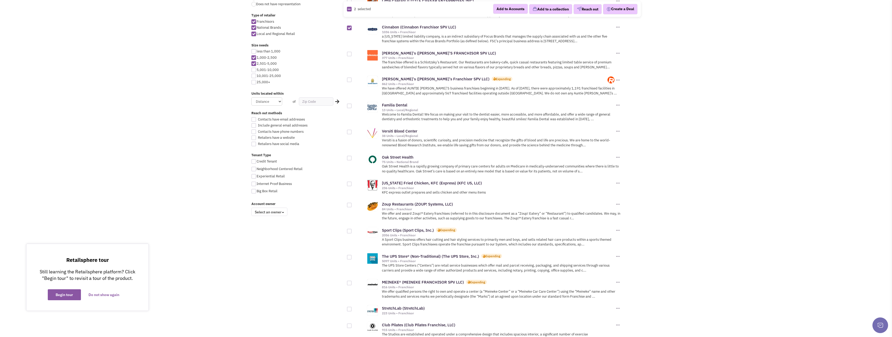
scroll to position [261, 0]
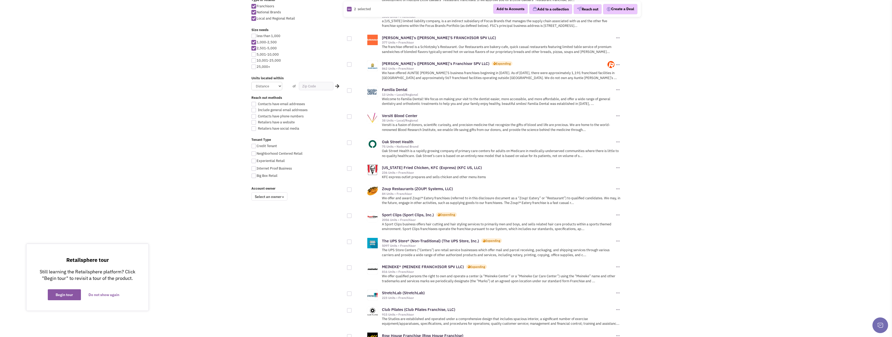
click at [350, 188] on div at bounding box center [349, 190] width 5 height 5
click at [352, 189] on input "checkbox" at bounding box center [353, 190] width 3 height 3
checkbox input "true"
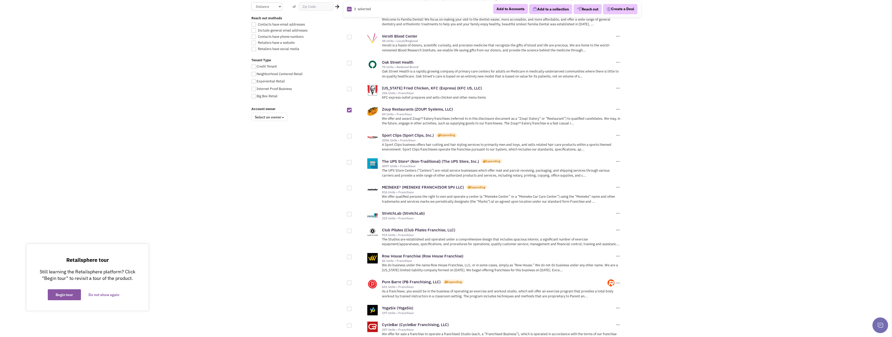
scroll to position [366, 0]
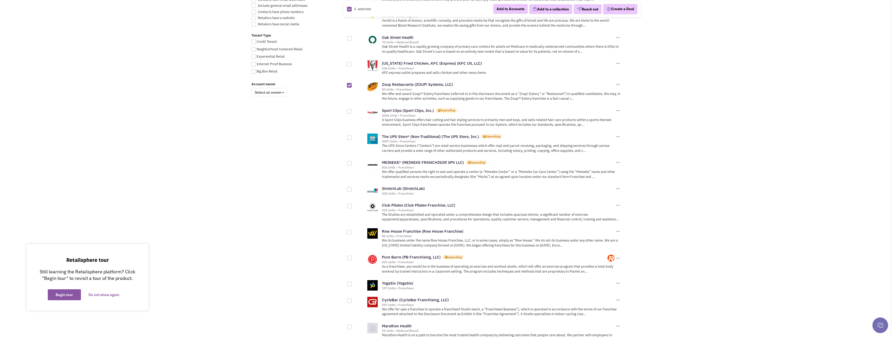
click at [350, 135] on div at bounding box center [349, 137] width 5 height 5
click at [352, 136] on input "checkbox" at bounding box center [353, 137] width 3 height 3
checkbox input "true"
click at [349, 109] on div at bounding box center [349, 111] width 5 height 5
click at [352, 110] on input "checkbox" at bounding box center [353, 111] width 3 height 3
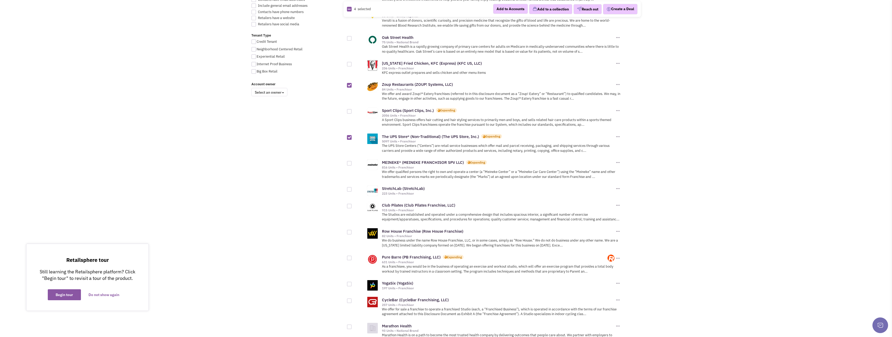
checkbox input "true"
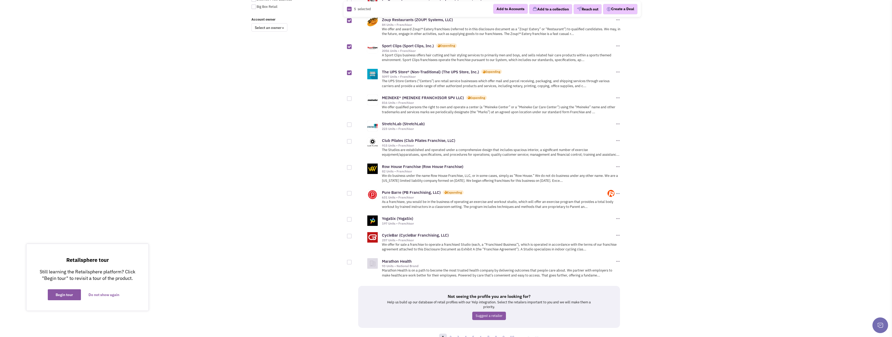
scroll to position [444, 0]
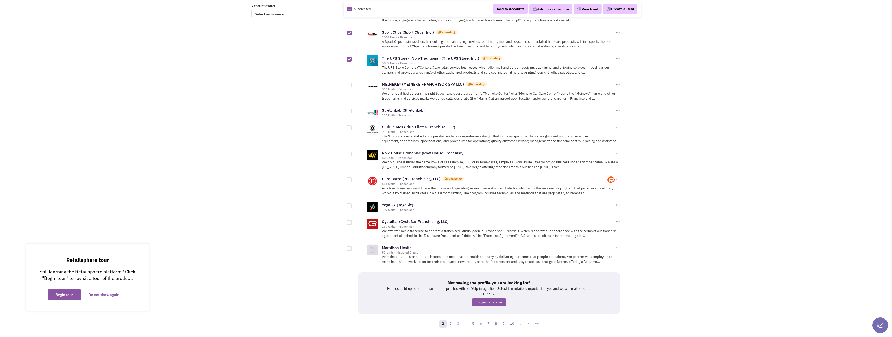
click at [349, 126] on div at bounding box center [349, 128] width 5 height 5
click at [352, 127] on input "checkbox" at bounding box center [353, 128] width 3 height 3
checkbox input "true"
click at [348, 178] on div at bounding box center [349, 180] width 5 height 5
click at [352, 179] on input "checkbox" at bounding box center [353, 180] width 3 height 3
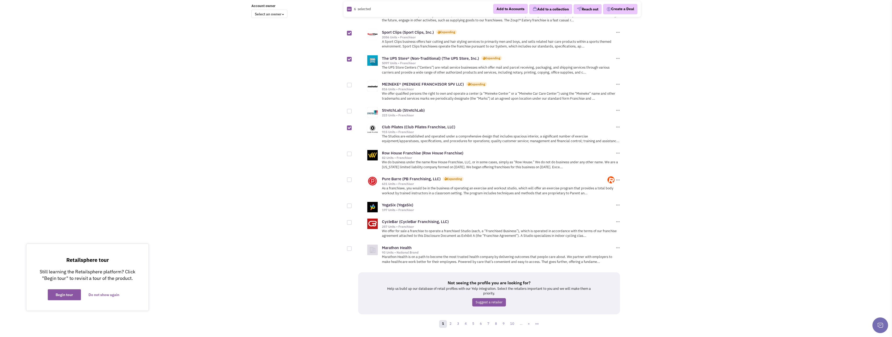
checkbox input "true"
click at [349, 204] on div "YogaSix (YogaSix) 197 Units • Franchisor Add to Accounts Reach out" at bounding box center [490, 206] width 287 height 17
click at [349, 204] on div at bounding box center [349, 206] width 5 height 5
click at [352, 205] on input "checkbox" at bounding box center [353, 206] width 3 height 3
checkbox input "true"
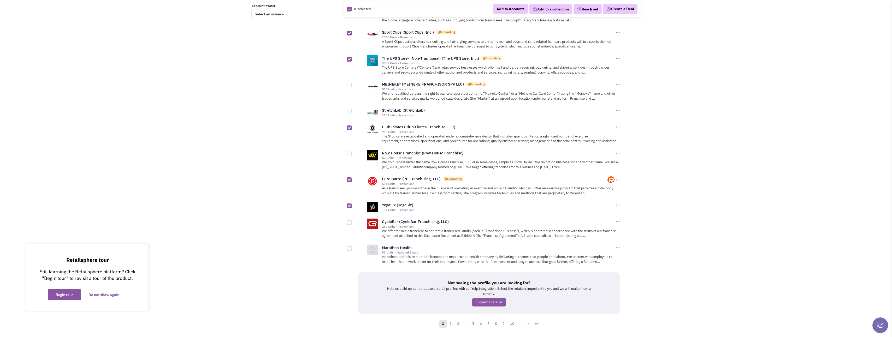
click at [349, 220] on div at bounding box center [349, 222] width 5 height 5
click at [352, 221] on input "checkbox" at bounding box center [353, 222] width 3 height 3
checkbox input "true"
click at [350, 152] on div at bounding box center [349, 154] width 5 height 5
click at [352, 153] on input "checkbox" at bounding box center [353, 154] width 3 height 3
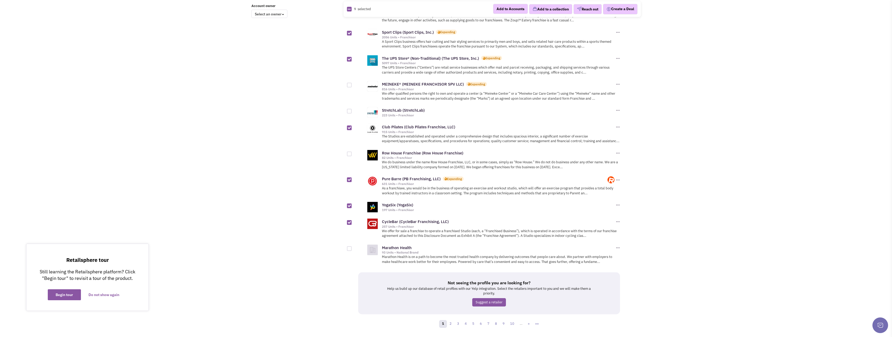
checkbox input "true"
click at [349, 109] on div at bounding box center [349, 111] width 5 height 5
click at [352, 110] on input "checkbox" at bounding box center [353, 111] width 3 height 3
checkbox input "true"
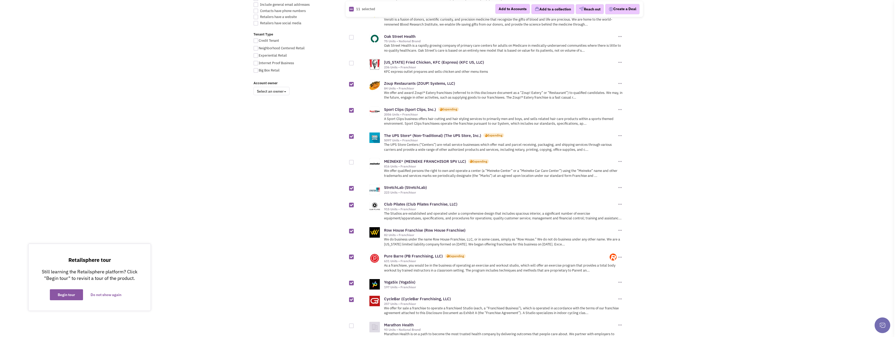
scroll to position [366, 0]
click at [540, 8] on button "Add to a collection" at bounding box center [550, 9] width 43 height 10
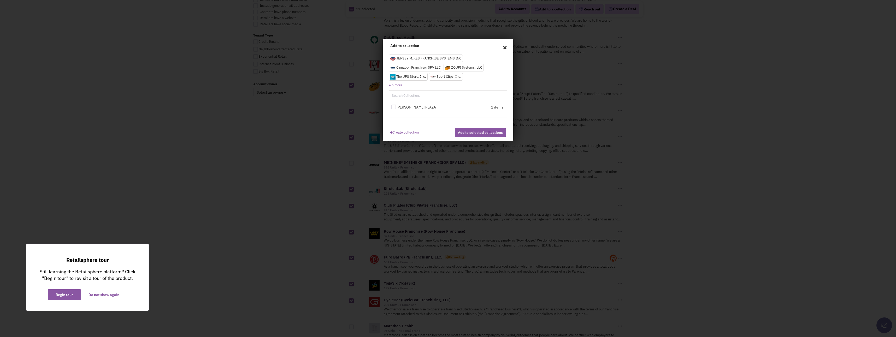
click at [407, 131] on link "Create collection" at bounding box center [404, 131] width 29 height 7
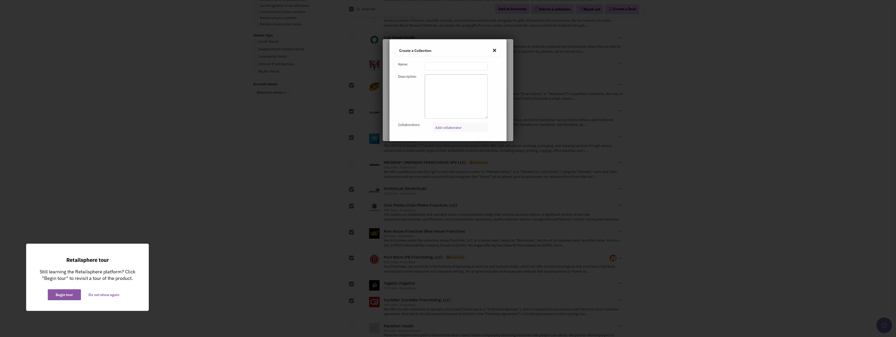
click at [427, 67] on input "text" at bounding box center [456, 66] width 63 height 8
type input "THE PENINSULA"
click at [445, 126] on link "Add collaborator" at bounding box center [448, 128] width 26 height 4
click at [0, 0] on select "Add collaborator" at bounding box center [0, 0] width 0 height 0
type input "scott@rothregroup.com"
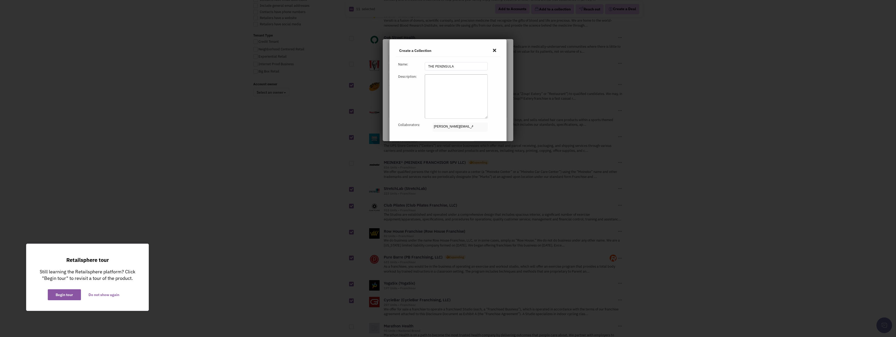
click at [438, 136] on article "Create a Collection Name: THE PENINSULA Description: Collaborators: scott@rothr…" at bounding box center [448, 100] width 112 height 110
click at [463, 112] on button "Create" at bounding box center [463, 114] width 17 height 9
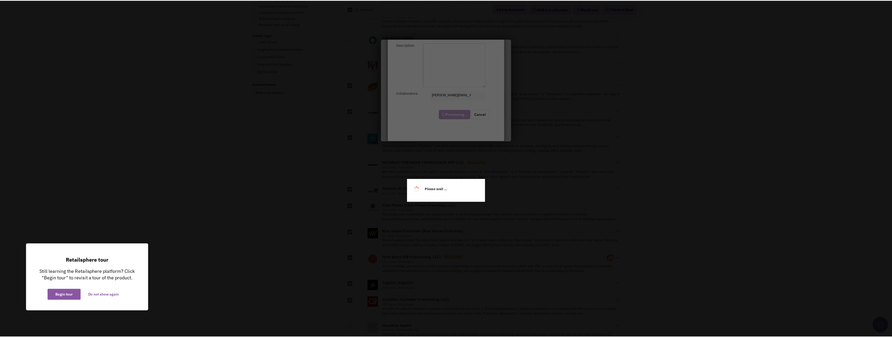
scroll to position [17, 0]
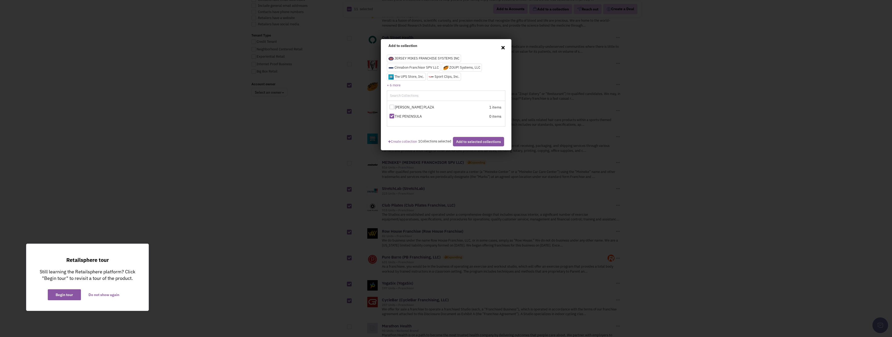
click at [501, 47] on span "×" at bounding box center [503, 47] width 5 height 8
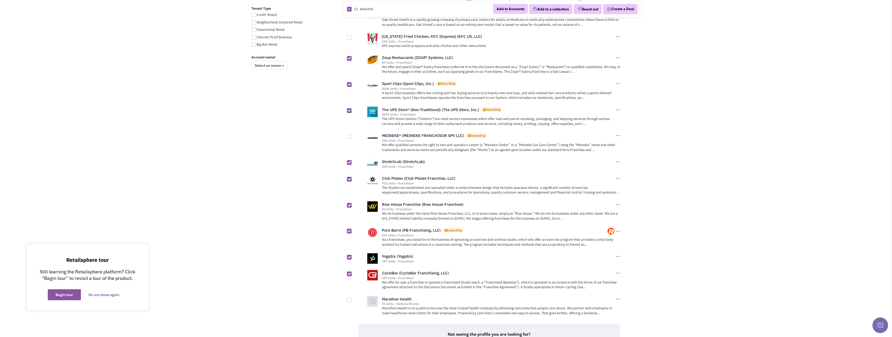
scroll to position [453, 0]
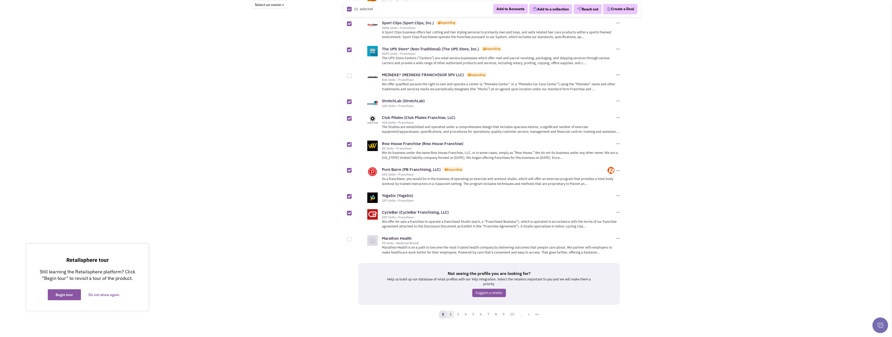
click at [452, 311] on link "2" at bounding box center [451, 315] width 8 height 8
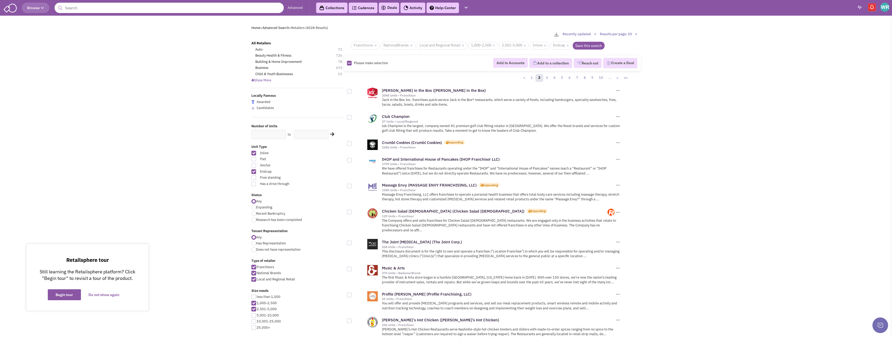
scroll to position [26, 0]
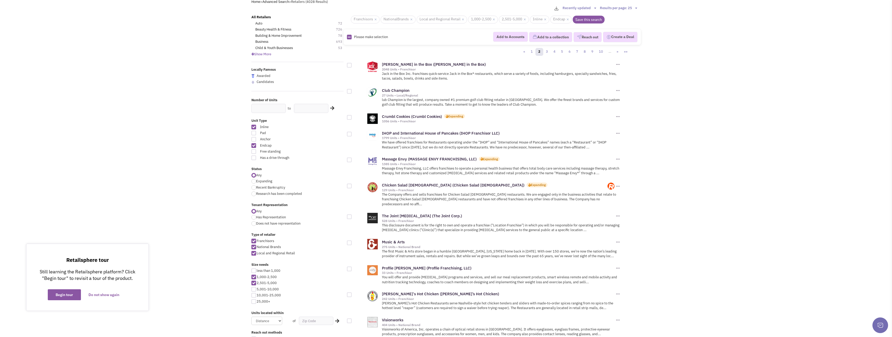
click at [351, 118] on div at bounding box center [349, 117] width 5 height 5
click at [352, 118] on input "checkbox" at bounding box center [353, 117] width 3 height 3
checkbox input "true"
click at [348, 160] on div at bounding box center [349, 160] width 5 height 5
click at [352, 160] on input "checkbox" at bounding box center [353, 160] width 3 height 3
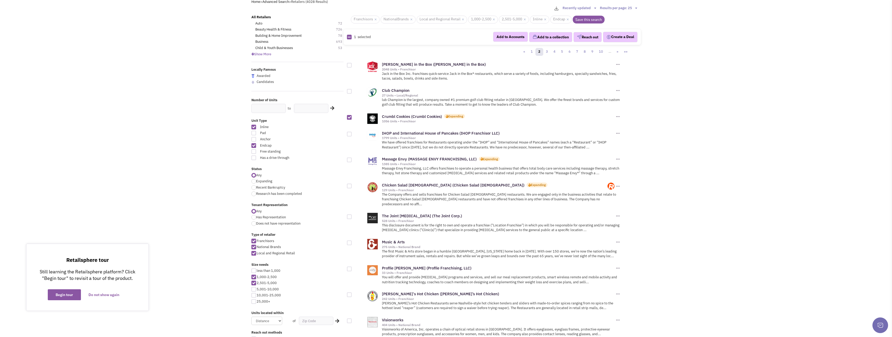
checkbox input "true"
click at [350, 188] on div at bounding box center [349, 186] width 5 height 5
click at [352, 188] on input "checkbox" at bounding box center [353, 186] width 3 height 3
checkbox input "true"
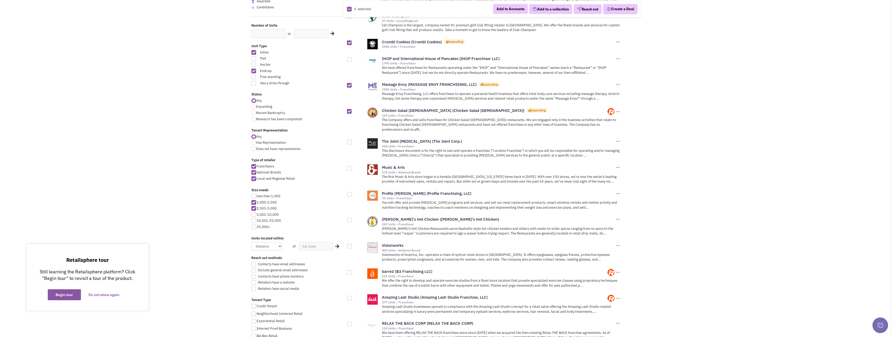
scroll to position [104, 0]
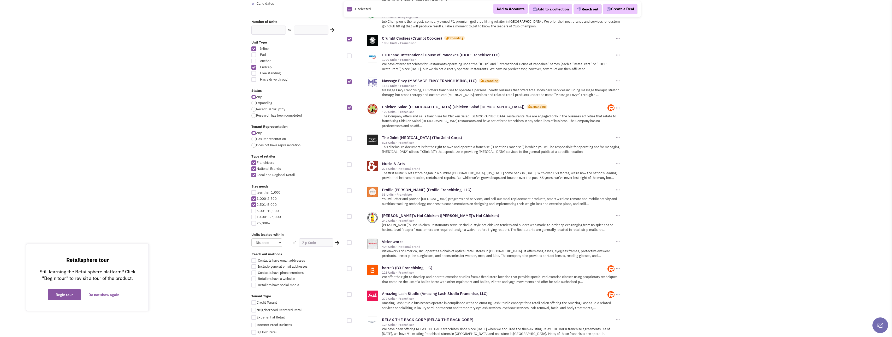
click at [348, 136] on div at bounding box center [349, 138] width 5 height 5
click at [352, 137] on input "checkbox" at bounding box center [353, 138] width 3 height 3
checkbox input "true"
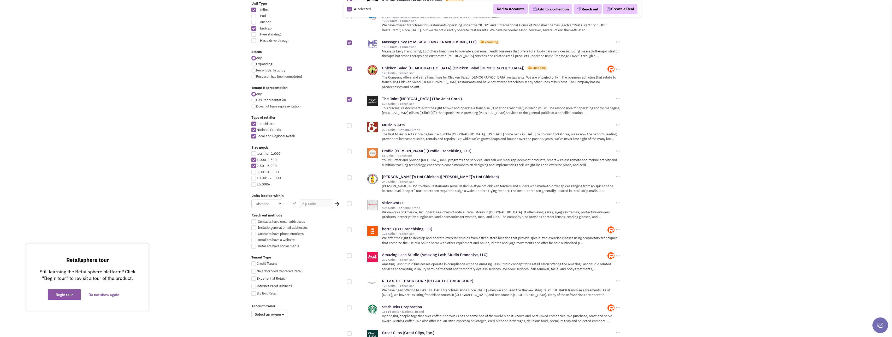
scroll to position [157, 0]
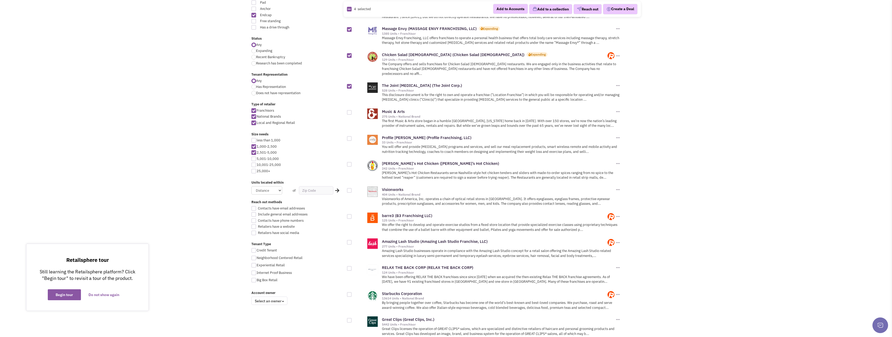
click at [349, 162] on div at bounding box center [349, 164] width 5 height 5
click at [352, 163] on input "checkbox" at bounding box center [353, 164] width 3 height 3
checkbox input "true"
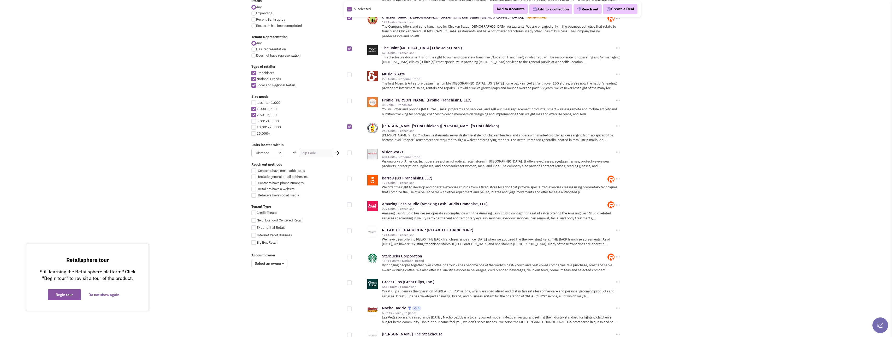
scroll to position [235, 0]
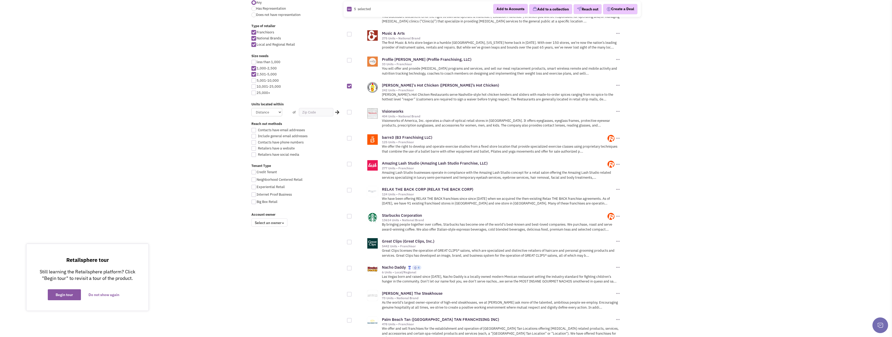
click at [349, 136] on div at bounding box center [349, 138] width 5 height 5
click at [352, 137] on input "checkbox" at bounding box center [353, 138] width 3 height 3
checkbox input "true"
click at [351, 162] on div at bounding box center [349, 164] width 5 height 5
click at [352, 163] on input "checkbox" at bounding box center [353, 164] width 3 height 3
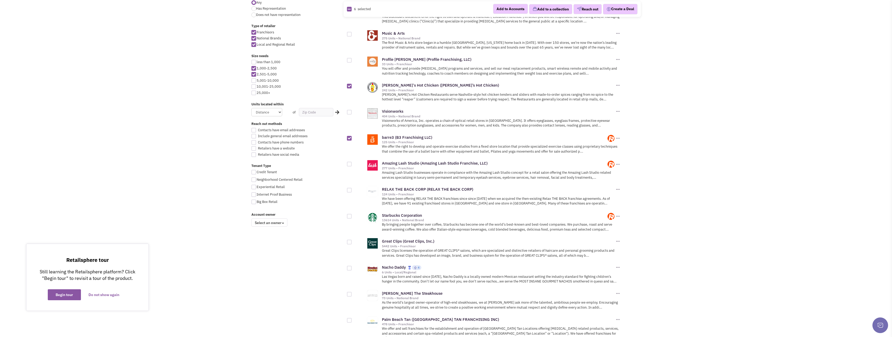
checkbox input "true"
click at [350, 188] on div at bounding box center [349, 190] width 5 height 5
click at [352, 189] on input "checkbox" at bounding box center [353, 190] width 3 height 3
checkbox input "true"
click at [348, 214] on div at bounding box center [349, 216] width 5 height 5
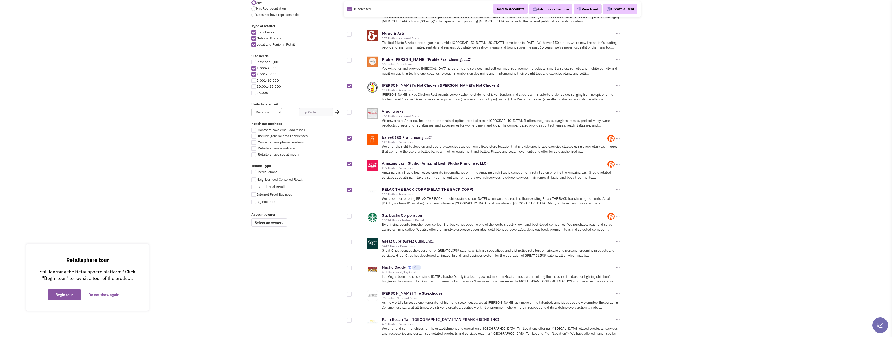
click at [352, 215] on input "checkbox" at bounding box center [353, 216] width 3 height 3
checkbox input "true"
click at [348, 240] on div at bounding box center [349, 242] width 5 height 5
click at [352, 241] on input "checkbox" at bounding box center [353, 242] width 3 height 3
checkbox input "true"
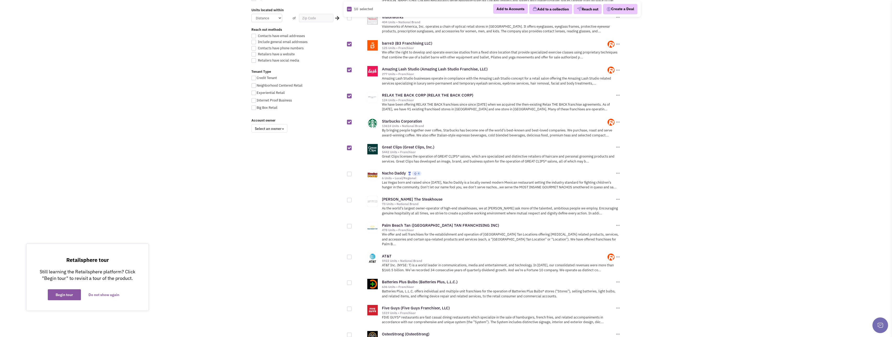
scroll to position [339, 0]
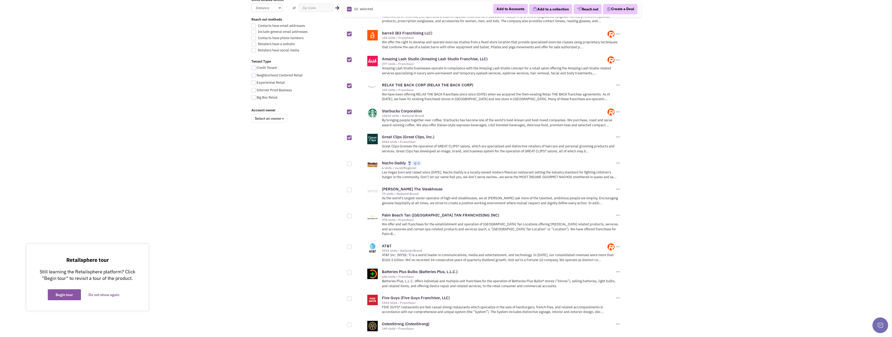
click at [350, 162] on div at bounding box center [349, 164] width 5 height 5
click at [352, 163] on input "checkbox" at bounding box center [353, 164] width 3 height 3
checkbox input "true"
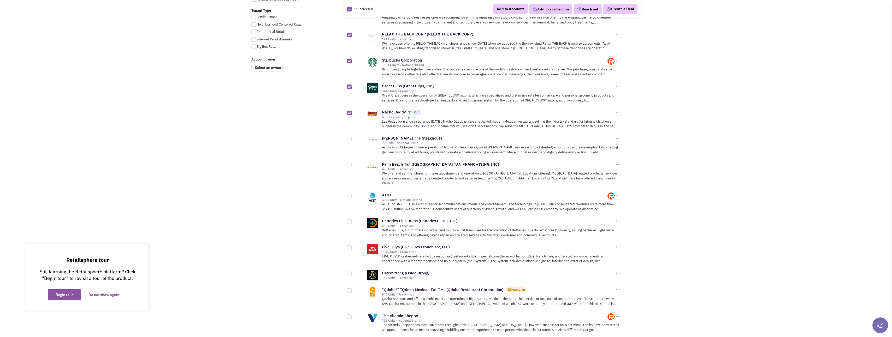
scroll to position [392, 0]
click at [351, 136] on div at bounding box center [349, 138] width 5 height 5
click at [352, 137] on input "checkbox" at bounding box center [353, 138] width 3 height 3
checkbox input "true"
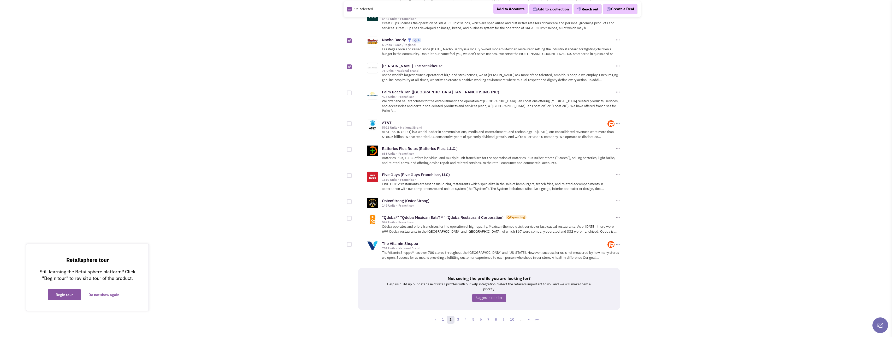
scroll to position [463, 0]
click at [350, 173] on div at bounding box center [349, 175] width 5 height 5
click at [352, 174] on input "checkbox" at bounding box center [353, 175] width 3 height 3
checkbox input "true"
click at [348, 199] on div at bounding box center [349, 201] width 5 height 5
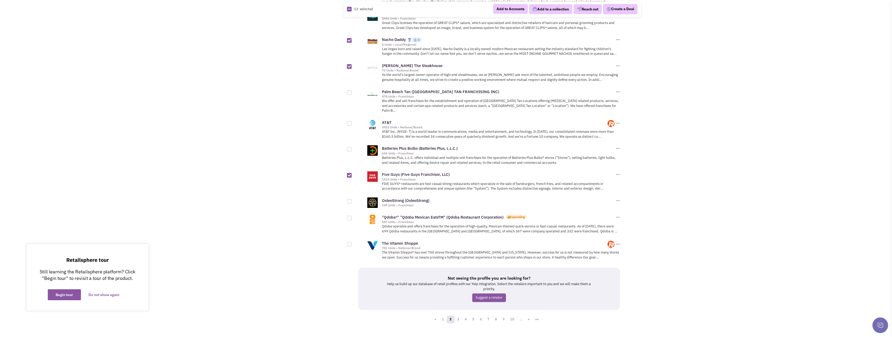
click at [352, 200] on input "checkbox" at bounding box center [353, 201] width 3 height 3
checkbox input "true"
click at [348, 216] on div at bounding box center [349, 218] width 5 height 5
click at [352, 217] on input "checkbox" at bounding box center [353, 218] width 3 height 3
checkbox input "true"
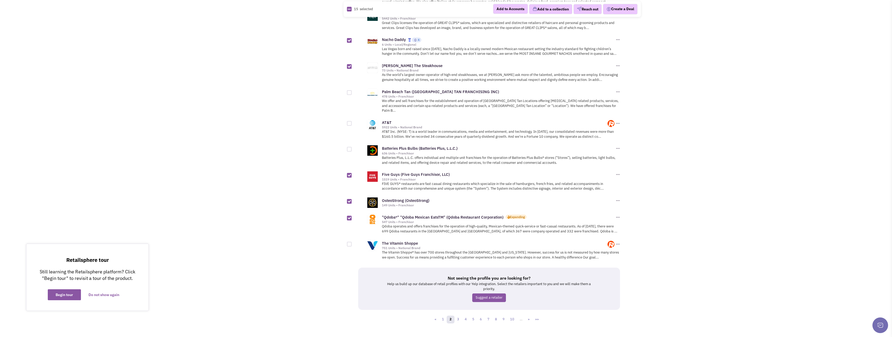
click at [351, 242] on div at bounding box center [349, 244] width 5 height 5
click at [352, 243] on input "checkbox" at bounding box center [353, 244] width 3 height 3
checkbox input "true"
click at [539, 5] on button "Add to a collection" at bounding box center [550, 9] width 43 height 10
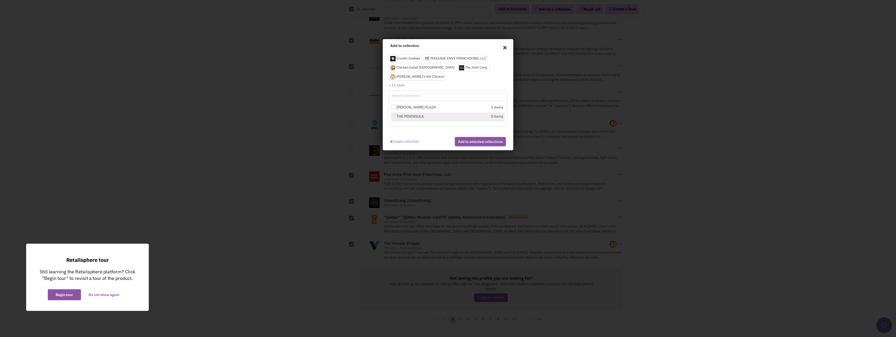
click at [394, 114] on div at bounding box center [393, 116] width 5 height 5
click at [397, 115] on input "THE PENINSULA" at bounding box center [398, 116] width 3 height 3
checkbox input "true"
click at [464, 139] on button "Add to selected collections" at bounding box center [480, 141] width 51 height 9
checkbox input "false"
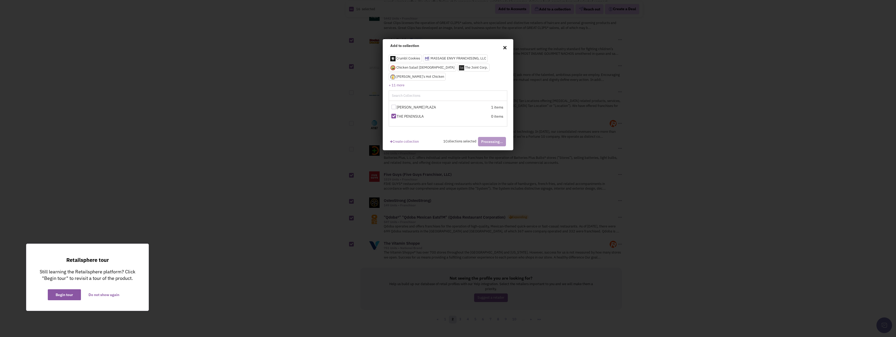
checkbox input "false"
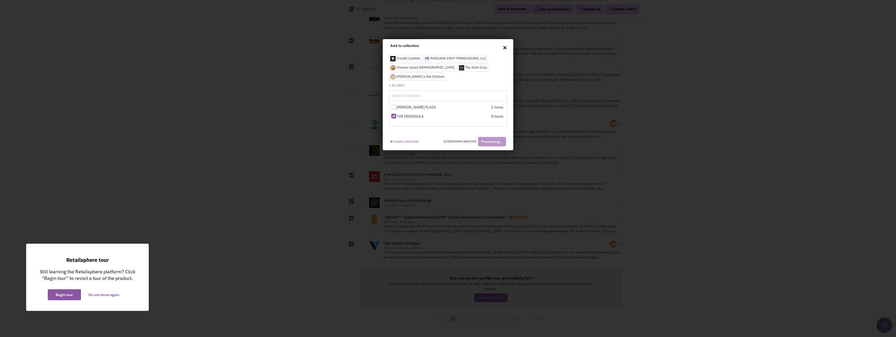
checkbox input "false"
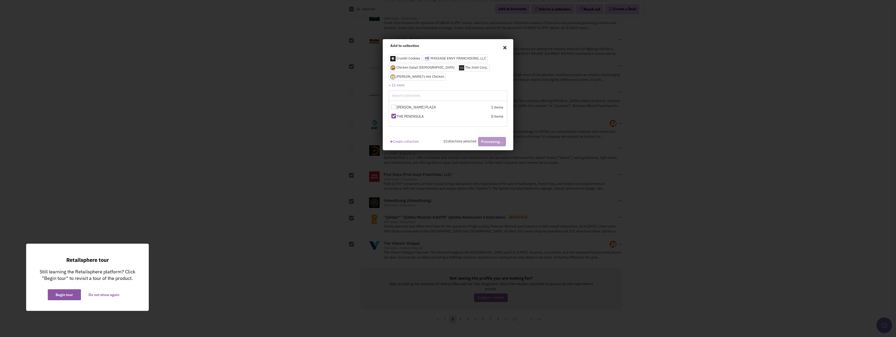
checkbox input "false"
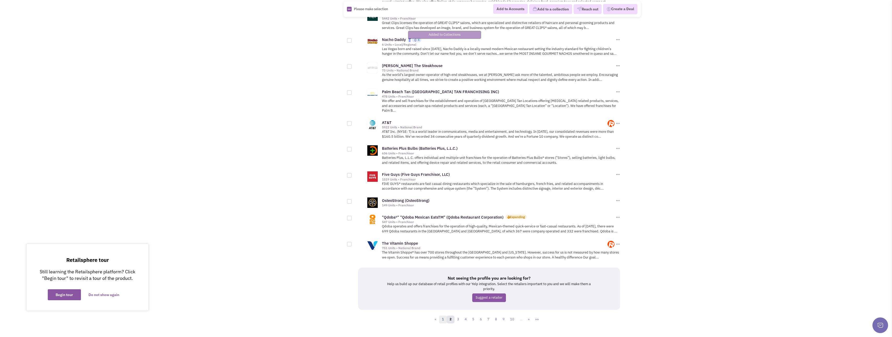
click at [443, 316] on link "1" at bounding box center [443, 320] width 8 height 8
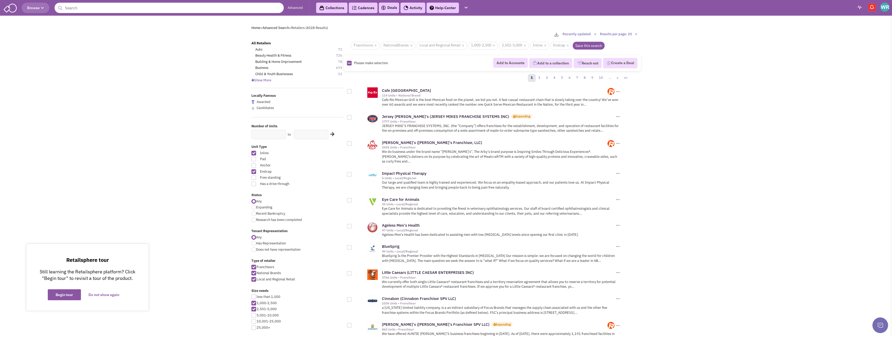
click at [350, 118] on div at bounding box center [349, 117] width 5 height 5
click at [352, 118] on input "checkbox" at bounding box center [353, 117] width 3 height 3
checkbox input "true"
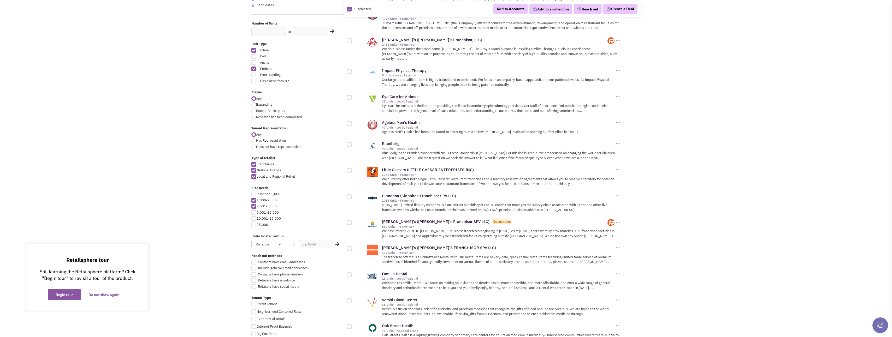
scroll to position [104, 0]
click at [349, 193] on div at bounding box center [349, 195] width 5 height 5
click at [352, 194] on input "checkbox" at bounding box center [353, 195] width 3 height 3
checkbox input "true"
click at [349, 219] on div at bounding box center [349, 221] width 5 height 5
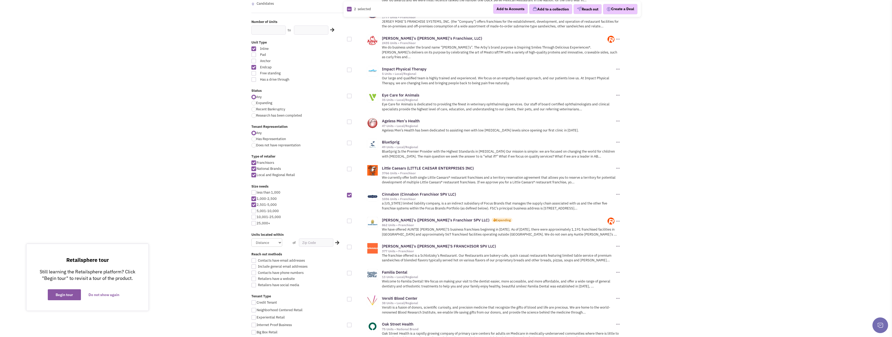
click at [352, 220] on input "checkbox" at bounding box center [353, 221] width 3 height 3
checkbox input "true"
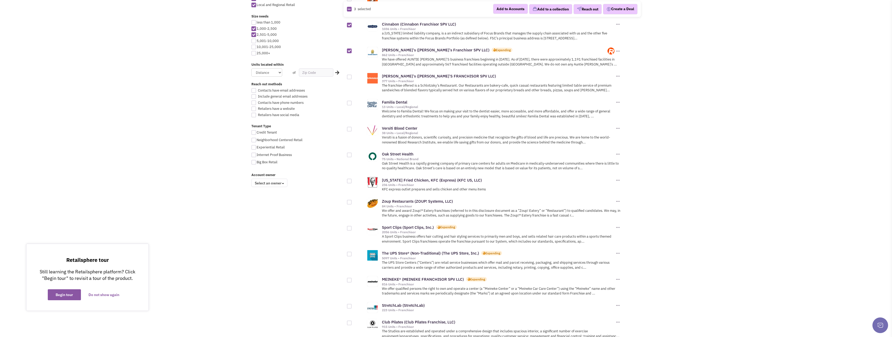
scroll to position [287, 0]
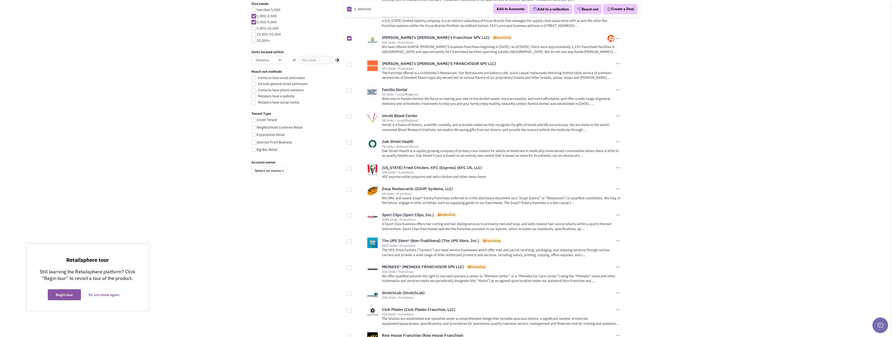
click at [350, 188] on div at bounding box center [349, 190] width 5 height 5
click at [352, 189] on input "checkbox" at bounding box center [353, 190] width 3 height 3
checkbox input "true"
click at [350, 214] on div at bounding box center [349, 216] width 5 height 5
click at [352, 215] on input "checkbox" at bounding box center [353, 216] width 3 height 3
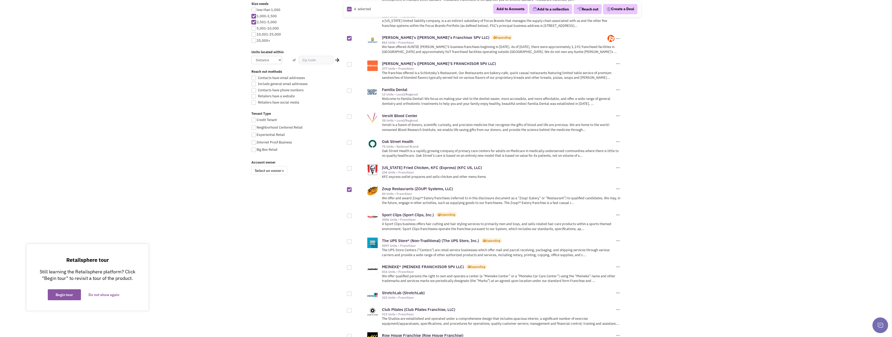
checkbox input "true"
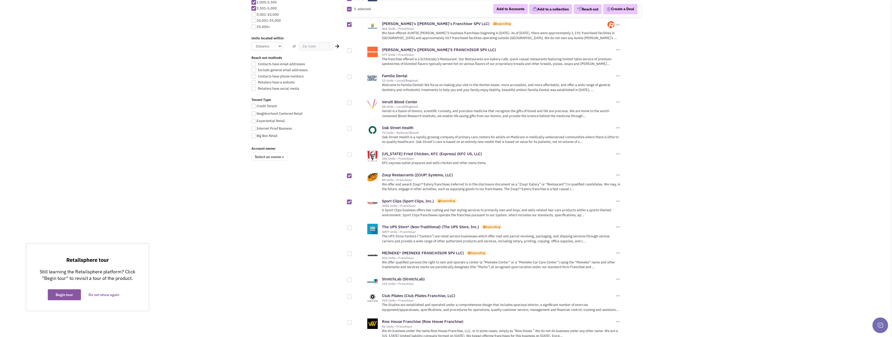
scroll to position [313, 0]
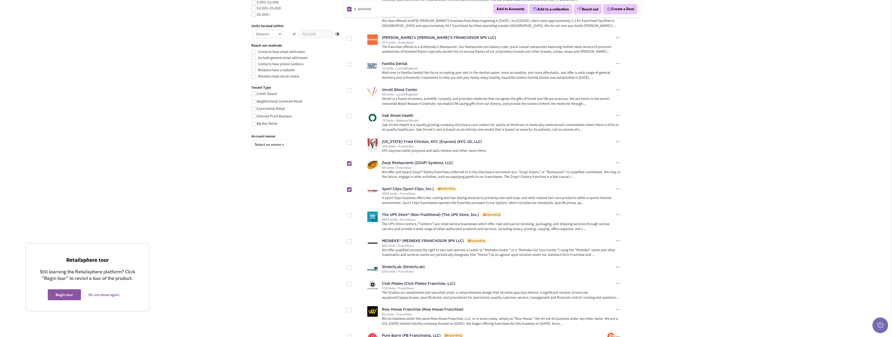
click at [350, 213] on div at bounding box center [349, 215] width 5 height 5
click at [352, 214] on input "checkbox" at bounding box center [353, 215] width 3 height 3
checkbox input "true"
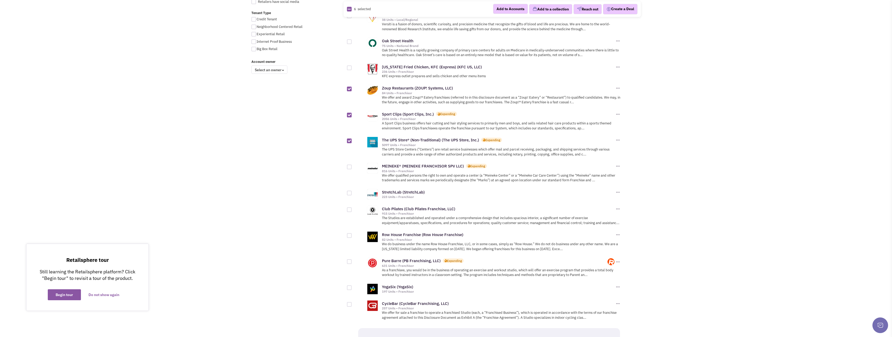
scroll to position [392, 0]
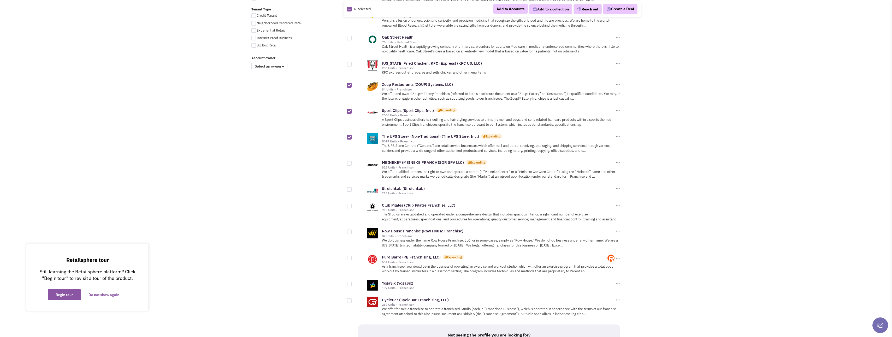
drag, startPoint x: 349, startPoint y: 185, endPoint x: 348, endPoint y: 191, distance: 5.8
click at [349, 187] on div at bounding box center [349, 189] width 5 height 5
click at [352, 188] on input "checkbox" at bounding box center [353, 189] width 3 height 3
checkbox input "true"
click at [347, 204] on div at bounding box center [349, 206] width 5 height 5
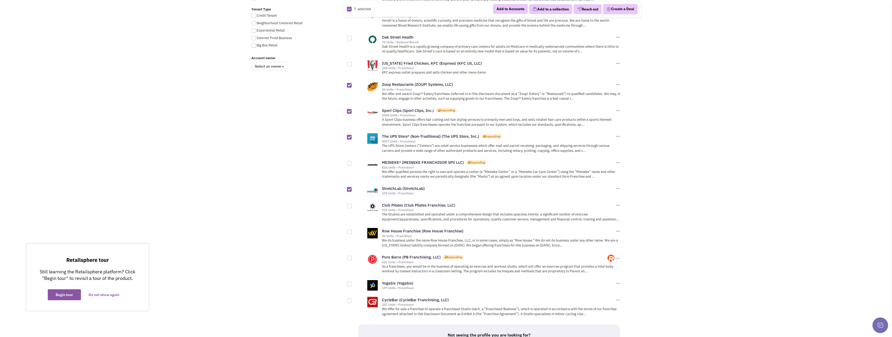
click at [352, 205] on input "checkbox" at bounding box center [353, 206] width 3 height 3
checkbox input "true"
click at [349, 230] on div at bounding box center [349, 232] width 5 height 5
click at [352, 231] on input "checkbox" at bounding box center [353, 232] width 3 height 3
checkbox input "true"
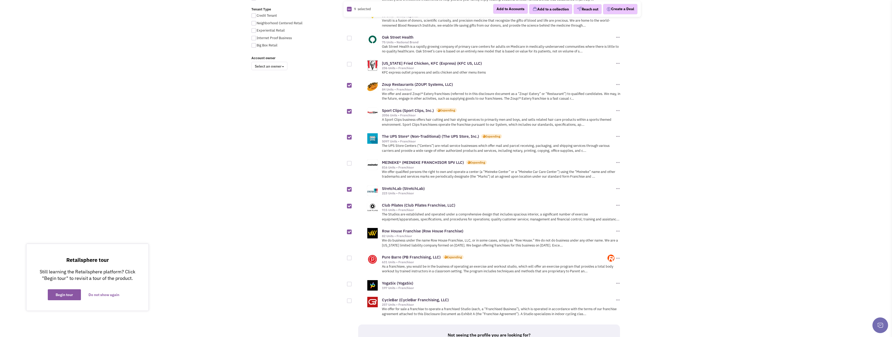
click at [351, 256] on div at bounding box center [349, 258] width 5 height 5
click at [352, 257] on input "checkbox" at bounding box center [353, 258] width 3 height 3
checkbox input "true"
click at [349, 282] on div at bounding box center [349, 284] width 5 height 5
click at [352, 283] on input "checkbox" at bounding box center [353, 284] width 3 height 3
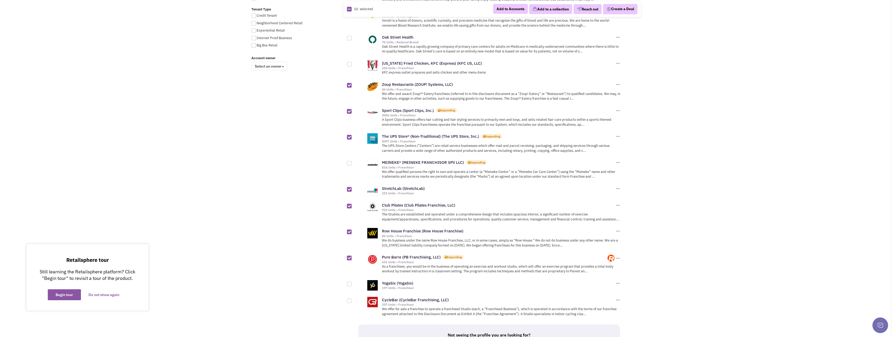
checkbox input "true"
click at [350, 294] on div at bounding box center [359, 299] width 24 height 10
click at [351, 299] on div at bounding box center [349, 301] width 5 height 5
click at [352, 300] on input "checkbox" at bounding box center [353, 301] width 3 height 3
checkbox input "true"
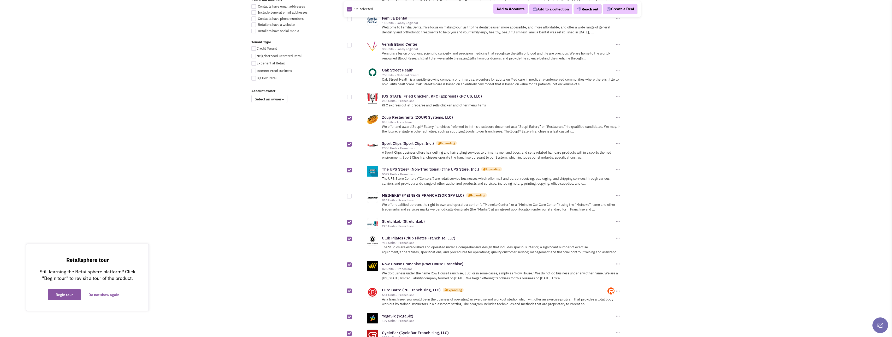
scroll to position [313, 0]
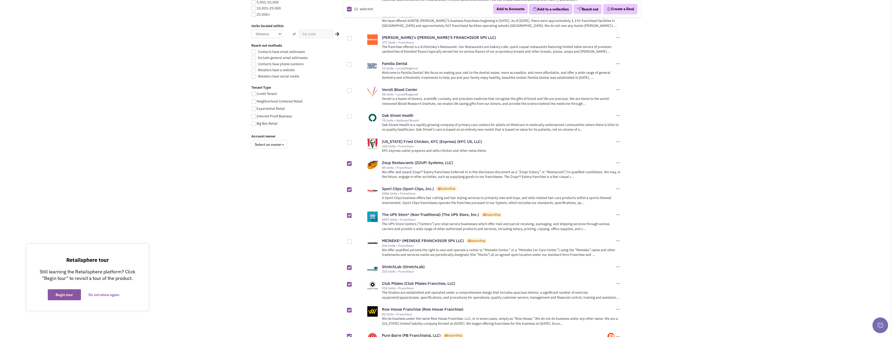
click at [537, 7] on button "Add to a collection" at bounding box center [550, 9] width 43 height 10
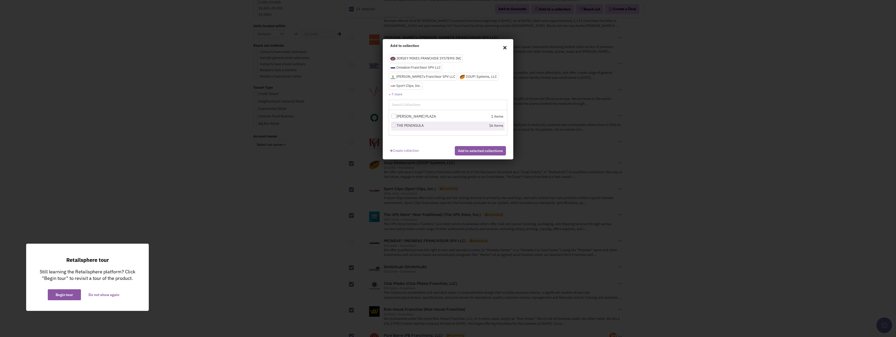
click at [394, 123] on div at bounding box center [393, 125] width 5 height 5
click at [397, 124] on input "THE PENINSULA" at bounding box center [398, 125] width 3 height 3
checkbox input "true"
click at [476, 148] on button "Add to selected collections" at bounding box center [480, 150] width 51 height 9
checkbox input "false"
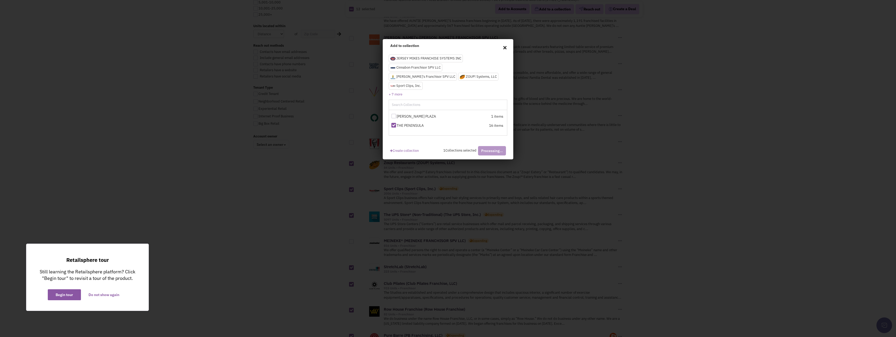
checkbox input "false"
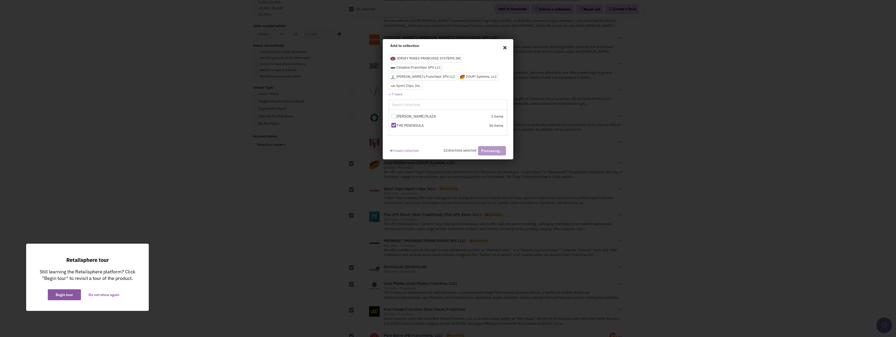
checkbox input "false"
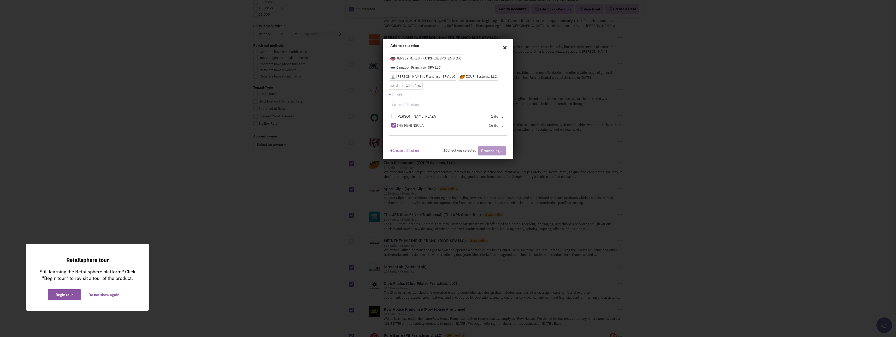
checkbox input "false"
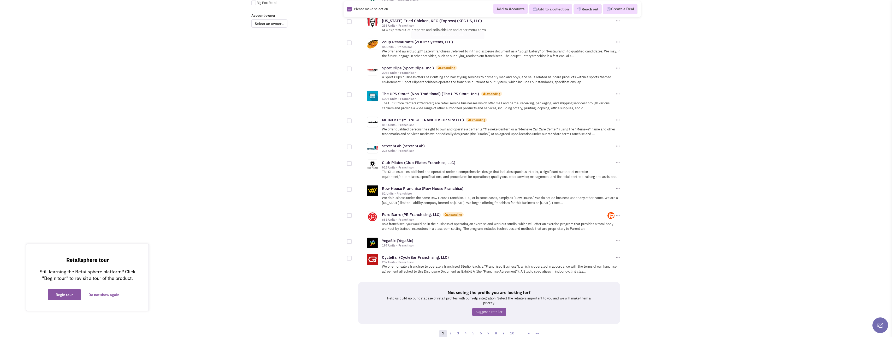
scroll to position [453, 0]
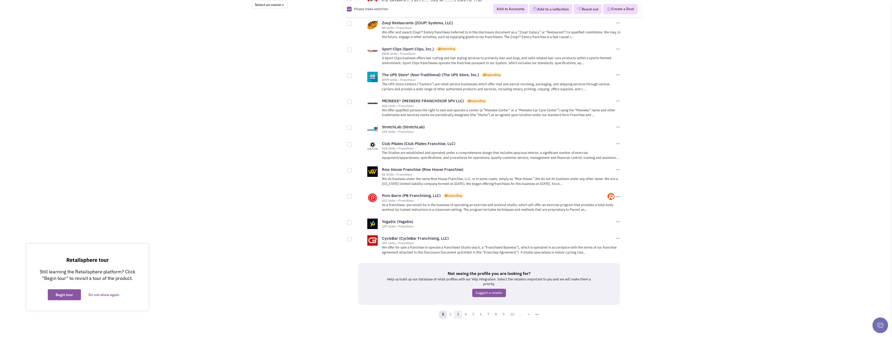
click at [460, 312] on link "3" at bounding box center [458, 315] width 8 height 8
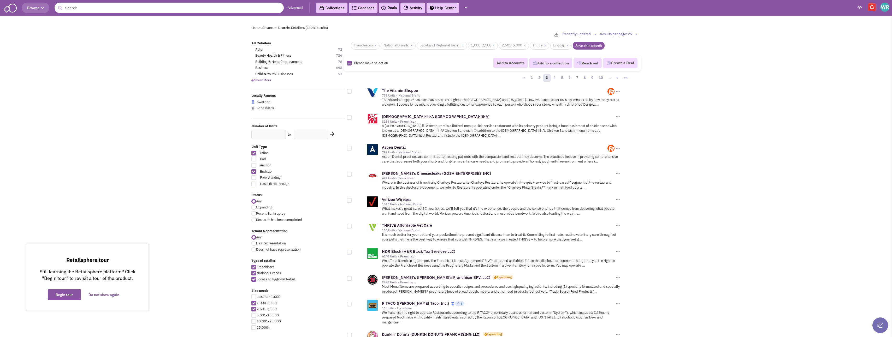
click at [349, 92] on div at bounding box center [349, 91] width 5 height 5
click at [352, 92] on input "checkbox" at bounding box center [353, 91] width 3 height 3
checkbox input "true"
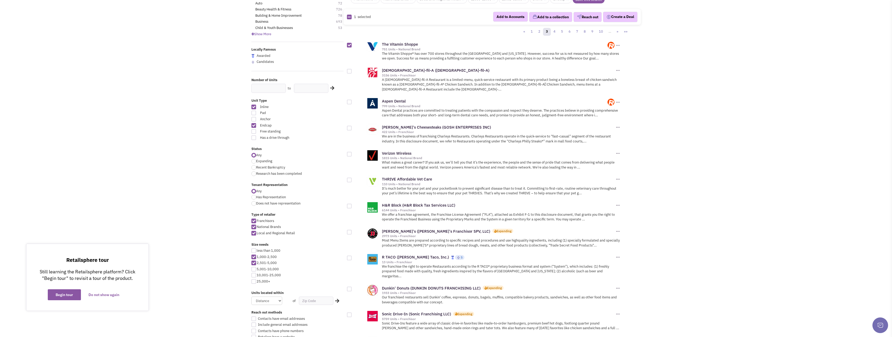
scroll to position [52, 0]
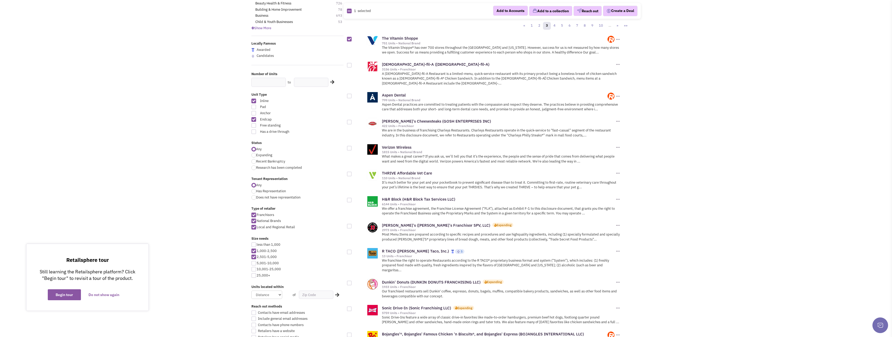
click at [350, 120] on div at bounding box center [349, 122] width 5 height 5
click at [352, 121] on input "checkbox" at bounding box center [353, 122] width 3 height 3
checkbox input "true"
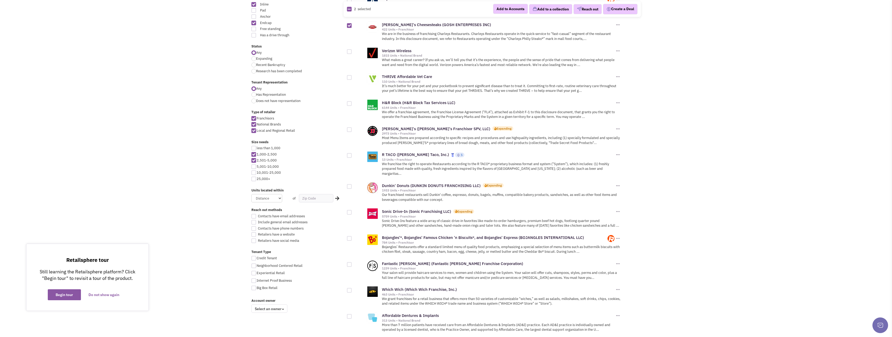
scroll to position [157, 0]
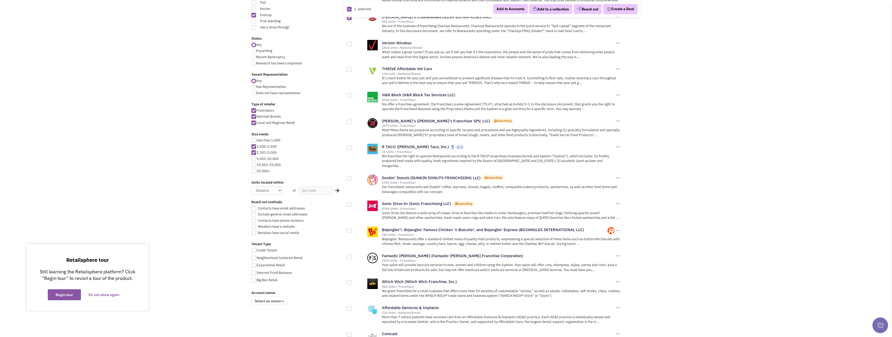
click at [350, 145] on div at bounding box center [349, 147] width 5 height 5
click at [352, 147] on input "checkbox" at bounding box center [353, 148] width 3 height 3
checkbox input "true"
click at [349, 177] on div at bounding box center [349, 179] width 5 height 5
click at [352, 178] on input "checkbox" at bounding box center [353, 179] width 3 height 3
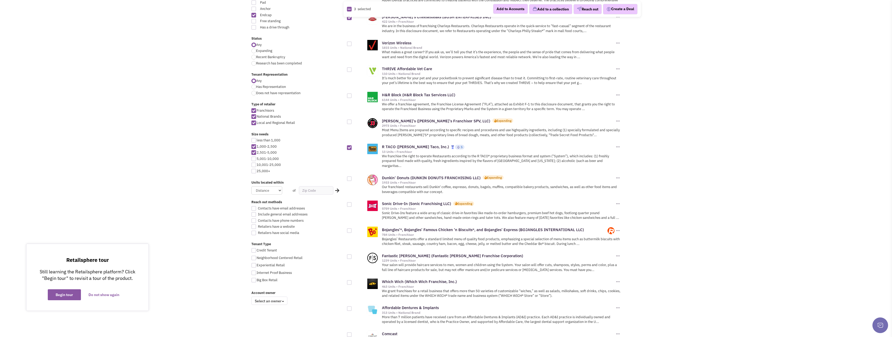
checkbox input "true"
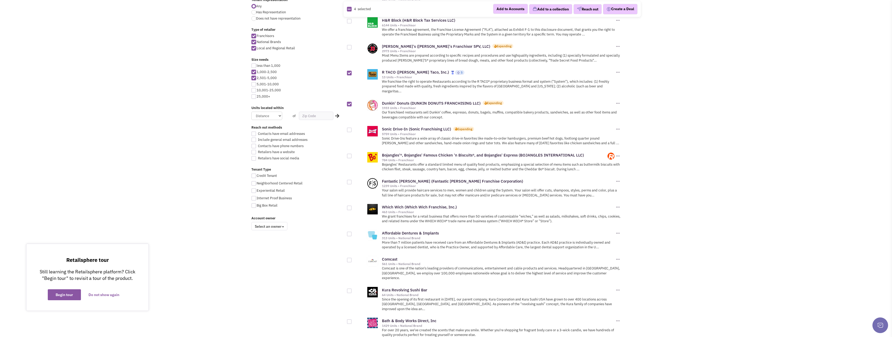
scroll to position [235, 0]
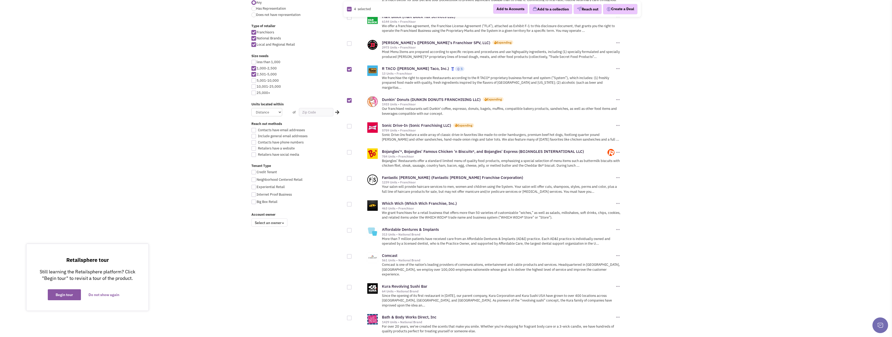
click at [350, 176] on div at bounding box center [349, 178] width 5 height 5
click at [352, 177] on input "checkbox" at bounding box center [353, 178] width 3 height 3
checkbox input "true"
click at [348, 202] on div at bounding box center [349, 204] width 5 height 5
click at [352, 203] on input "checkbox" at bounding box center [353, 204] width 3 height 3
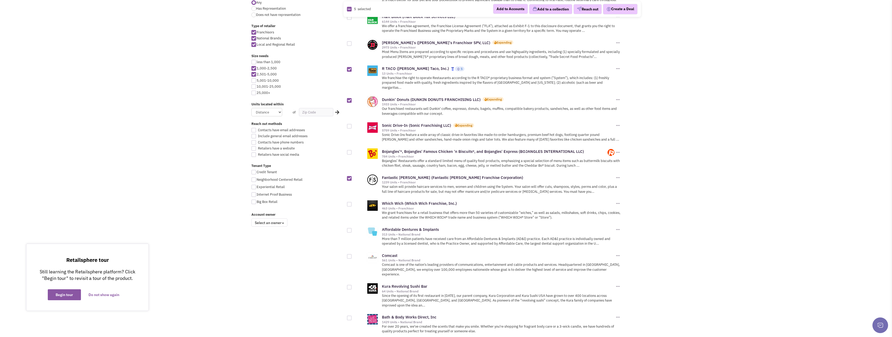
checkbox input "true"
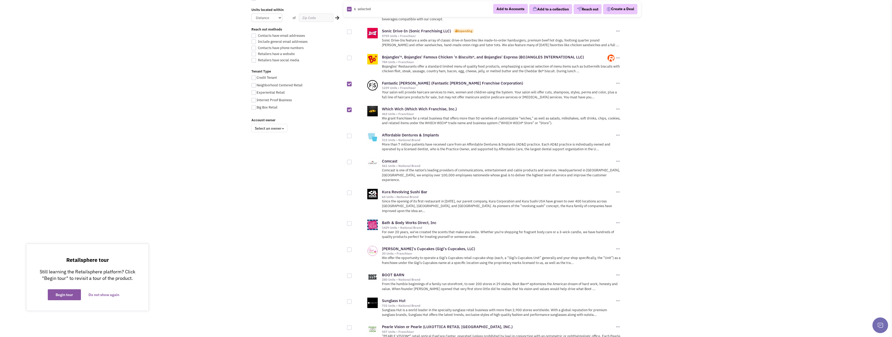
scroll to position [339, 0]
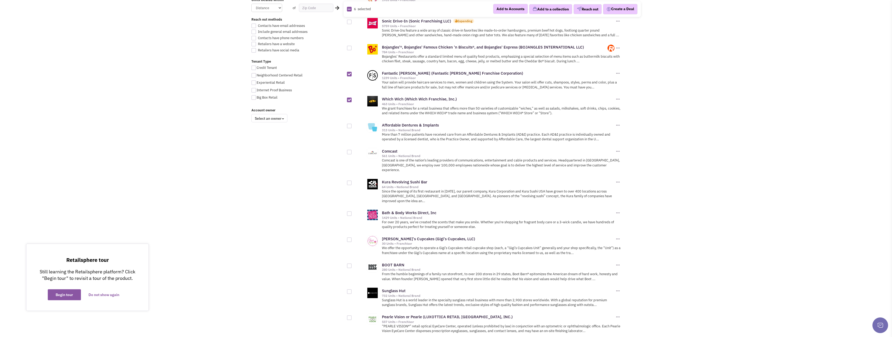
click at [349, 181] on div at bounding box center [349, 183] width 5 height 5
click at [352, 182] on input "checkbox" at bounding box center [353, 183] width 3 height 3
checkbox input "true"
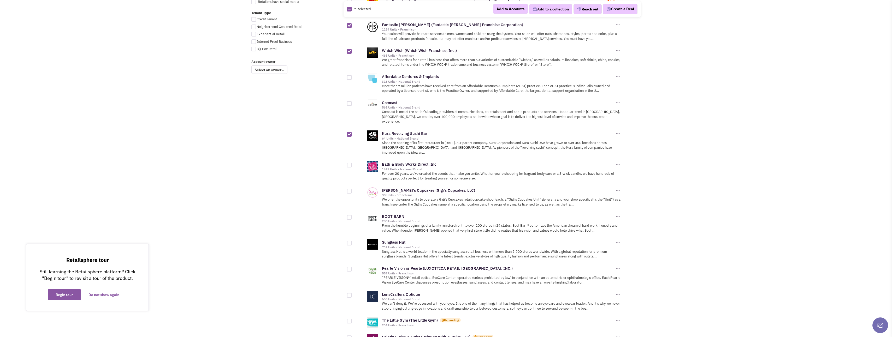
scroll to position [392, 0]
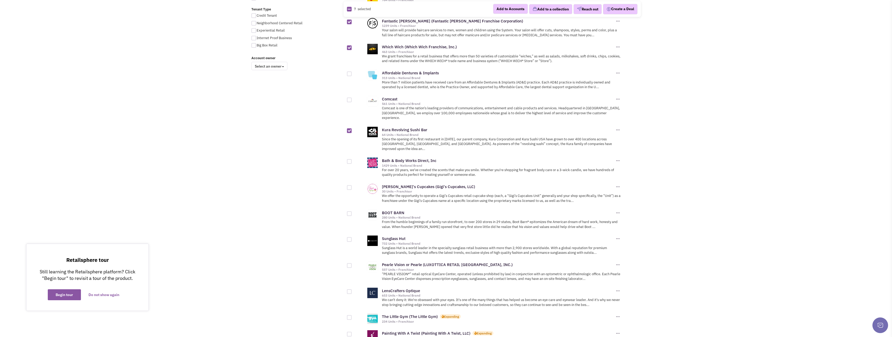
click at [349, 185] on div at bounding box center [349, 187] width 5 height 5
click at [352, 186] on input "checkbox" at bounding box center [353, 187] width 3 height 3
checkbox input "true"
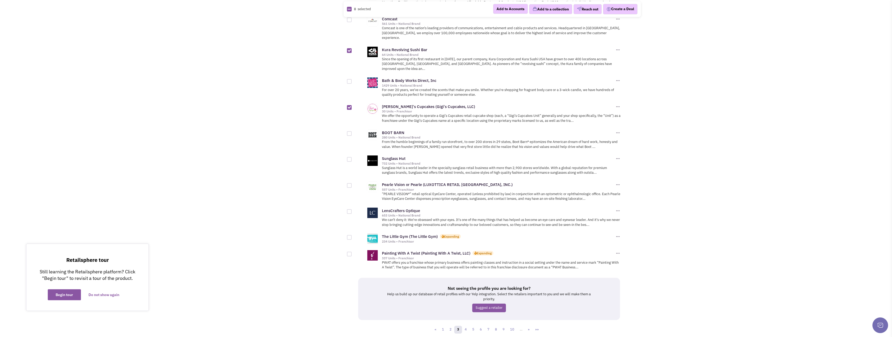
scroll to position [472, 0]
click at [351, 235] on div at bounding box center [349, 237] width 5 height 5
click at [352, 236] on input "checkbox" at bounding box center [353, 237] width 3 height 3
checkbox input "true"
click at [551, 10] on button "Add to a collection" at bounding box center [550, 9] width 43 height 10
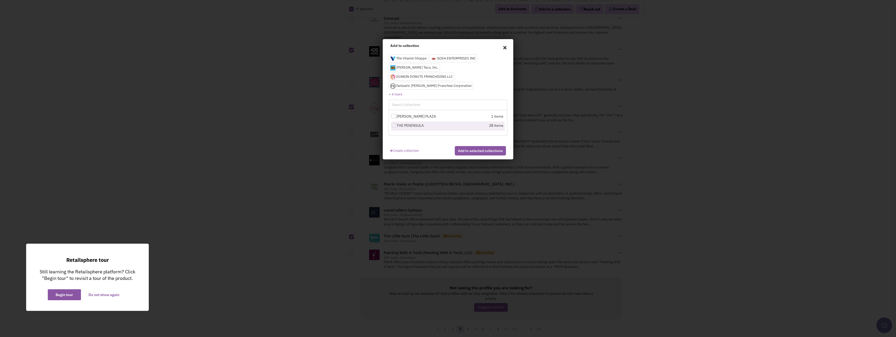
click at [394, 123] on div at bounding box center [393, 125] width 5 height 5
click at [397, 124] on input "THE PENINSULA" at bounding box center [398, 125] width 3 height 3
checkbox input "true"
click at [482, 146] on button "Add to selected collections" at bounding box center [480, 150] width 51 height 9
checkbox input "false"
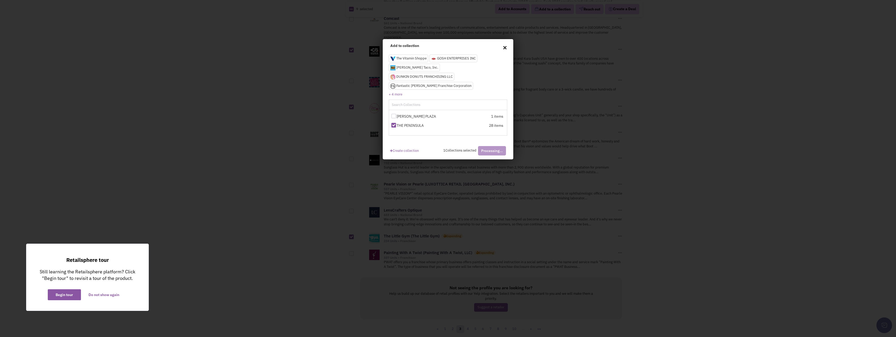
checkbox input "false"
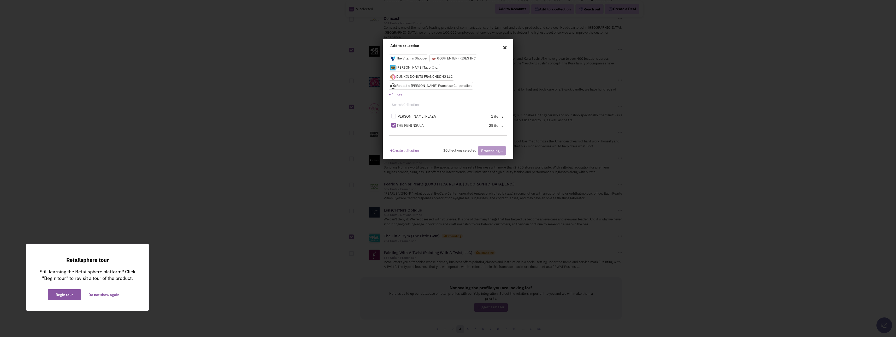
checkbox input "false"
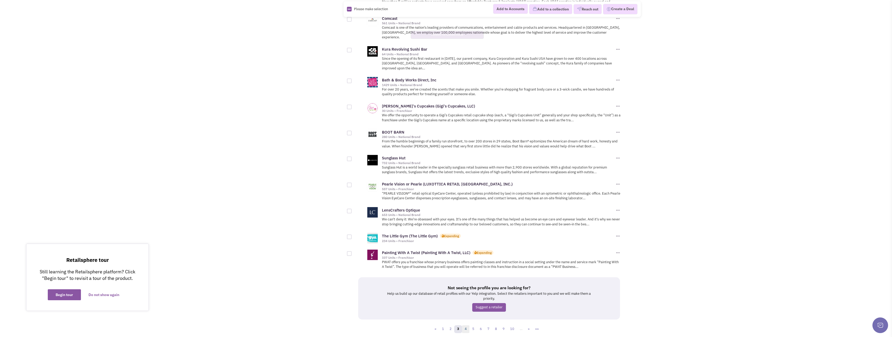
click at [468, 326] on link "4" at bounding box center [466, 330] width 8 height 8
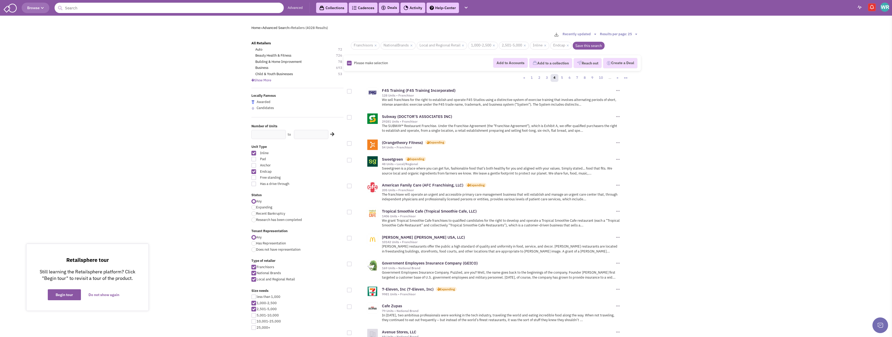
click at [350, 91] on div at bounding box center [349, 91] width 5 height 5
click at [352, 91] on input "checkbox" at bounding box center [353, 91] width 3 height 3
checkbox input "true"
click at [351, 144] on div at bounding box center [349, 143] width 5 height 5
click at [352, 144] on input "checkbox" at bounding box center [353, 143] width 3 height 3
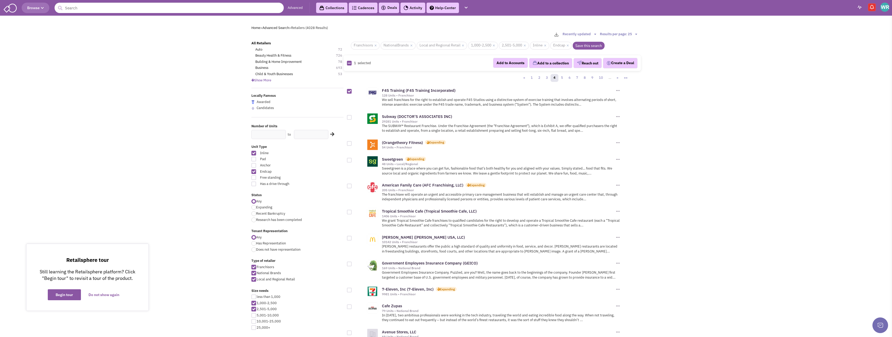
checkbox input "true"
click at [348, 162] on div at bounding box center [349, 160] width 5 height 5
click at [352, 162] on input "checkbox" at bounding box center [353, 160] width 3 height 3
checkbox input "true"
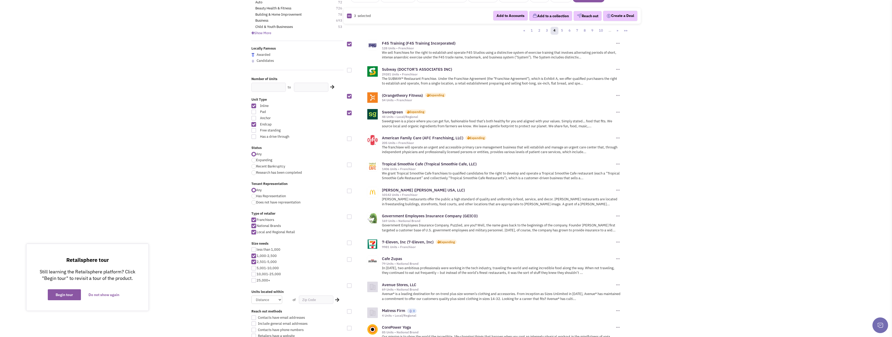
scroll to position [52, 0]
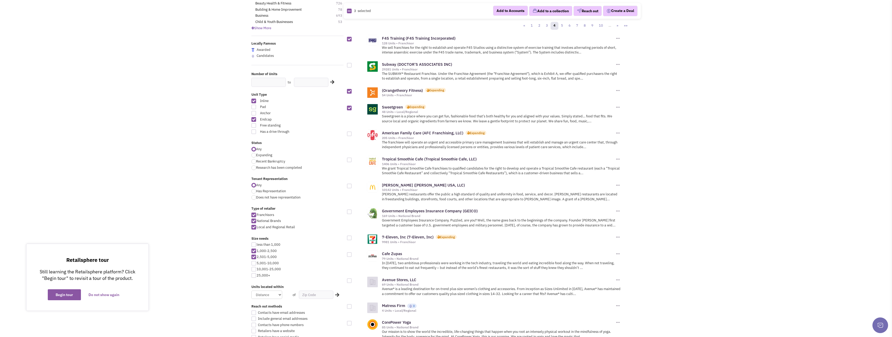
click at [350, 159] on div at bounding box center [349, 160] width 5 height 5
click at [352, 159] on input "checkbox" at bounding box center [353, 160] width 3 height 3
checkbox input "true"
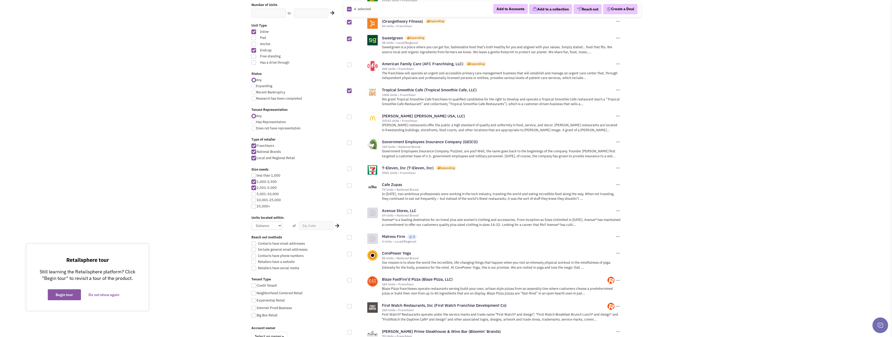
scroll to position [131, 0]
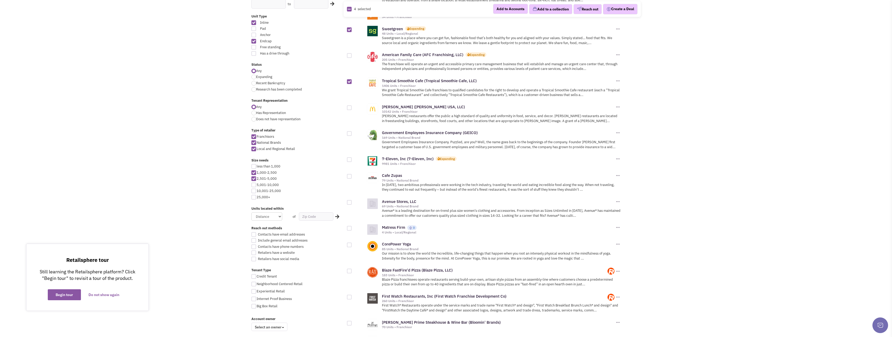
click at [348, 177] on div at bounding box center [349, 176] width 5 height 5
click at [352, 177] on input "checkbox" at bounding box center [353, 176] width 3 height 3
checkbox input "true"
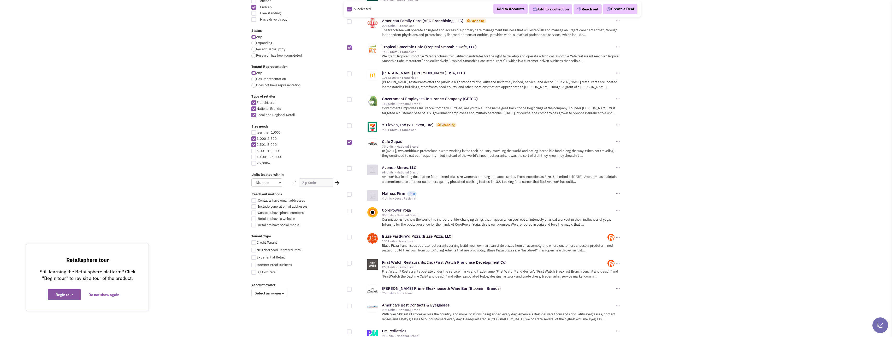
scroll to position [183, 0]
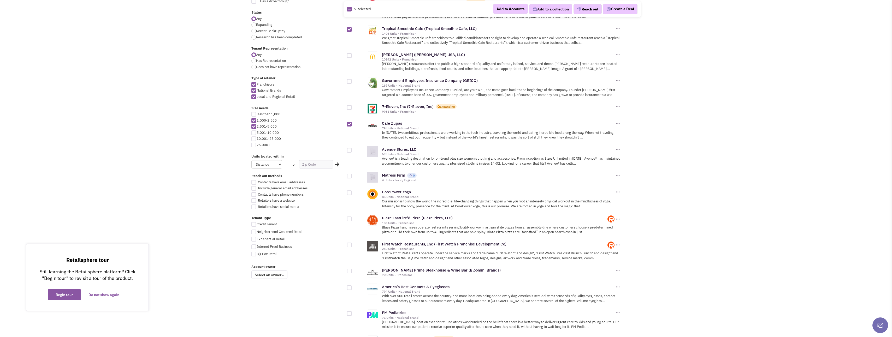
click at [349, 193] on div at bounding box center [349, 193] width 5 height 5
click at [352, 193] on input "checkbox" at bounding box center [353, 193] width 3 height 3
checkbox input "true"
click at [350, 219] on div at bounding box center [349, 219] width 5 height 5
click at [352, 219] on input "checkbox" at bounding box center [353, 219] width 3 height 3
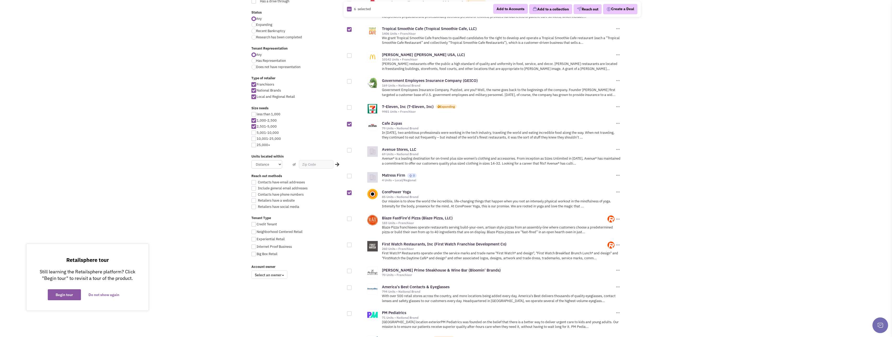
checkbox input "true"
click at [349, 247] on div at bounding box center [349, 245] width 5 height 5
click at [352, 247] on input "checkbox" at bounding box center [353, 245] width 3 height 3
checkbox input "true"
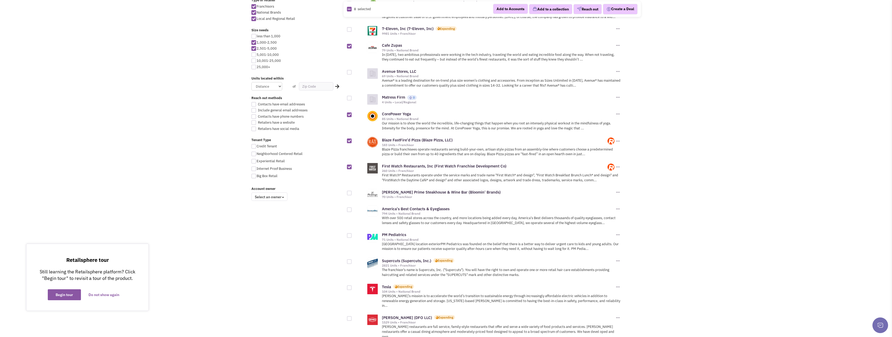
scroll to position [261, 0]
click at [350, 192] on div at bounding box center [349, 193] width 5 height 5
click at [352, 192] on input "checkbox" at bounding box center [353, 193] width 3 height 3
checkbox input "true"
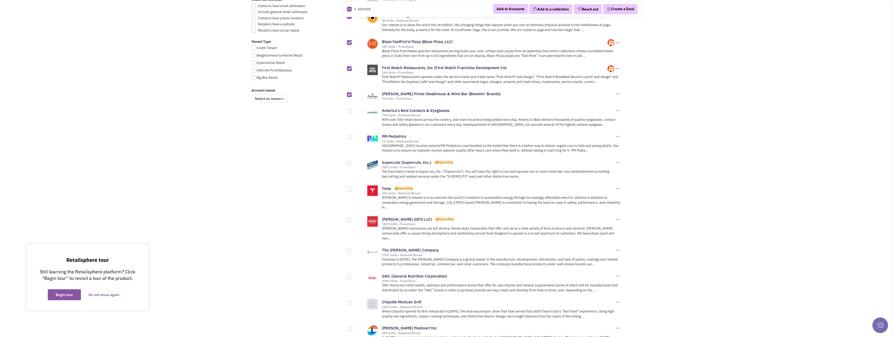
scroll to position [366, 0]
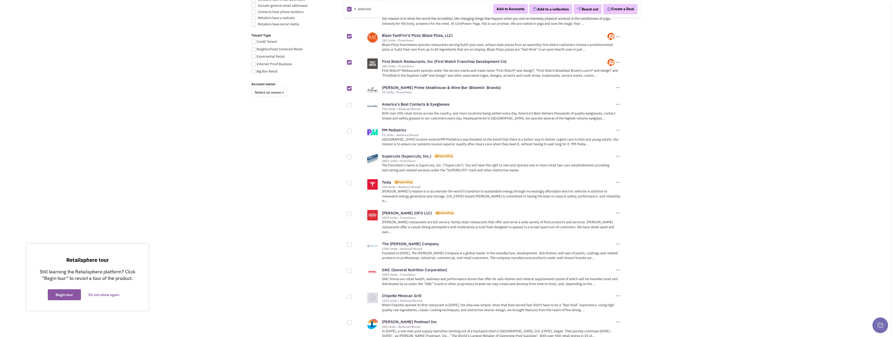
click at [350, 184] on div at bounding box center [349, 183] width 5 height 5
click at [352, 184] on input "checkbox" at bounding box center [353, 183] width 3 height 3
checkbox input "true"
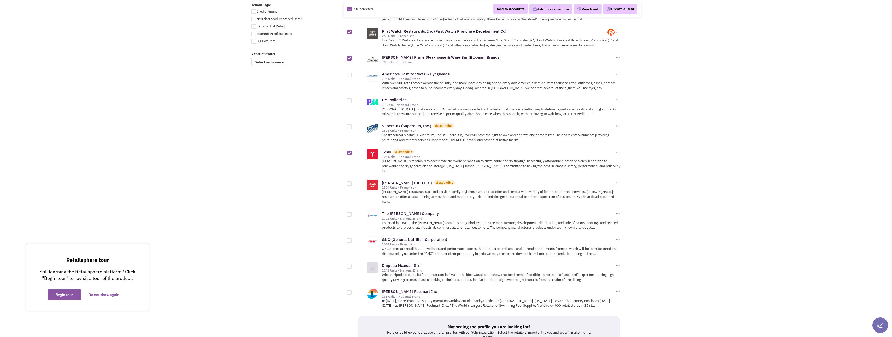
scroll to position [418, 0]
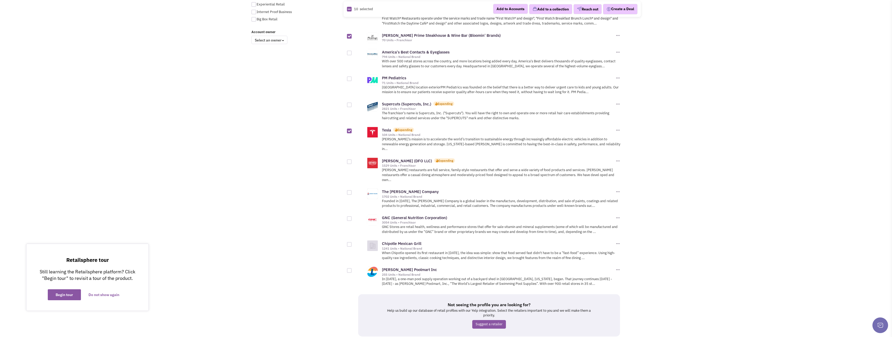
click at [350, 216] on div at bounding box center [349, 218] width 5 height 5
click at [352, 218] on input "checkbox" at bounding box center [353, 219] width 3 height 3
checkbox input "true"
click at [350, 242] on div at bounding box center [349, 244] width 5 height 5
click at [352, 243] on input "checkbox" at bounding box center [353, 244] width 3 height 3
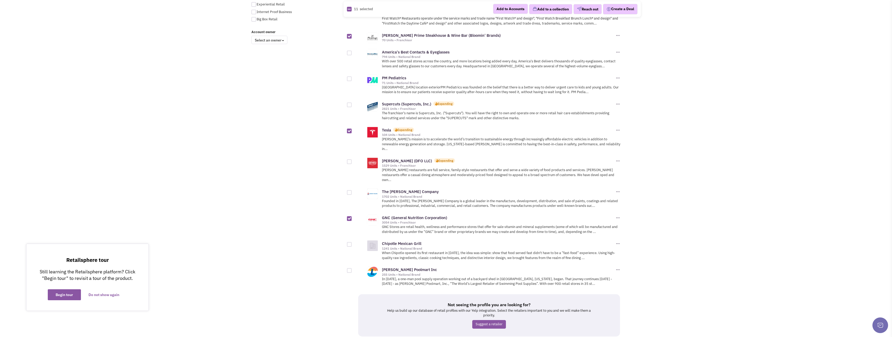
checkbox input "true"
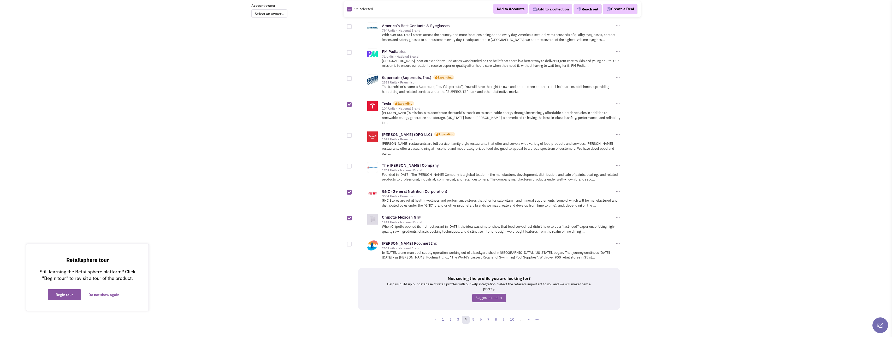
scroll to position [444, 0]
click at [547, 9] on button "Add to a collection" at bounding box center [550, 9] width 43 height 10
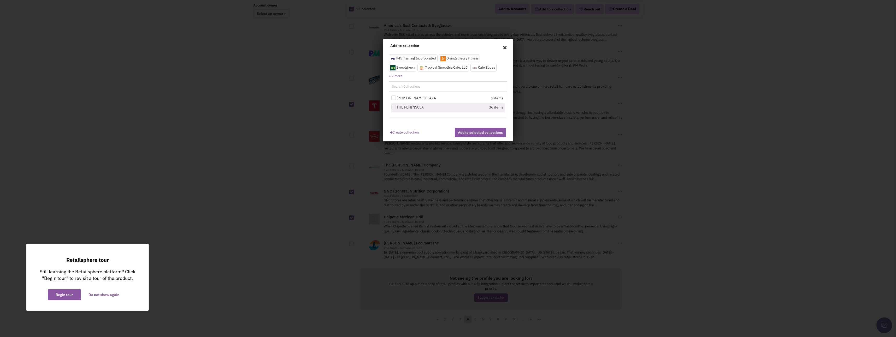
click at [393, 108] on div at bounding box center [393, 107] width 5 height 5
click at [397, 108] on input "THE PENINSULA" at bounding box center [398, 107] width 3 height 3
checkbox input "true"
click at [482, 136] on button "Add to selected collections" at bounding box center [480, 132] width 51 height 9
checkbox input "false"
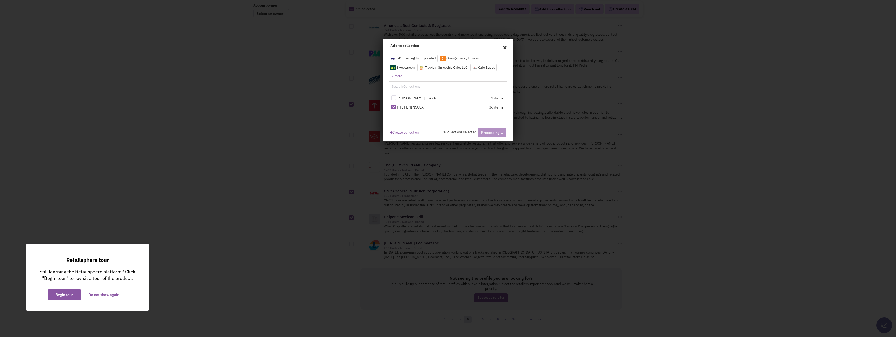
checkbox input "false"
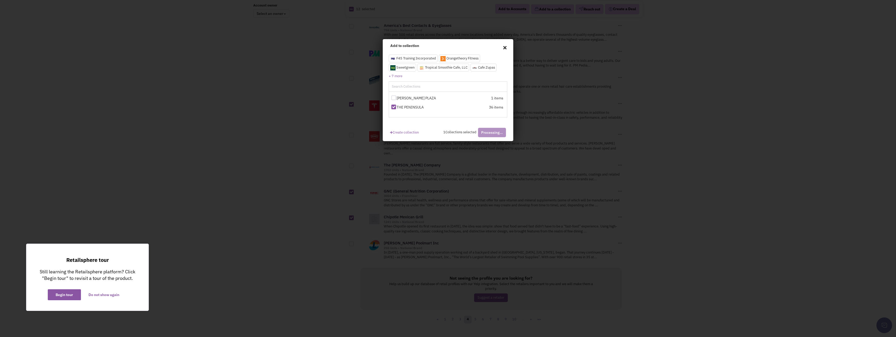
checkbox input "false"
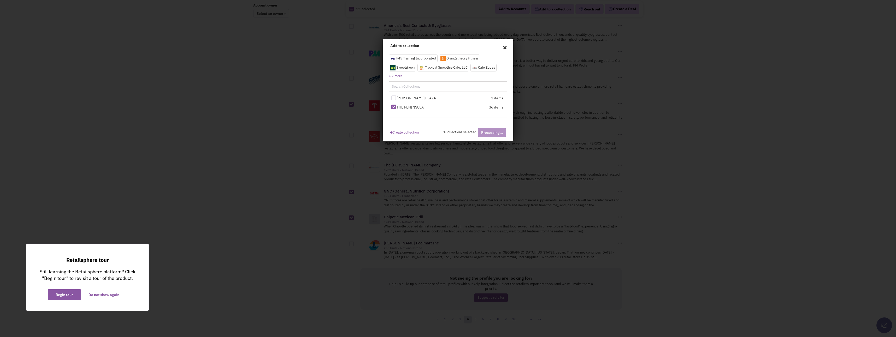
checkbox input "false"
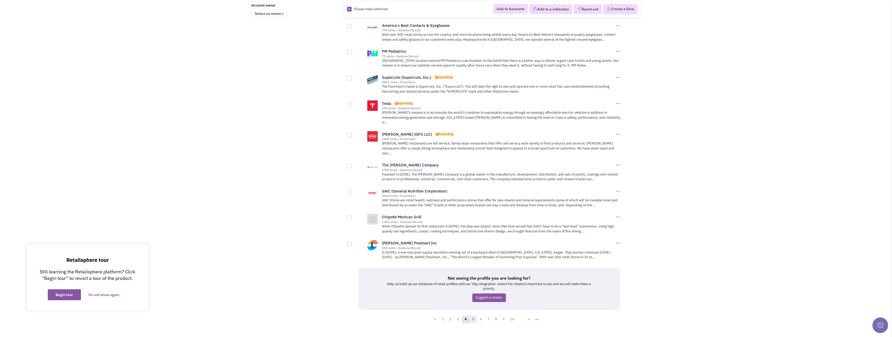
click at [473, 316] on link "5" at bounding box center [474, 320] width 8 height 8
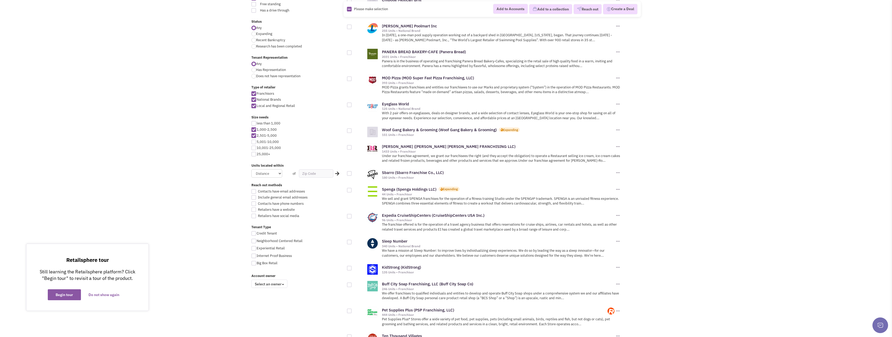
scroll to position [183, 0]
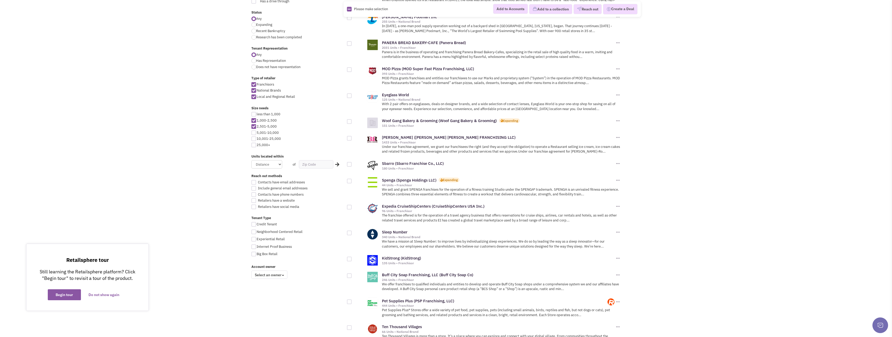
click at [349, 136] on div at bounding box center [349, 138] width 5 height 5
click at [352, 137] on input "checkbox" at bounding box center [353, 138] width 3 height 3
checkbox input "true"
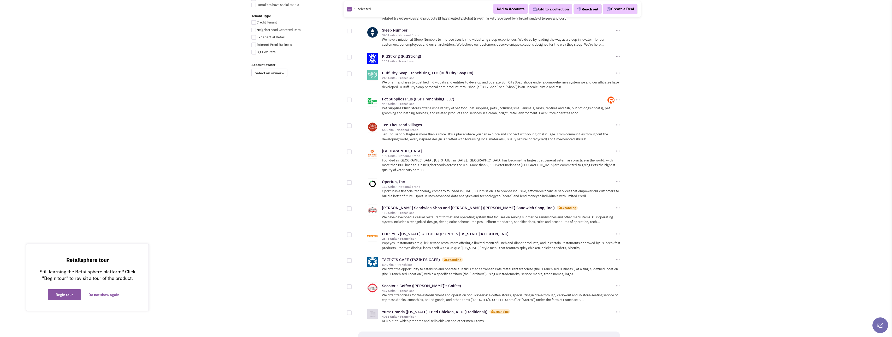
scroll to position [392, 0]
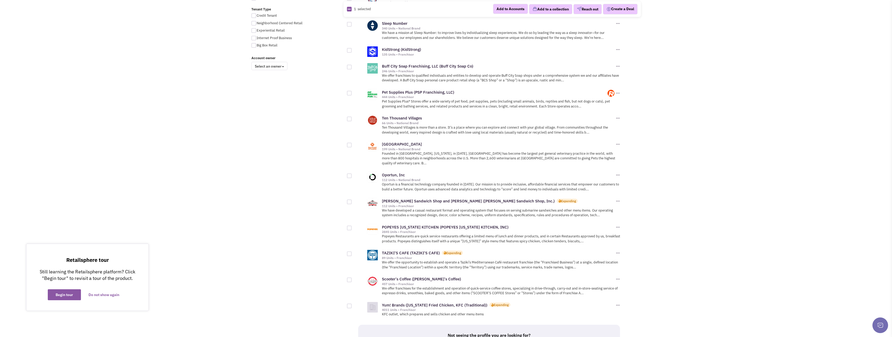
click at [349, 226] on div at bounding box center [349, 228] width 5 height 5
click at [352, 227] on input "checkbox" at bounding box center [353, 228] width 3 height 3
checkbox input "true"
click at [350, 252] on div at bounding box center [349, 254] width 5 height 5
click at [352, 253] on input "checkbox" at bounding box center [353, 254] width 3 height 3
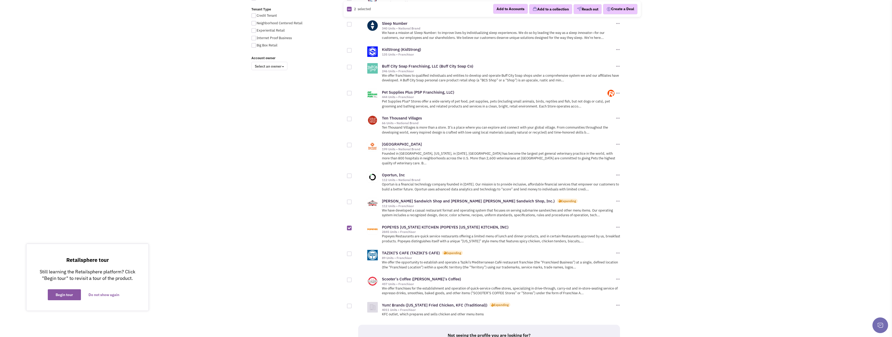
checkbox input "true"
click at [349, 278] on div at bounding box center [349, 280] width 5 height 5
click at [352, 279] on input "checkbox" at bounding box center [353, 280] width 3 height 3
checkbox input "true"
click at [350, 200] on div at bounding box center [349, 202] width 5 height 5
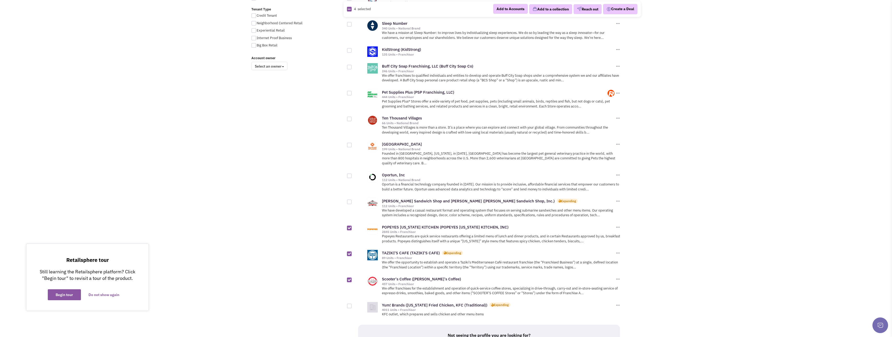
click at [352, 201] on input "checkbox" at bounding box center [353, 202] width 3 height 3
checkbox input "true"
click at [540, 8] on button "Add to a collection" at bounding box center [550, 9] width 43 height 10
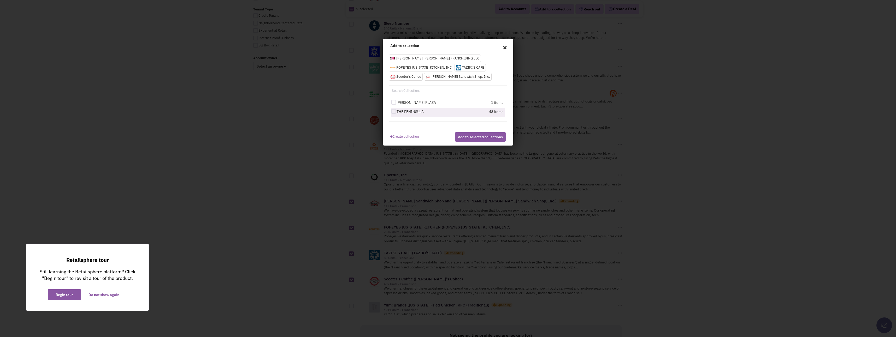
click at [393, 112] on div at bounding box center [393, 111] width 5 height 5
click at [397, 112] on input "THE PENINSULA" at bounding box center [398, 111] width 3 height 3
checkbox input "true"
click at [466, 142] on button "Add to selected collections" at bounding box center [480, 136] width 51 height 9
checkbox input "false"
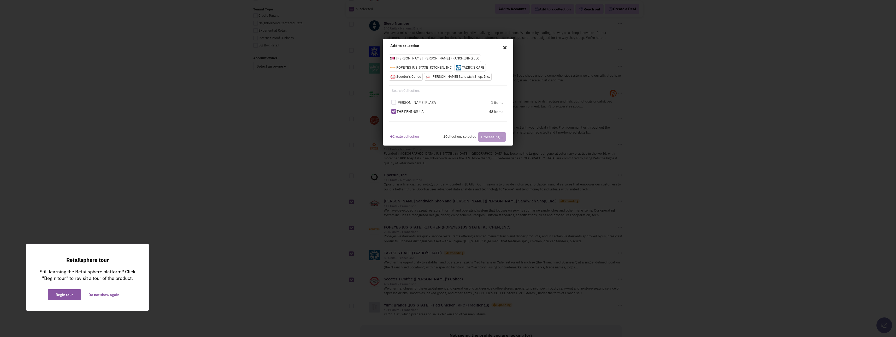
checkbox input "false"
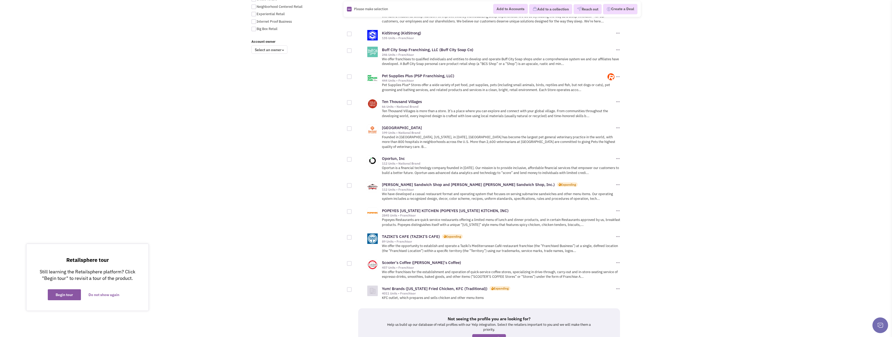
scroll to position [449, 0]
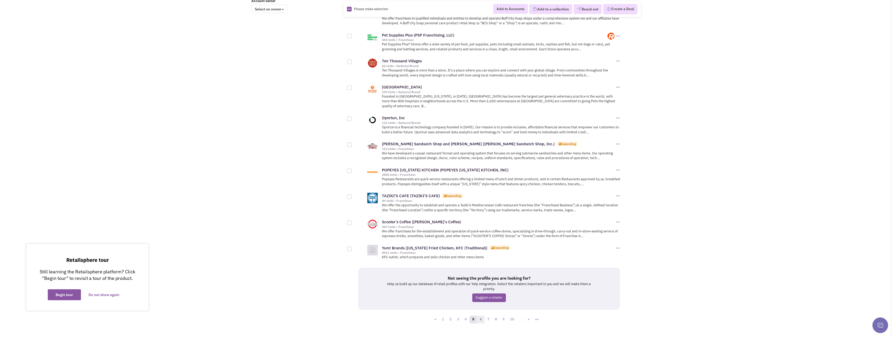
click at [481, 316] on link "6" at bounding box center [481, 320] width 8 height 8
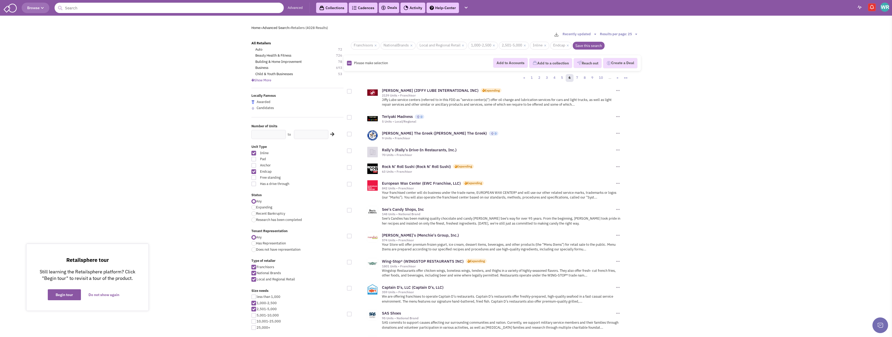
click at [351, 117] on div at bounding box center [349, 117] width 5 height 5
click at [352, 117] on input "checkbox" at bounding box center [353, 117] width 3 height 3
checkbox input "true"
click at [348, 134] on div at bounding box center [349, 134] width 5 height 5
click at [352, 134] on input "checkbox" at bounding box center [353, 134] width 3 height 3
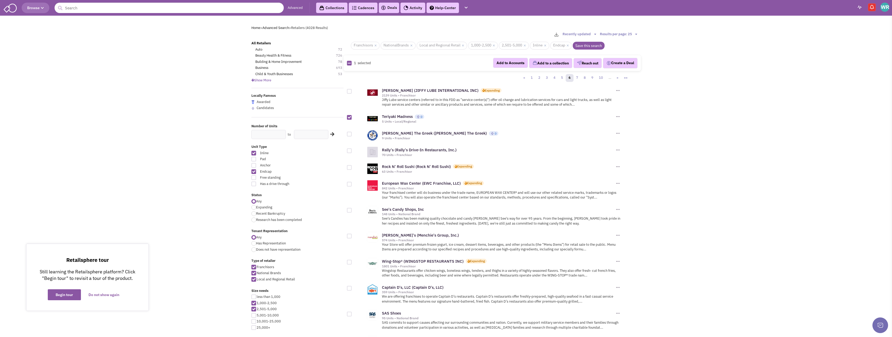
checkbox input "true"
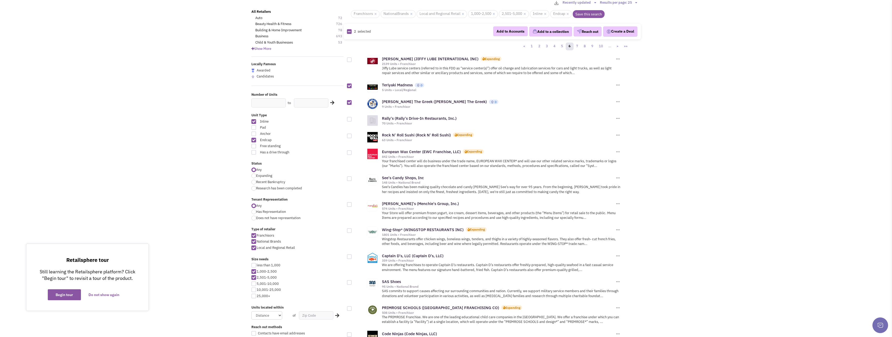
scroll to position [52, 0]
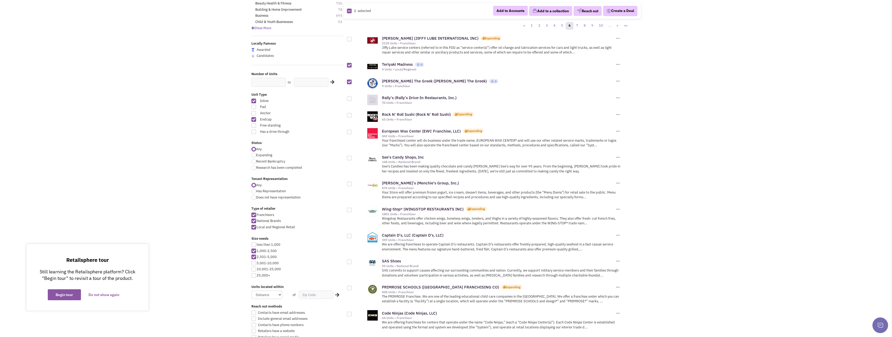
click at [351, 115] on div at bounding box center [349, 115] width 5 height 5
click at [352, 115] on input "checkbox" at bounding box center [353, 115] width 3 height 3
checkbox input "true"
click at [348, 132] on div at bounding box center [349, 132] width 5 height 5
click at [352, 132] on input "checkbox" at bounding box center [353, 132] width 3 height 3
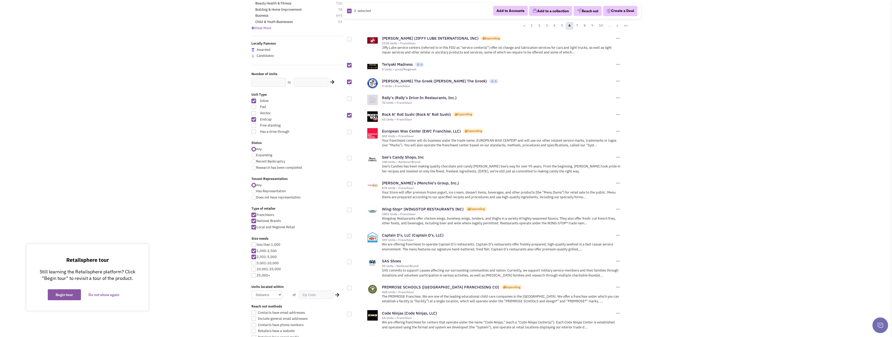
checkbox input "true"
click at [351, 159] on div at bounding box center [349, 158] width 5 height 5
click at [352, 159] on input "checkbox" at bounding box center [353, 158] width 3 height 3
checkbox input "true"
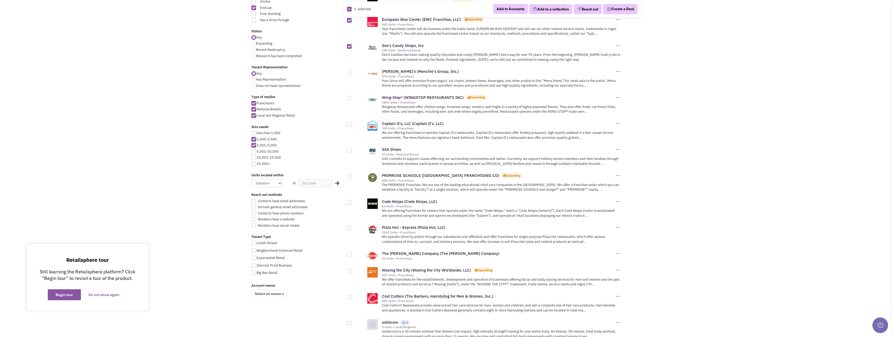
scroll to position [183, 0]
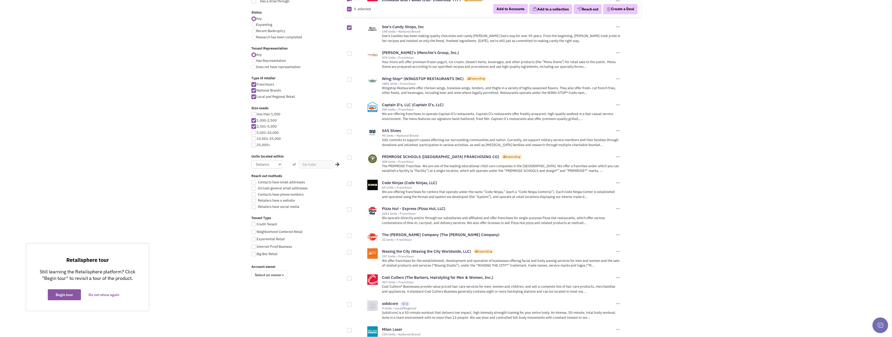
click at [351, 156] on div at bounding box center [349, 157] width 5 height 5
click at [352, 156] on input "checkbox" at bounding box center [353, 157] width 3 height 3
checkbox input "true"
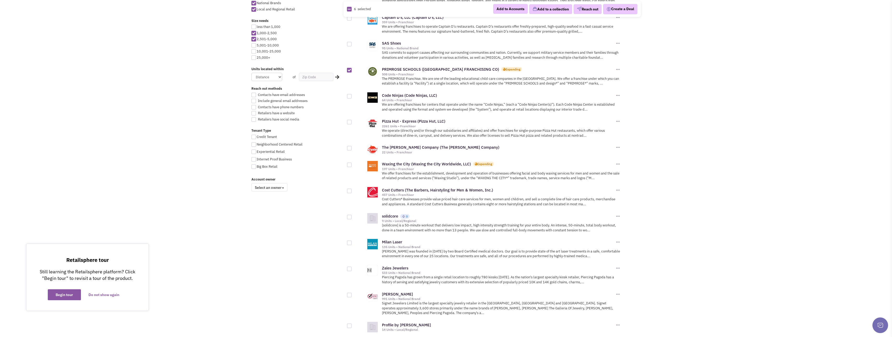
scroll to position [287, 0]
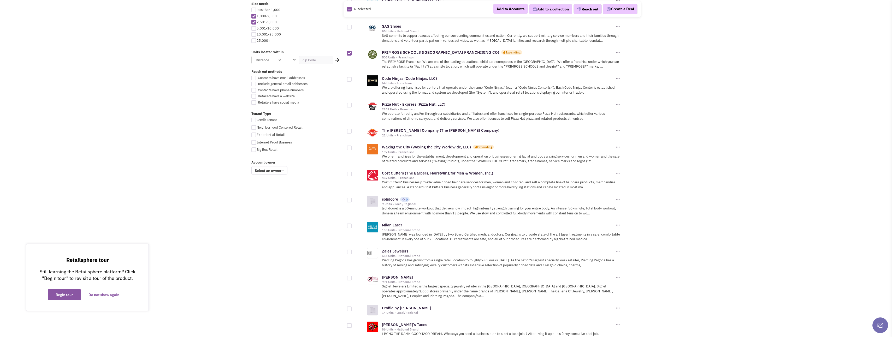
click at [349, 131] on div at bounding box center [349, 131] width 5 height 5
click at [352, 131] on input "checkbox" at bounding box center [353, 131] width 3 height 3
checkbox input "true"
click at [350, 147] on div at bounding box center [349, 148] width 5 height 5
click at [352, 147] on input "checkbox" at bounding box center [353, 148] width 3 height 3
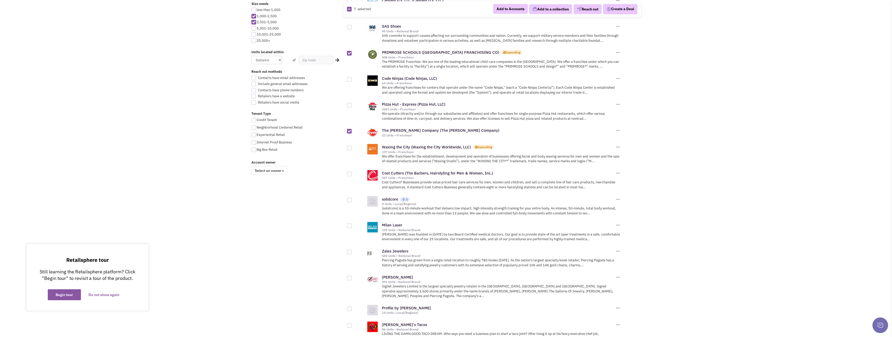
checkbox input "true"
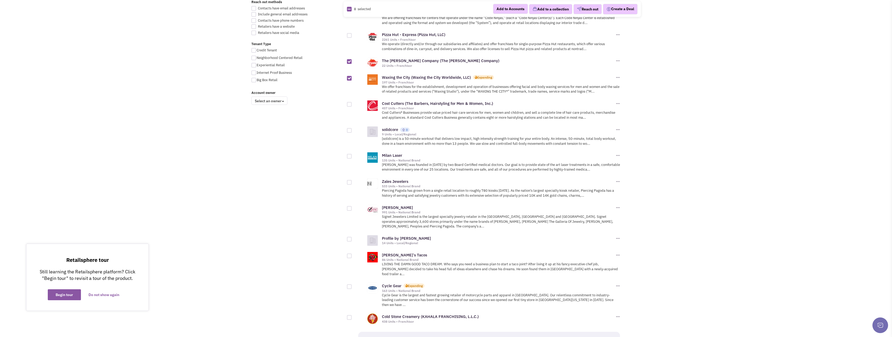
scroll to position [366, 0]
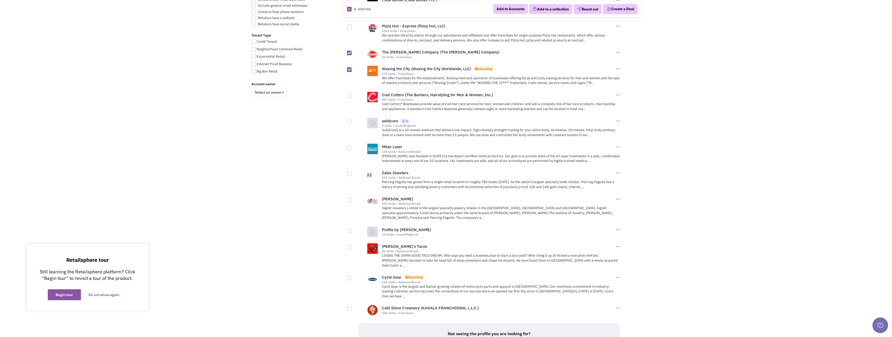
click at [349, 149] on div at bounding box center [349, 147] width 5 height 5
click at [352, 149] on input "checkbox" at bounding box center [353, 148] width 3 height 3
checkbox input "true"
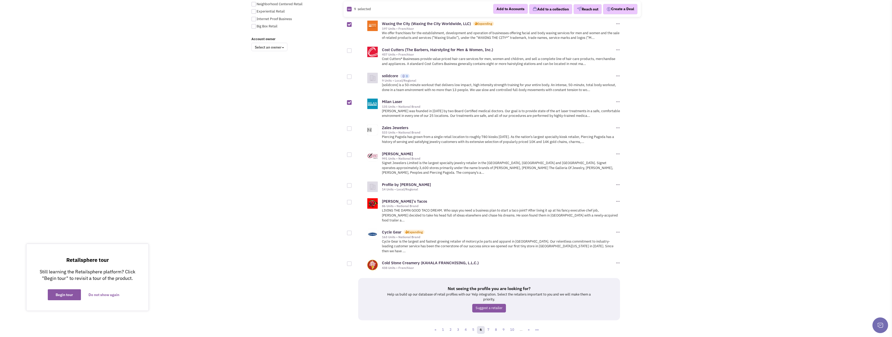
scroll to position [417, 0]
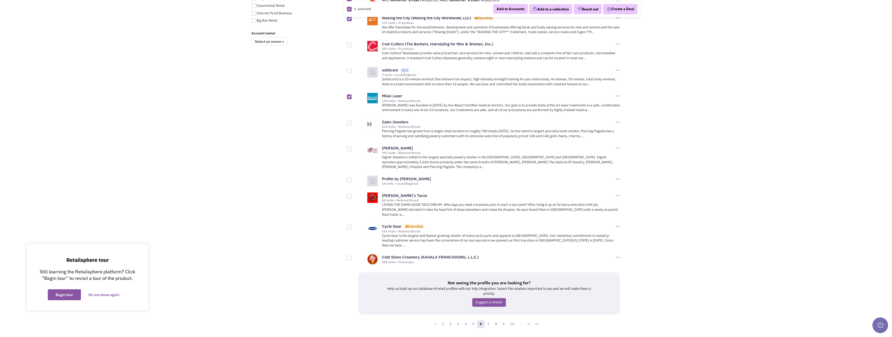
click at [349, 256] on div at bounding box center [349, 258] width 5 height 5
click at [352, 257] on input "checkbox" at bounding box center [353, 258] width 3 height 3
checkbox input "true"
click at [544, 10] on button "Add to a collection" at bounding box center [550, 9] width 43 height 10
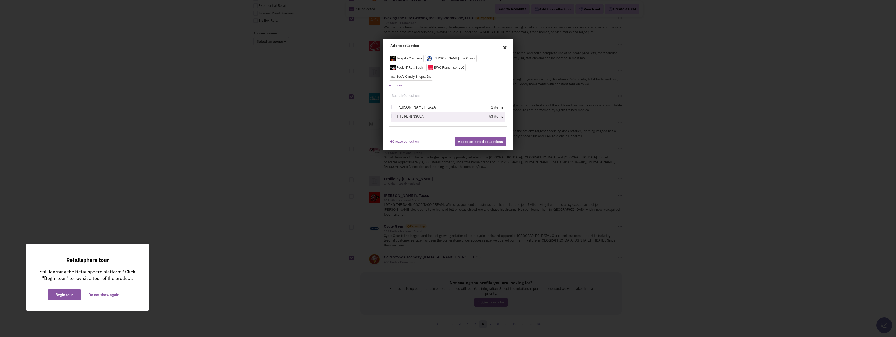
click at [393, 114] on div at bounding box center [393, 116] width 5 height 5
click at [397, 115] on input "THE PENINSULA" at bounding box center [398, 116] width 3 height 3
checkbox input "true"
click at [468, 138] on button "Add to selected collections" at bounding box center [480, 141] width 51 height 9
checkbox input "false"
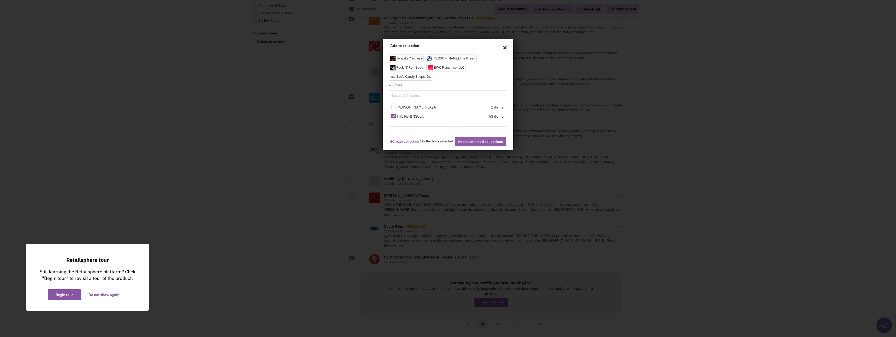
checkbox input "false"
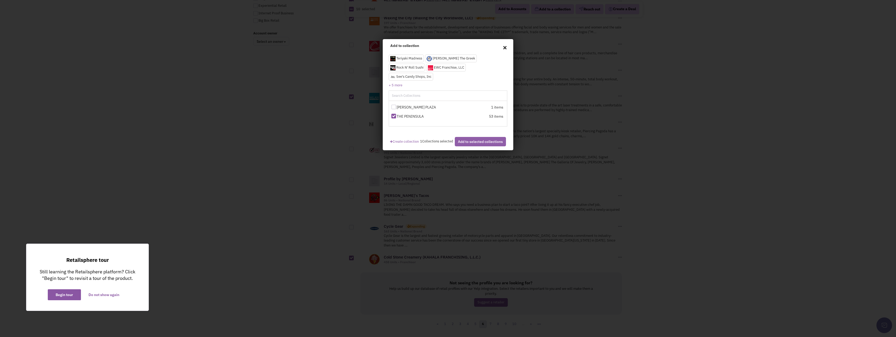
checkbox input "false"
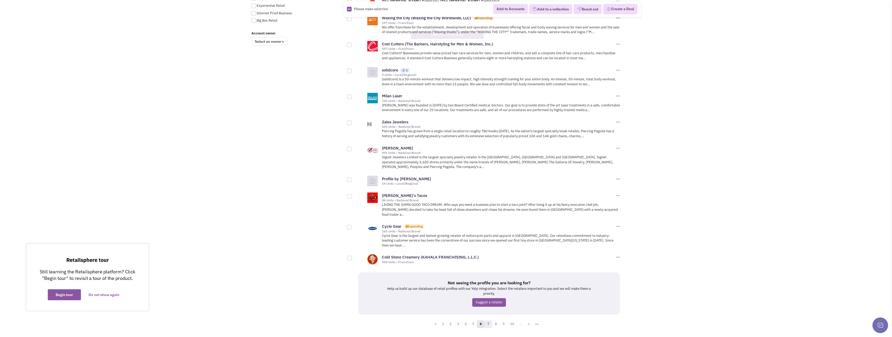
click at [487, 321] on link "7" at bounding box center [489, 325] width 8 height 8
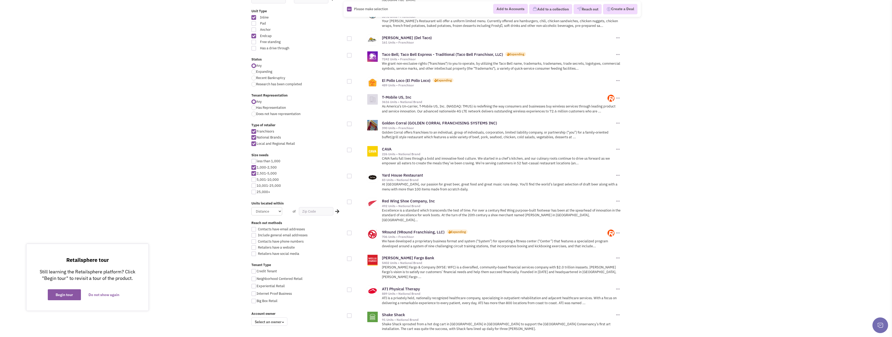
scroll to position [157, 0]
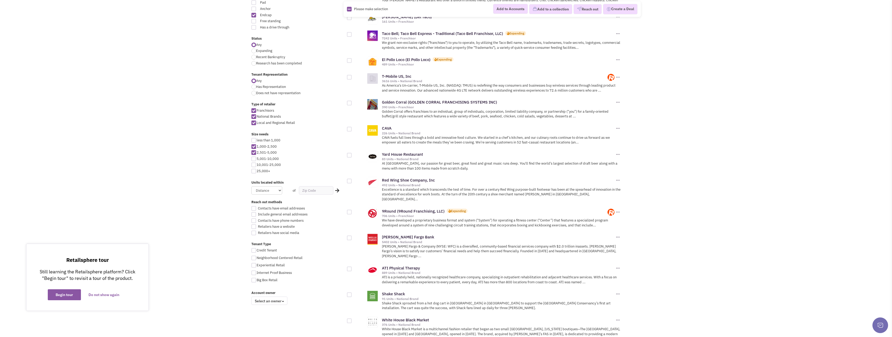
click at [349, 127] on div at bounding box center [349, 129] width 5 height 5
click at [352, 128] on input "checkbox" at bounding box center [353, 129] width 3 height 3
checkbox input "true"
click at [350, 153] on div at bounding box center [349, 155] width 5 height 5
click at [352, 154] on input "checkbox" at bounding box center [353, 155] width 3 height 3
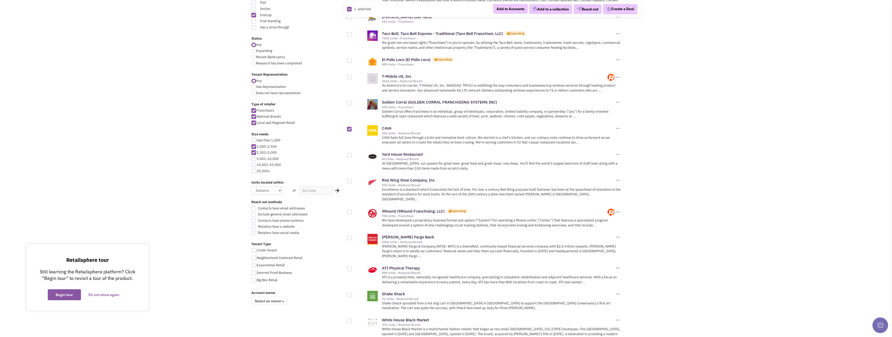
checkbox input "true"
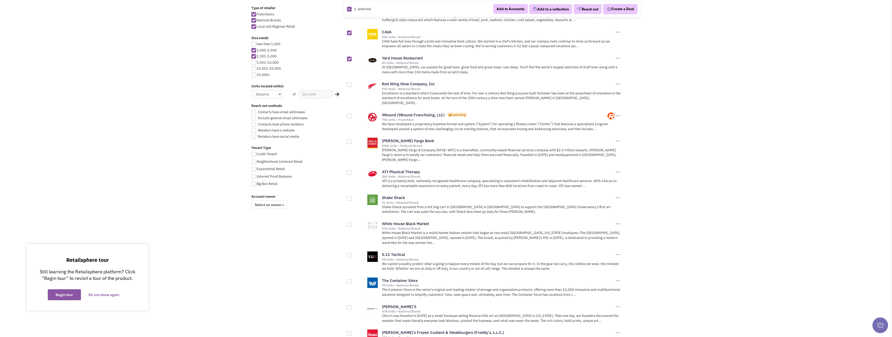
scroll to position [287, 0]
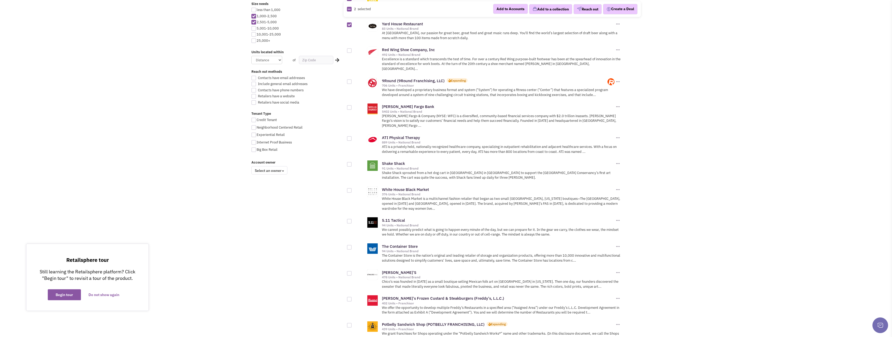
click at [350, 162] on div at bounding box center [349, 164] width 5 height 5
click at [352, 163] on input "checkbox" at bounding box center [353, 164] width 3 height 3
checkbox input "true"
click at [350, 219] on div at bounding box center [349, 221] width 5 height 5
click at [352, 220] on input "checkbox" at bounding box center [353, 221] width 3 height 3
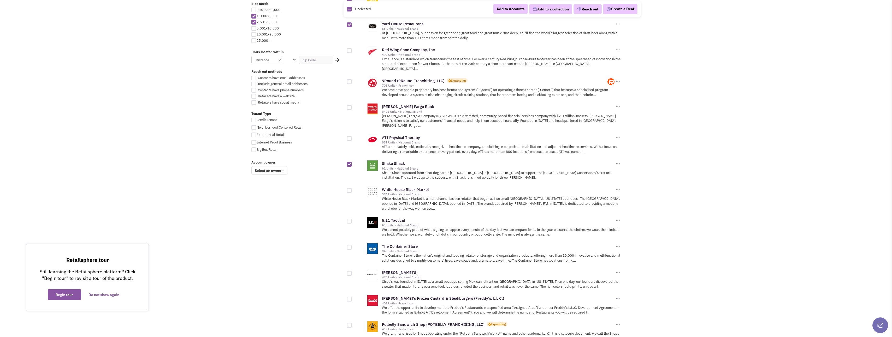
checkbox input "true"
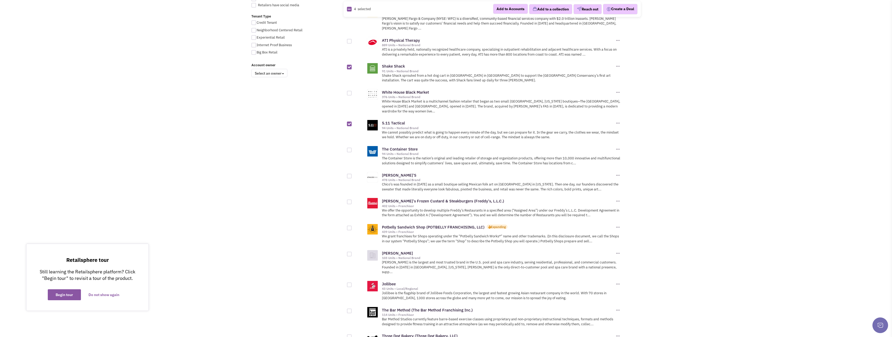
scroll to position [392, 0]
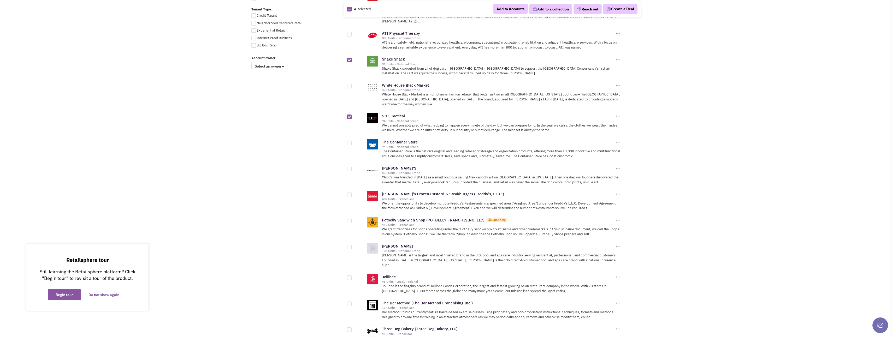
click at [349, 193] on div at bounding box center [349, 195] width 5 height 5
click at [352, 194] on input "checkbox" at bounding box center [353, 195] width 3 height 3
checkbox input "true"
click at [349, 219] on div at bounding box center [349, 221] width 5 height 5
click at [352, 220] on input "checkbox" at bounding box center [353, 221] width 3 height 3
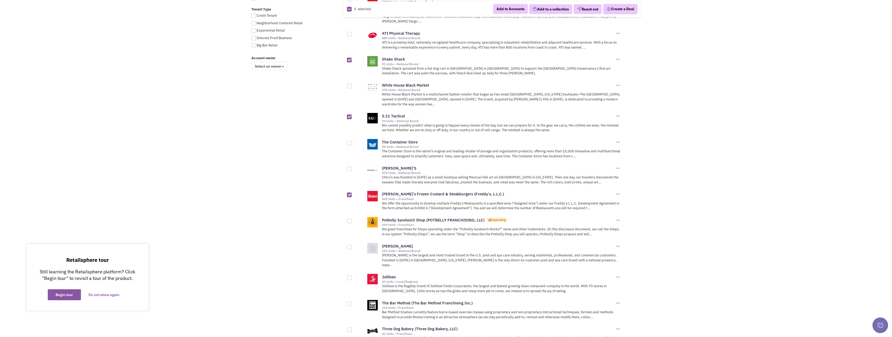
checkbox input "true"
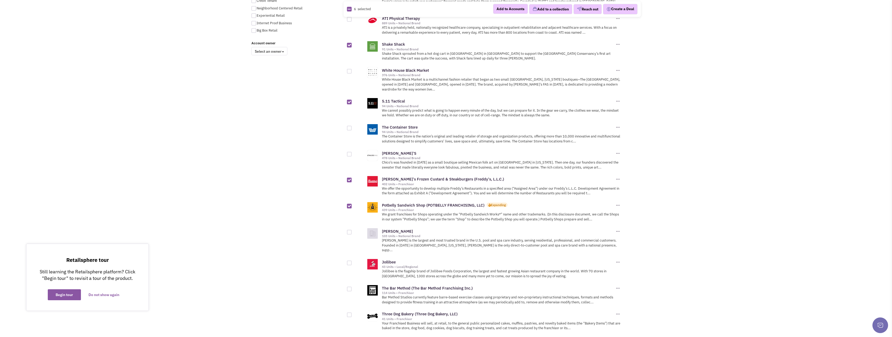
scroll to position [418, 0]
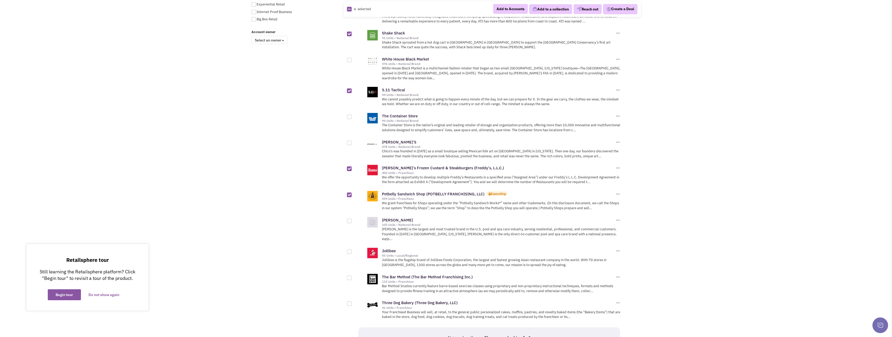
click at [349, 250] on div at bounding box center [349, 252] width 5 height 5
click at [352, 251] on input "checkbox" at bounding box center [353, 252] width 3 height 3
checkbox input "true"
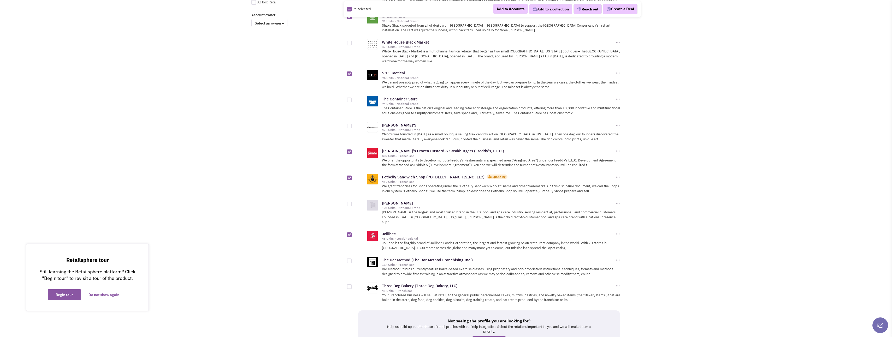
scroll to position [444, 0]
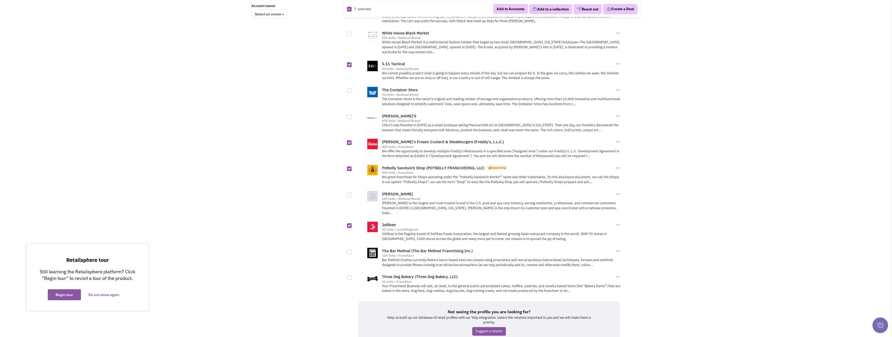
click at [351, 250] on div at bounding box center [349, 252] width 5 height 5
click at [352, 251] on input "checkbox" at bounding box center [353, 252] width 3 height 3
checkbox input "true"
click at [351, 276] on div at bounding box center [349, 278] width 5 height 5
click at [352, 277] on input "checkbox" at bounding box center [353, 278] width 3 height 3
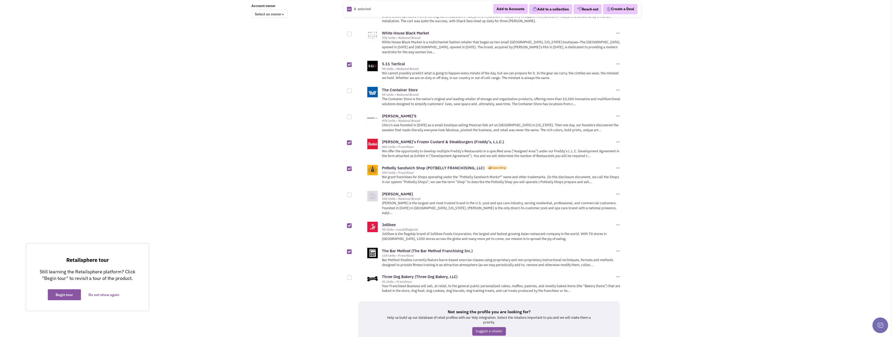
checkbox input "true"
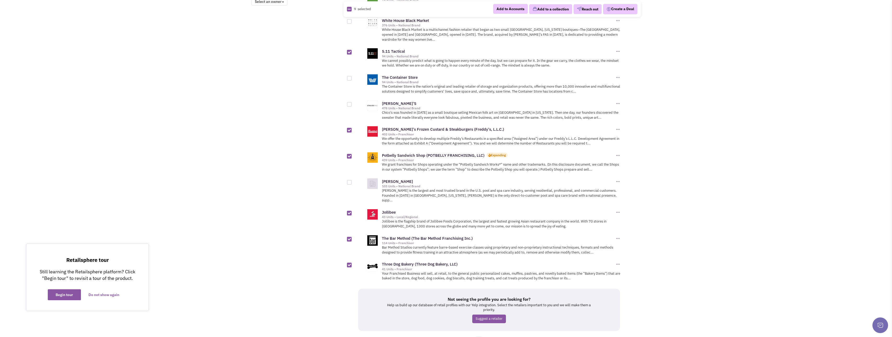
scroll to position [463, 0]
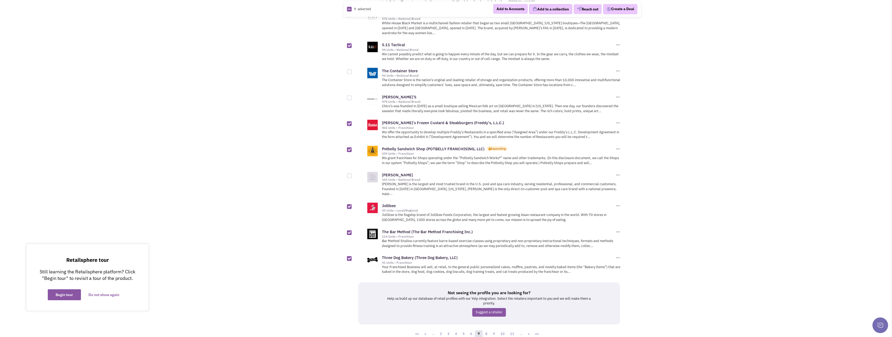
click at [540, 11] on button "Add to a collection" at bounding box center [550, 9] width 43 height 10
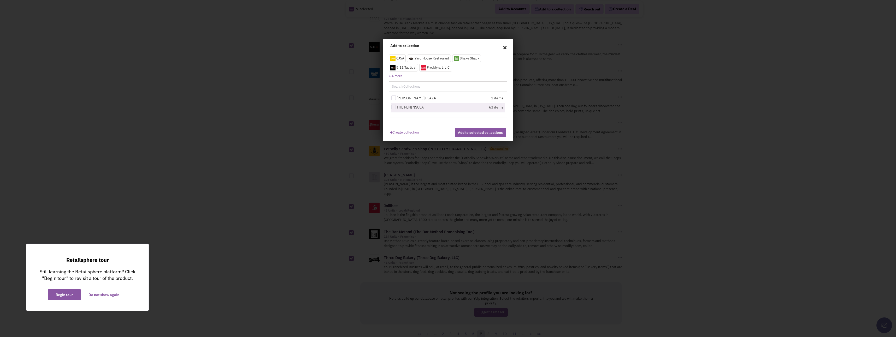
click at [394, 106] on div at bounding box center [393, 107] width 5 height 5
click at [397, 106] on input "THE PENINSULA" at bounding box center [398, 107] width 3 height 3
checkbox input "true"
click at [484, 136] on button "Add to selected collections" at bounding box center [480, 132] width 51 height 9
checkbox input "false"
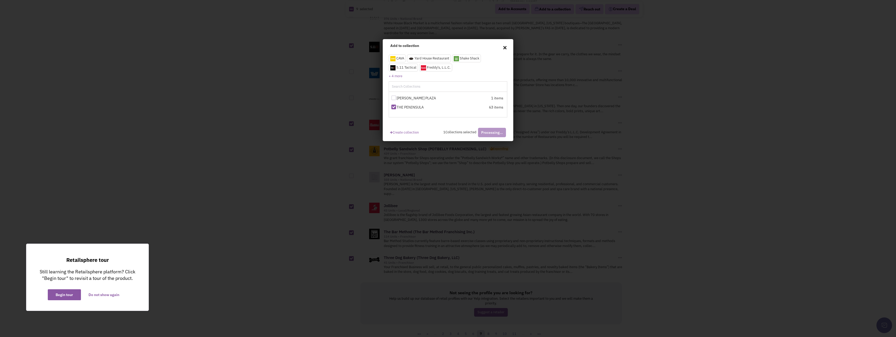
checkbox input "false"
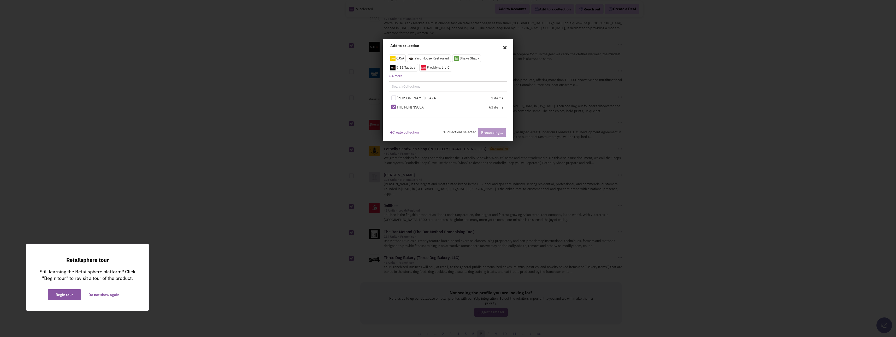
checkbox input "false"
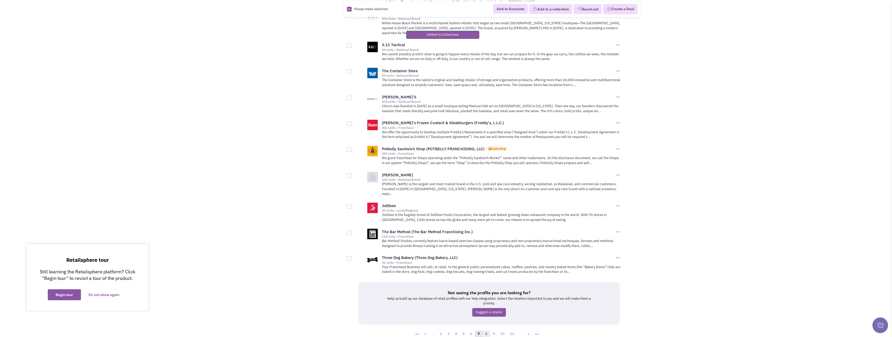
click at [489, 331] on link "8" at bounding box center [487, 335] width 8 height 8
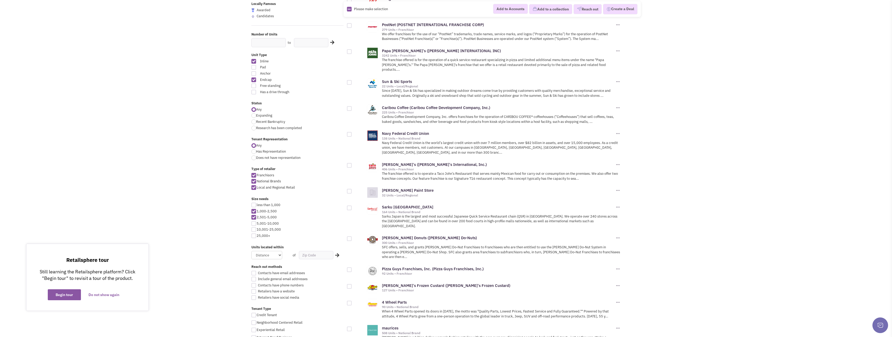
scroll to position [104, 0]
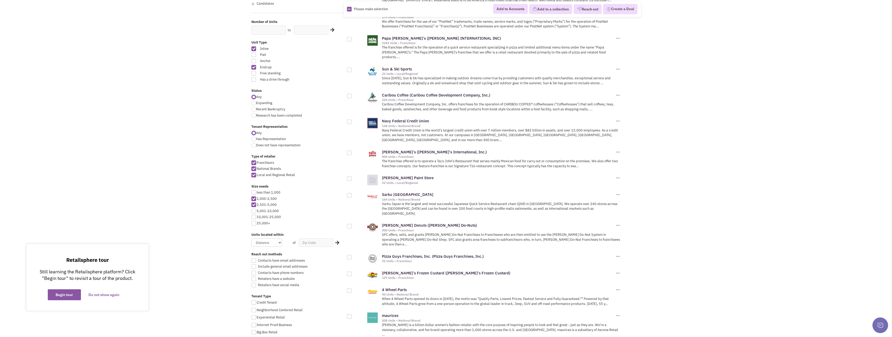
click at [350, 94] on div at bounding box center [349, 96] width 5 height 5
click at [352, 95] on input "checkbox" at bounding box center [353, 96] width 3 height 3
checkbox input "true"
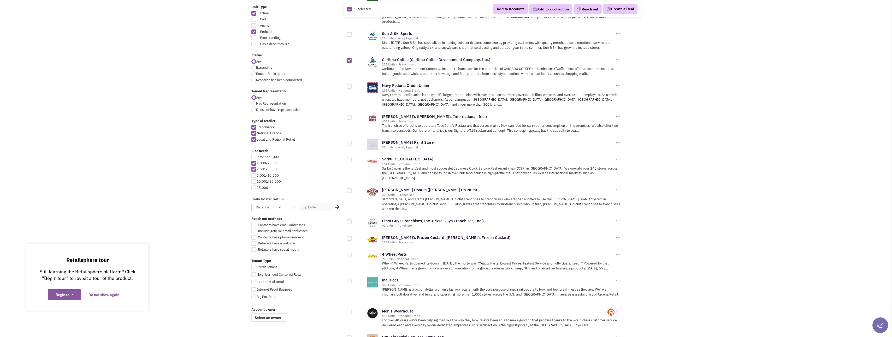
scroll to position [157, 0]
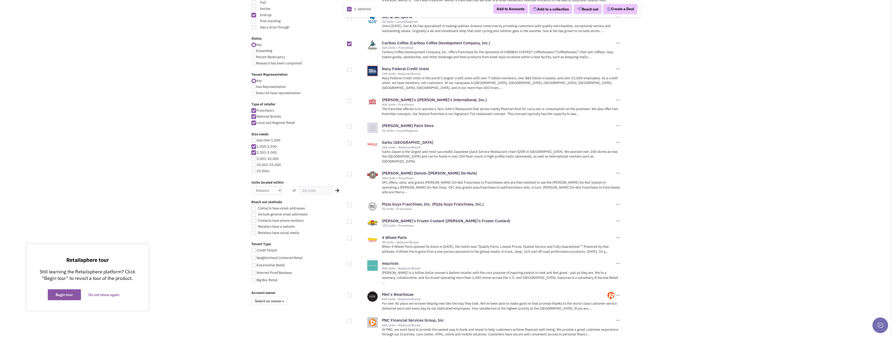
click at [349, 67] on div at bounding box center [349, 69] width 5 height 5
click at [352, 68] on input "checkbox" at bounding box center [353, 69] width 3 height 3
checkbox input "true"
click at [350, 141] on div at bounding box center [349, 143] width 5 height 5
click at [352, 142] on input "checkbox" at bounding box center [353, 143] width 3 height 3
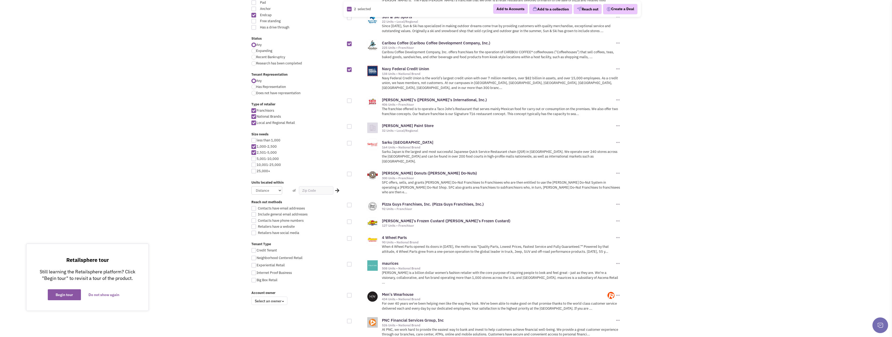
checkbox input "true"
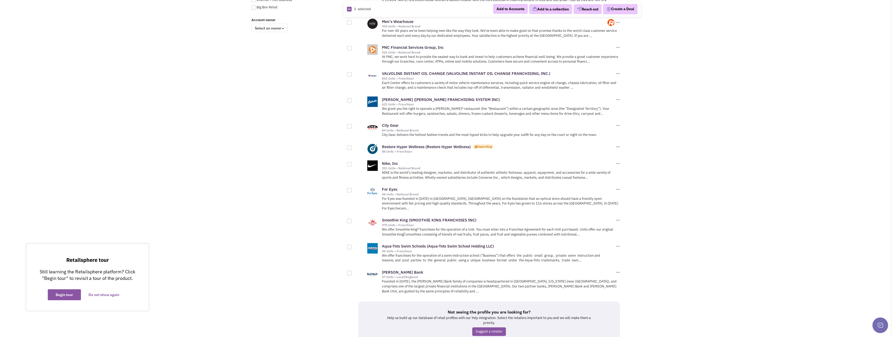
scroll to position [440, 0]
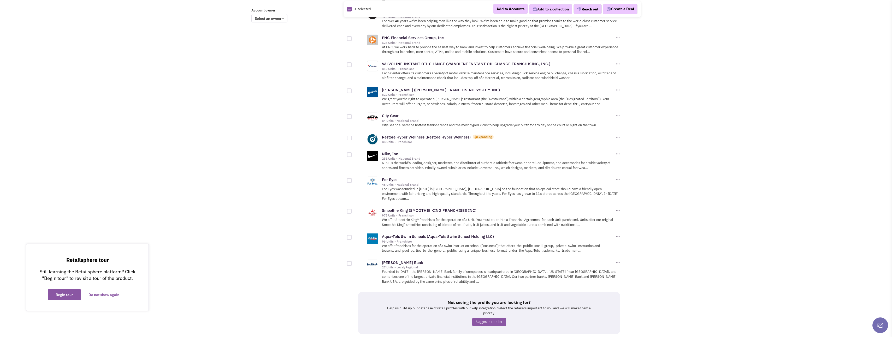
click at [350, 136] on div at bounding box center [349, 138] width 5 height 5
click at [352, 137] on input "checkbox" at bounding box center [353, 138] width 3 height 3
checkbox input "true"
click at [350, 209] on div at bounding box center [349, 211] width 5 height 5
click at [352, 210] on input "checkbox" at bounding box center [353, 211] width 3 height 3
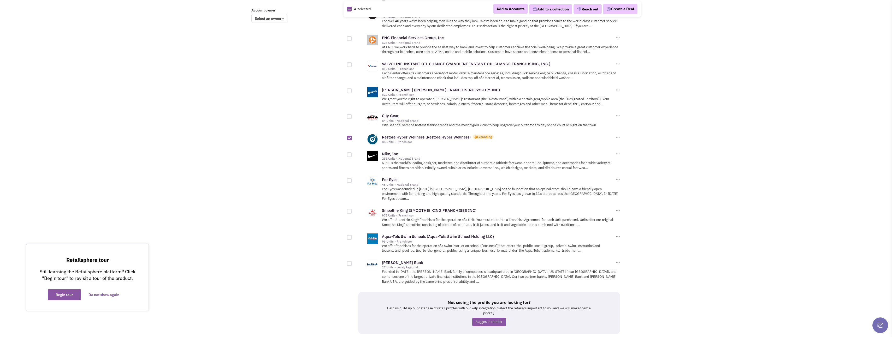
checkbox input "true"
click at [539, 9] on button "Add to a collection" at bounding box center [550, 9] width 43 height 10
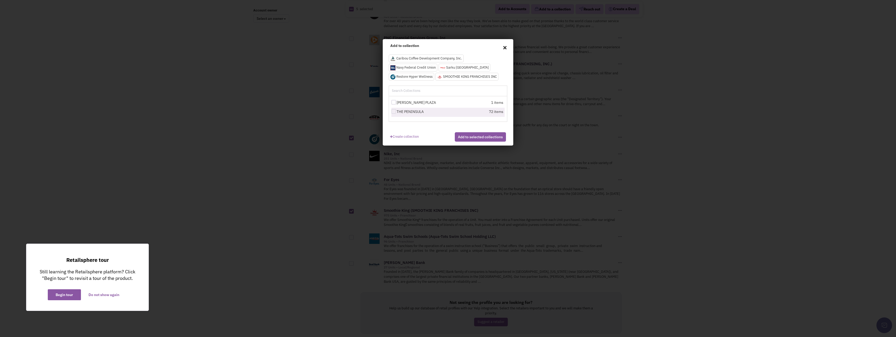
click at [394, 113] on div at bounding box center [393, 111] width 5 height 5
click at [397, 113] on input "THE PENINSULA" at bounding box center [398, 111] width 3 height 3
checkbox input "true"
click at [466, 142] on button "Add to selected collections" at bounding box center [480, 136] width 51 height 9
checkbox input "false"
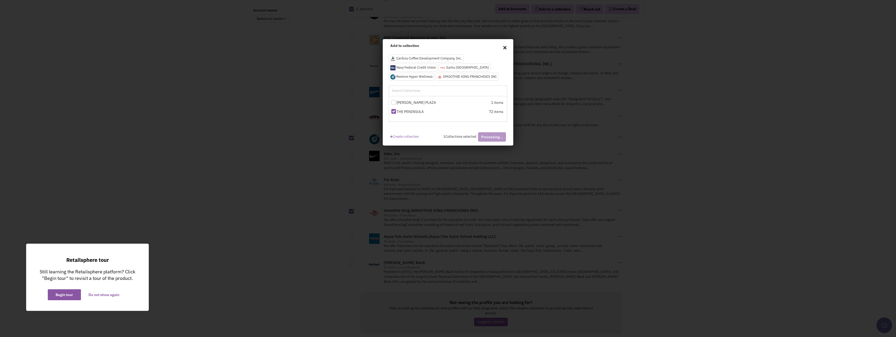
checkbox input "false"
